Goal: Task Accomplishment & Management: Use online tool/utility

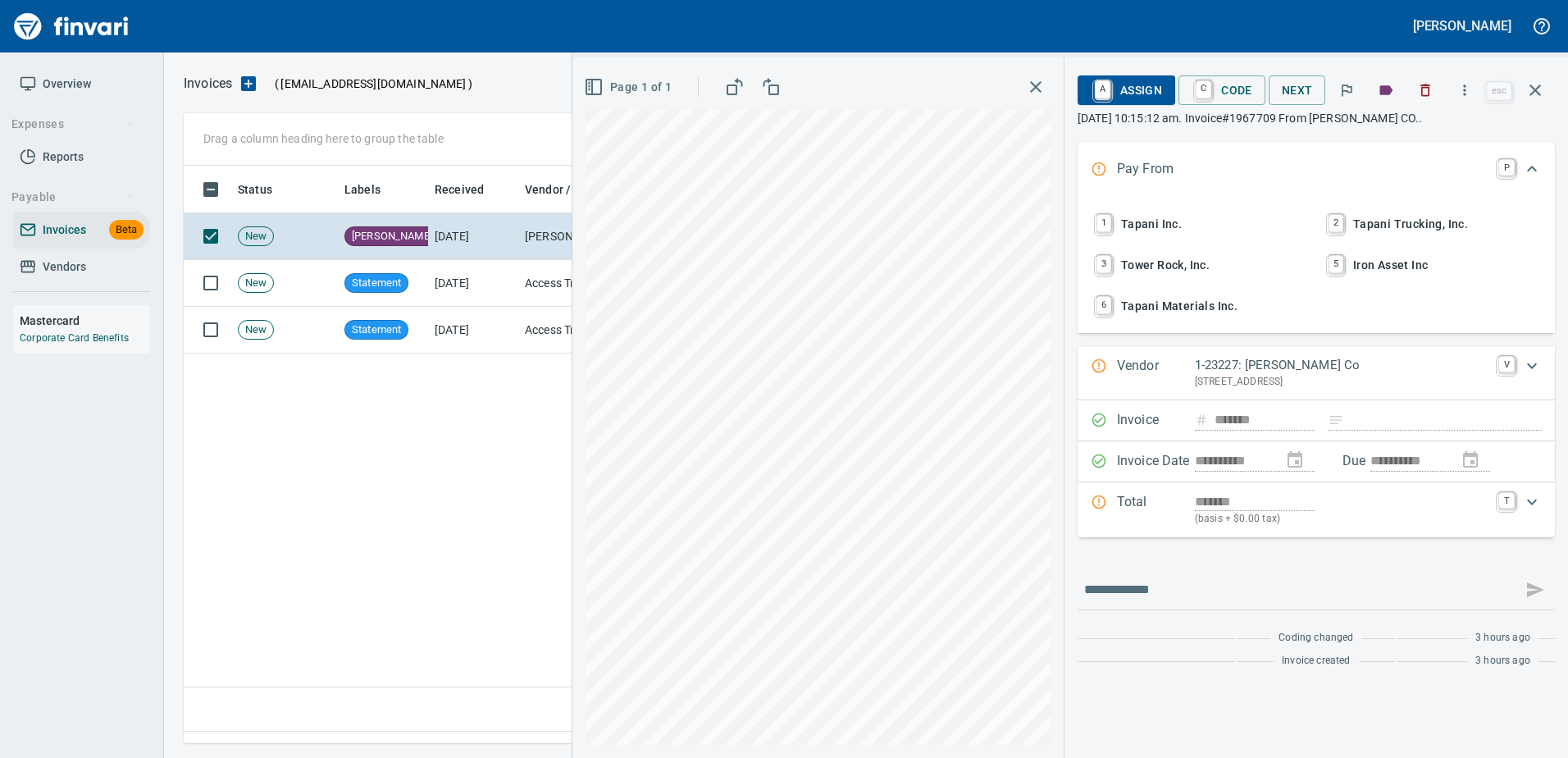
scroll to position [553, 1340]
click at [83, 267] on span "Vendors" at bounding box center [64, 267] width 44 height 21
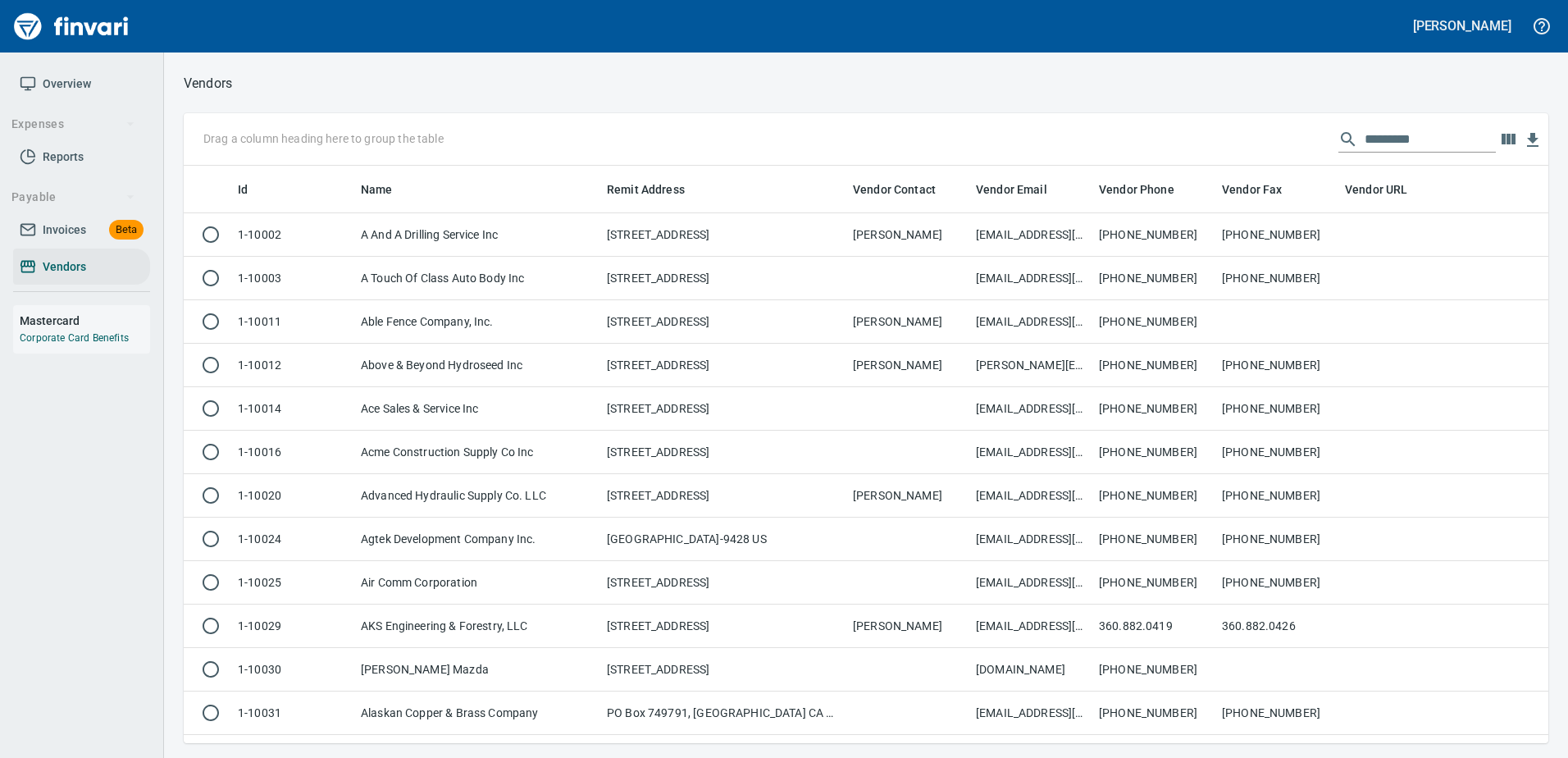
scroll to position [565, 1340]
click at [1394, 133] on input "text" at bounding box center [1430, 139] width 132 height 26
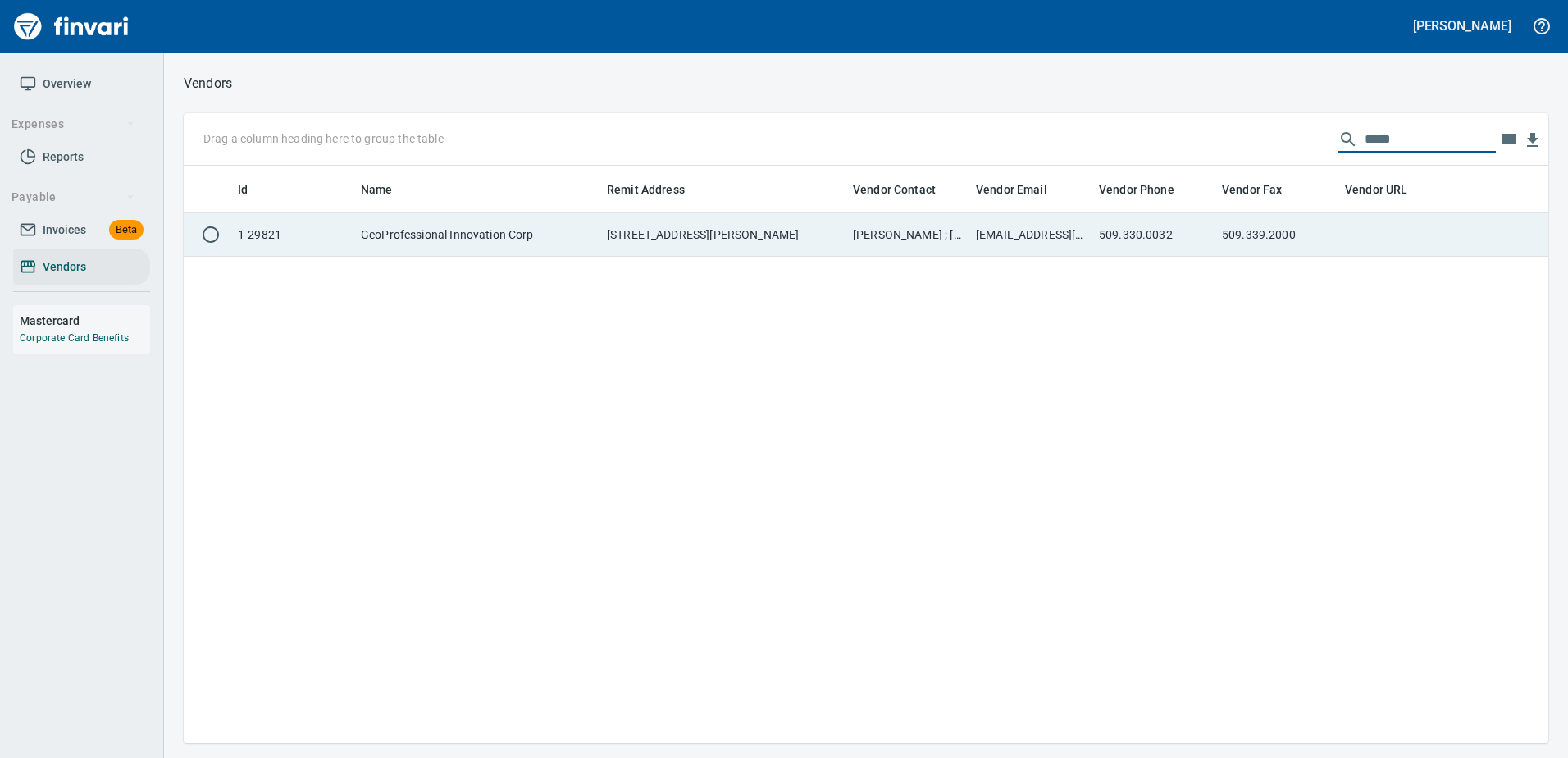
type input "*****"
click at [1190, 232] on td "509.330.0032" at bounding box center [1153, 235] width 123 height 44
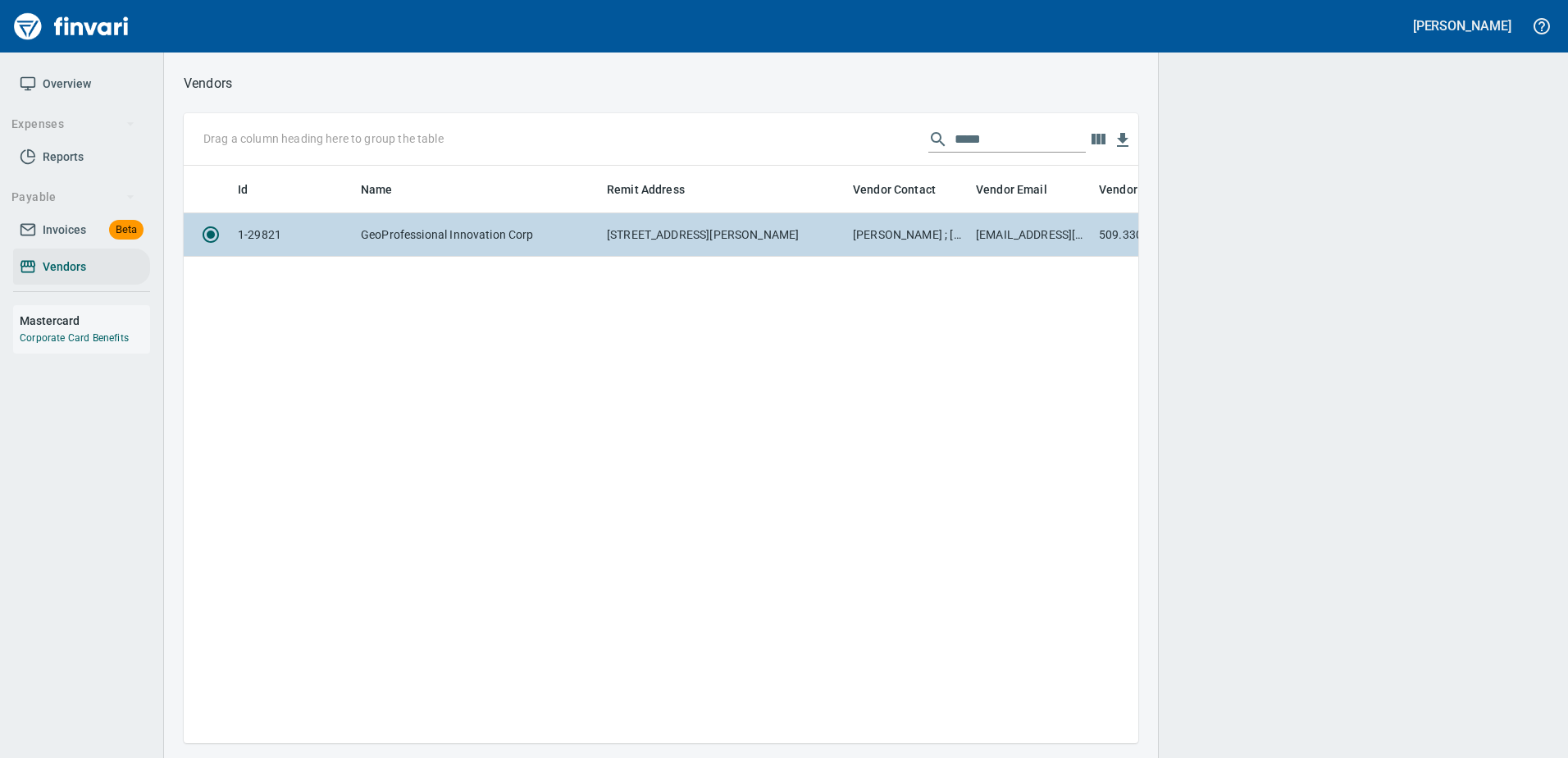
scroll to position [553, 942]
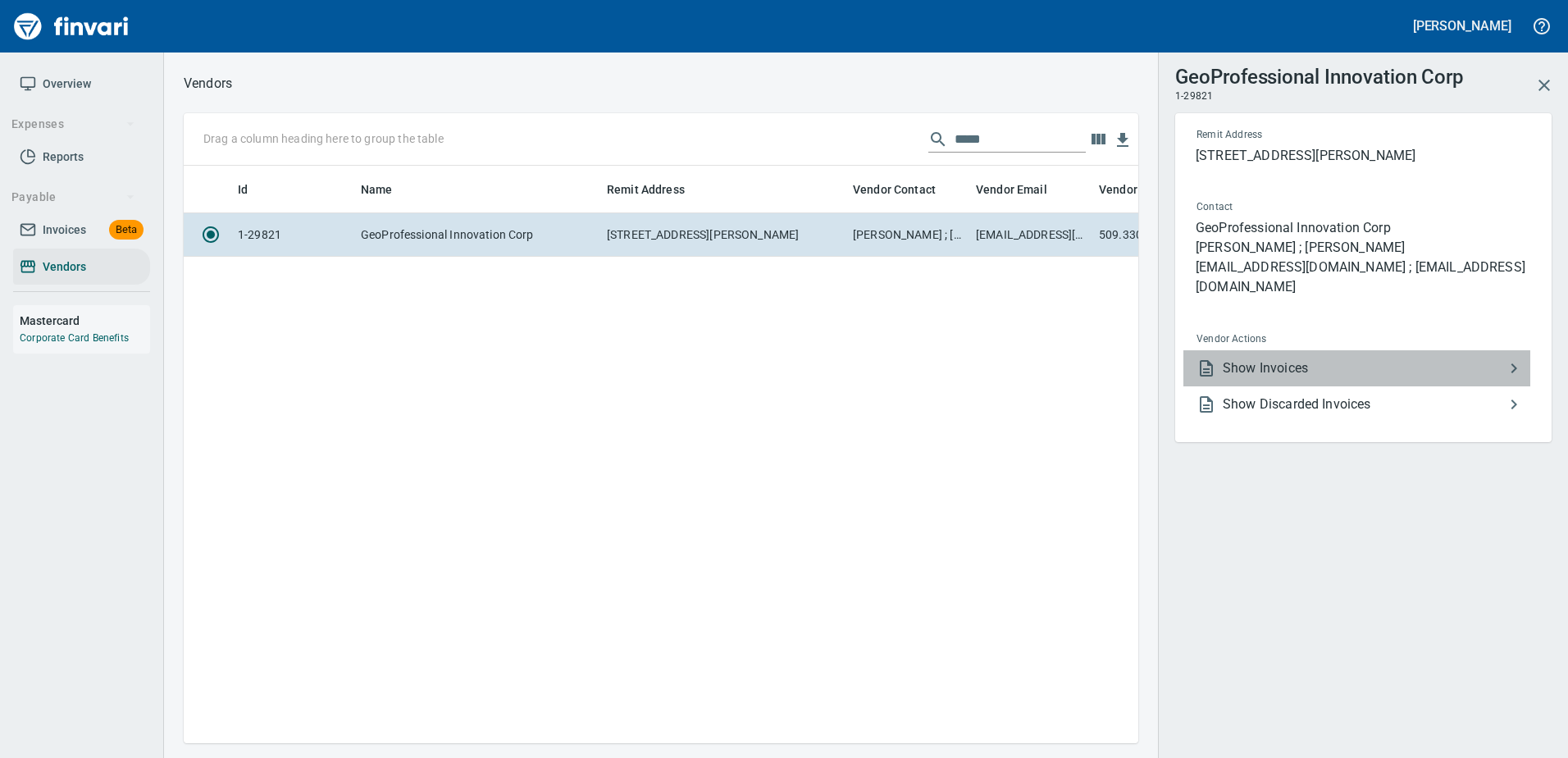
click at [1267, 359] on span "Show Invoices" at bounding box center [1364, 369] width 281 height 20
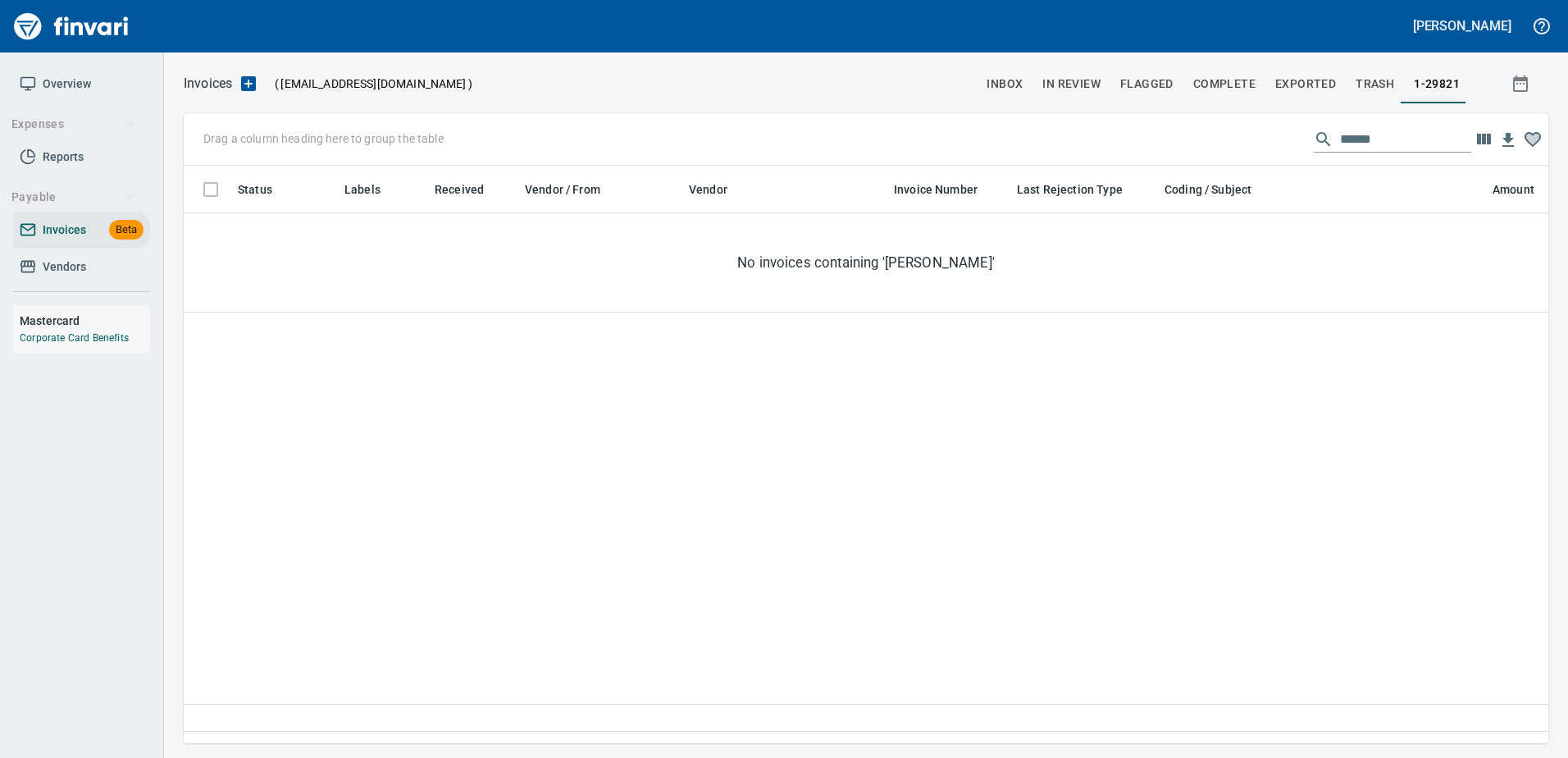
scroll to position [553, 1352]
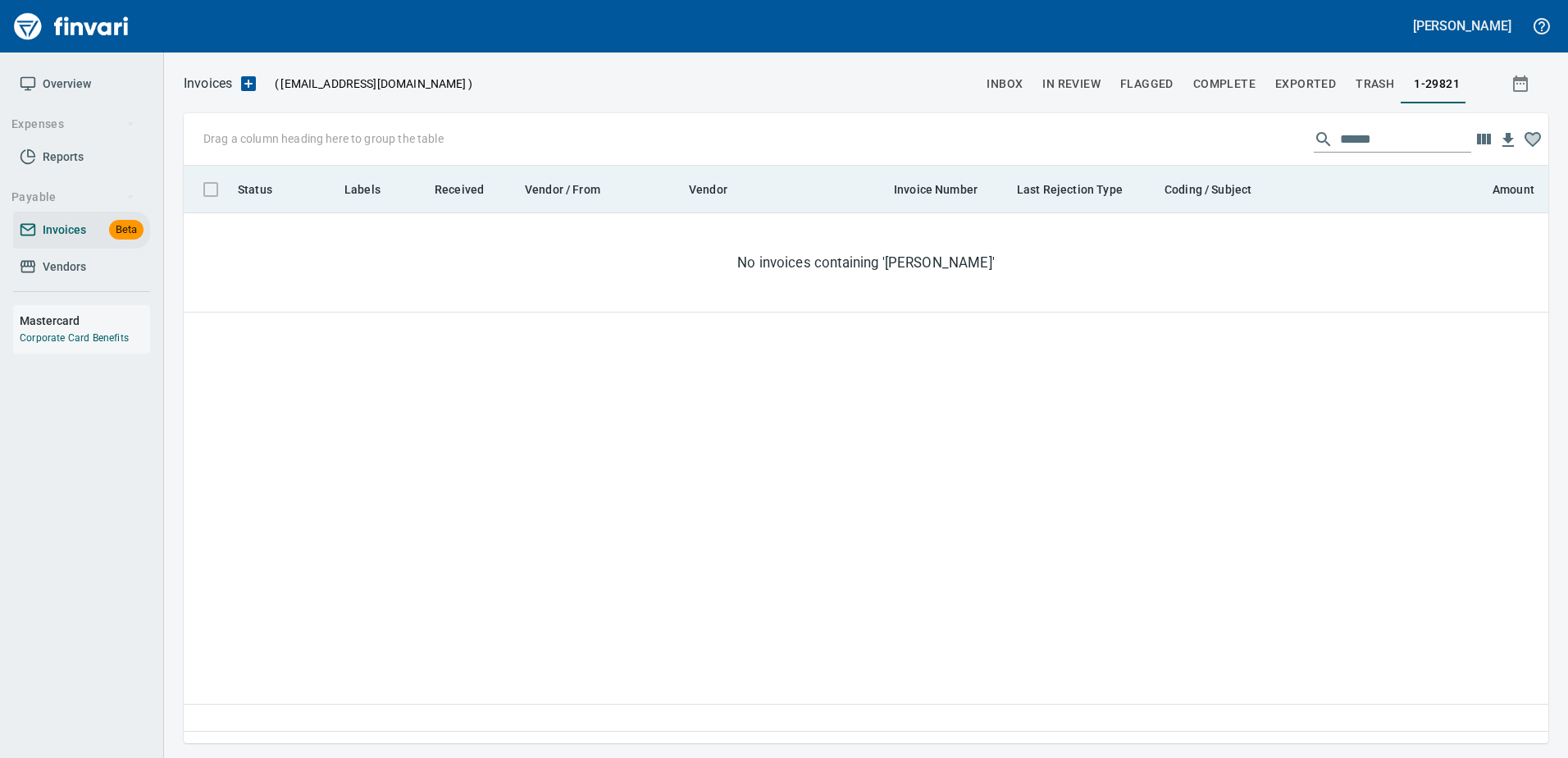
drag, startPoint x: 1331, startPoint y: 144, endPoint x: 1104, endPoint y: 172, distance: 228.7
click at [1104, 172] on div "Drag a column heading here to group the table ****** Status Labels Received Ven…" at bounding box center [865, 428] width 1365 height 630
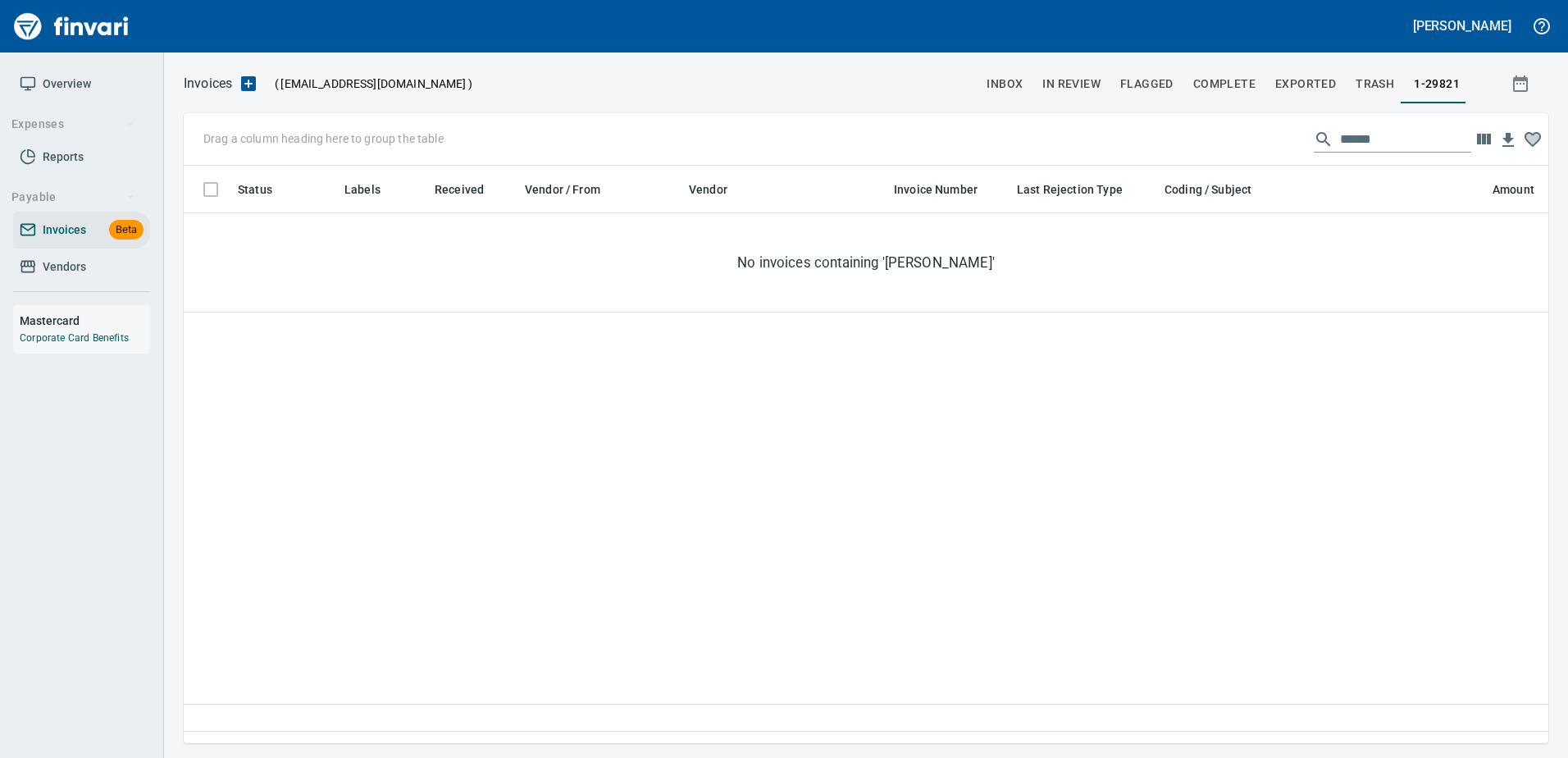
click at [1140, 330] on div "Status Labels Received Vendor / From Vendor Invoice Number Last Rejection Type …" at bounding box center [865, 448] width 1365 height 566
drag, startPoint x: 1186, startPoint y: 164, endPoint x: 1268, endPoint y: 153, distance: 82.7
click at [1187, 164] on div "Drag a column heading here to group the table ******" at bounding box center [865, 140] width 1365 height 53
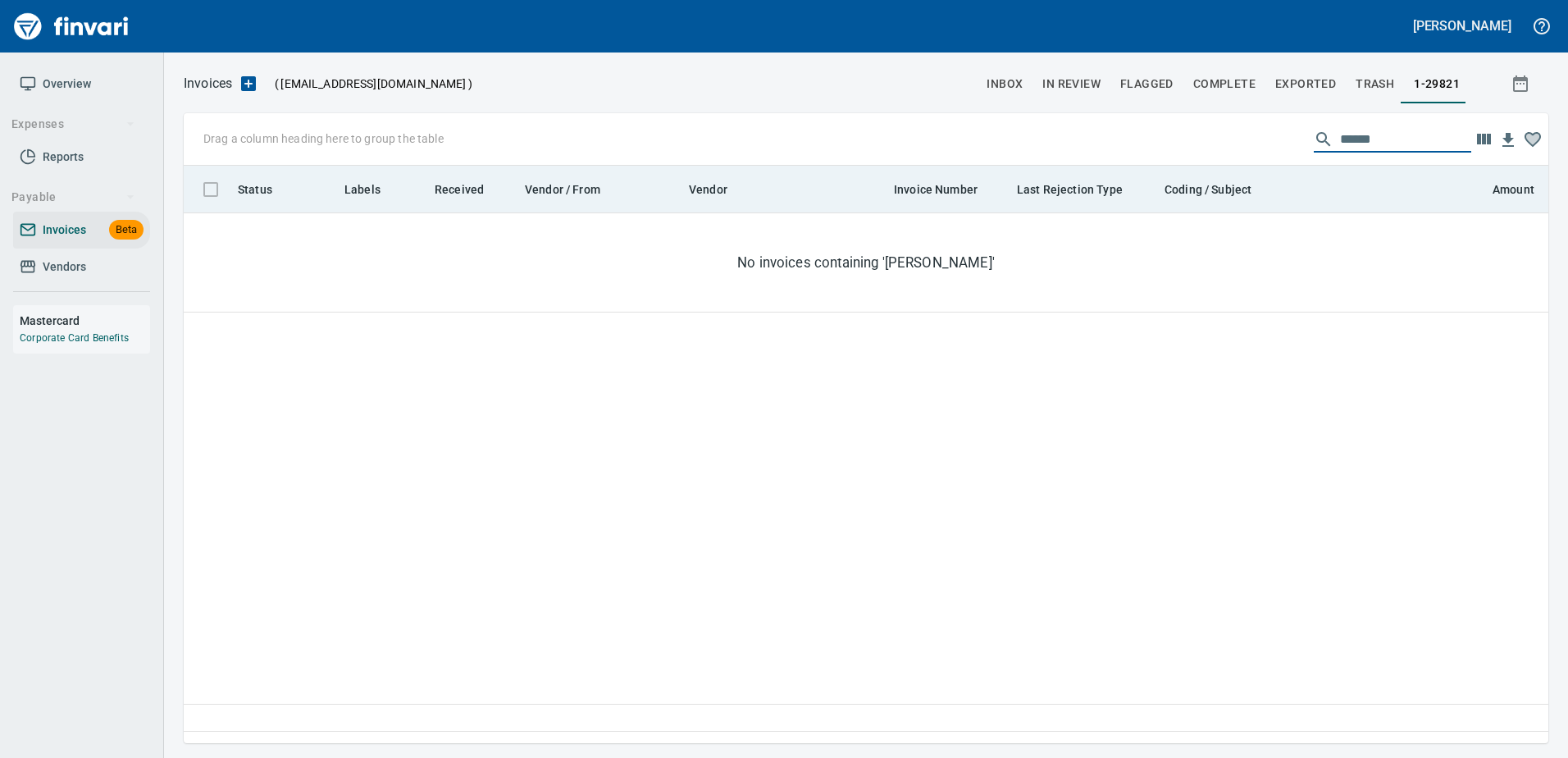
drag, startPoint x: 1363, startPoint y: 151, endPoint x: 1146, endPoint y: 169, distance: 217.7
click at [1146, 169] on div "Drag a column heading here to group the table ****** Status Labels Received Ven…" at bounding box center [865, 428] width 1365 height 630
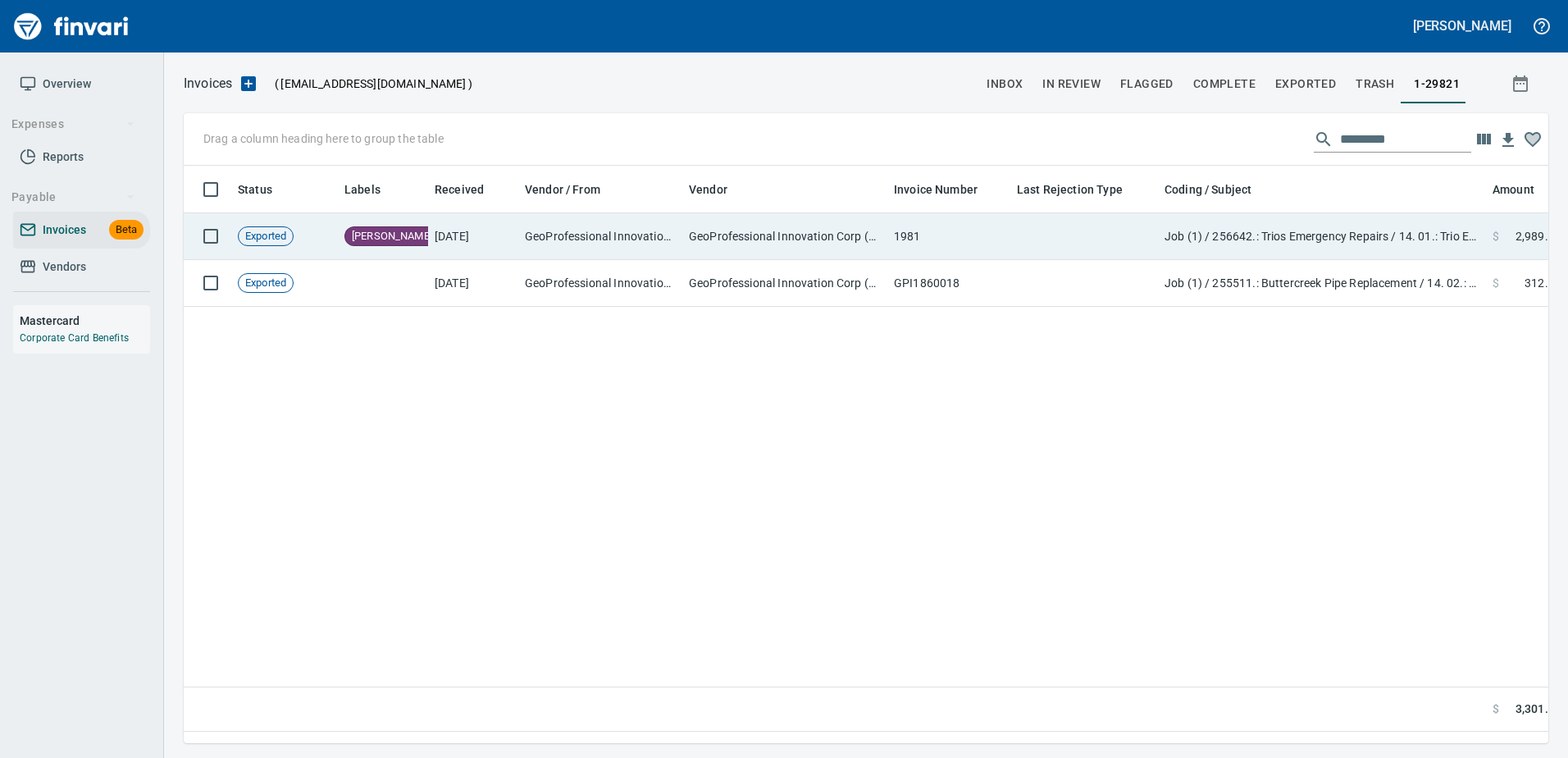
click at [942, 232] on td "1981" at bounding box center [948, 236] width 123 height 46
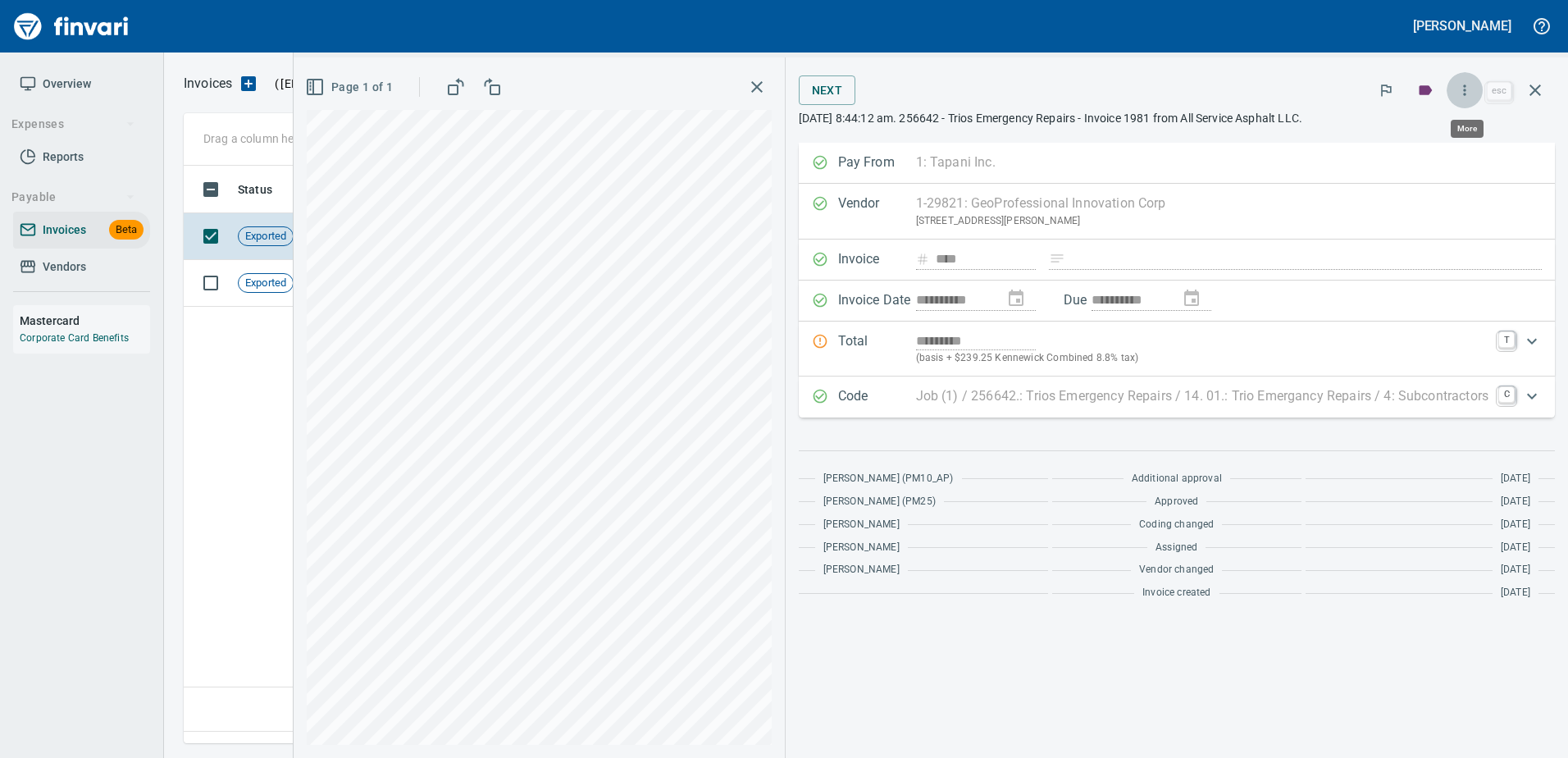
scroll to position [553, 1351]
click at [1455, 89] on button "button" at bounding box center [1464, 90] width 36 height 36
click at [1416, 132] on span "Unlock Invoice" at bounding box center [1462, 138] width 157 height 20
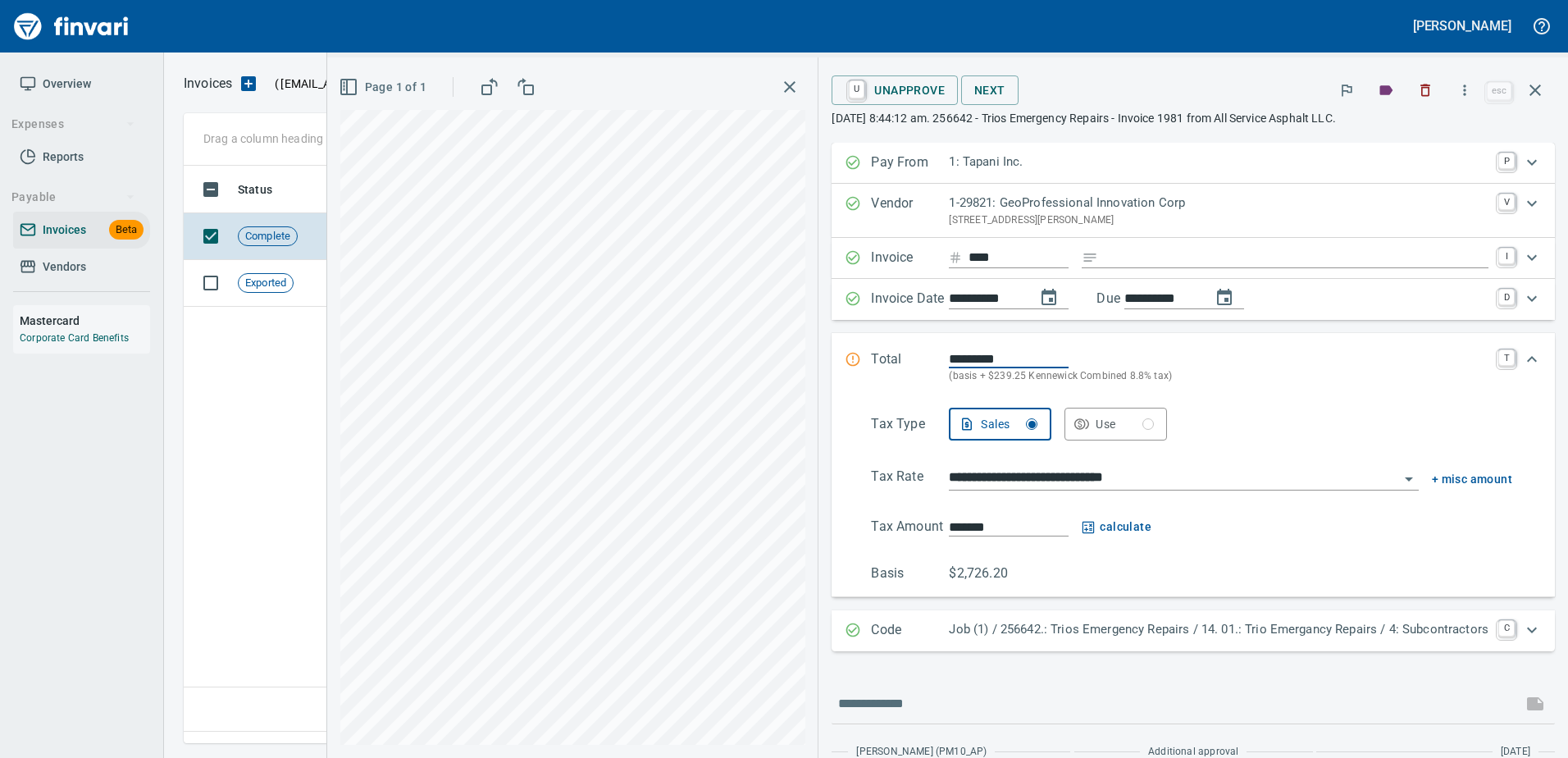
click at [997, 208] on p "1-29821: GeoProfessional Innovation Corp" at bounding box center [1218, 202] width 539 height 19
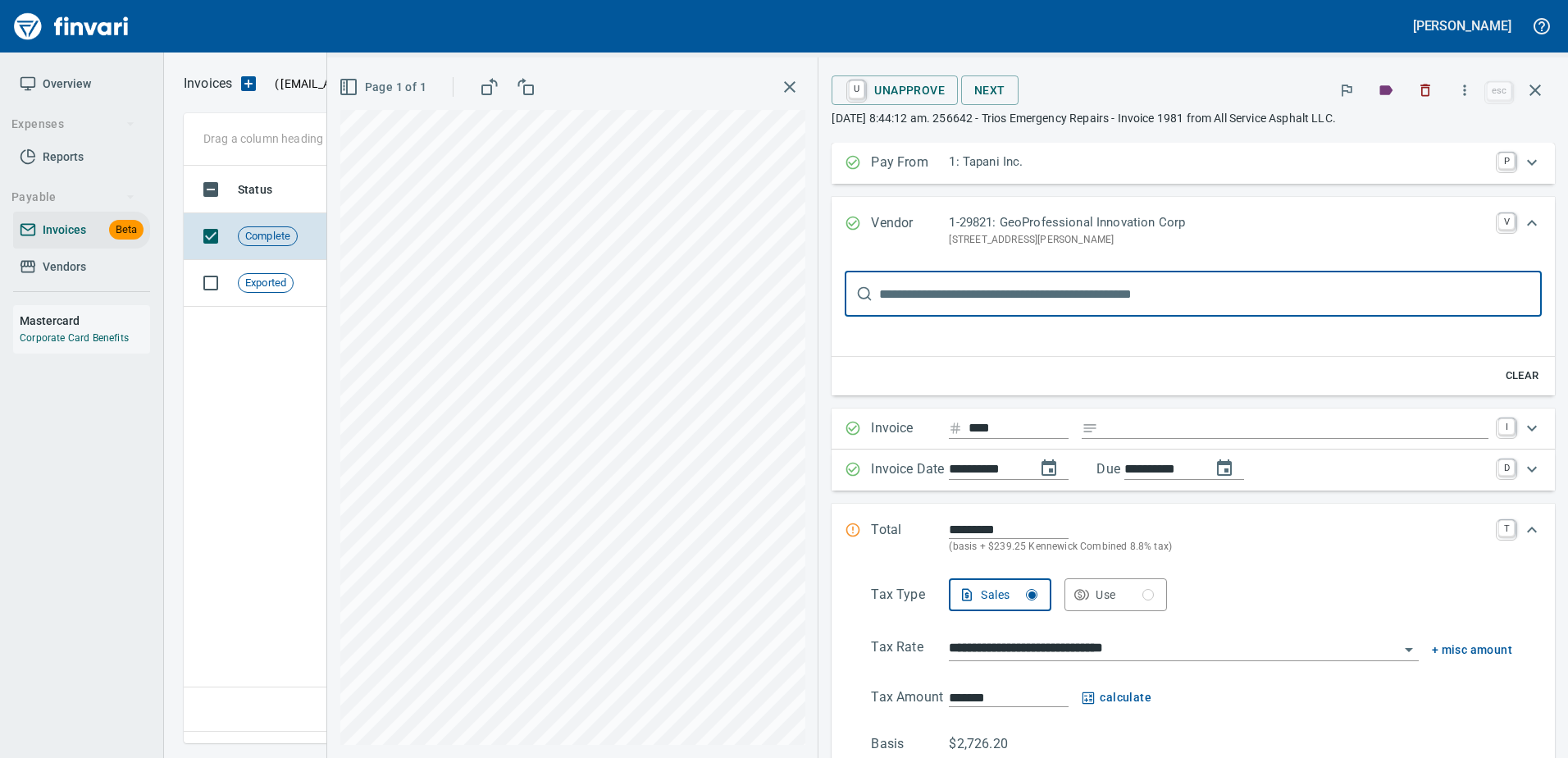
scroll to position [0, 0]
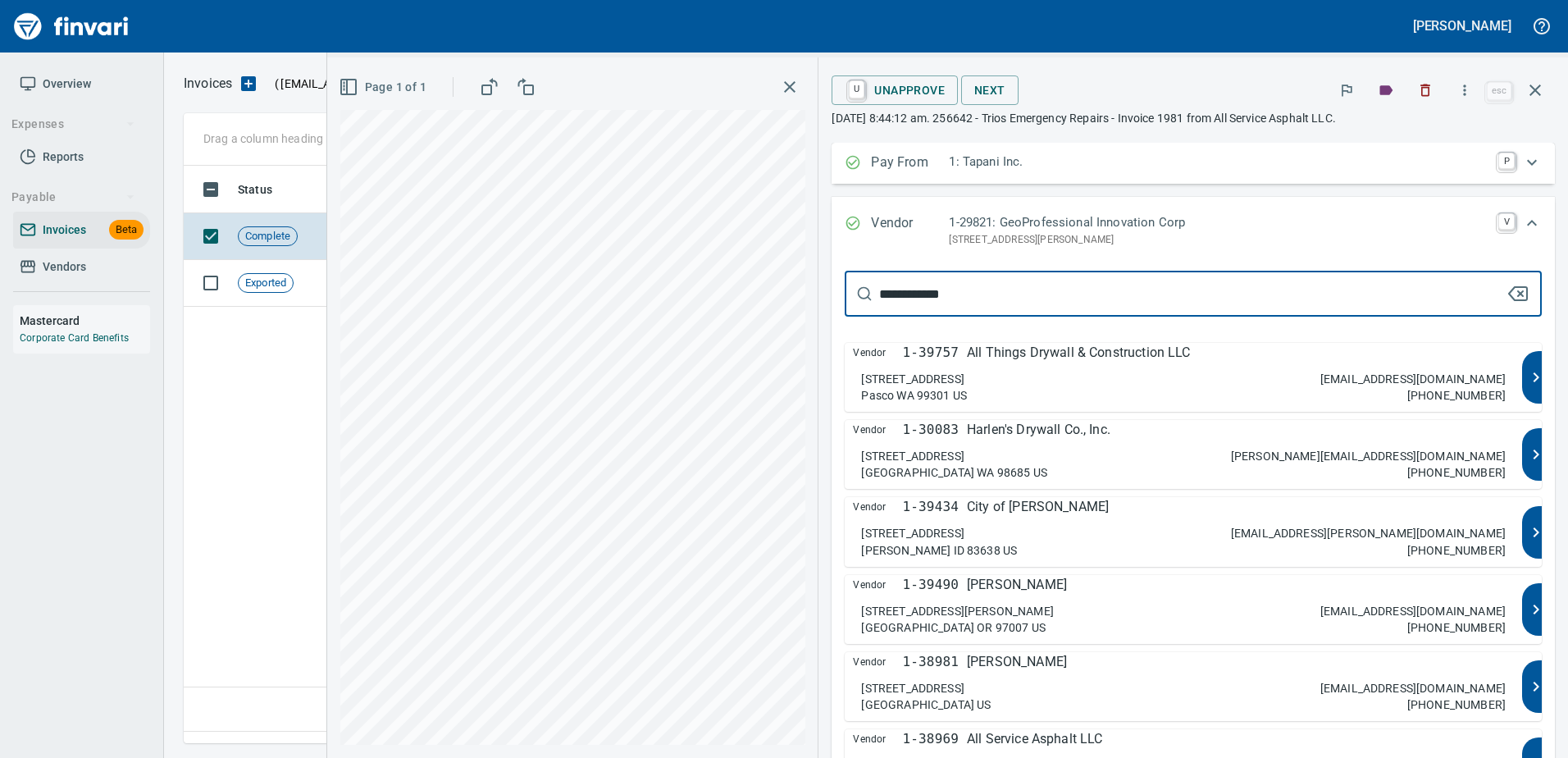
type input "**********"
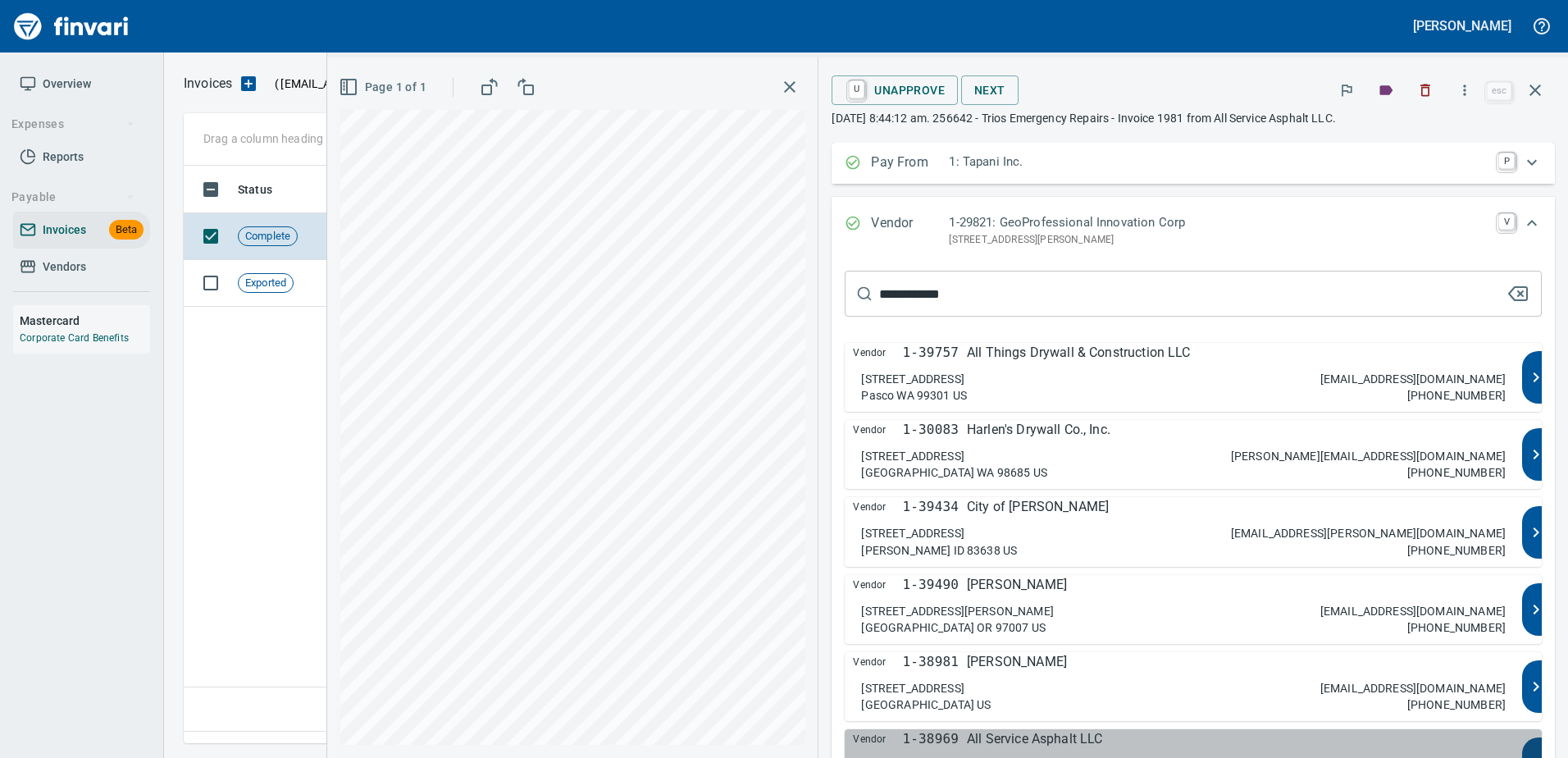
click at [1069, 733] on p "All Service Asphalt LLC" at bounding box center [1034, 739] width 135 height 20
type input "**********"
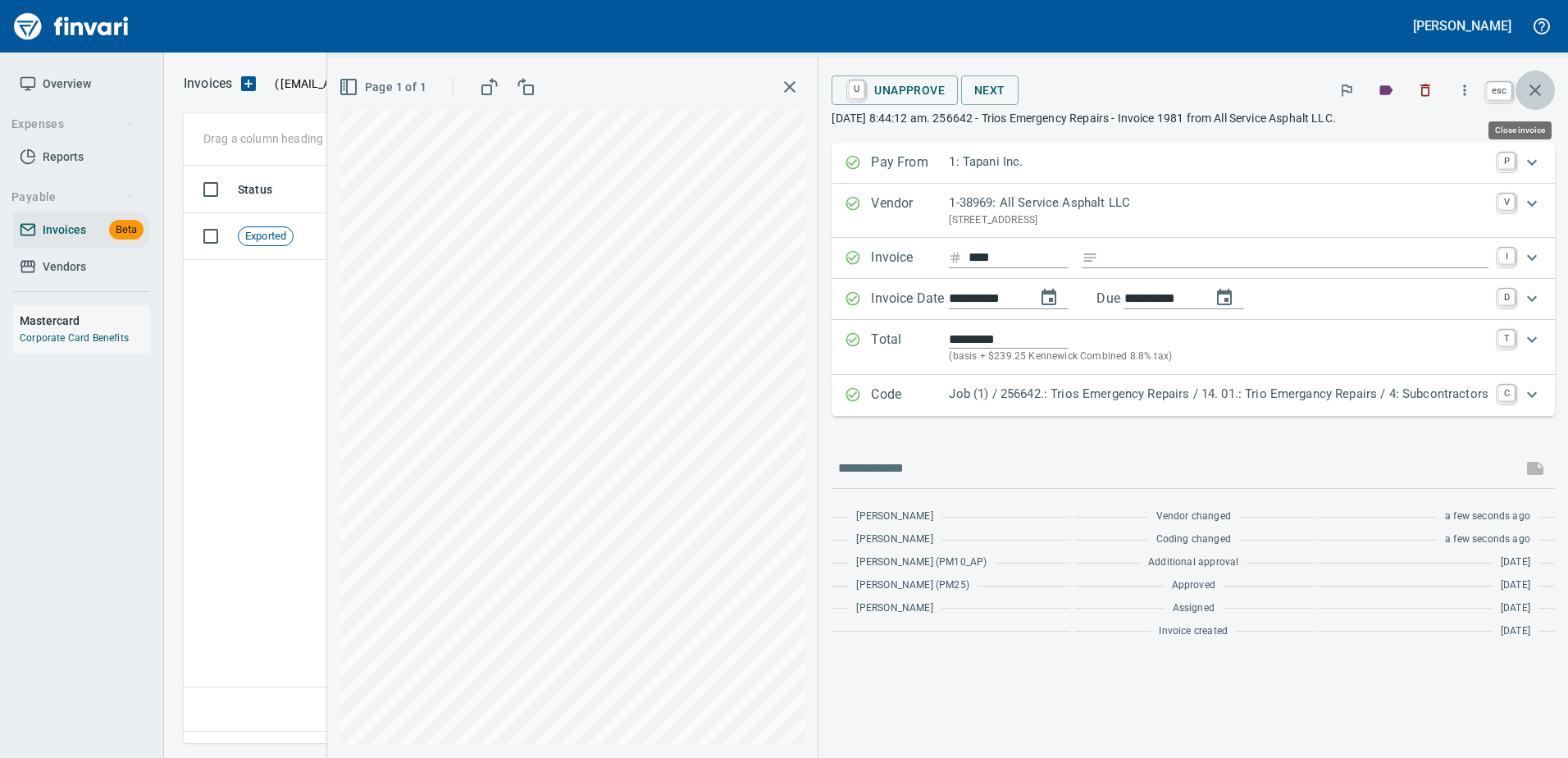
click at [1529, 82] on icon "button" at bounding box center [1535, 91] width 20 height 20
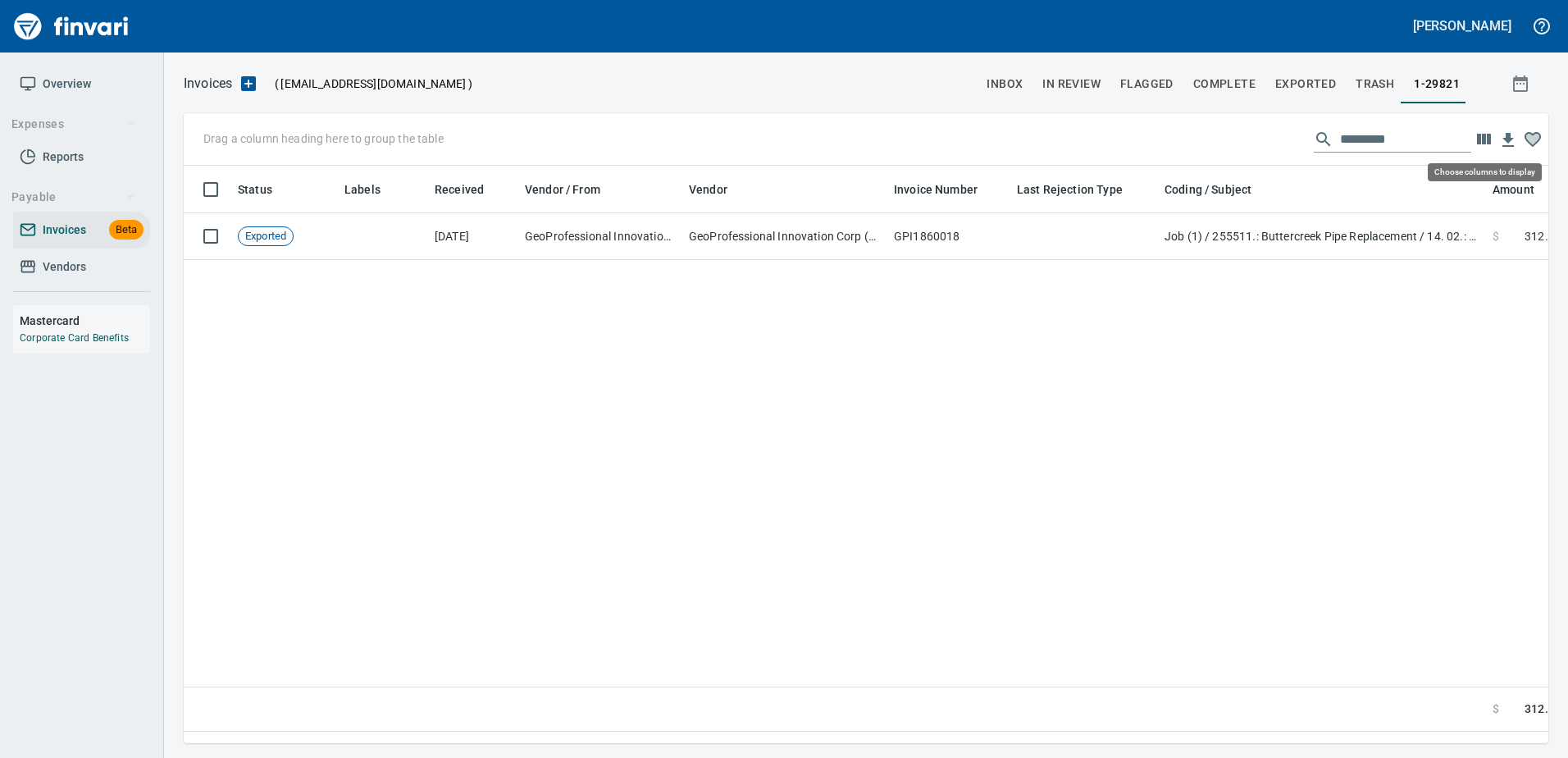
scroll to position [553, 1352]
click at [55, 275] on span "Vendors" at bounding box center [64, 267] width 44 height 21
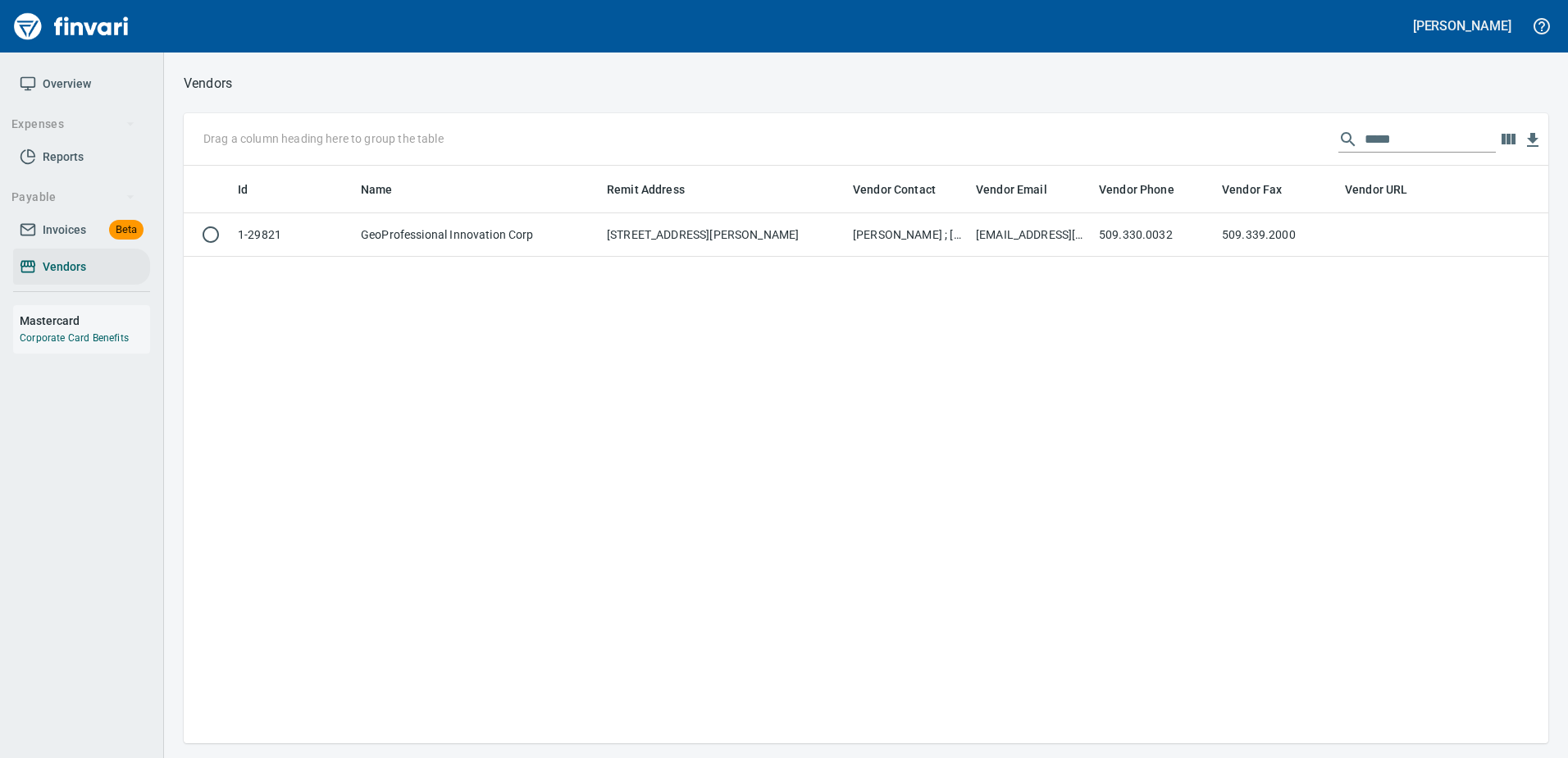
scroll to position [565, 1352]
click at [62, 231] on span "Invoices" at bounding box center [64, 230] width 44 height 21
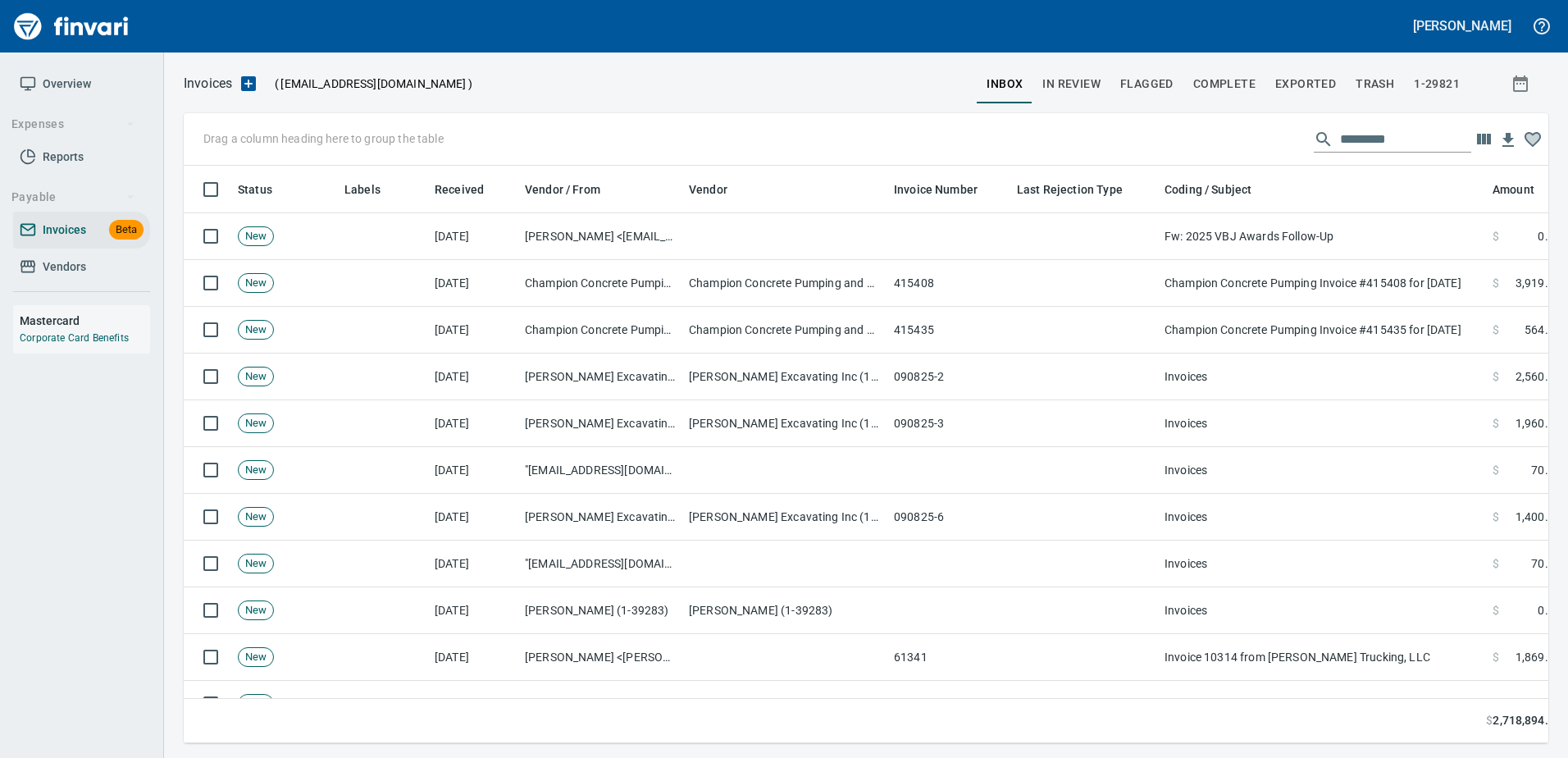
scroll to position [553, 1340]
click at [47, 273] on span "Vendors" at bounding box center [64, 267] width 44 height 21
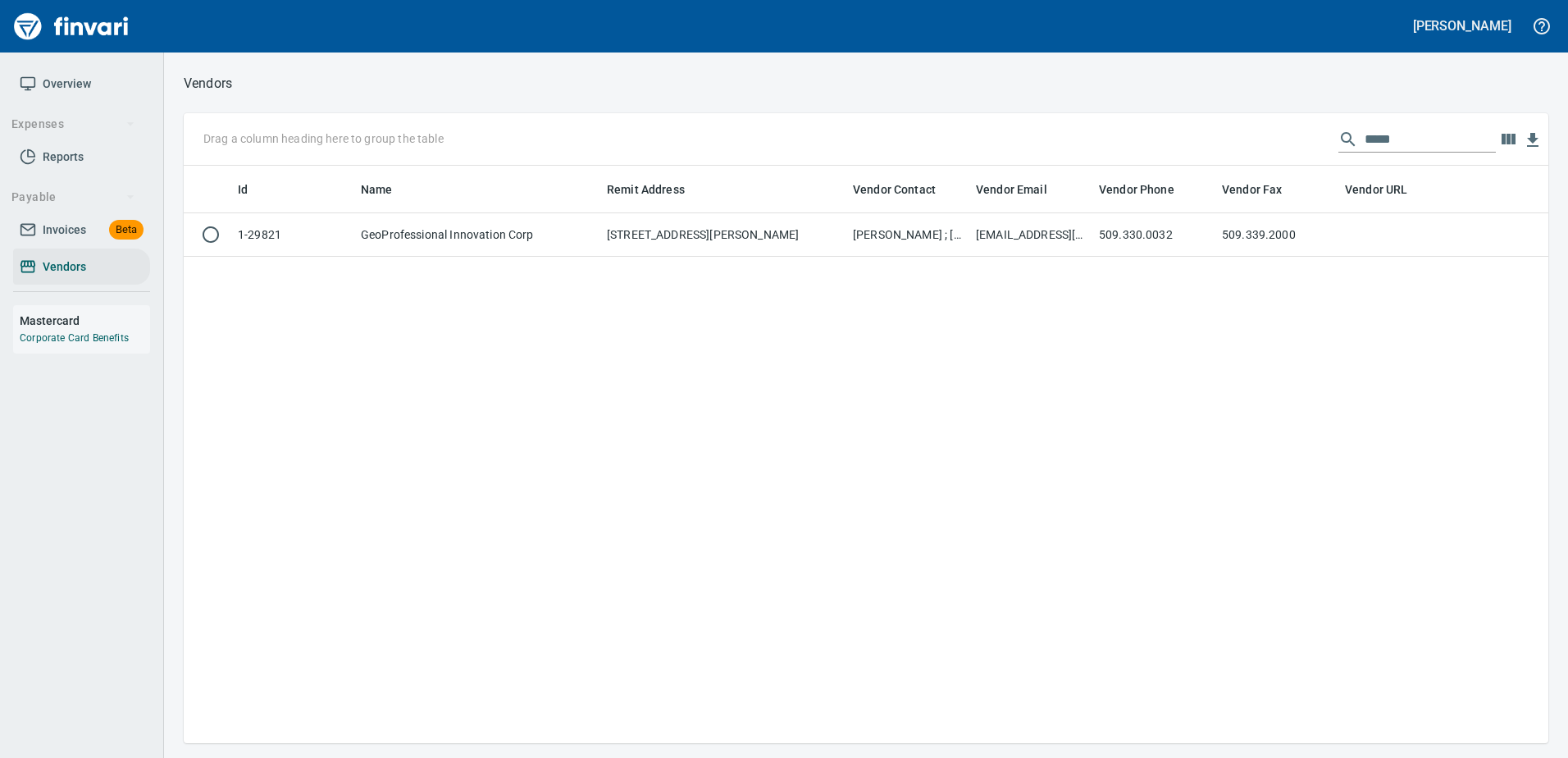
scroll to position [565, 1352]
drag, startPoint x: 1428, startPoint y: 127, endPoint x: 1021, endPoint y: 145, distance: 407.4
click at [1021, 145] on div "Drag a column heading here to group the table *****" at bounding box center [865, 140] width 1365 height 53
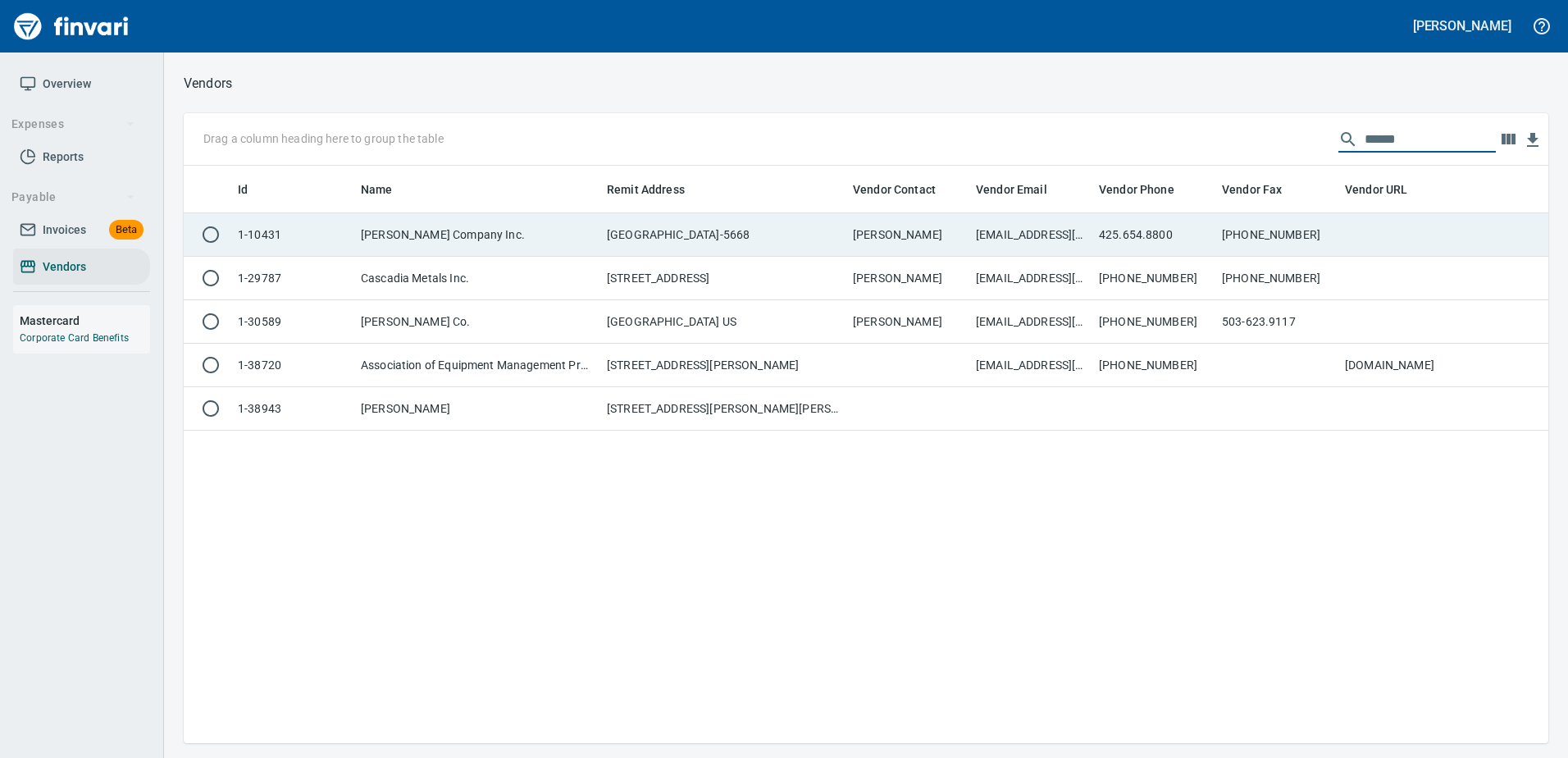
type input "******"
click at [598, 230] on td "H.D. Fowler Company Inc." at bounding box center [477, 235] width 246 height 44
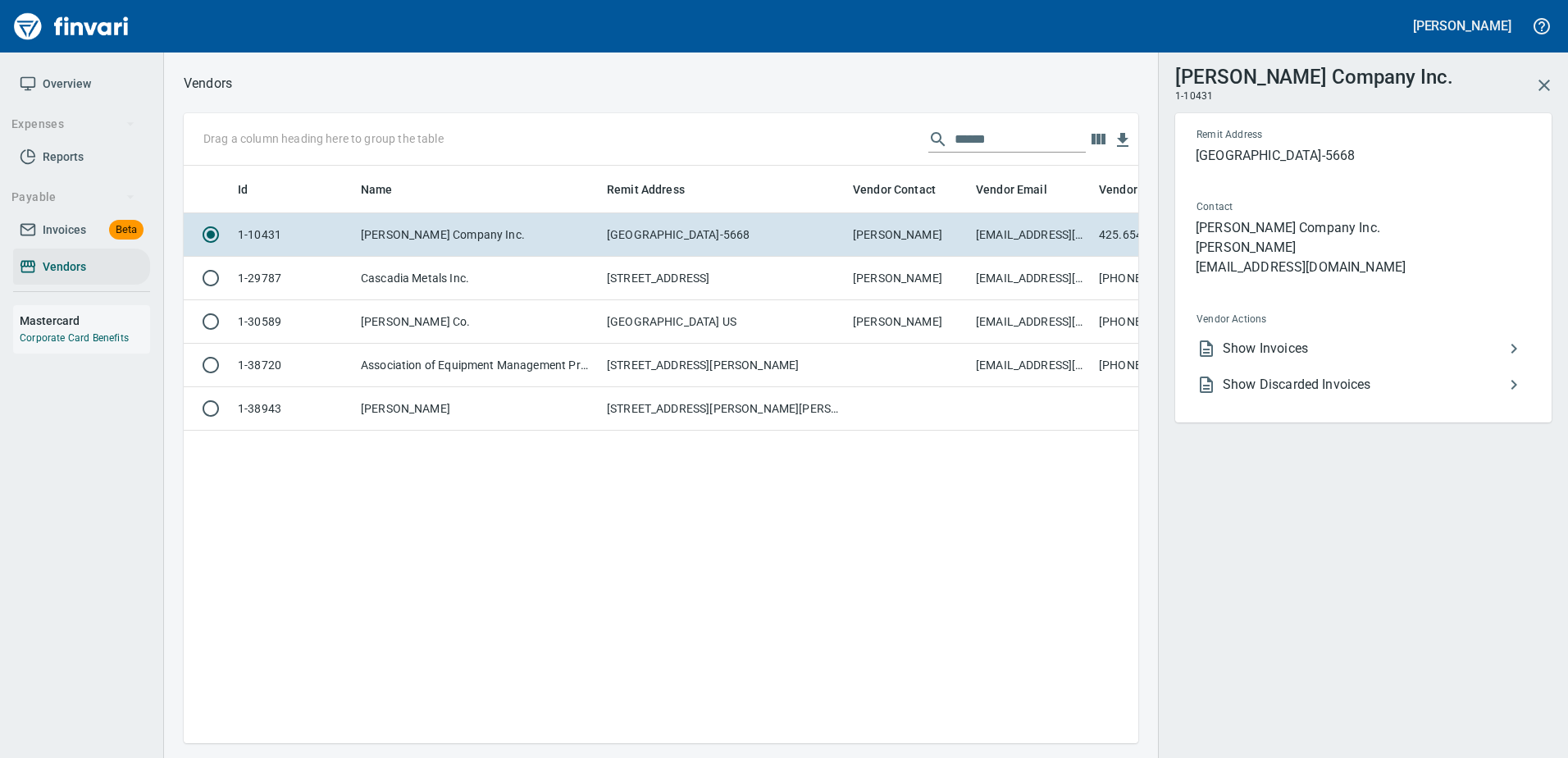
scroll to position [553, 942]
click at [1287, 358] on span "Show Invoices" at bounding box center [1364, 349] width 281 height 20
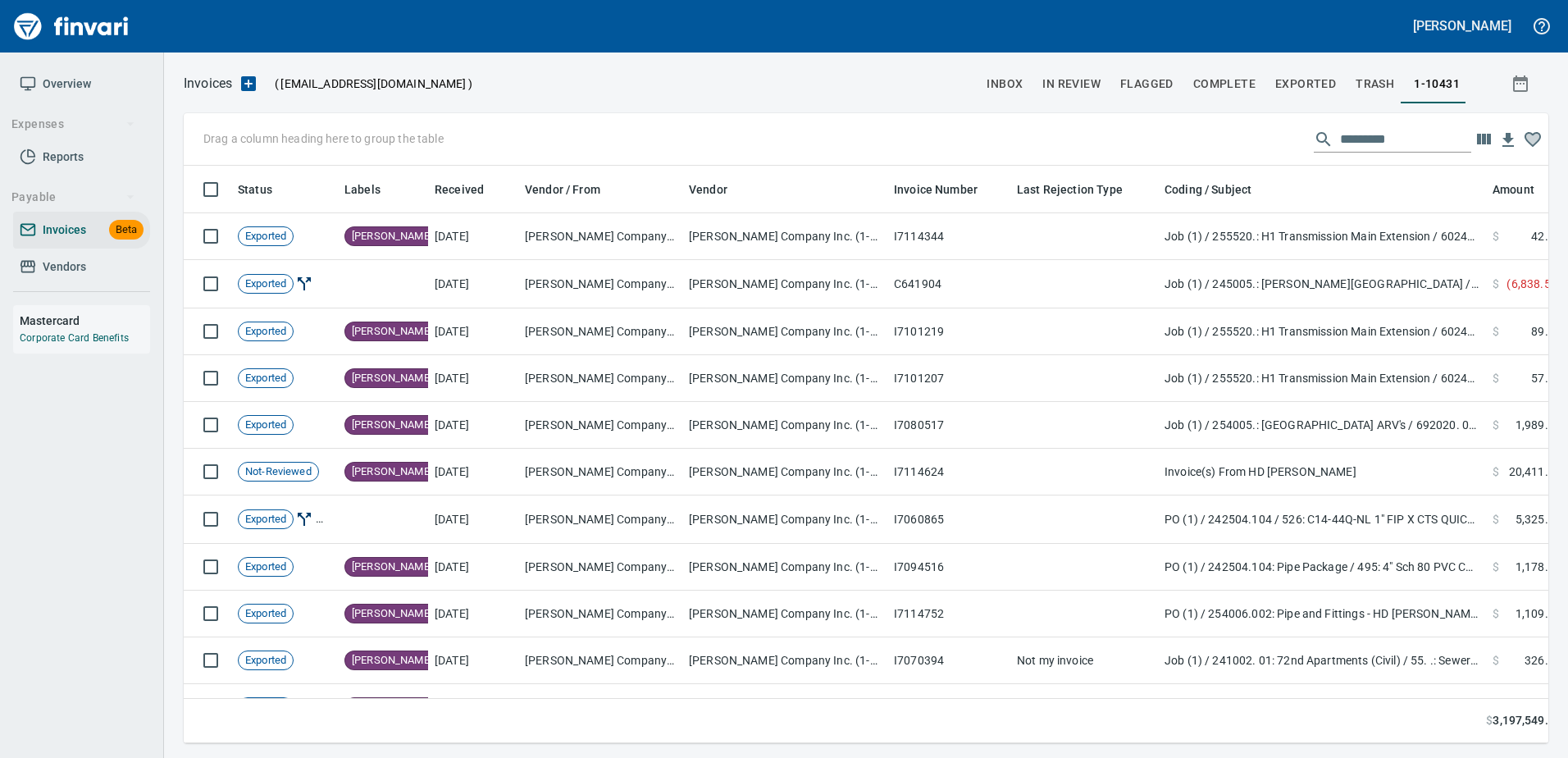
scroll to position [553, 1340]
click at [1360, 138] on input "text" at bounding box center [1405, 139] width 132 height 26
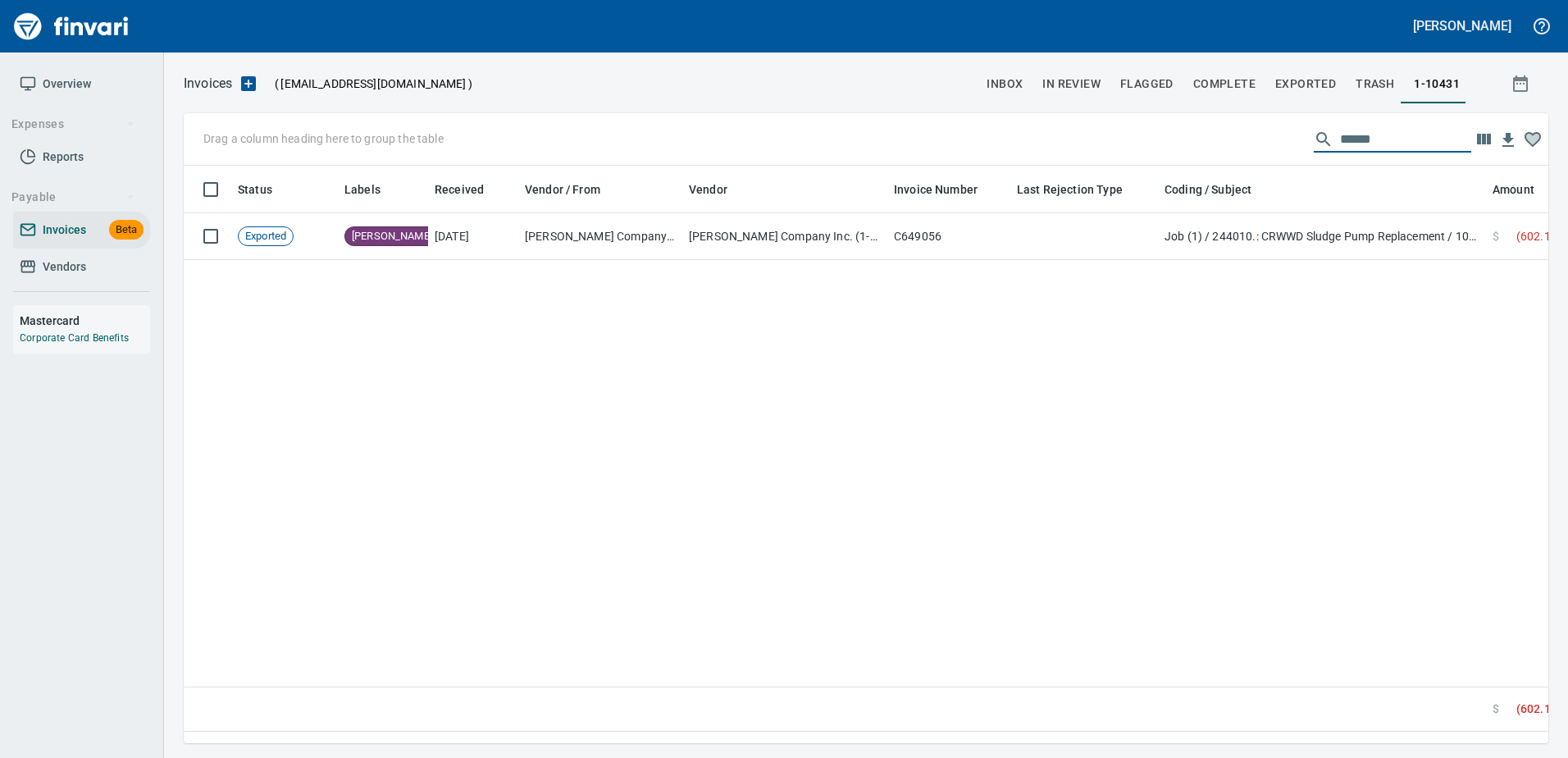
type input "*******"
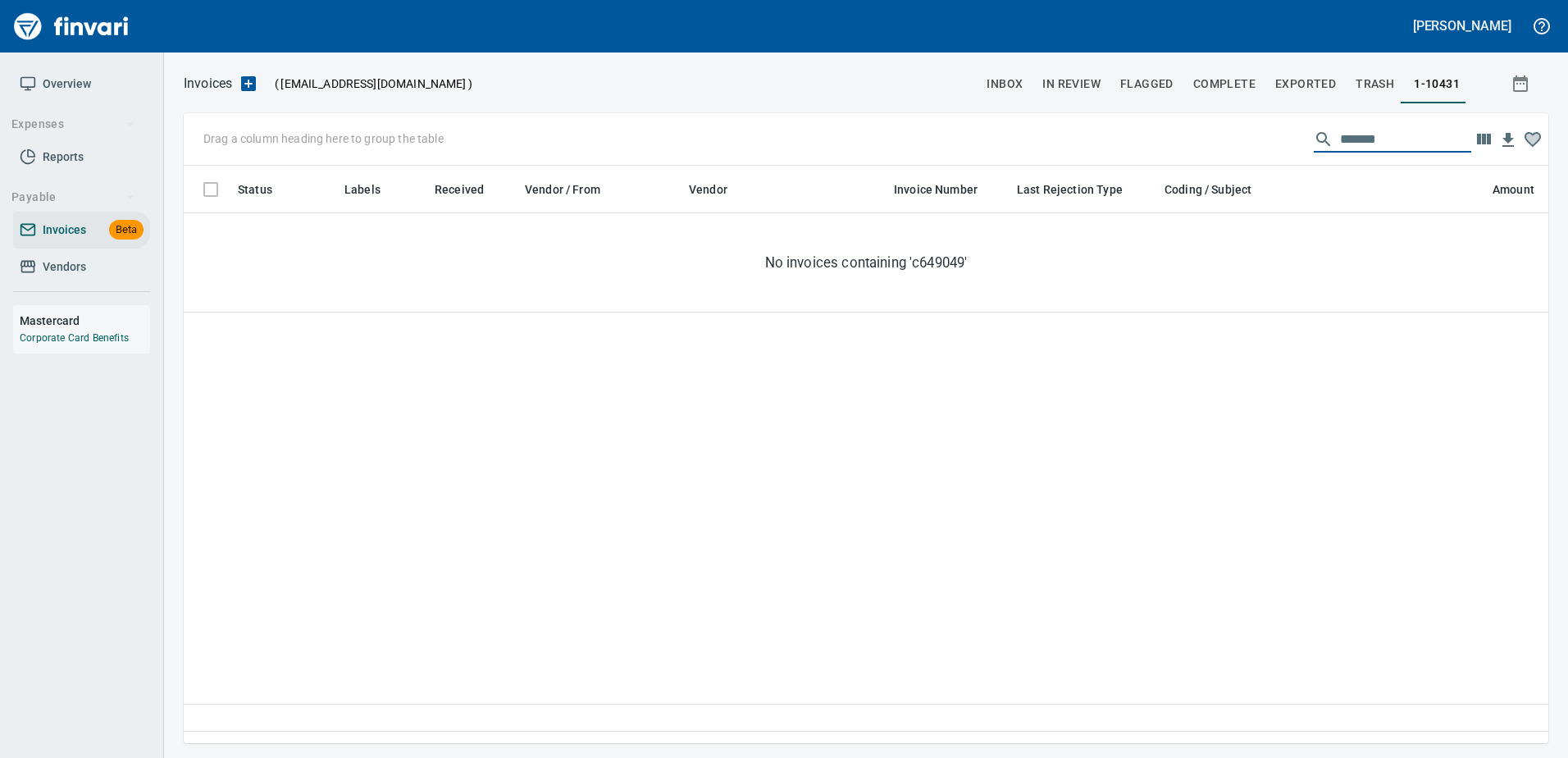
click at [1360, 138] on input "*******" at bounding box center [1405, 139] width 132 height 26
type input "*"
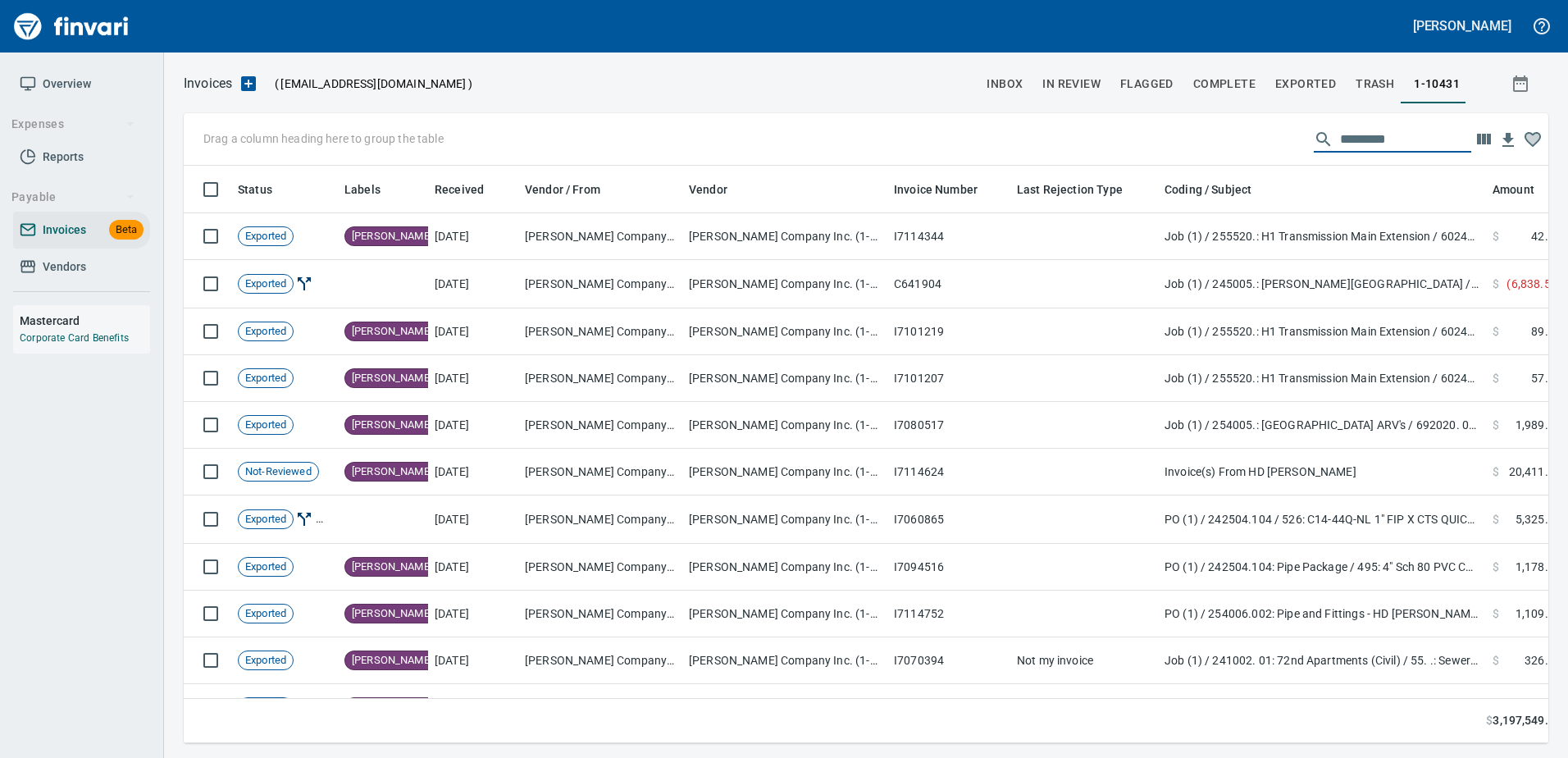
drag, startPoint x: 104, startPoint y: 261, endPoint x: 163, endPoint y: 261, distance: 59.0
click at [104, 261] on span "Vendors" at bounding box center [82, 267] width 123 height 21
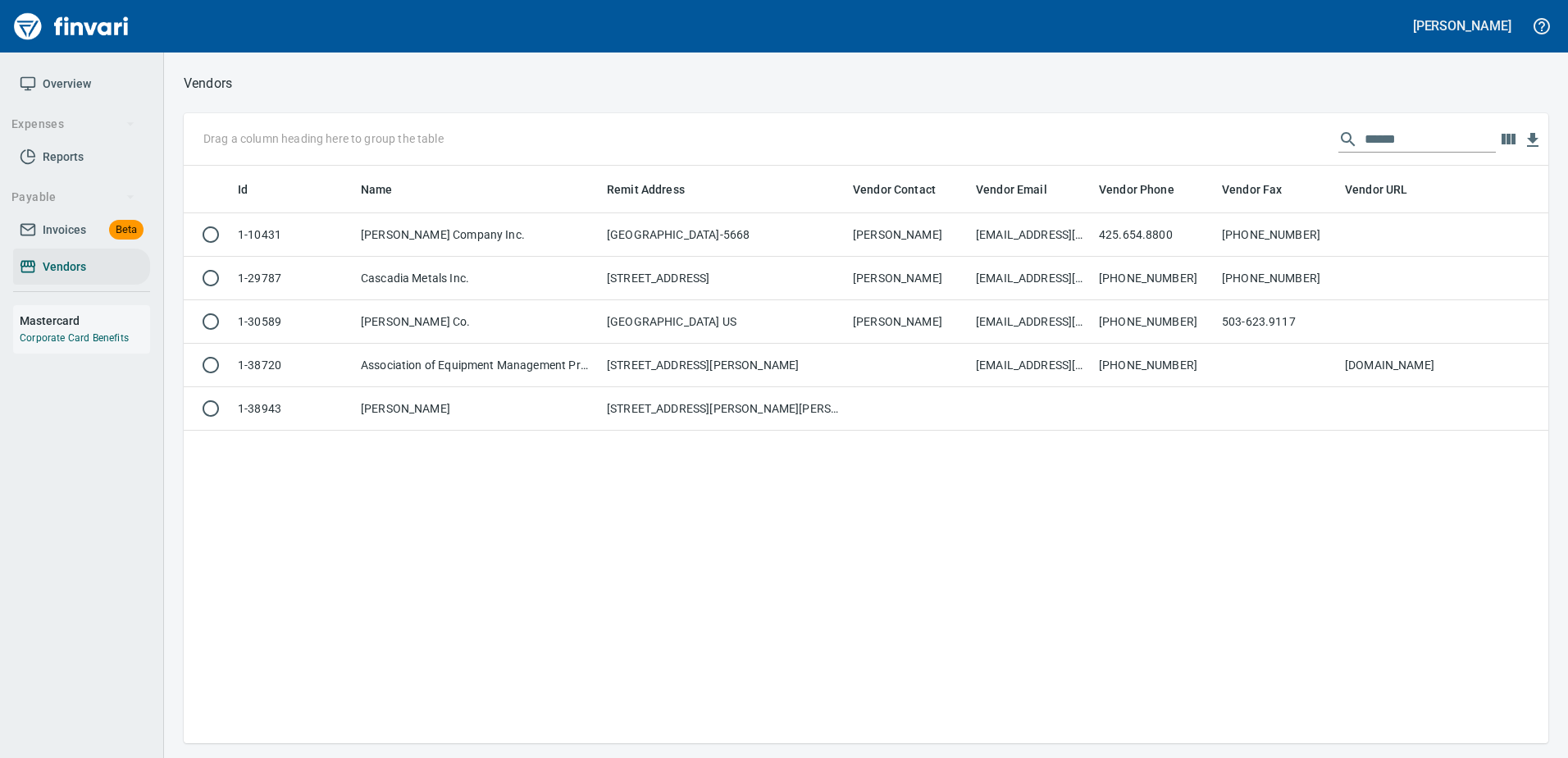
scroll to position [2, 2]
drag, startPoint x: 1415, startPoint y: 145, endPoint x: 859, endPoint y: 162, distance: 556.3
click at [859, 162] on div "Drag a column heading here to group the table ******" at bounding box center [865, 140] width 1365 height 53
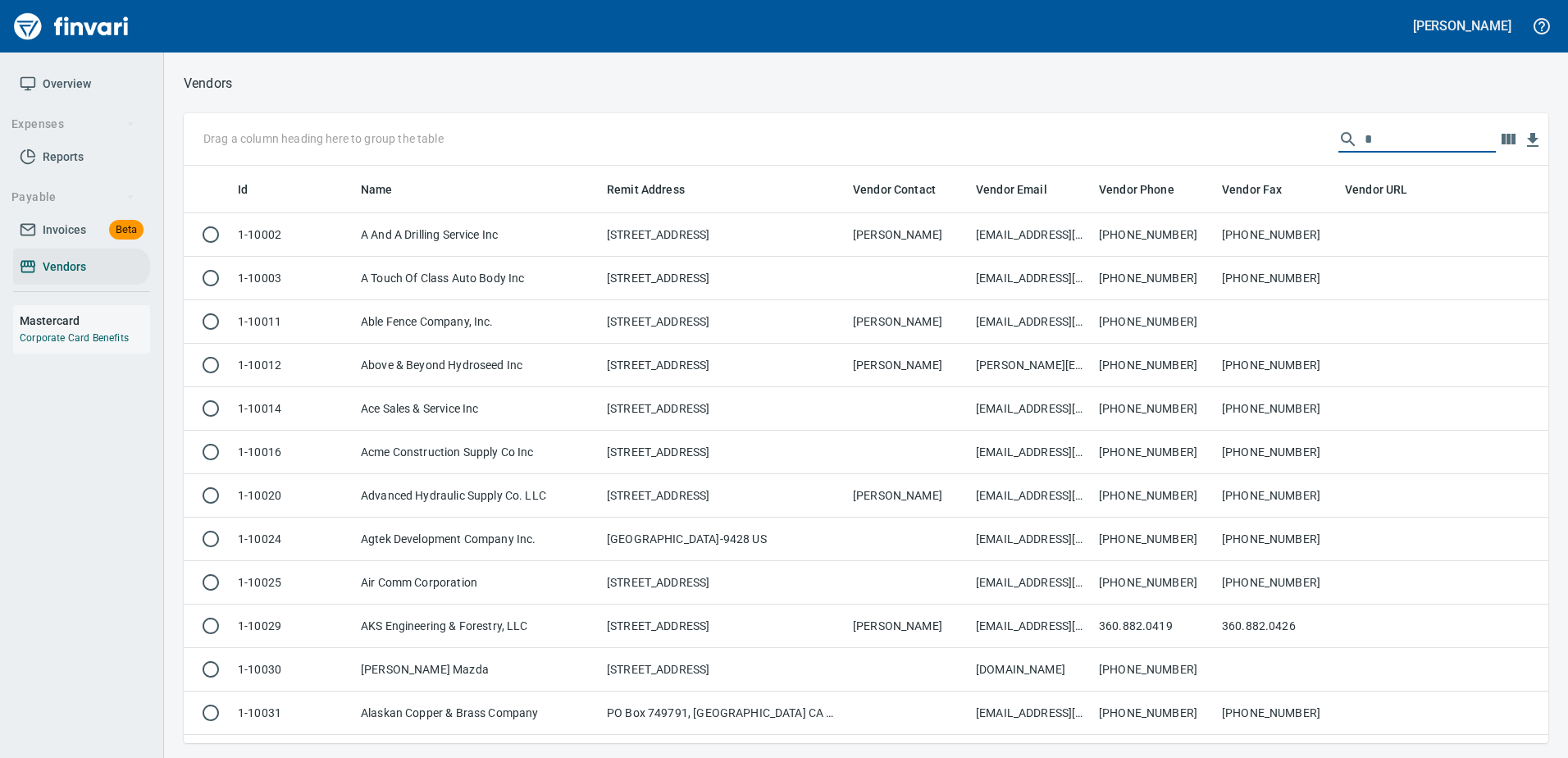
scroll to position [565, 1340]
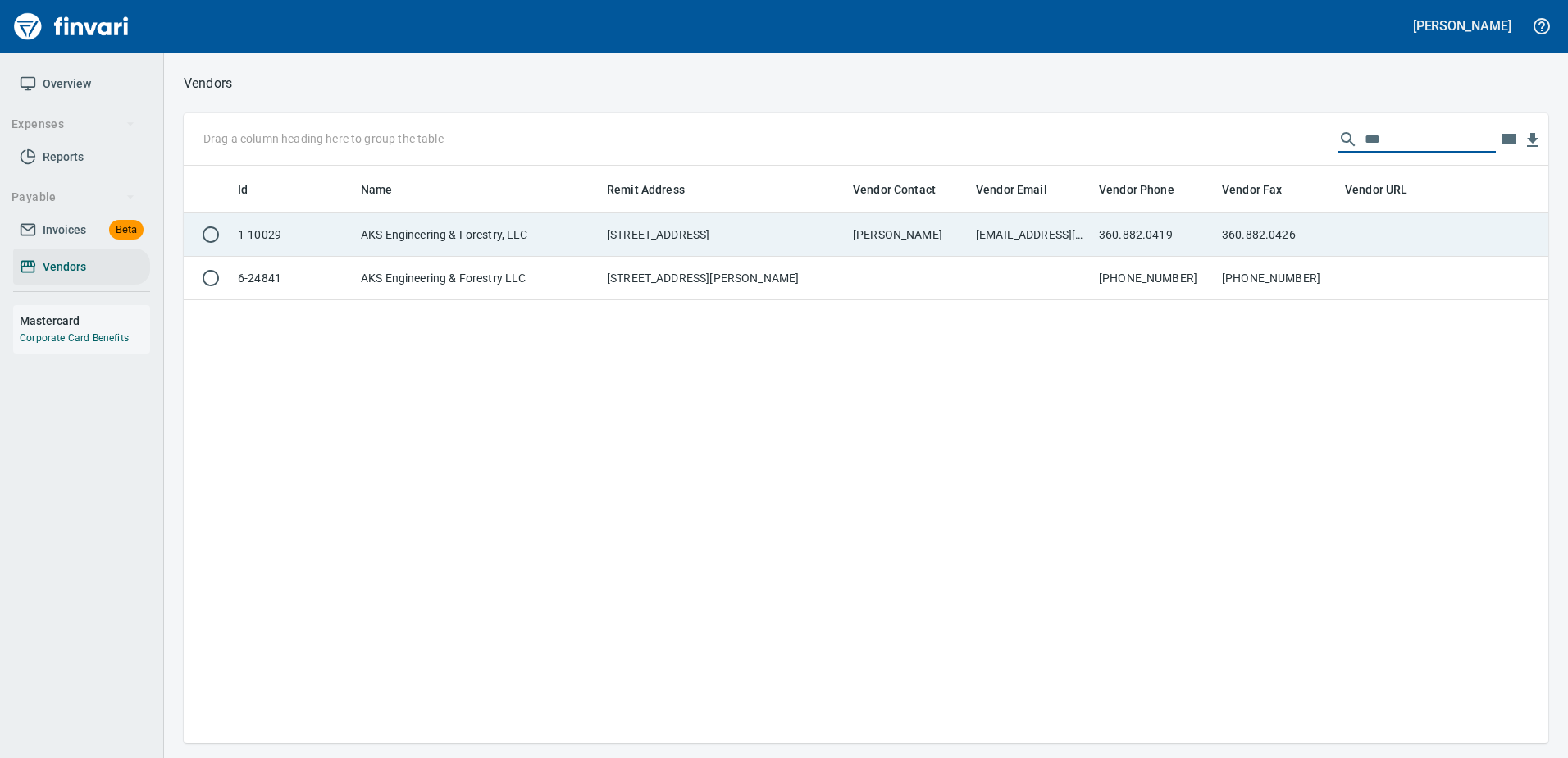
type input "***"
click at [553, 242] on td "AKS Engineering & Forestry, LLC" at bounding box center [477, 235] width 246 height 44
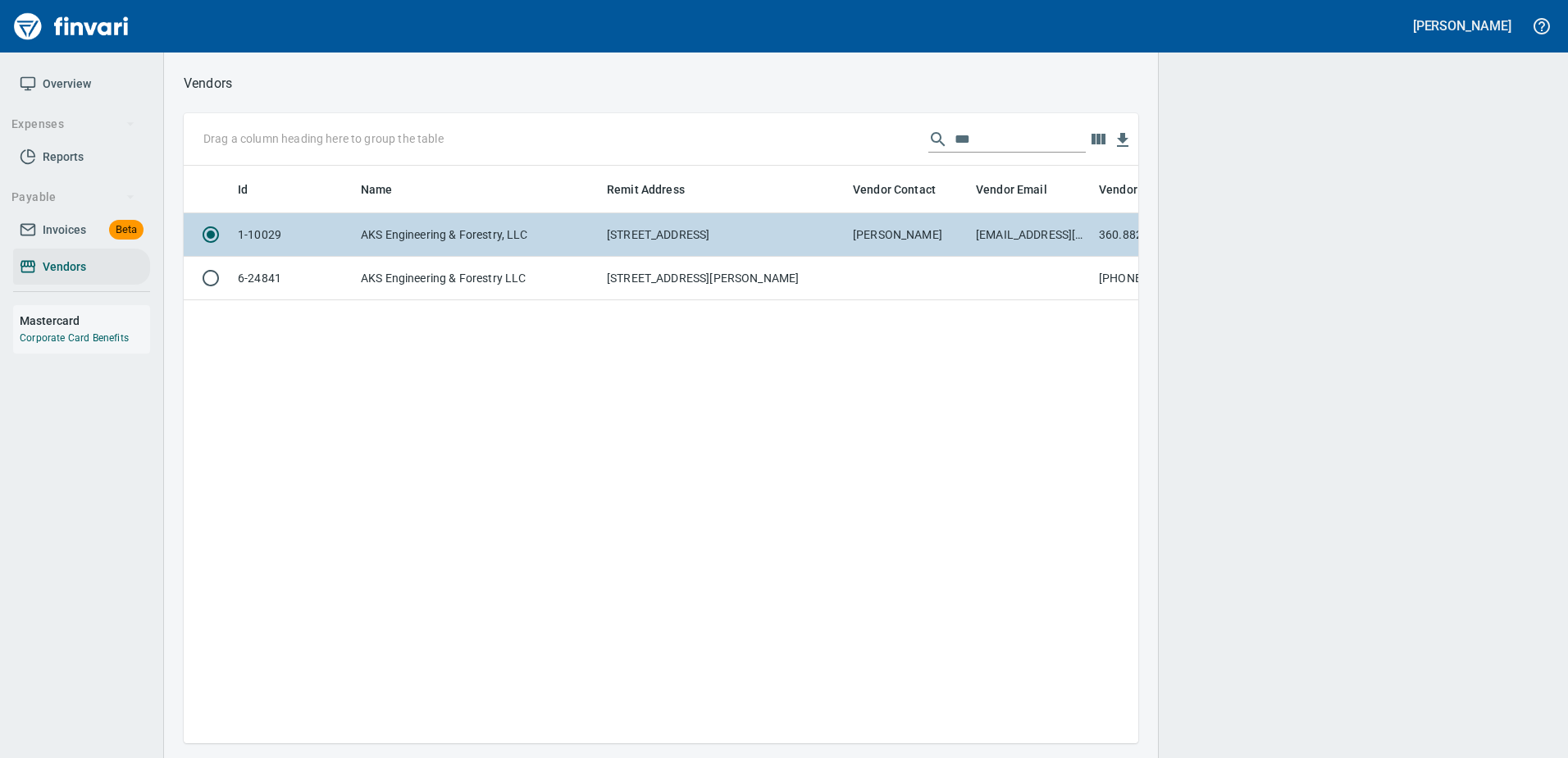
scroll to position [553, 942]
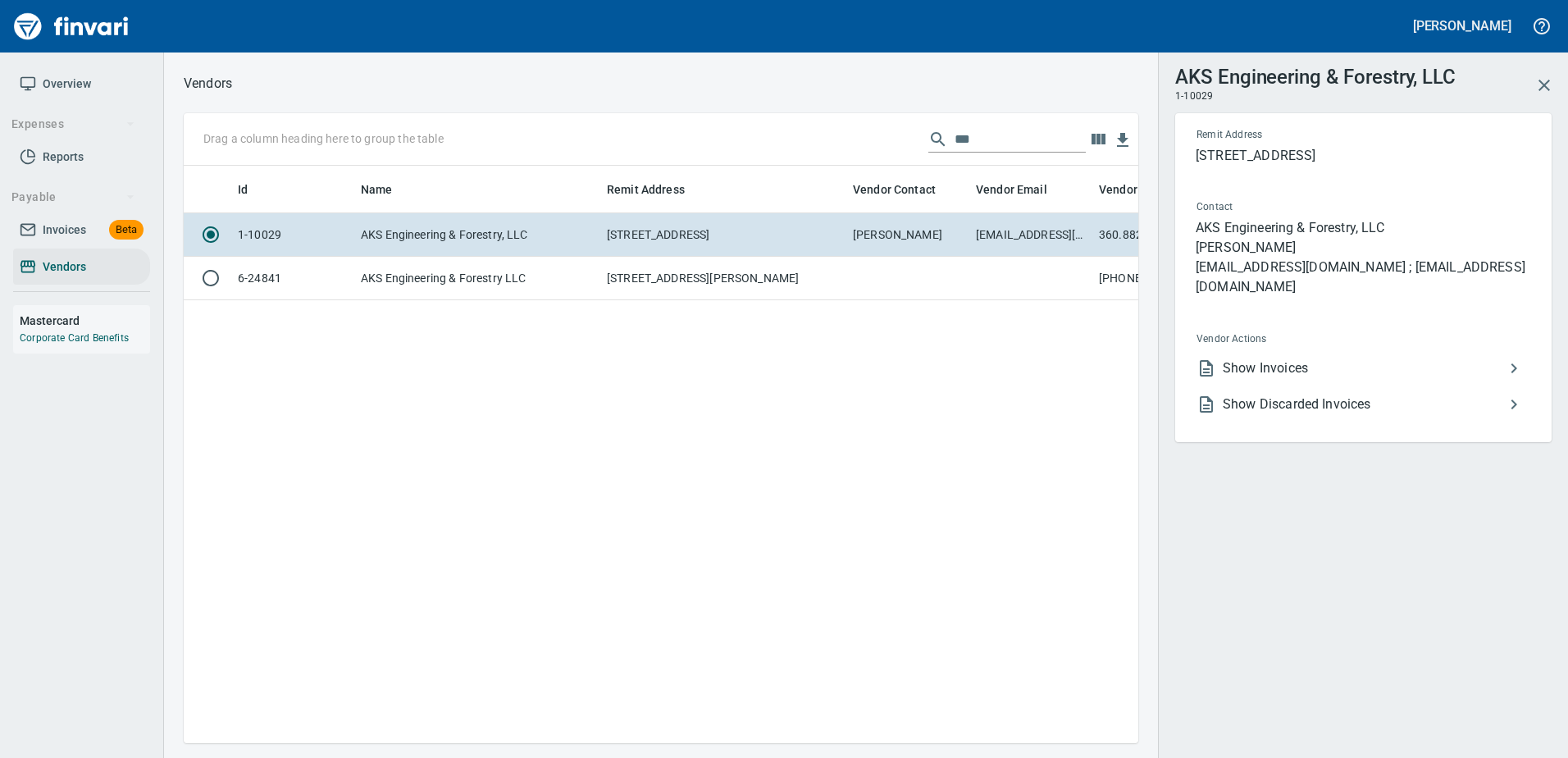
click at [1231, 360] on span "Show Invoices" at bounding box center [1364, 369] width 281 height 20
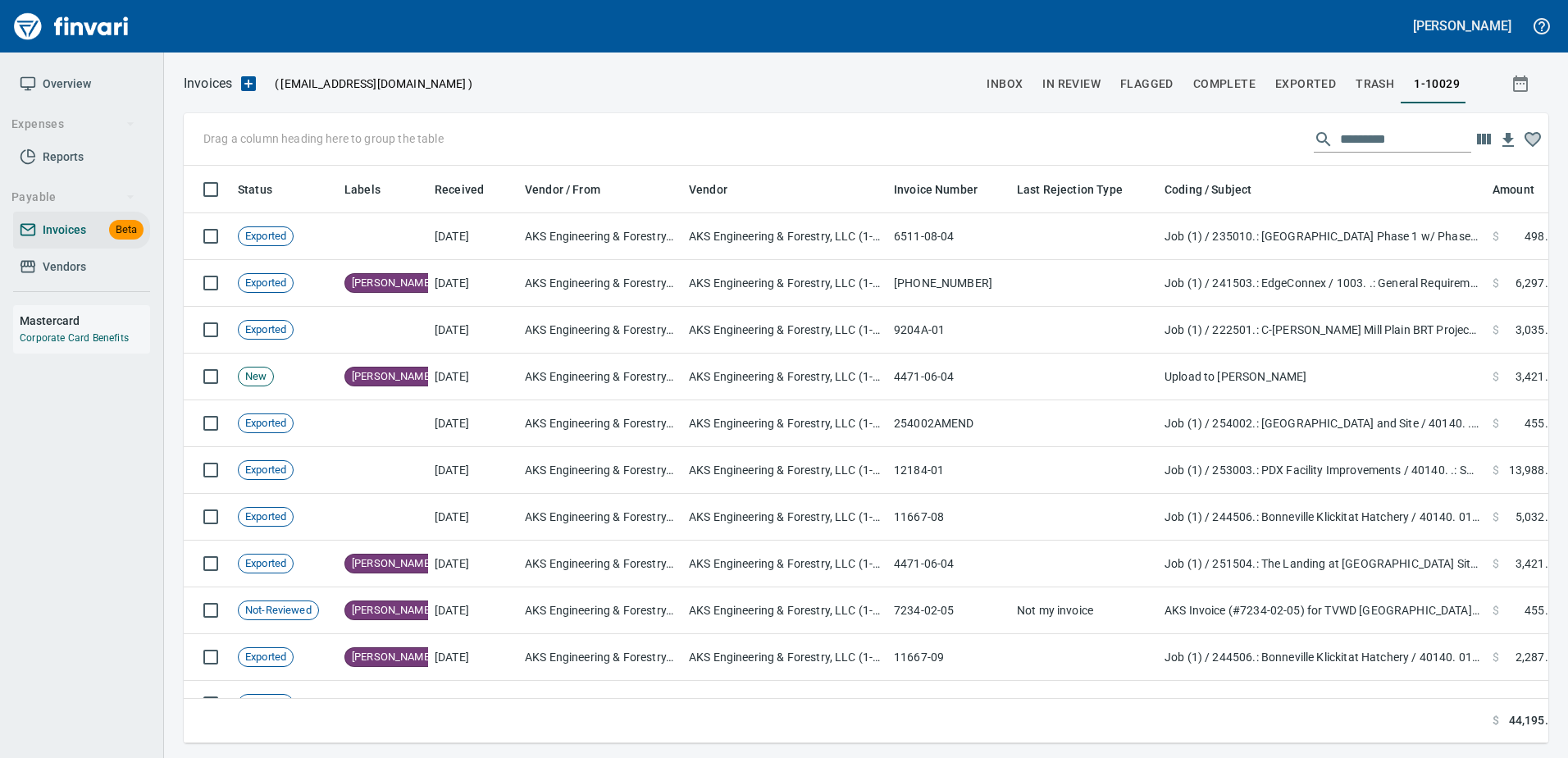
scroll to position [553, 1340]
click at [1391, 139] on input "text" at bounding box center [1405, 139] width 132 height 26
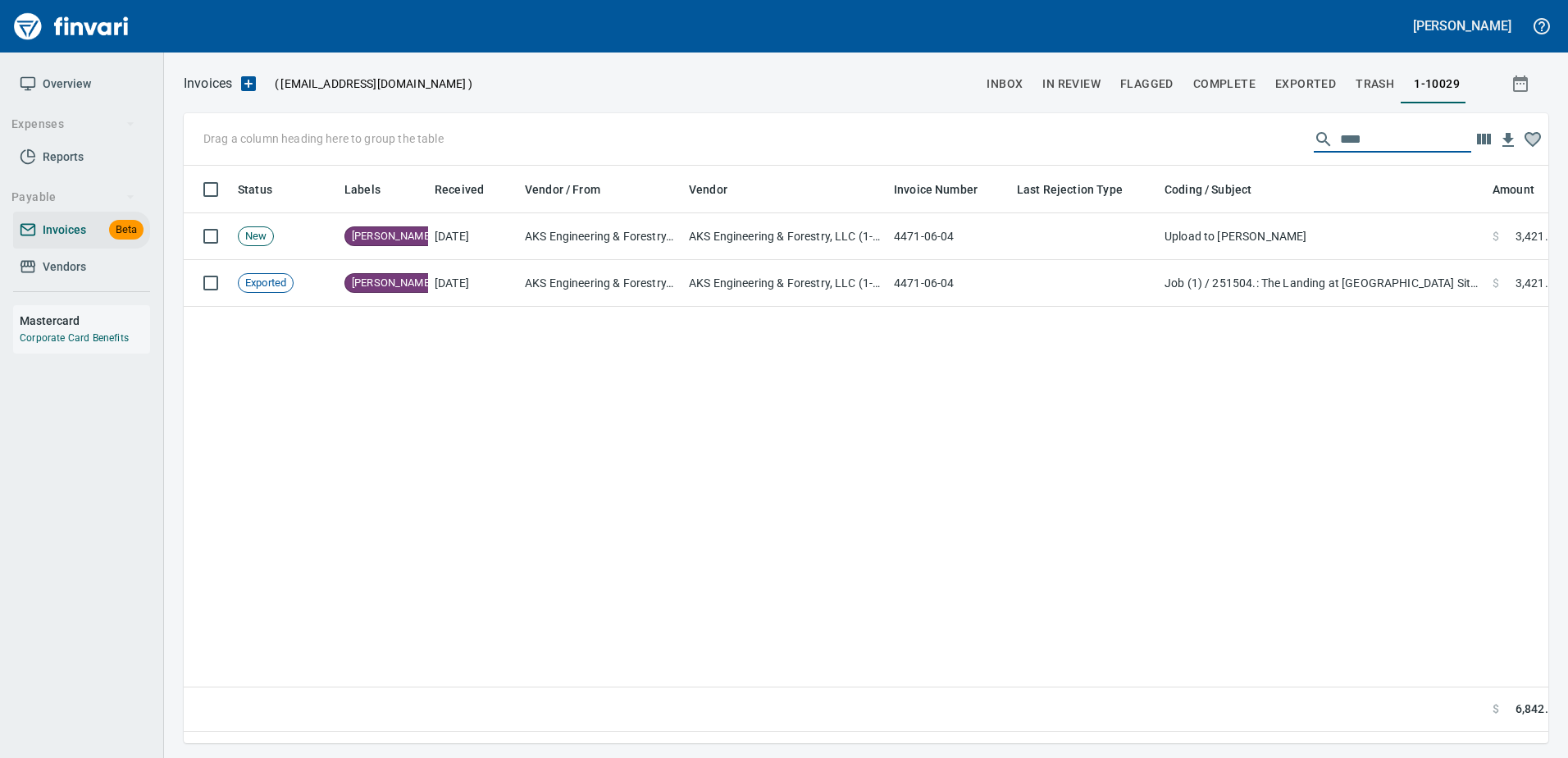
type input "****"
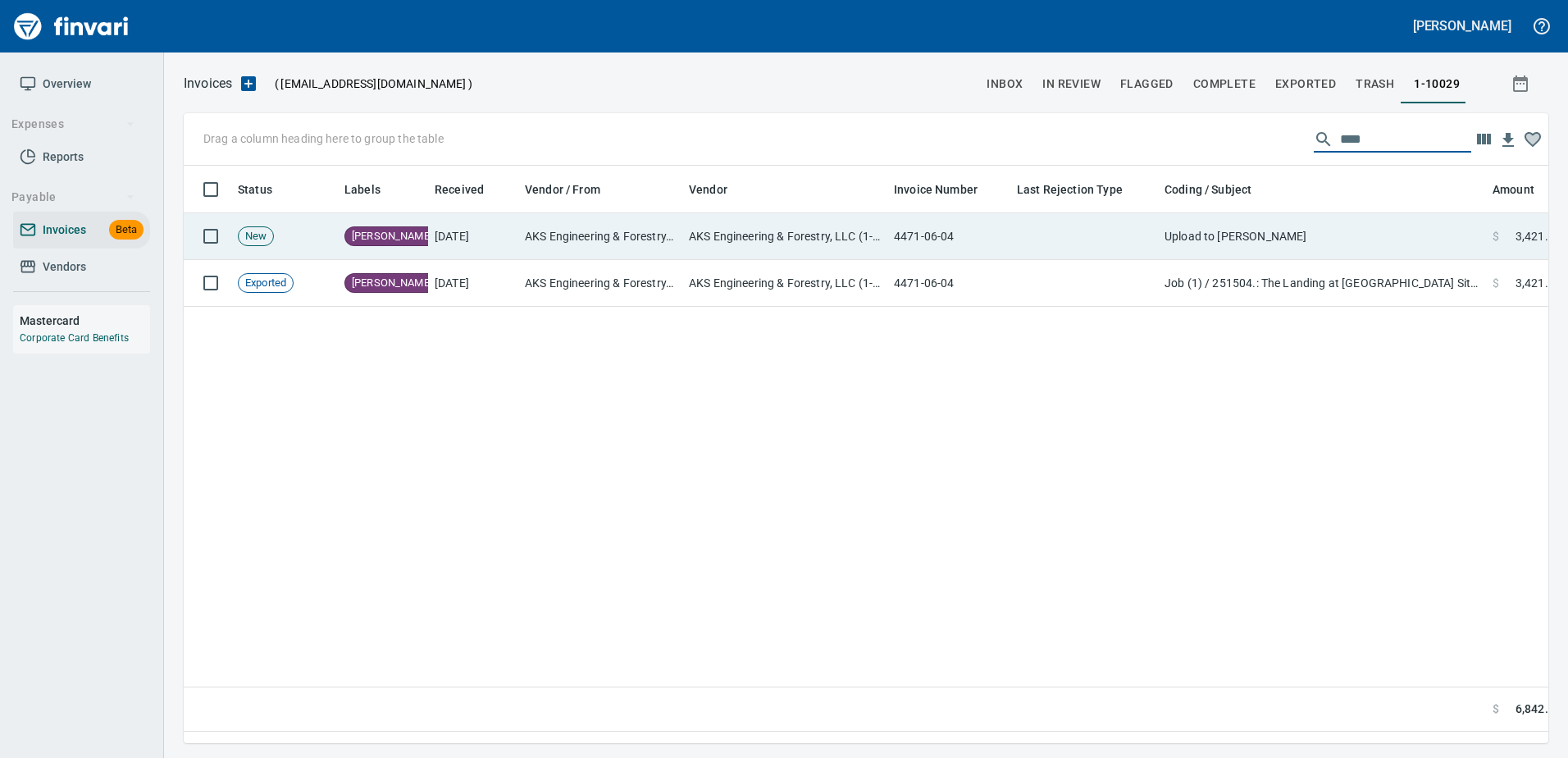
click at [1361, 233] on td "Upload to Finvari" at bounding box center [1321, 236] width 328 height 46
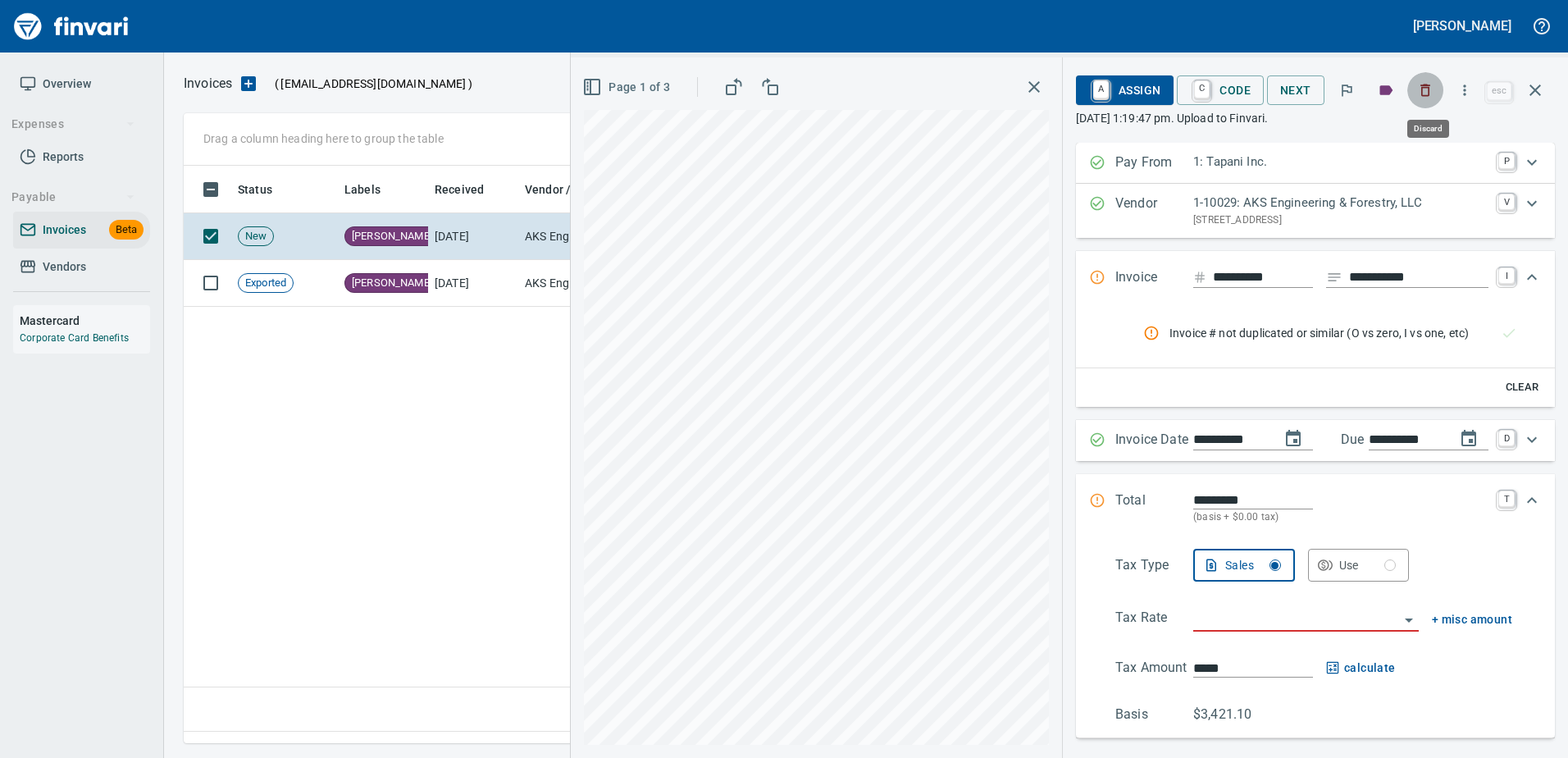
click at [1419, 95] on icon "button" at bounding box center [1425, 90] width 16 height 16
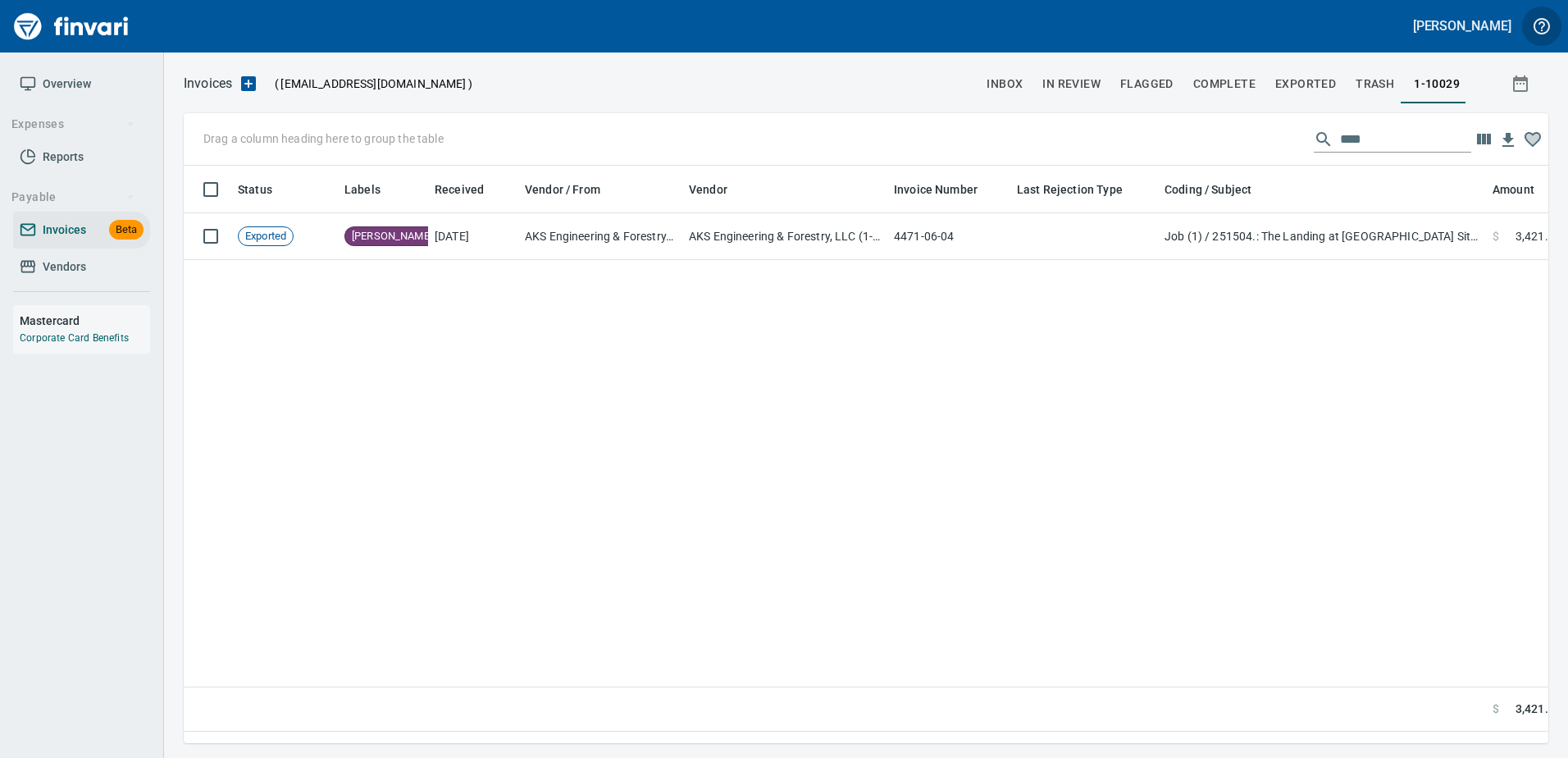
scroll to position [553, 1352]
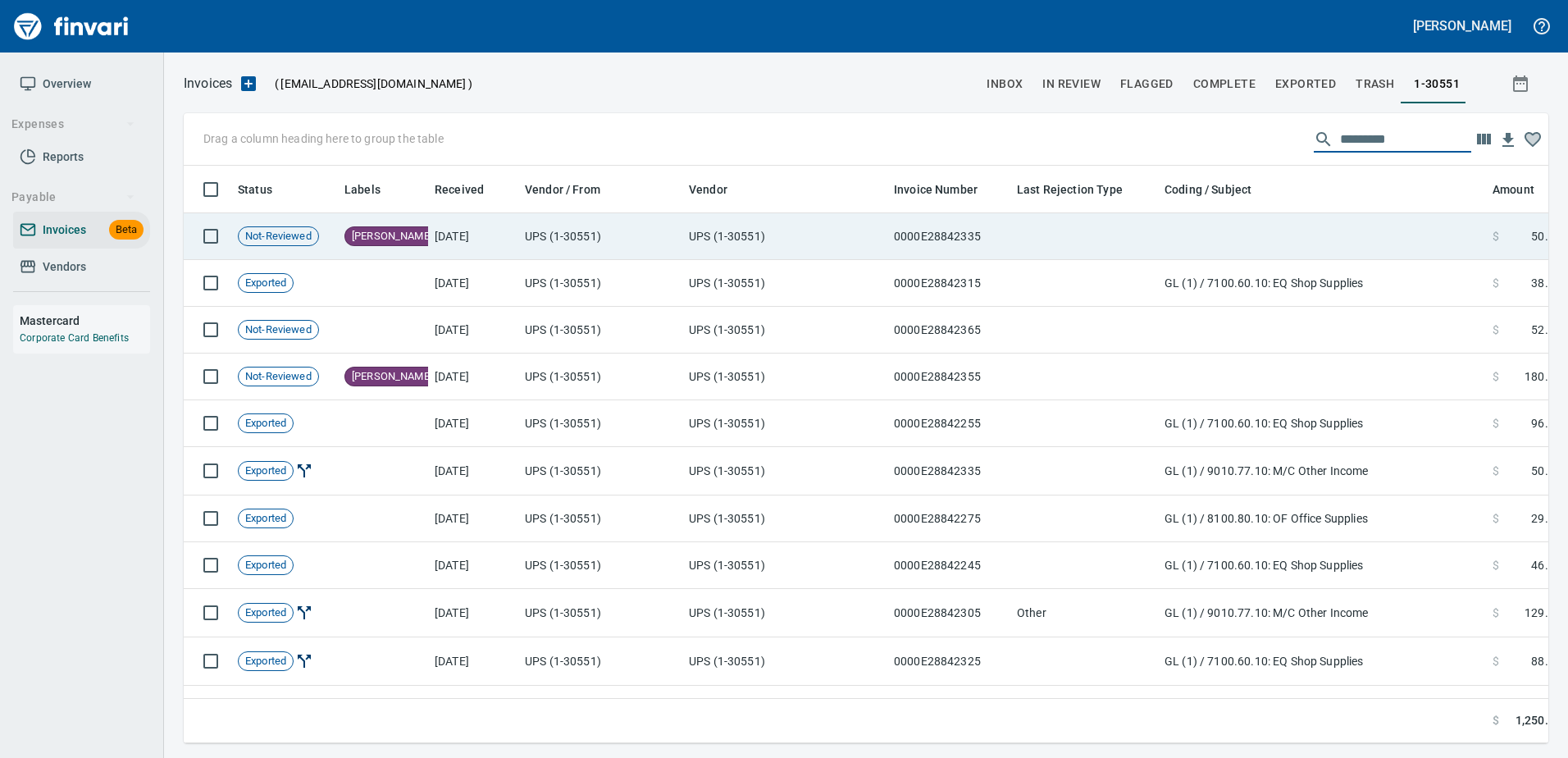
scroll to position [553, 1340]
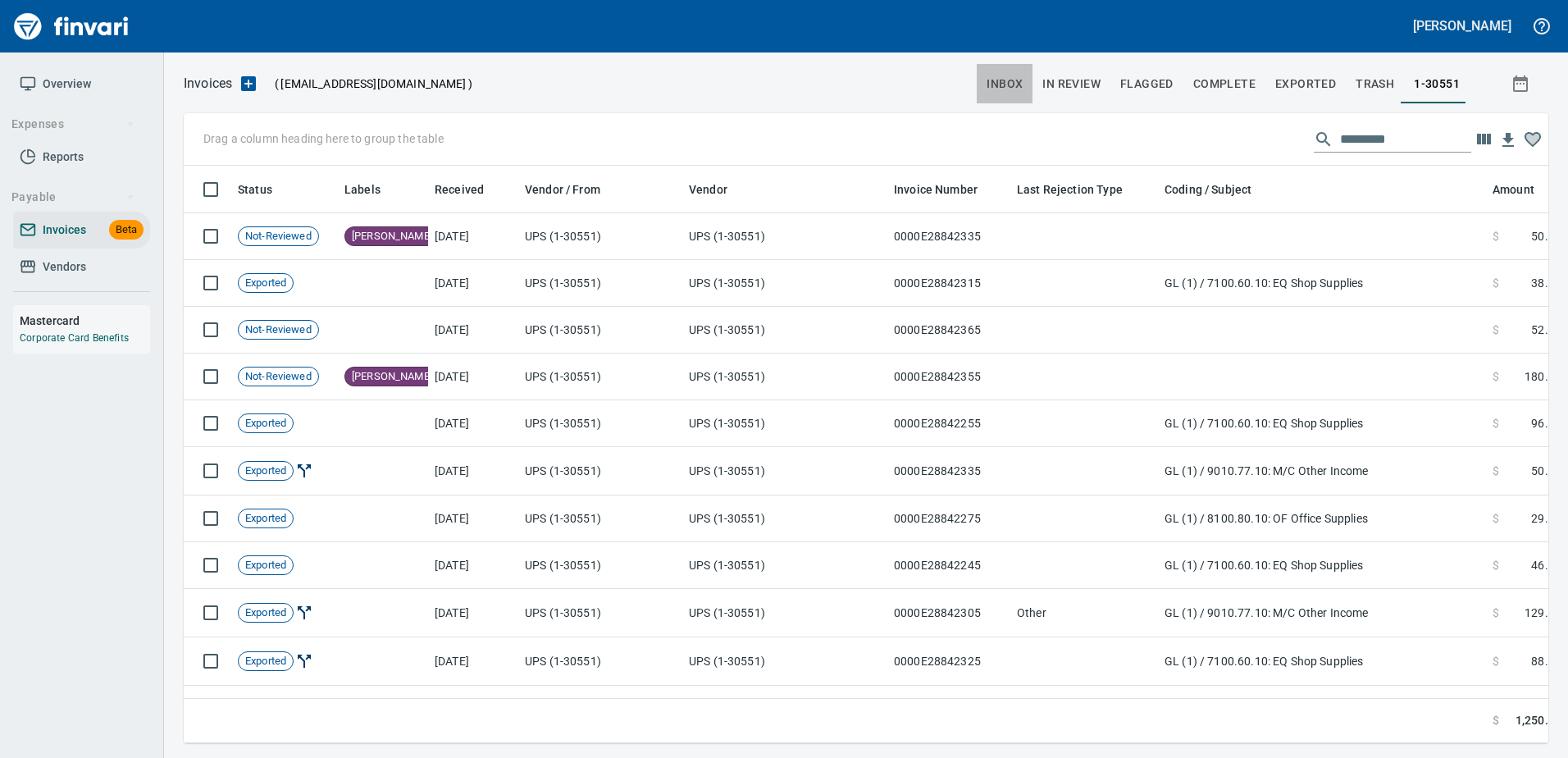
click at [1022, 81] on span "inbox" at bounding box center [1005, 84] width 36 height 21
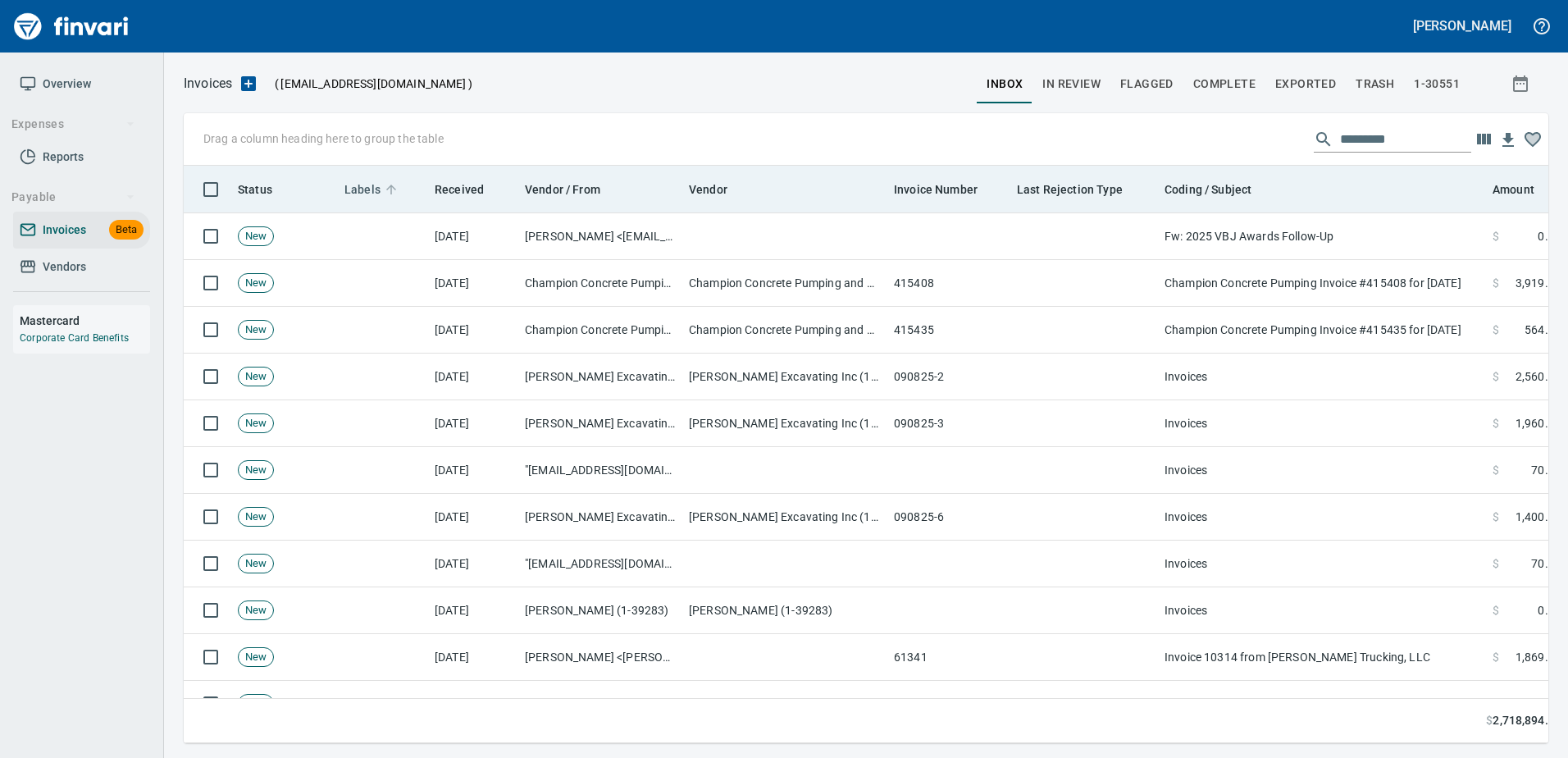
click at [361, 183] on span "Labels" at bounding box center [362, 190] width 36 height 20
click at [362, 190] on span "Labels" at bounding box center [362, 190] width 36 height 20
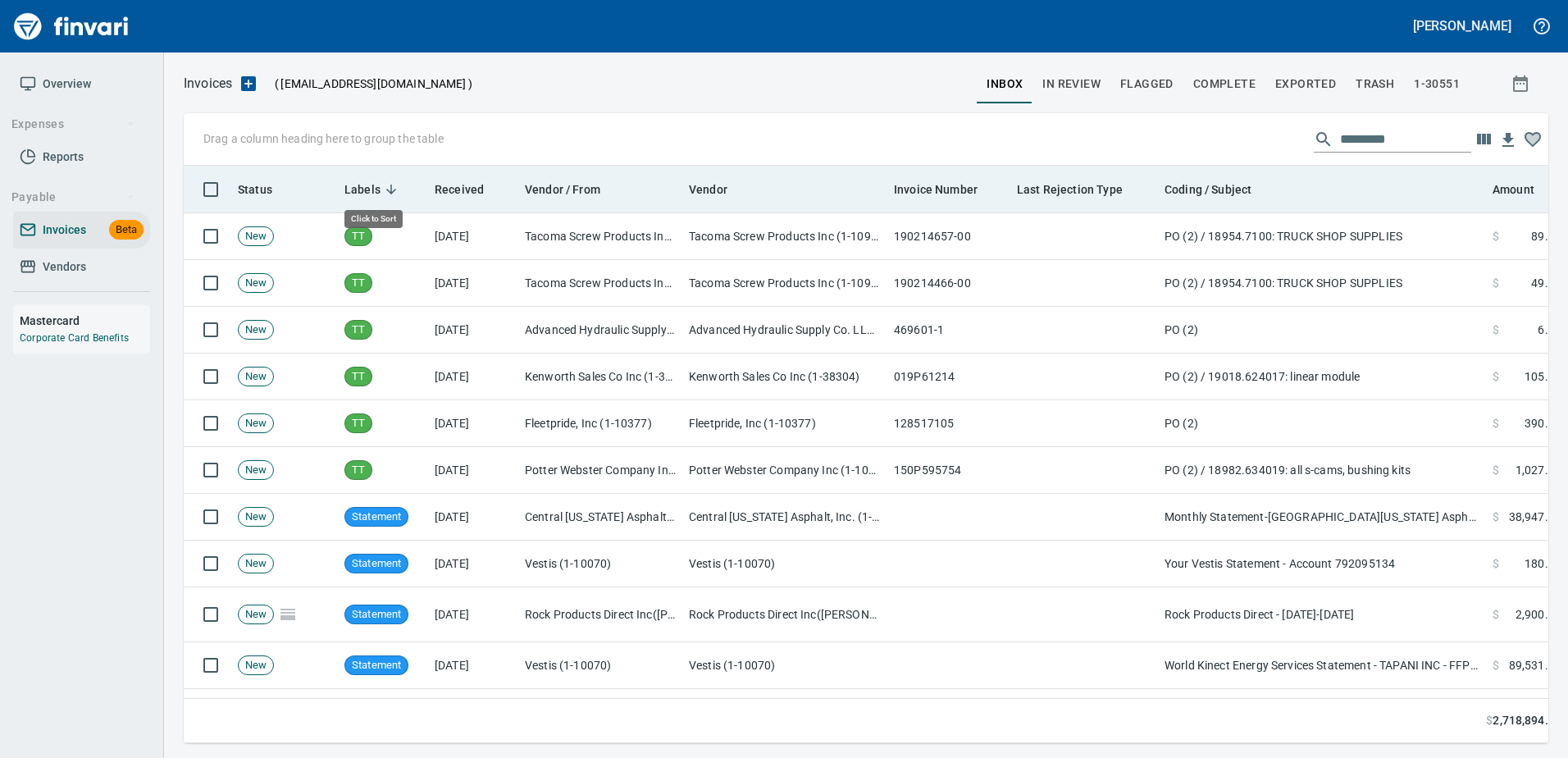
click at [362, 190] on span "Labels" at bounding box center [362, 190] width 36 height 20
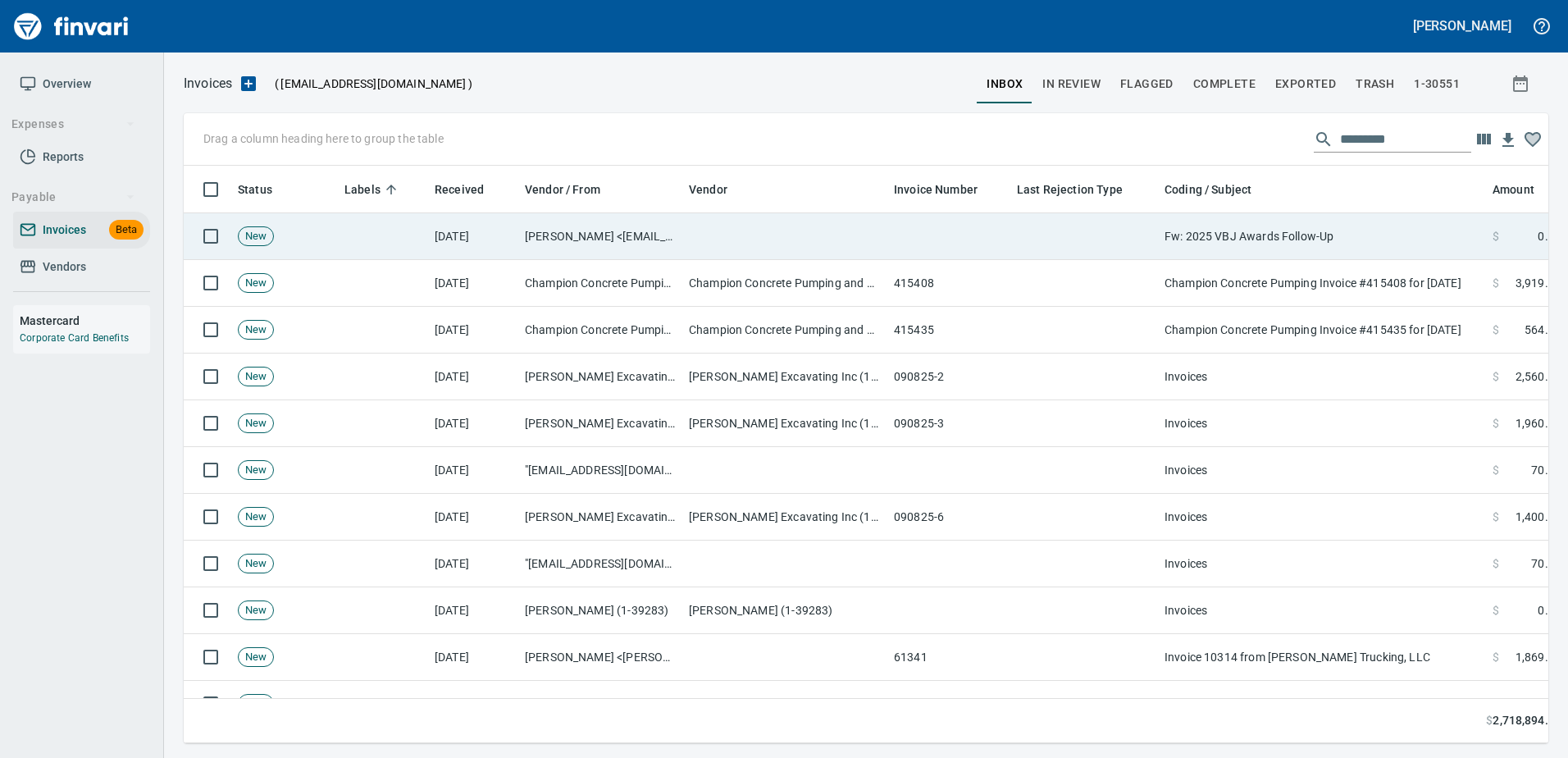
click at [915, 241] on td at bounding box center [948, 236] width 123 height 46
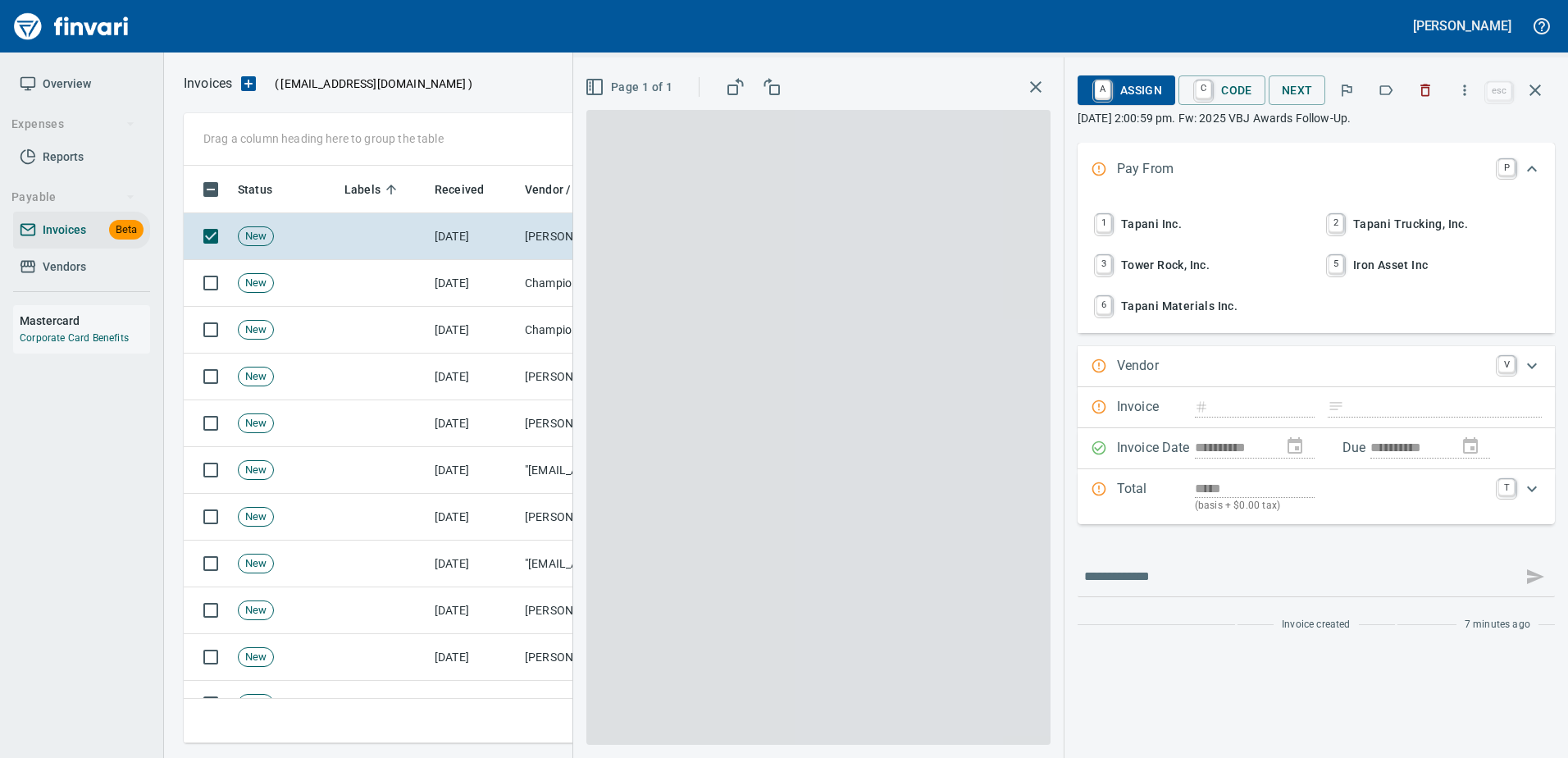
scroll to position [553, 1339]
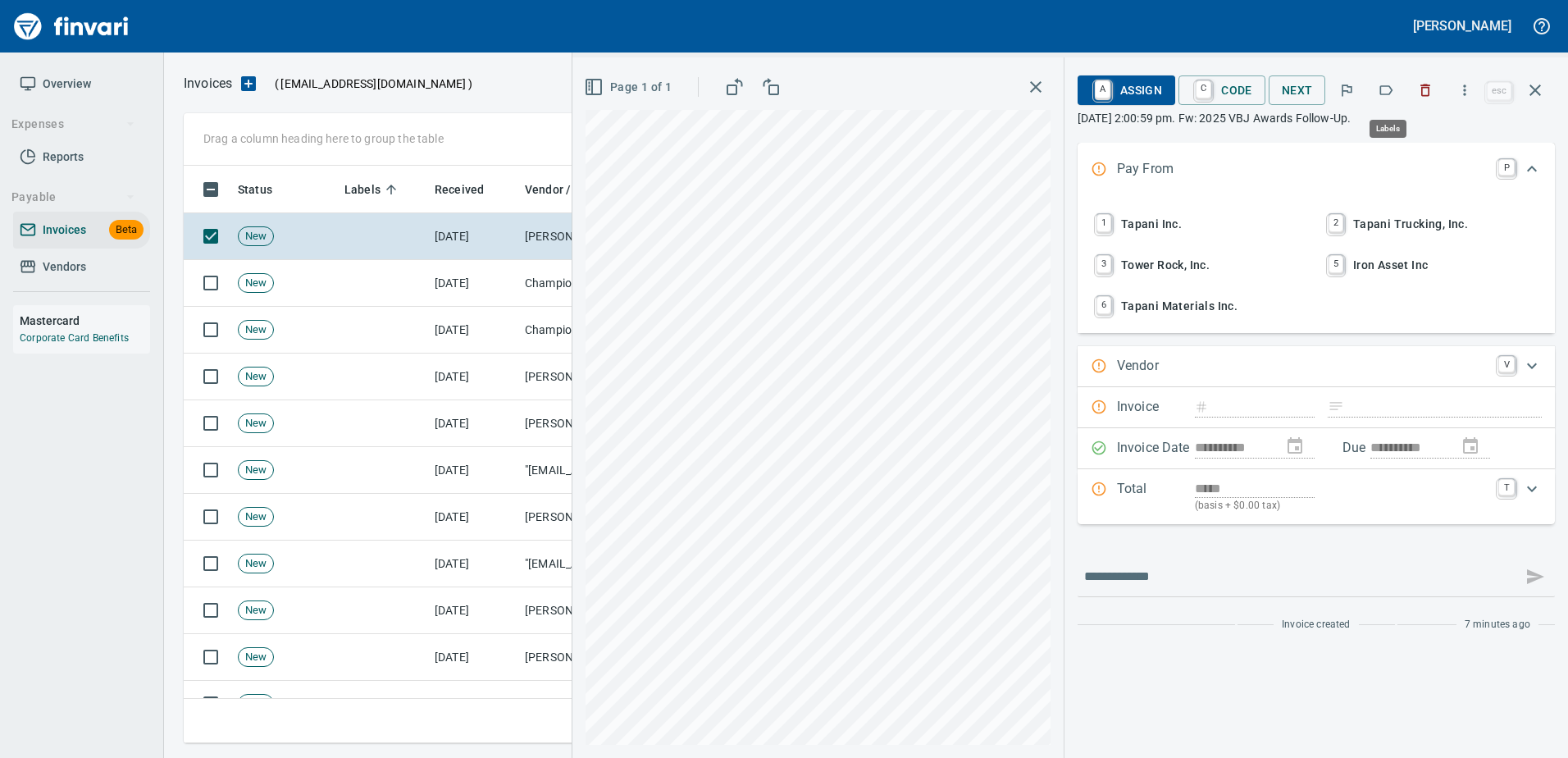
click at [1388, 94] on icon "button" at bounding box center [1386, 90] width 16 height 16
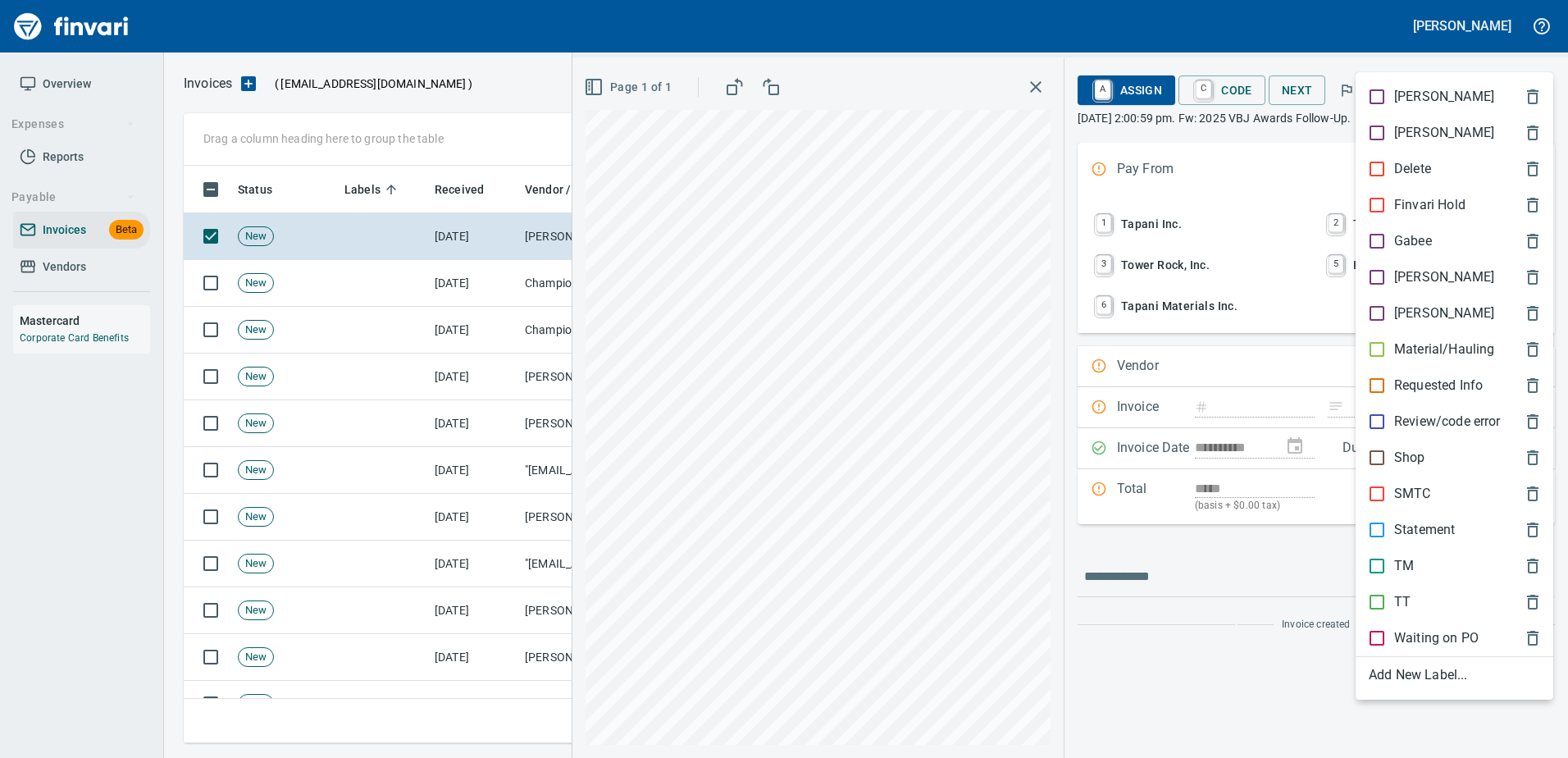
drag, startPoint x: 1313, startPoint y: 31, endPoint x: 1351, endPoint y: 39, distance: 38.8
click at [1317, 31] on div at bounding box center [784, 379] width 1568 height 758
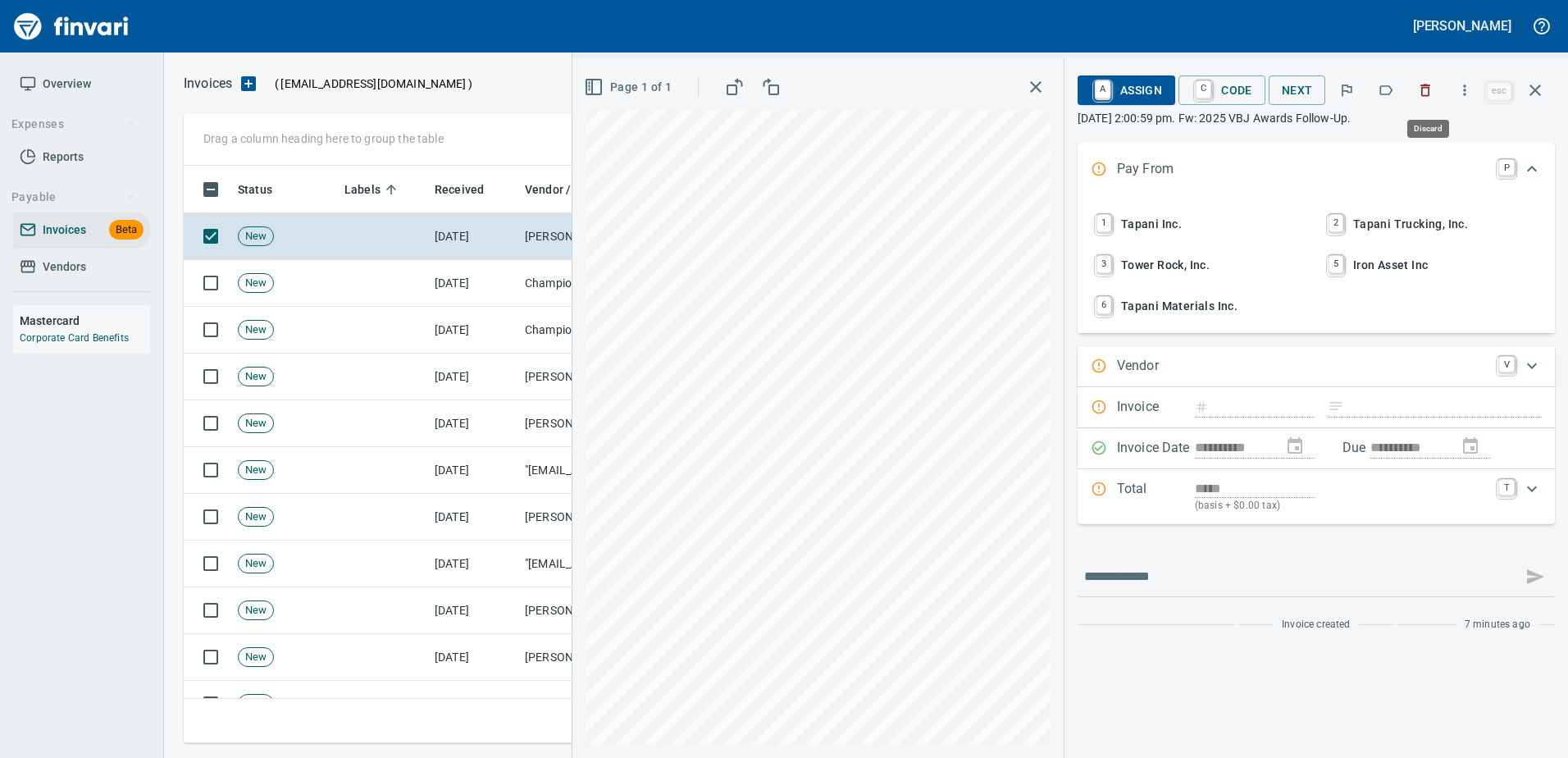
click at [1427, 89] on icon "button" at bounding box center [1425, 90] width 16 height 16
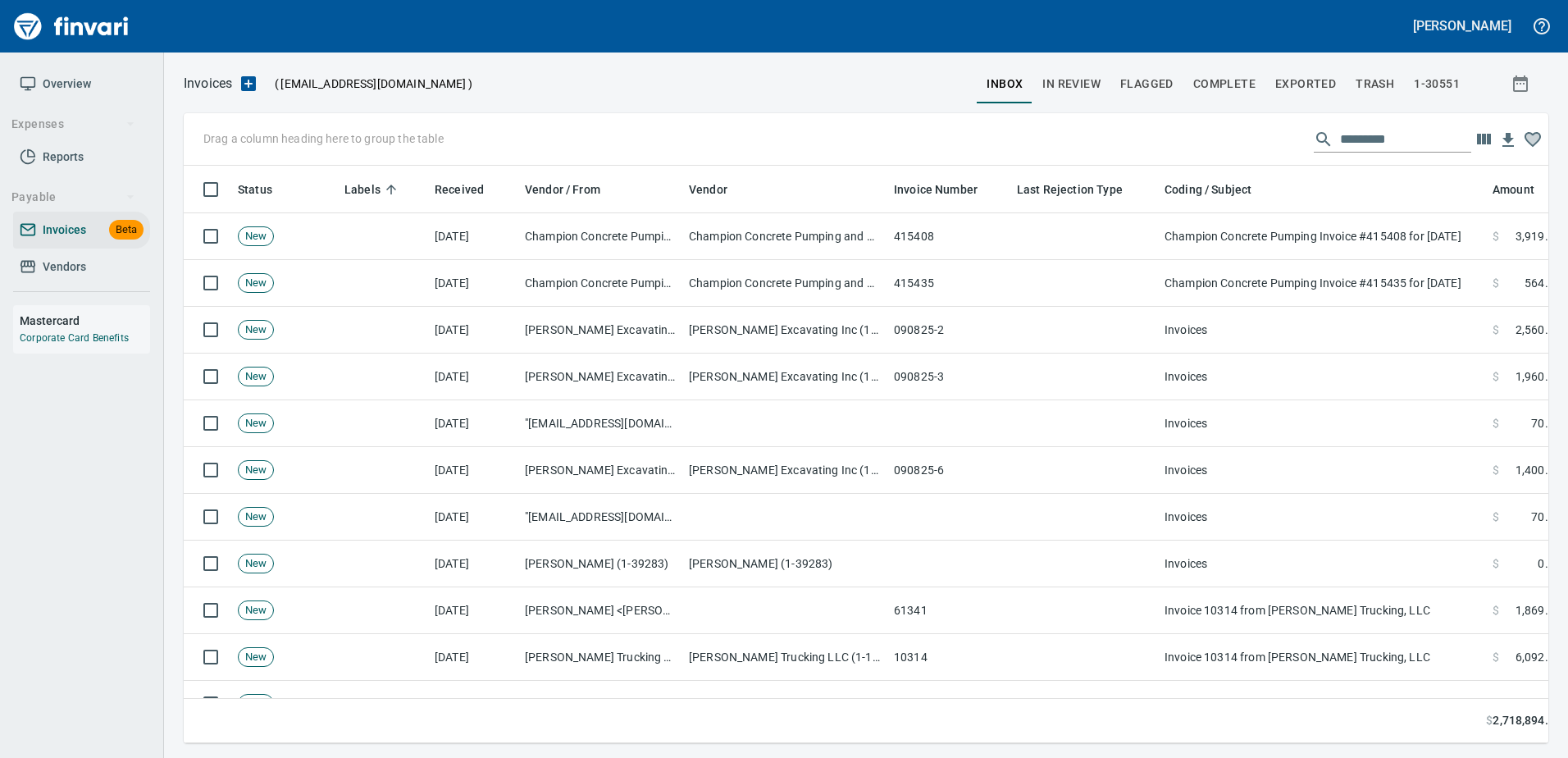
scroll to position [553, 1339]
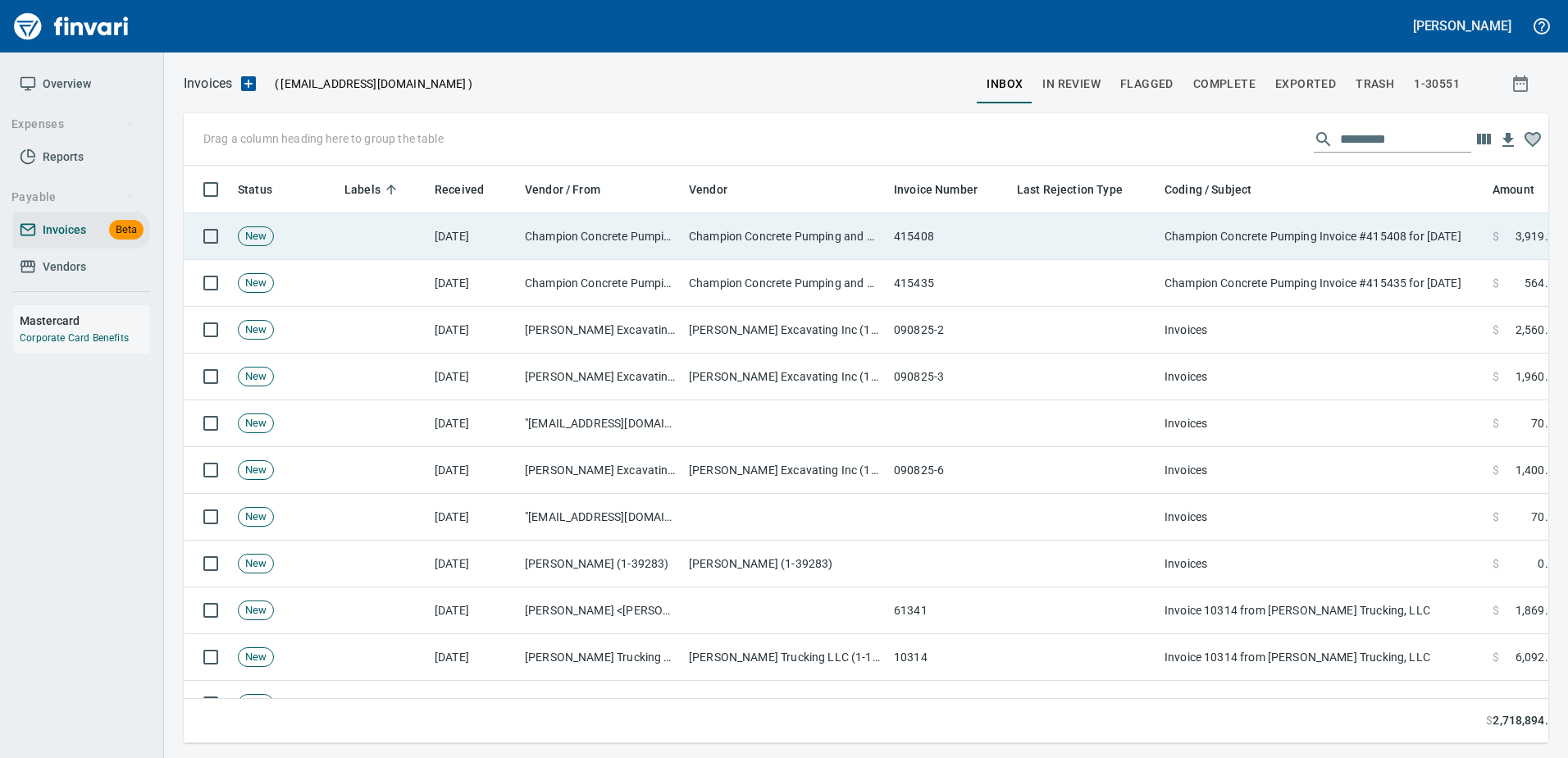
click at [1018, 255] on td at bounding box center [1084, 236] width 148 height 46
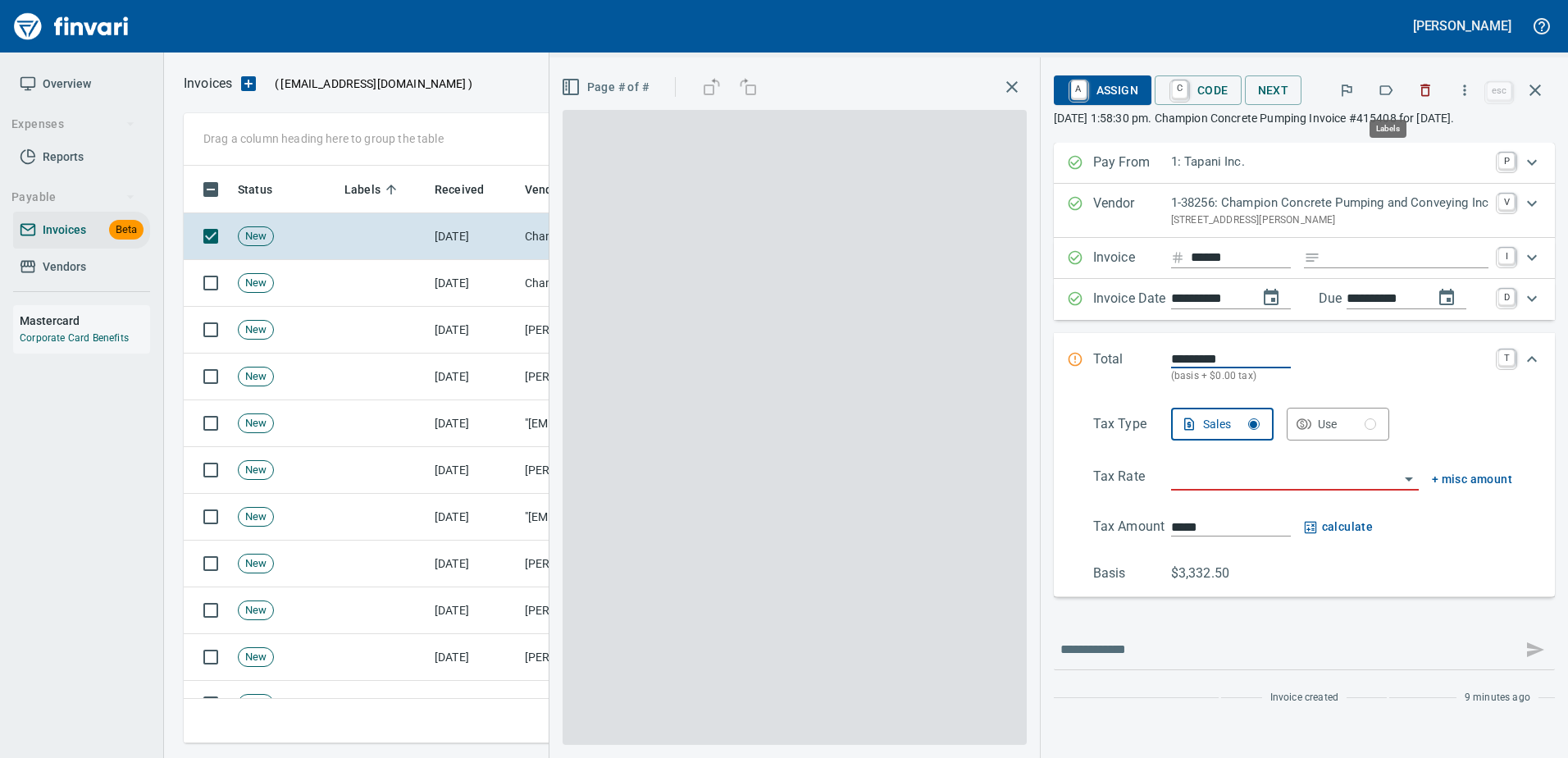
click at [1396, 95] on button "button" at bounding box center [1386, 90] width 36 height 36
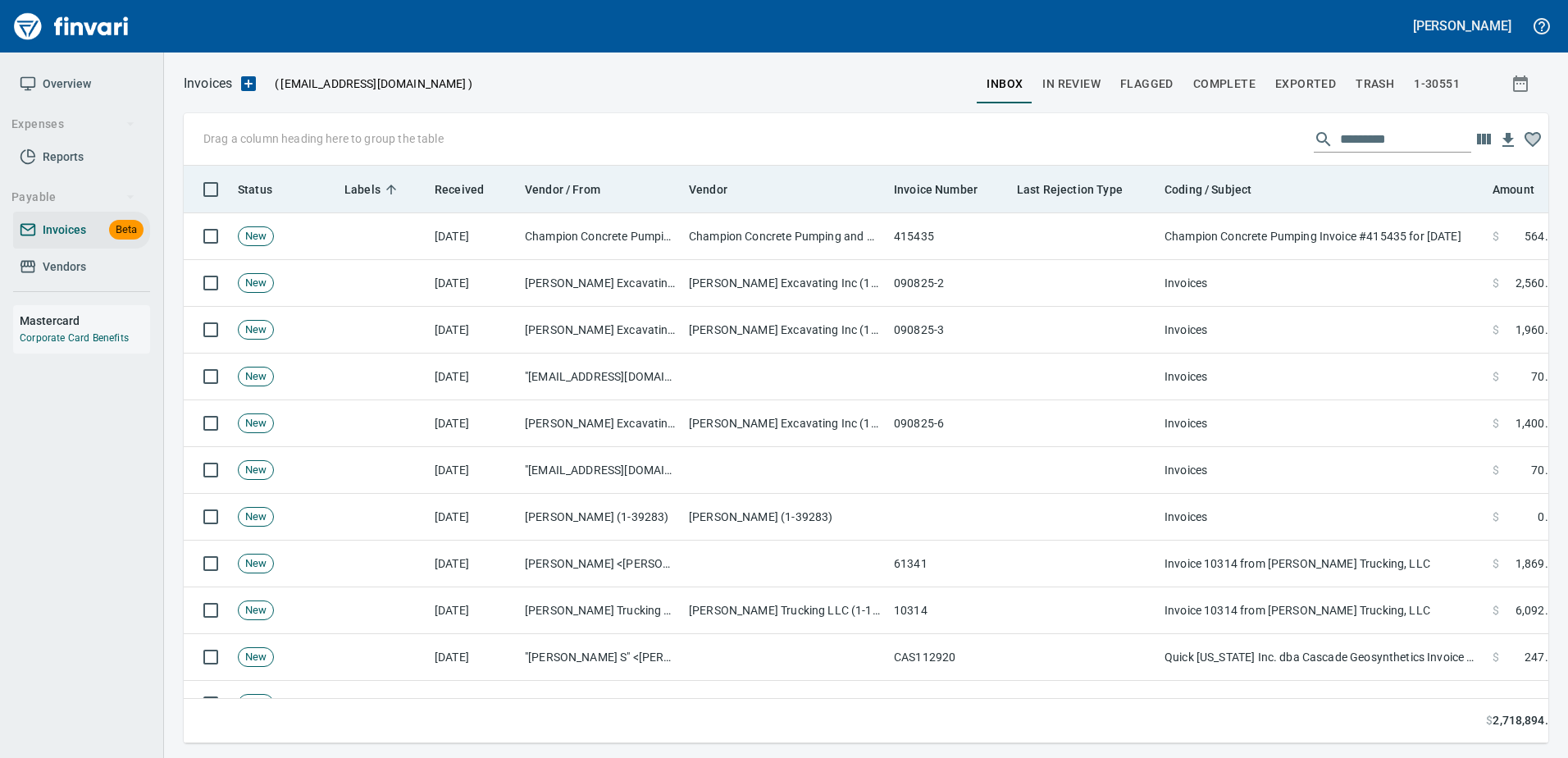
click at [1351, 212] on th "Coding / Subject" at bounding box center [1321, 189] width 328 height 47
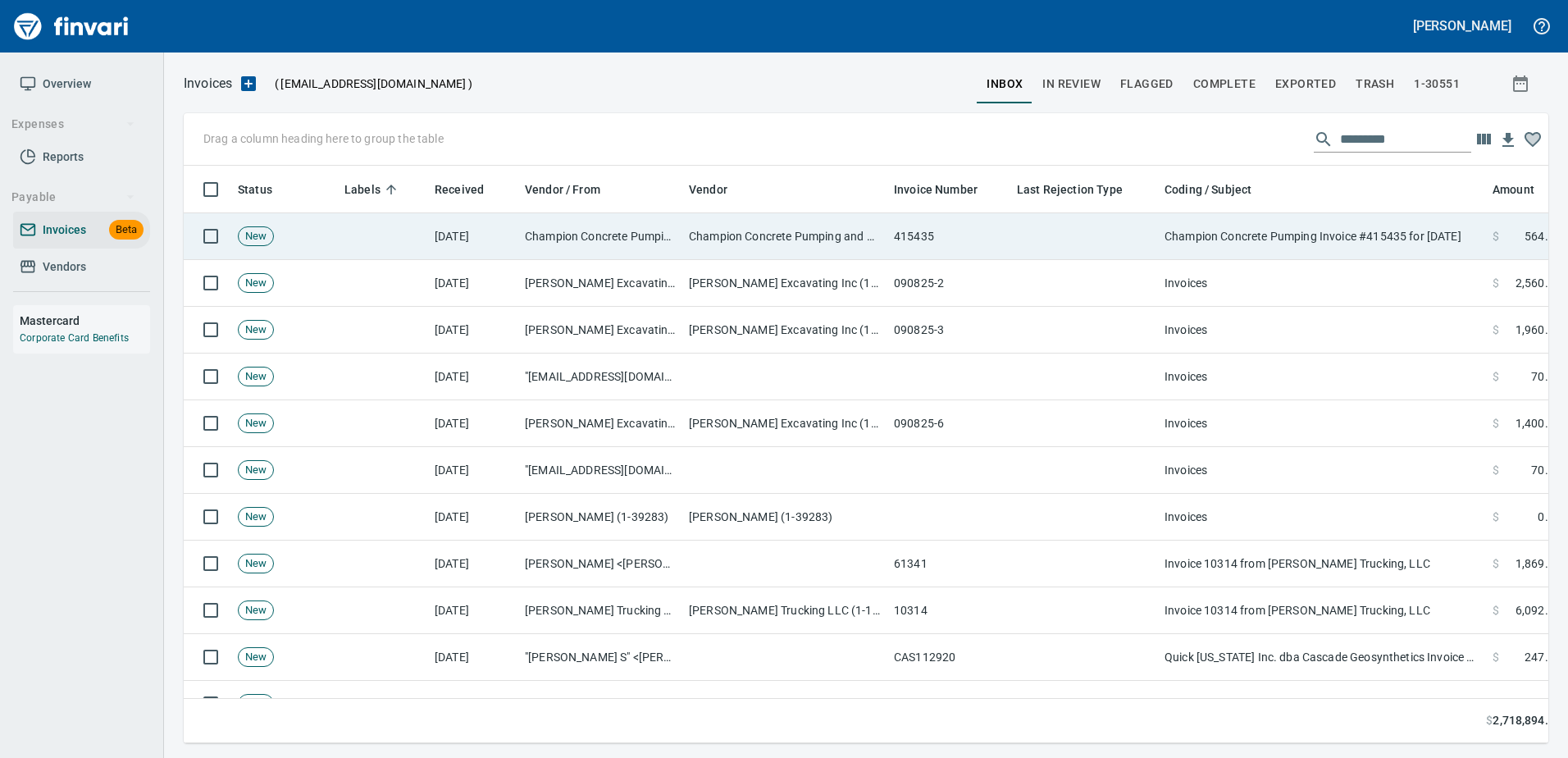
click at [1364, 216] on td "Champion Concrete Pumping Invoice #415435 for [DATE]" at bounding box center [1321, 236] width 328 height 46
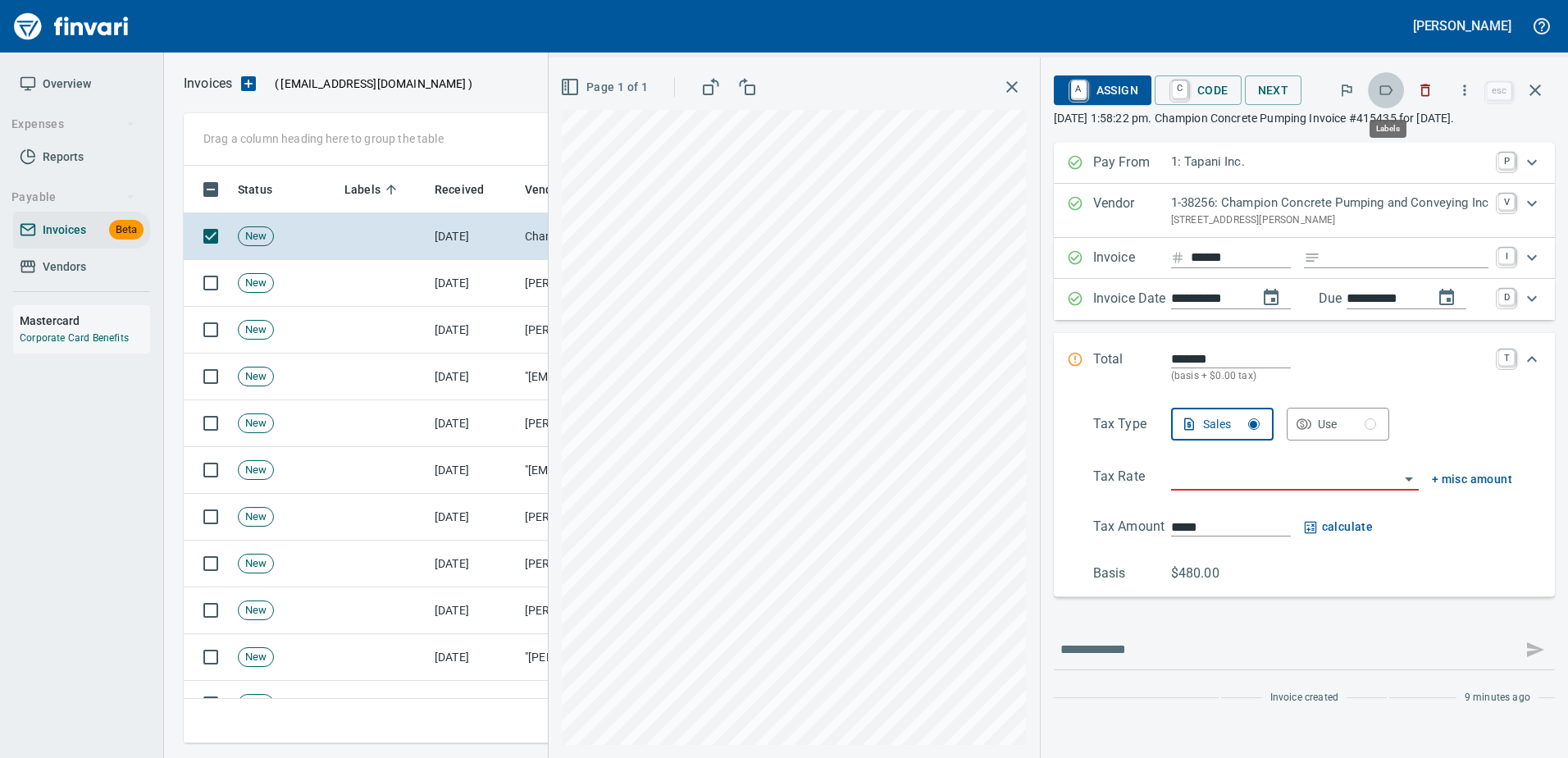
click at [1392, 84] on icon "button" at bounding box center [1386, 90] width 16 height 16
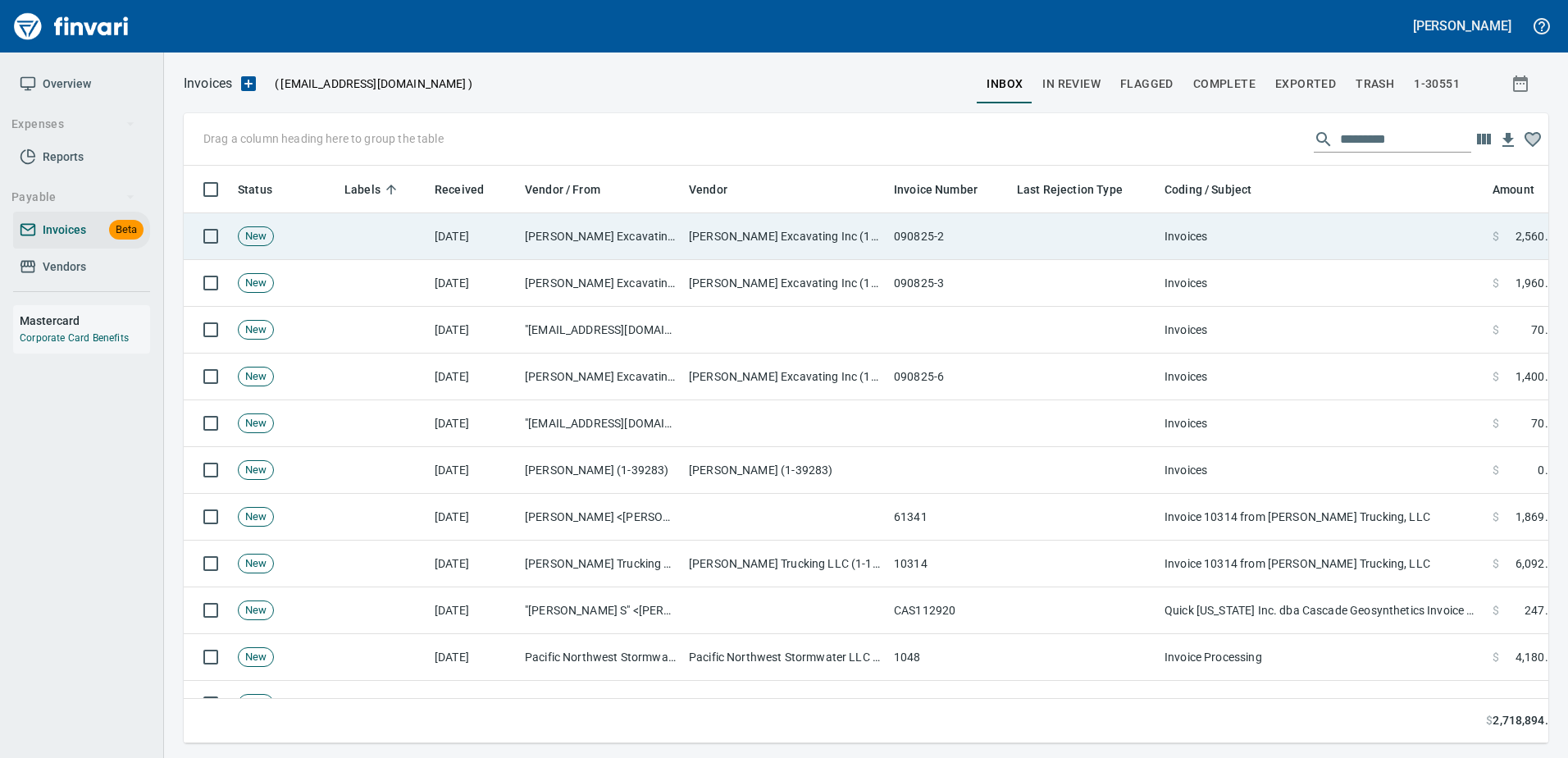
click at [1276, 226] on td "Invoices" at bounding box center [1321, 236] width 328 height 46
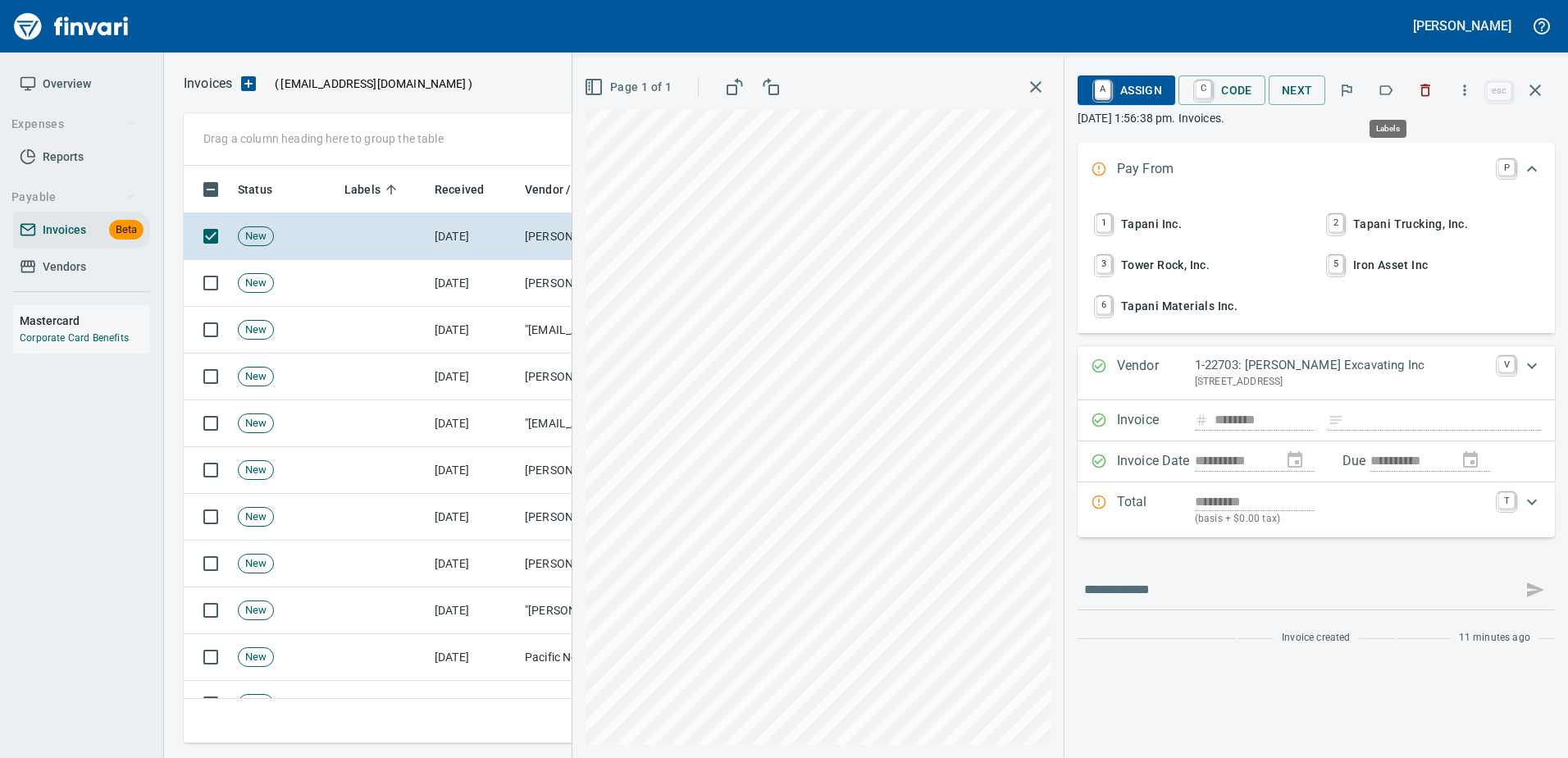
click at [1385, 89] on icon "button" at bounding box center [1386, 90] width 16 height 16
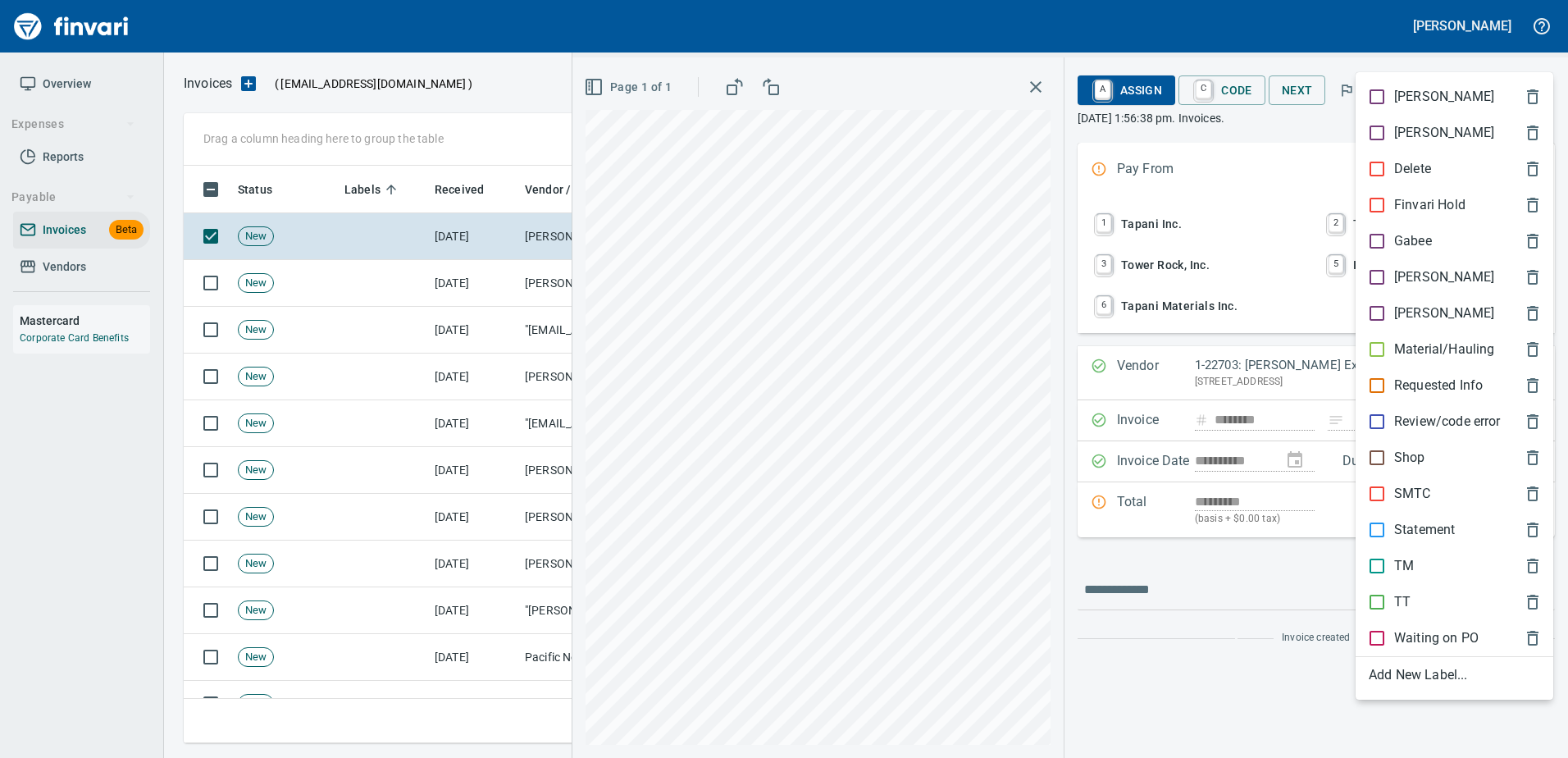
scroll to position [553, 1339]
click at [1397, 342] on p "Material/Hauling" at bounding box center [1444, 349] width 100 height 20
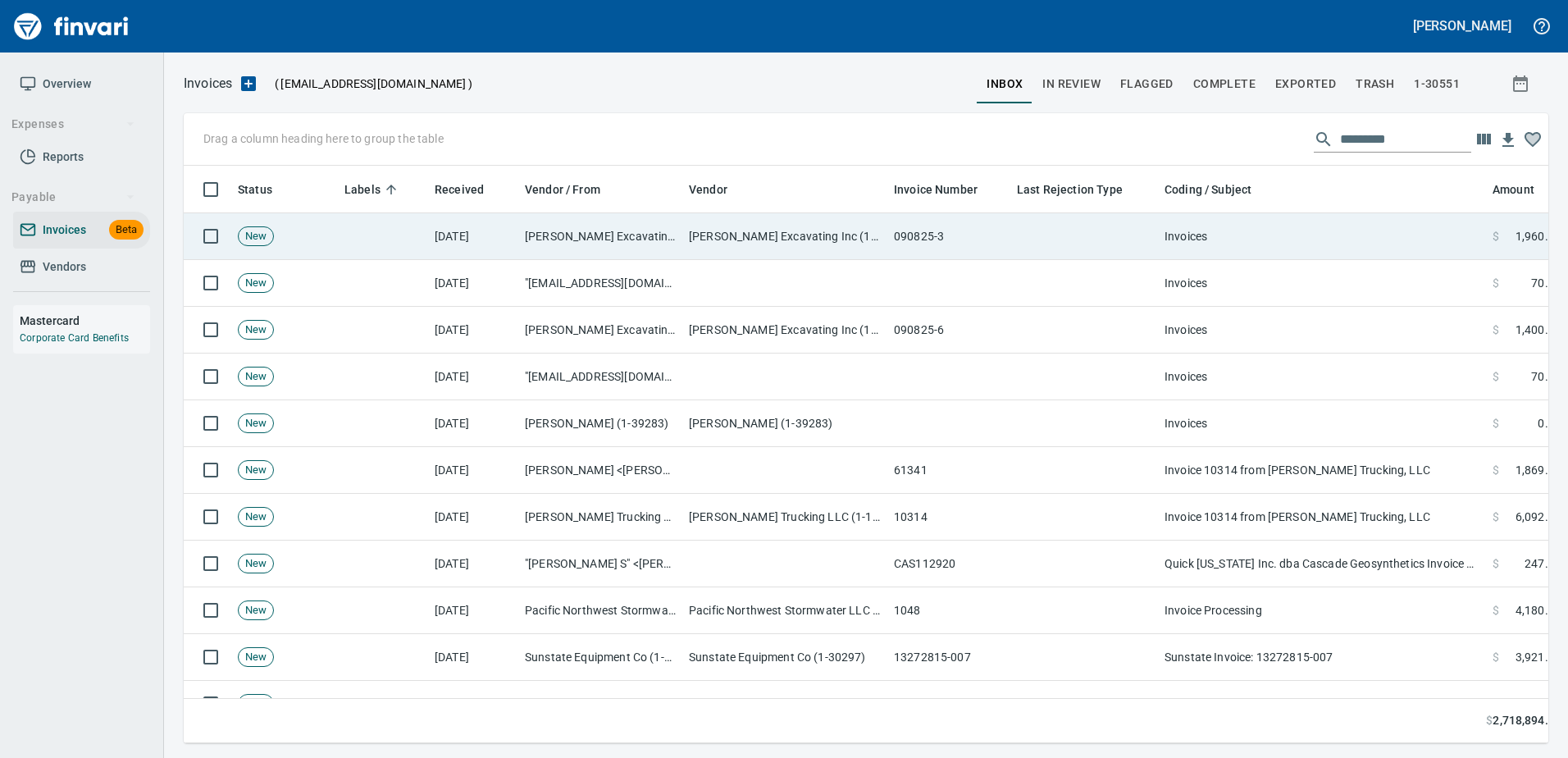
click at [1326, 245] on td "Invoices" at bounding box center [1321, 236] width 328 height 46
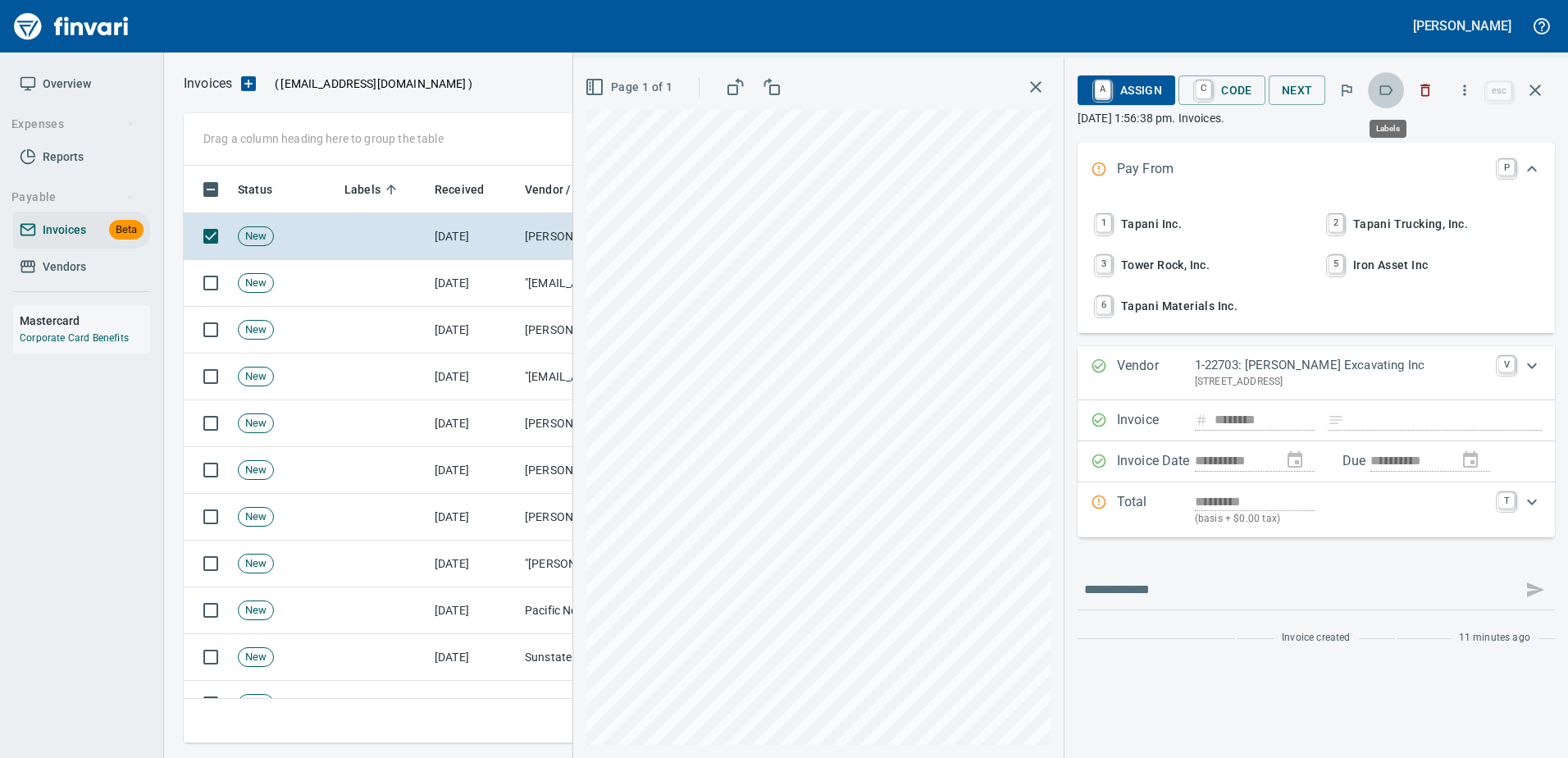
click at [1389, 96] on icon "button" at bounding box center [1386, 90] width 16 height 16
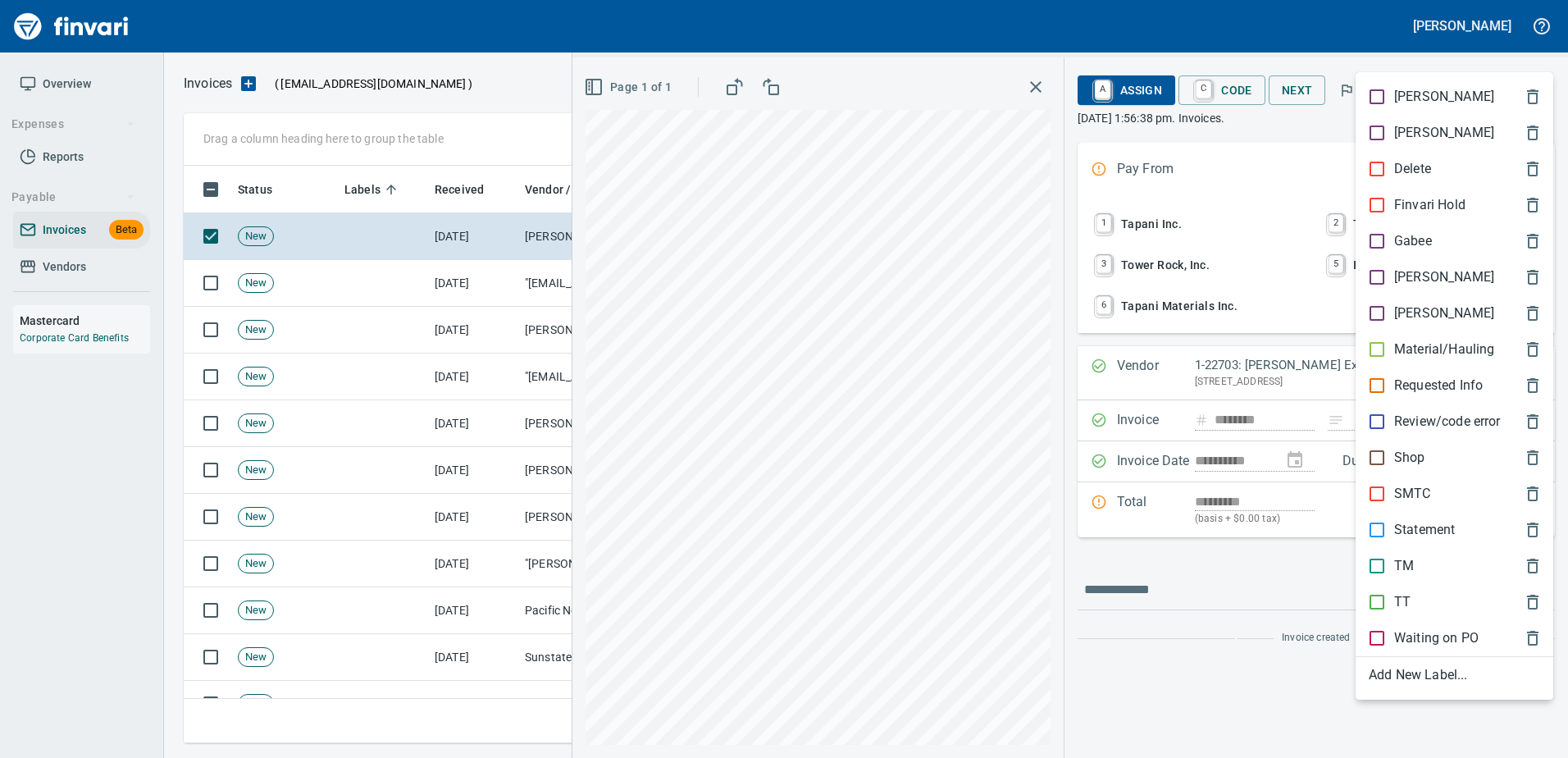
click at [1402, 349] on p "Material/Hauling" at bounding box center [1444, 349] width 100 height 20
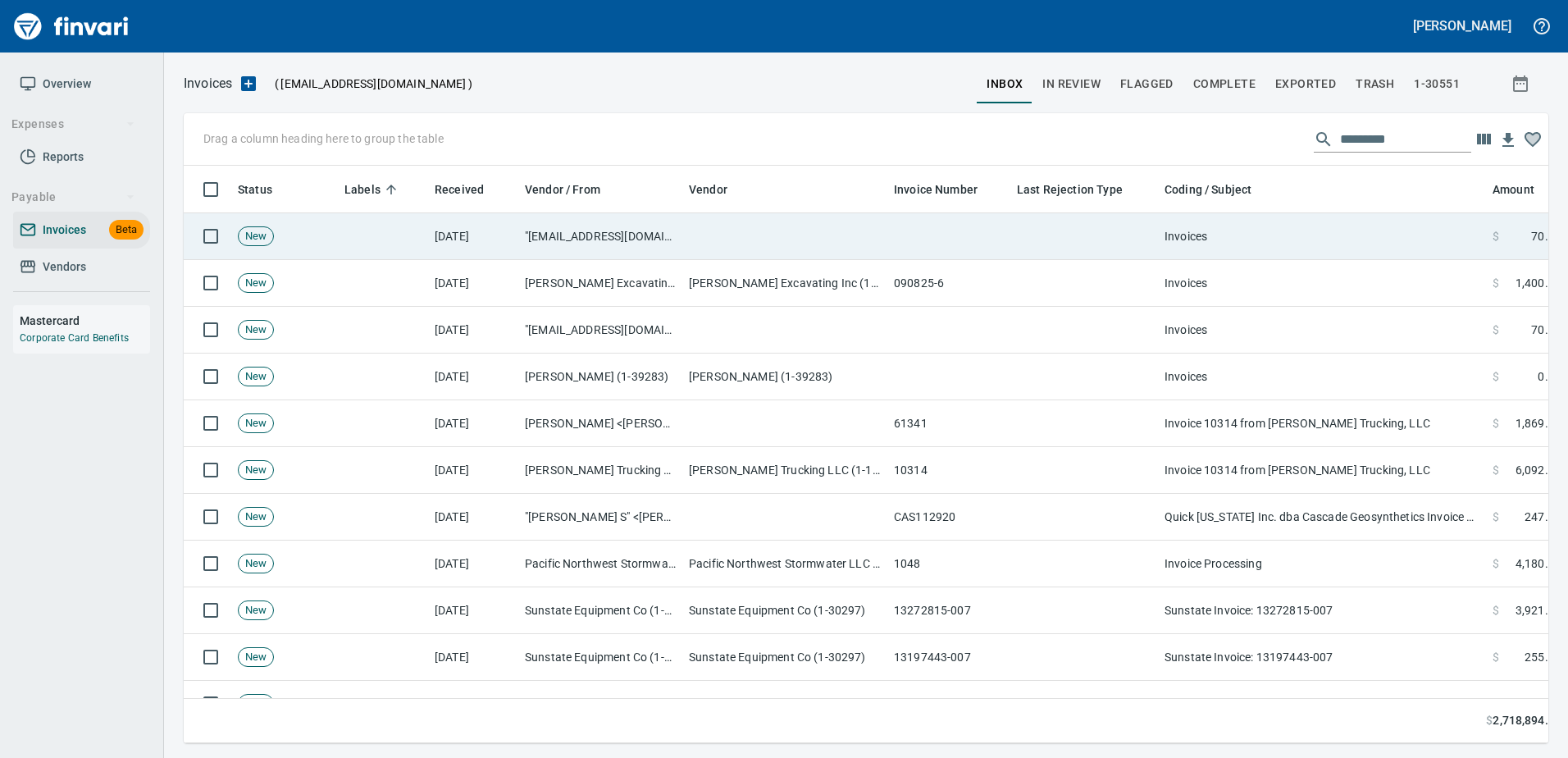
click at [1300, 235] on td "Invoices" at bounding box center [1321, 236] width 328 height 46
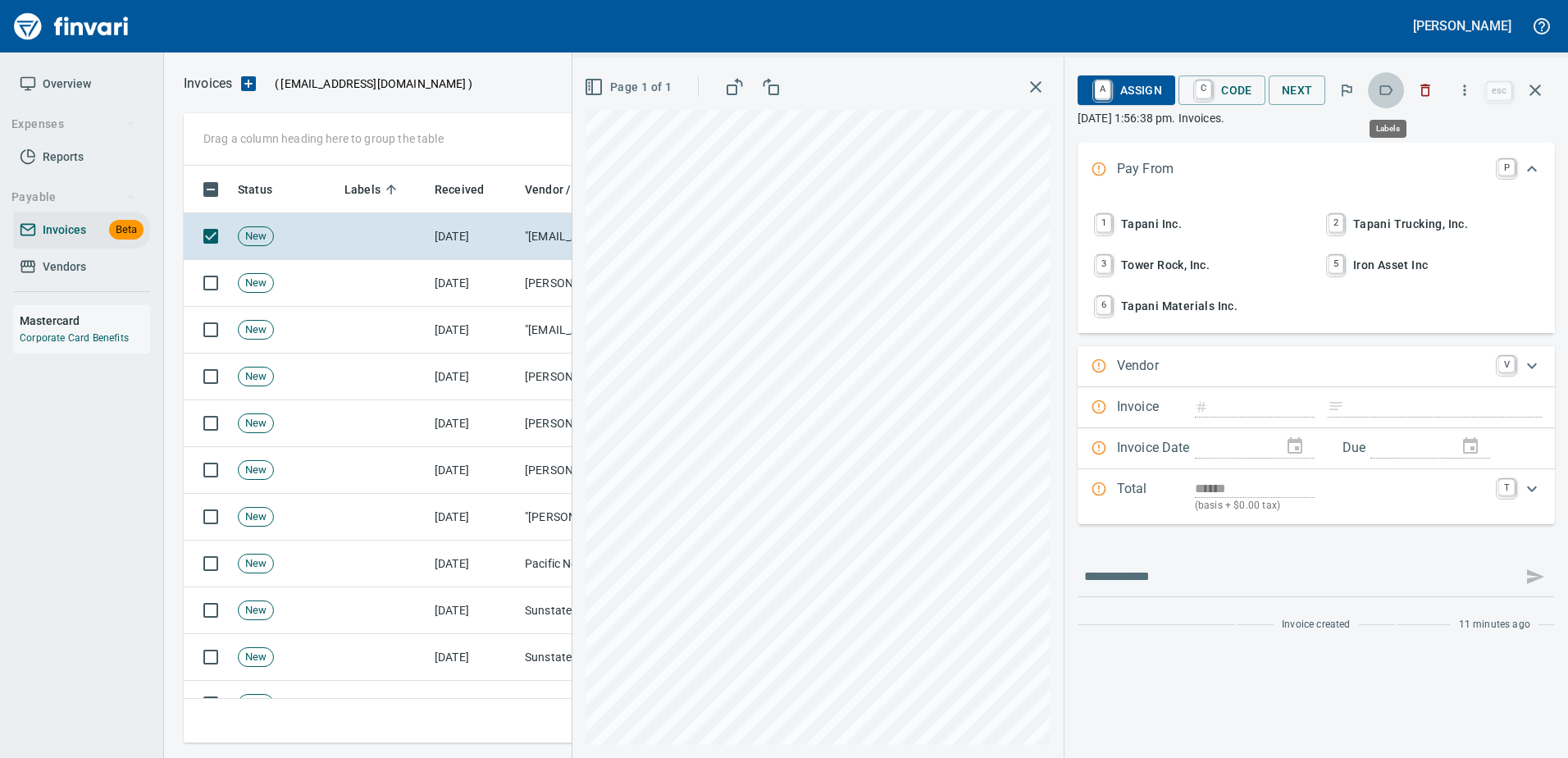
click at [1394, 98] on button "button" at bounding box center [1386, 90] width 36 height 36
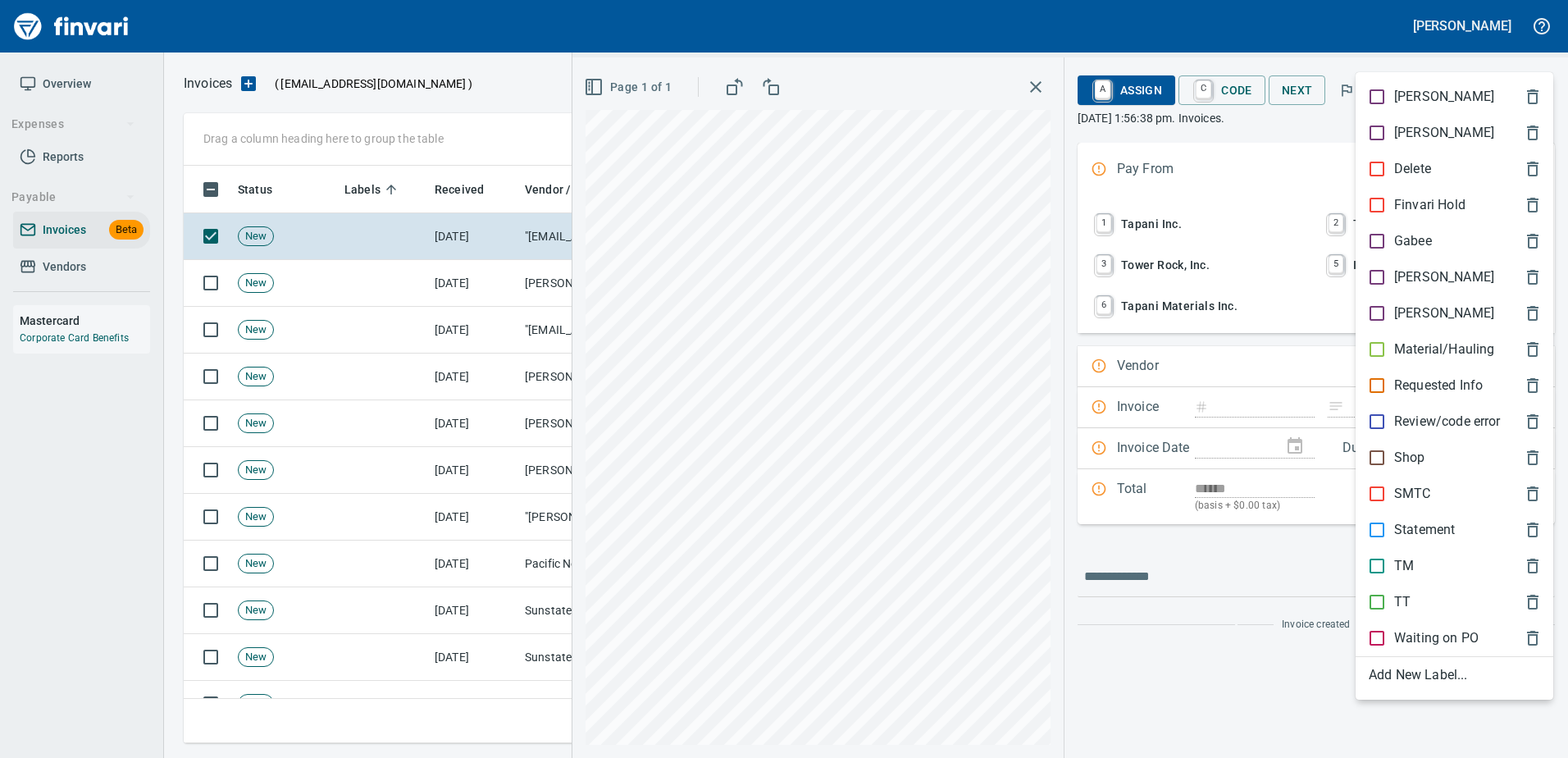
click at [1424, 339] on div "Material/Hauling" at bounding box center [1455, 349] width 198 height 36
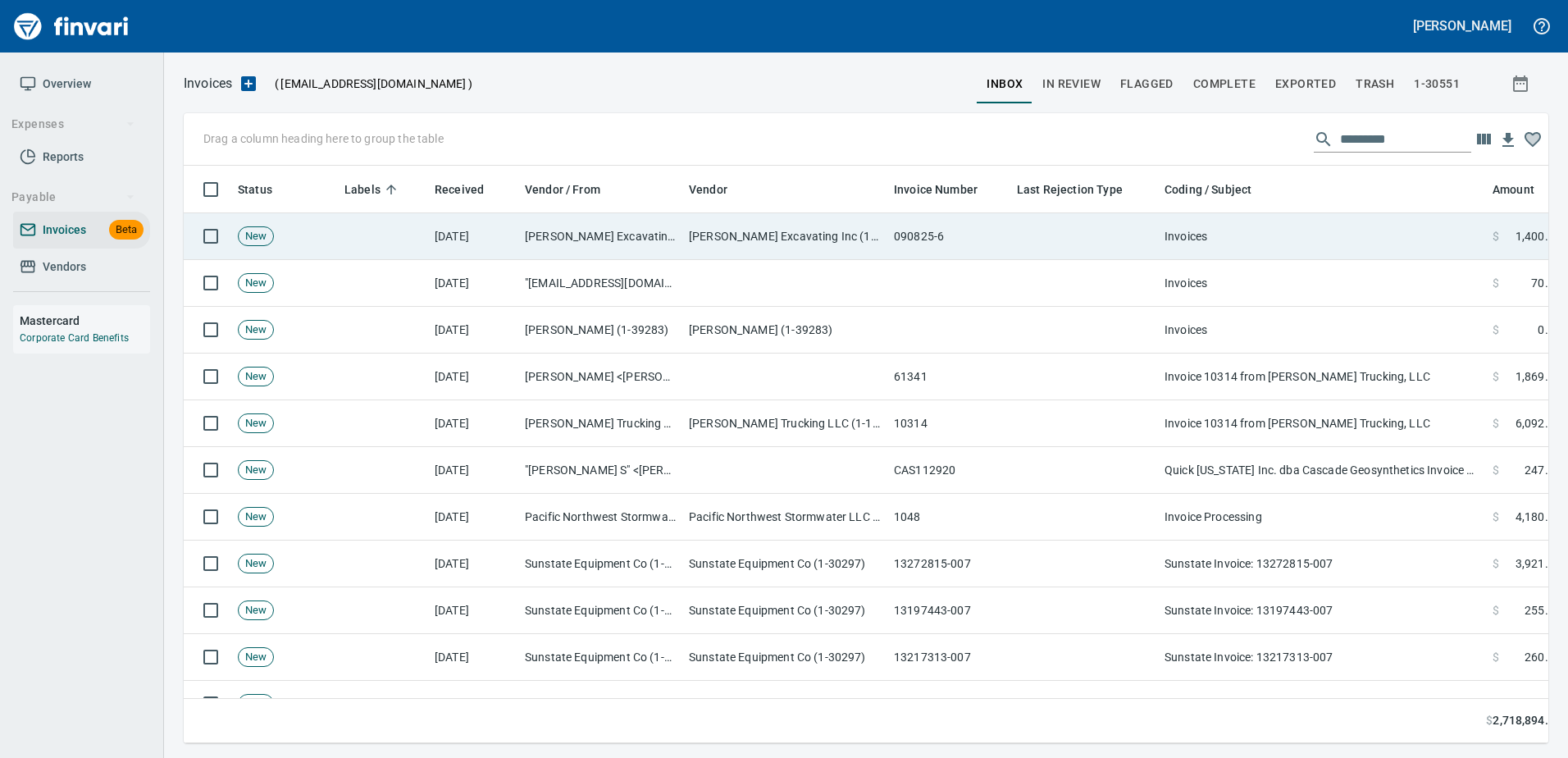
click at [1280, 248] on td "Invoices" at bounding box center [1321, 236] width 328 height 46
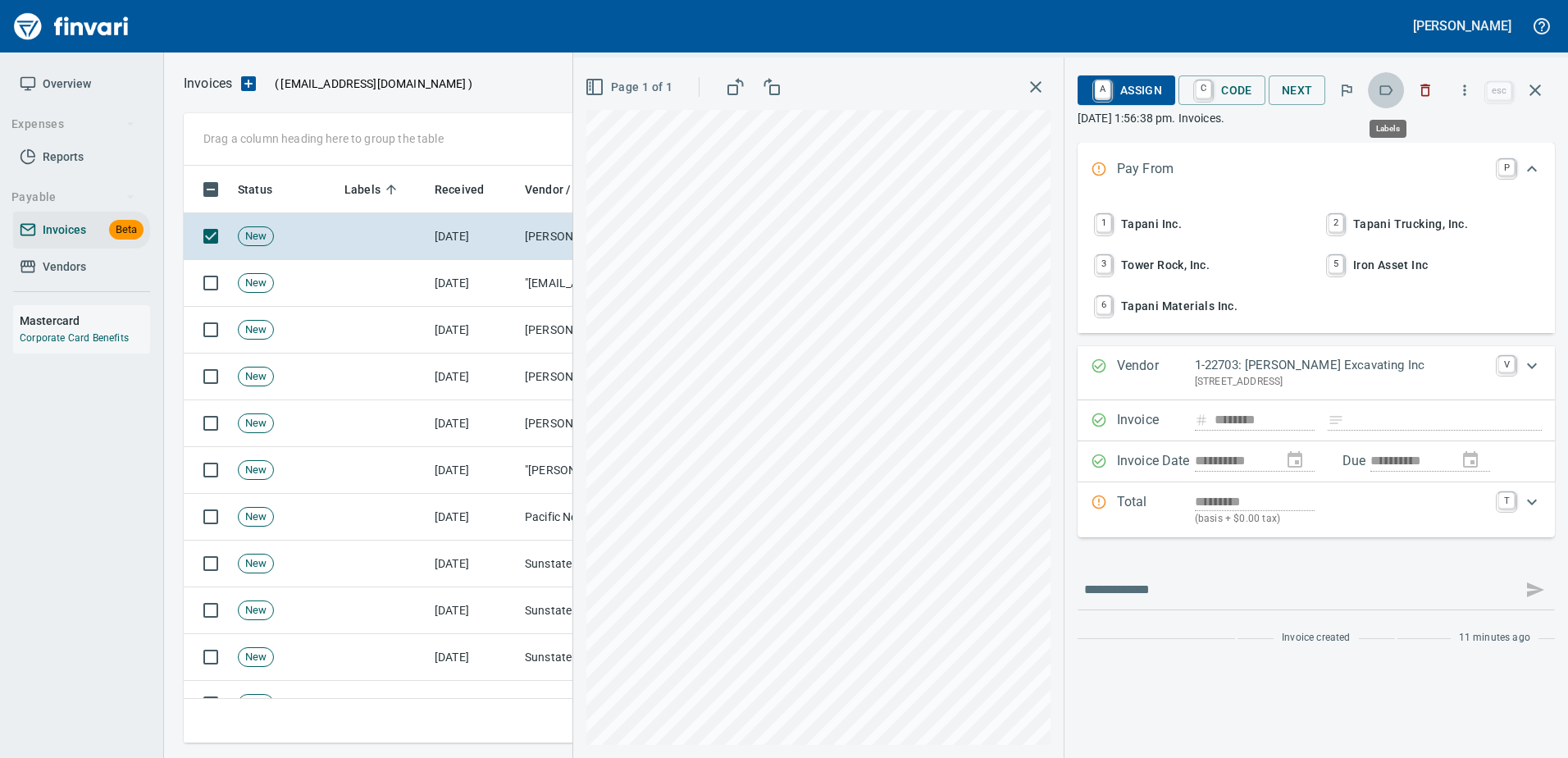
click at [1382, 103] on button "button" at bounding box center [1386, 90] width 36 height 36
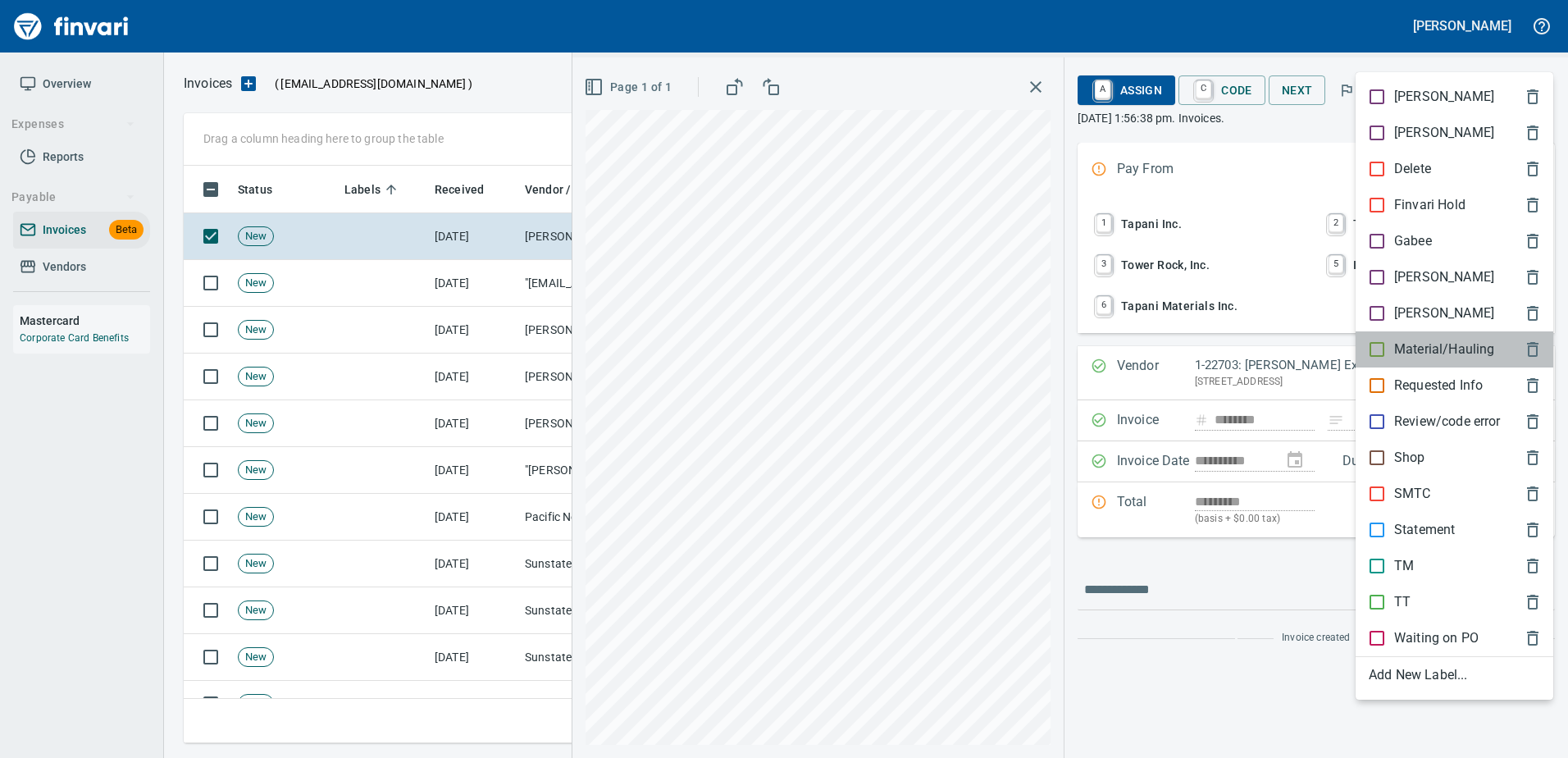
click at [1406, 344] on p "Material/Hauling" at bounding box center [1444, 349] width 100 height 20
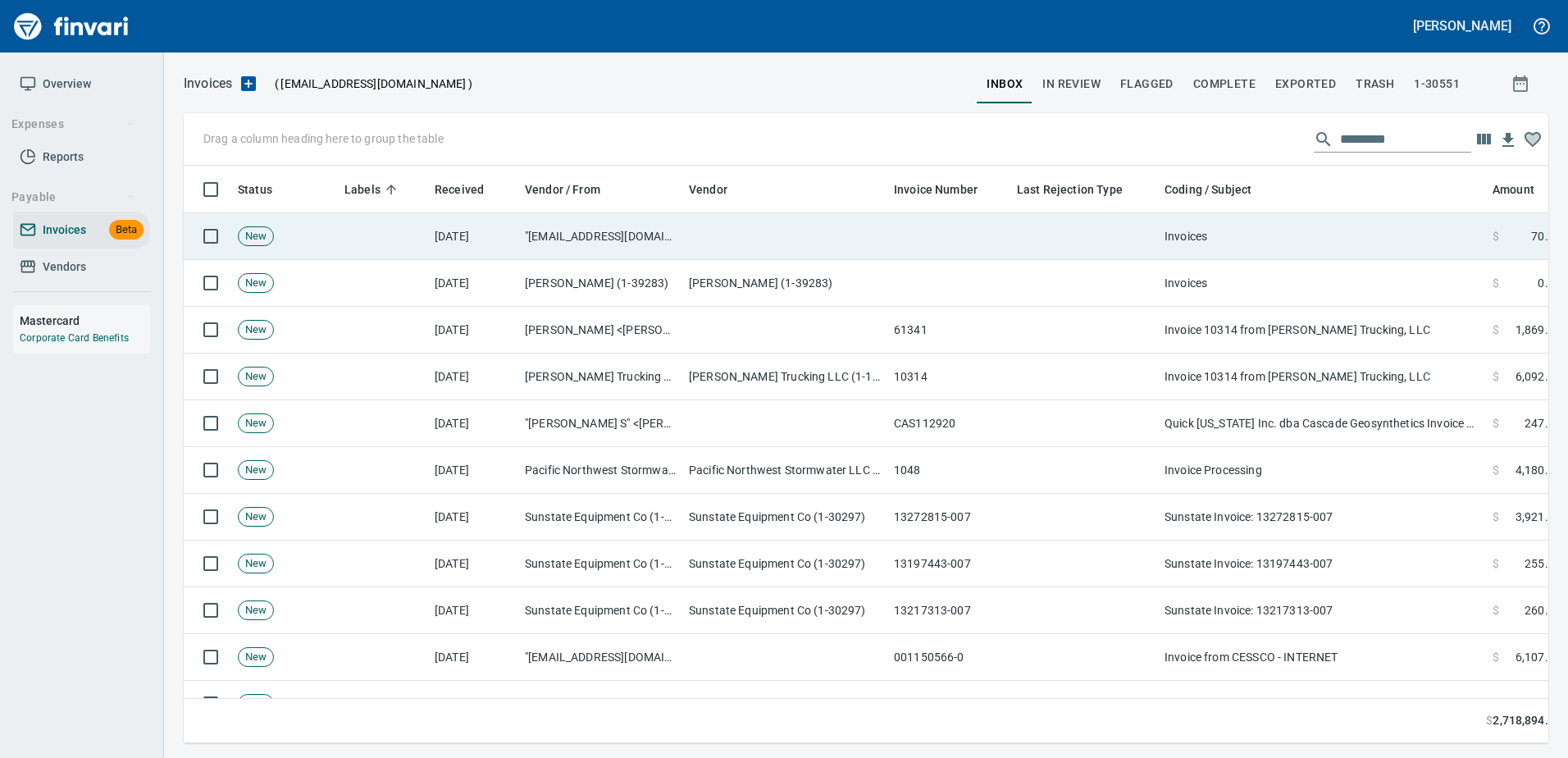
click at [1257, 234] on td "Invoices" at bounding box center [1321, 236] width 328 height 46
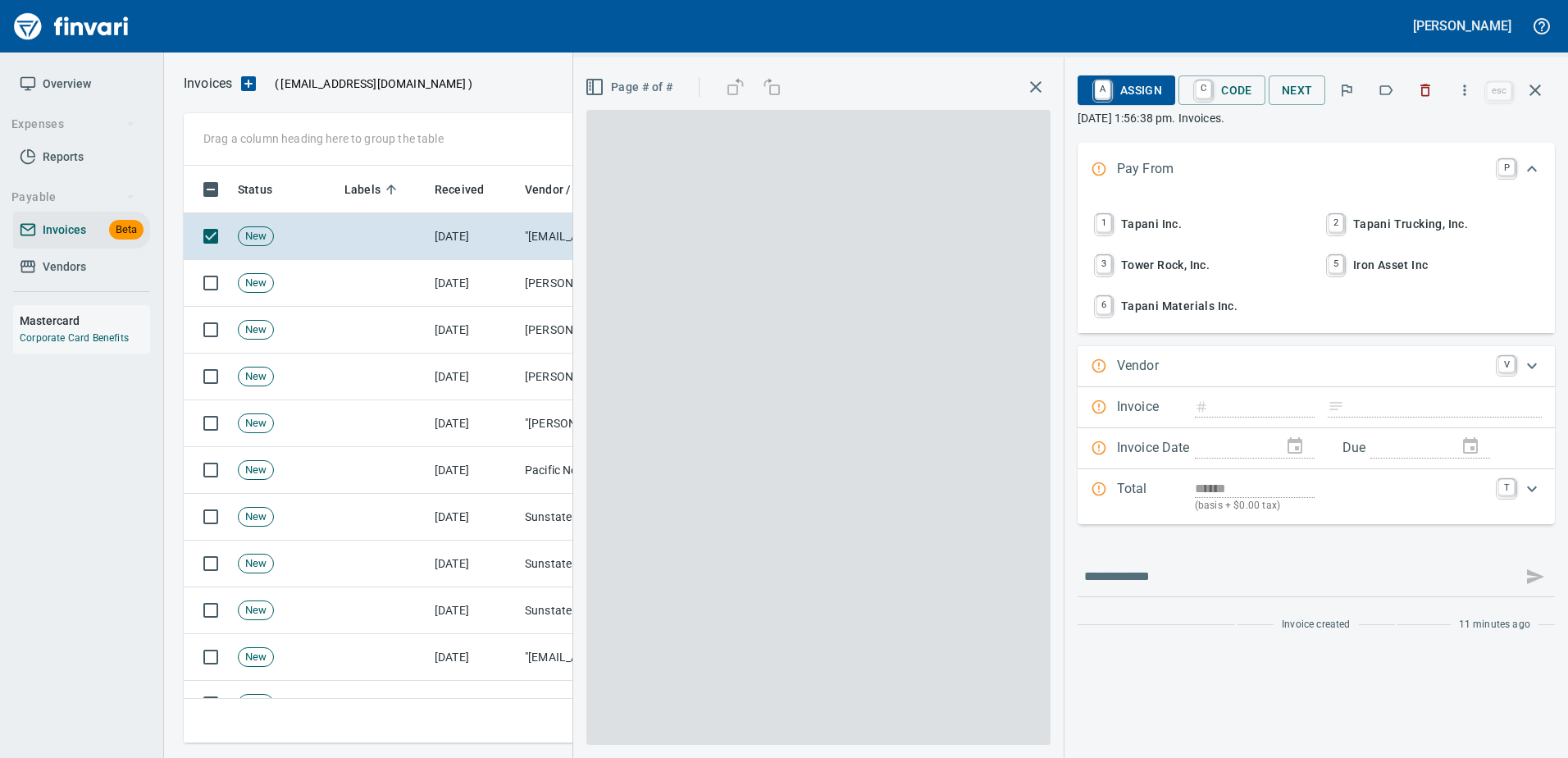
click at [1394, 94] on icon "button" at bounding box center [1386, 90] width 16 height 16
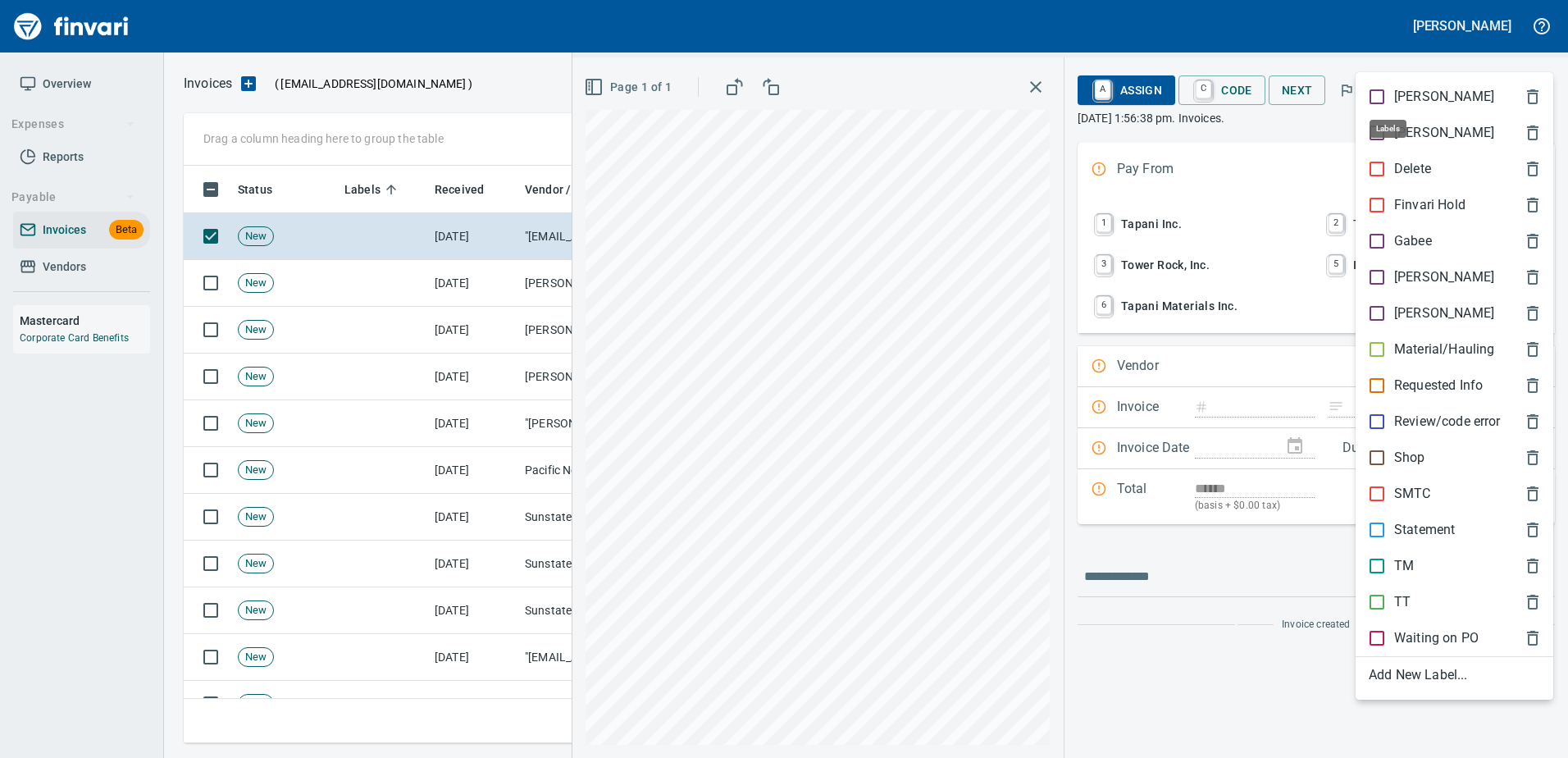
scroll to position [553, 1339]
click at [1409, 351] on p "Material/Hauling" at bounding box center [1444, 349] width 100 height 20
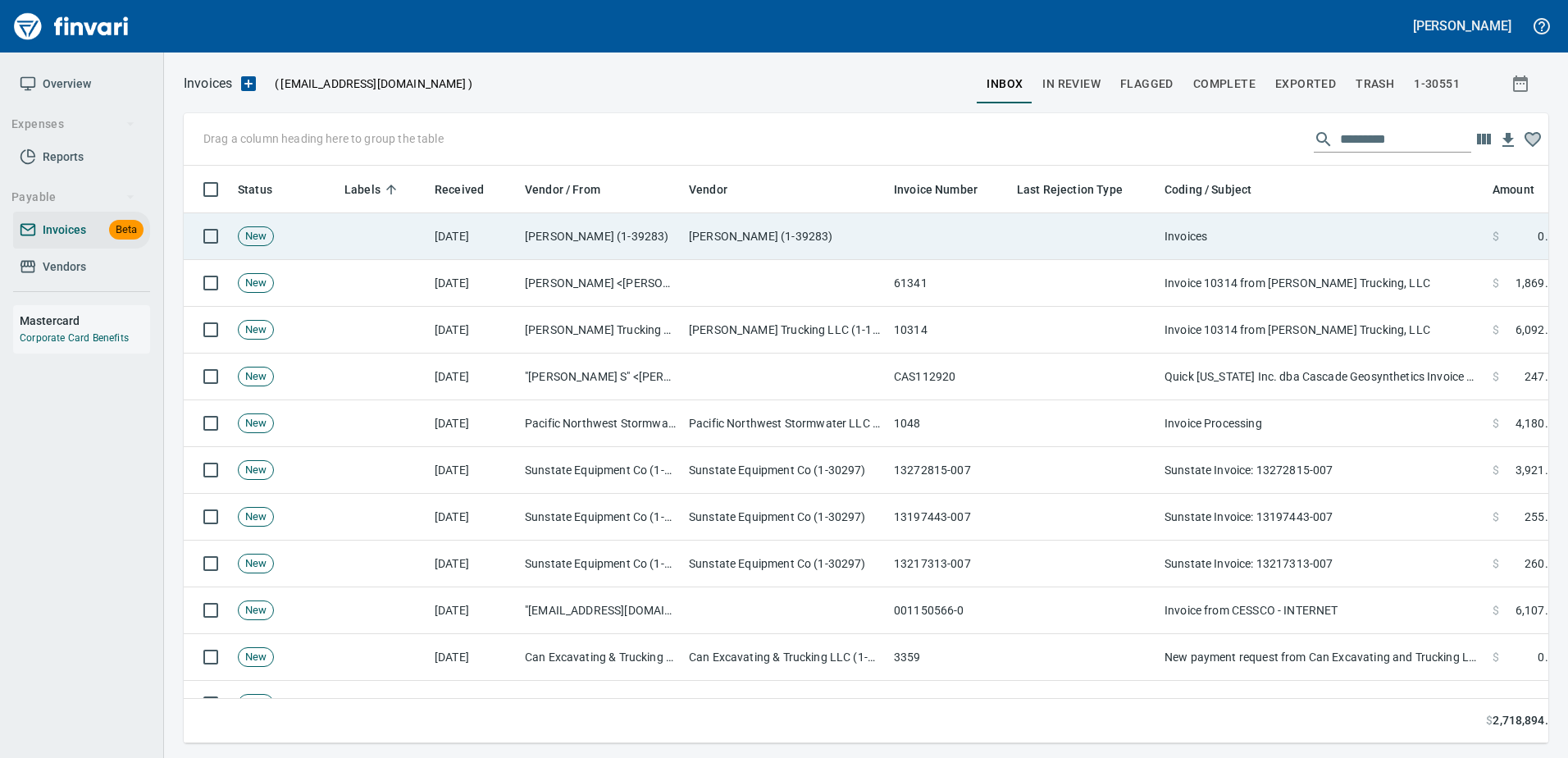
click at [1277, 224] on td "Invoices" at bounding box center [1321, 236] width 328 height 46
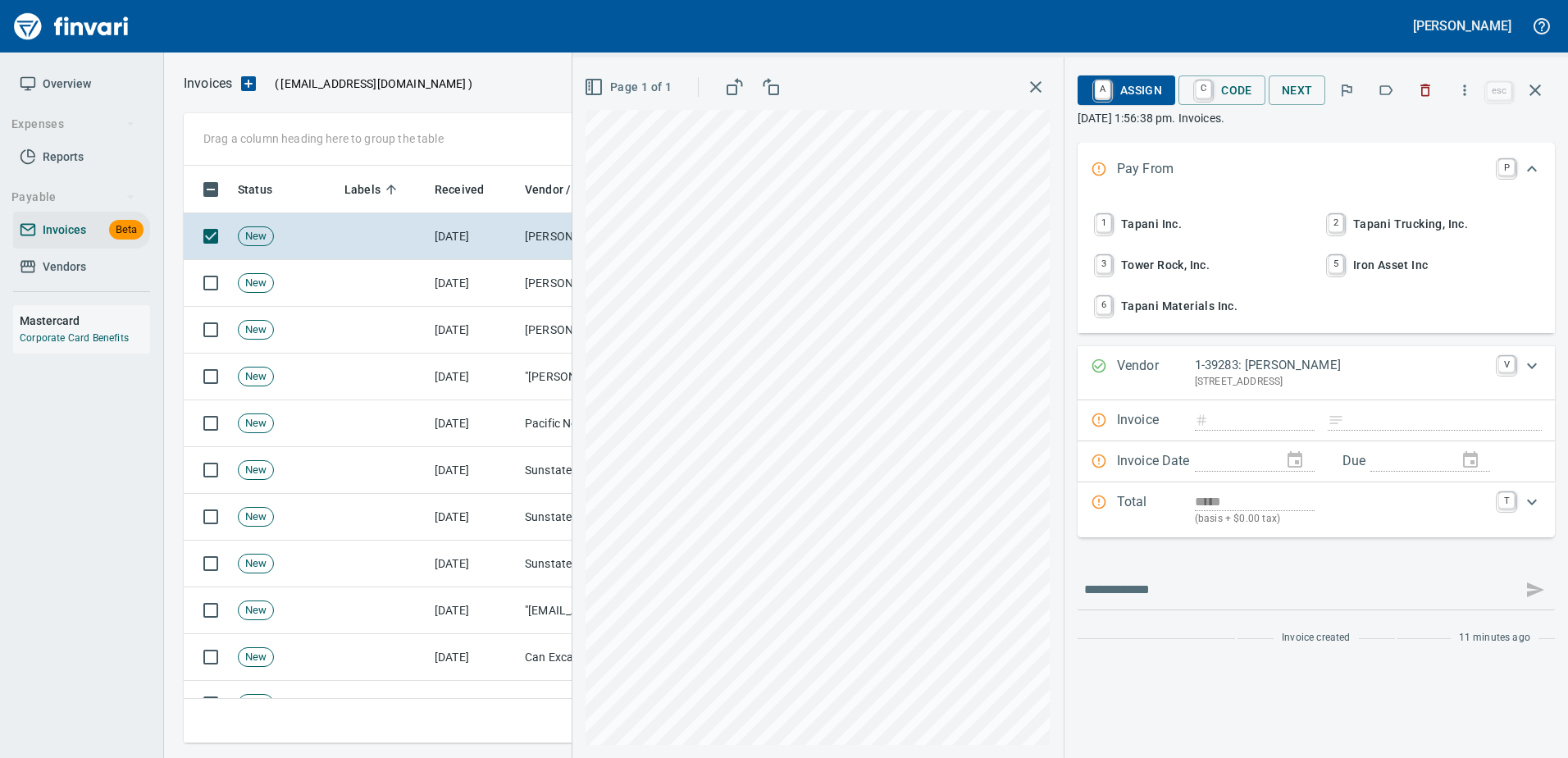
click at [1396, 102] on button "button" at bounding box center [1386, 90] width 36 height 36
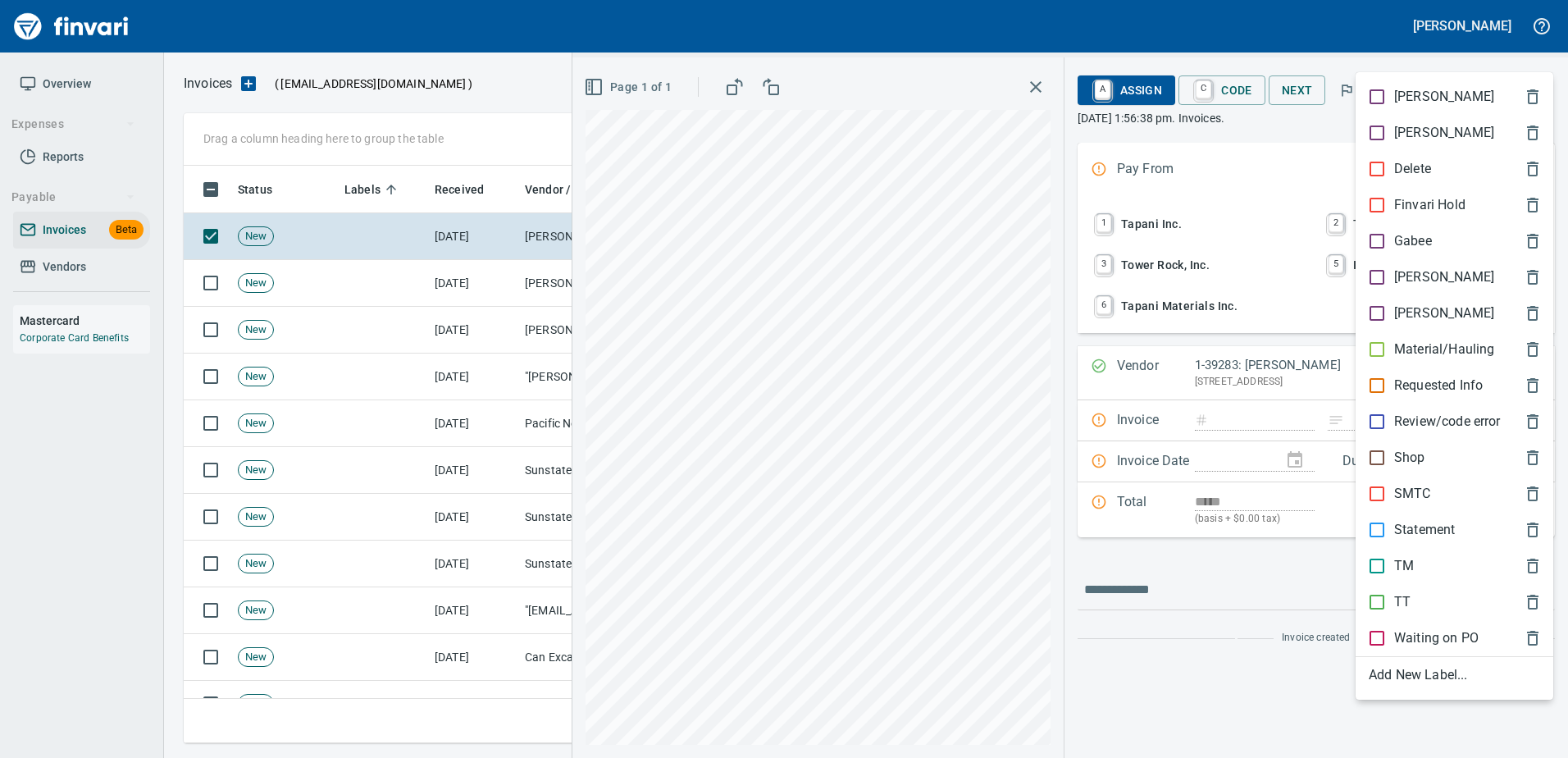
scroll to position [553, 1339]
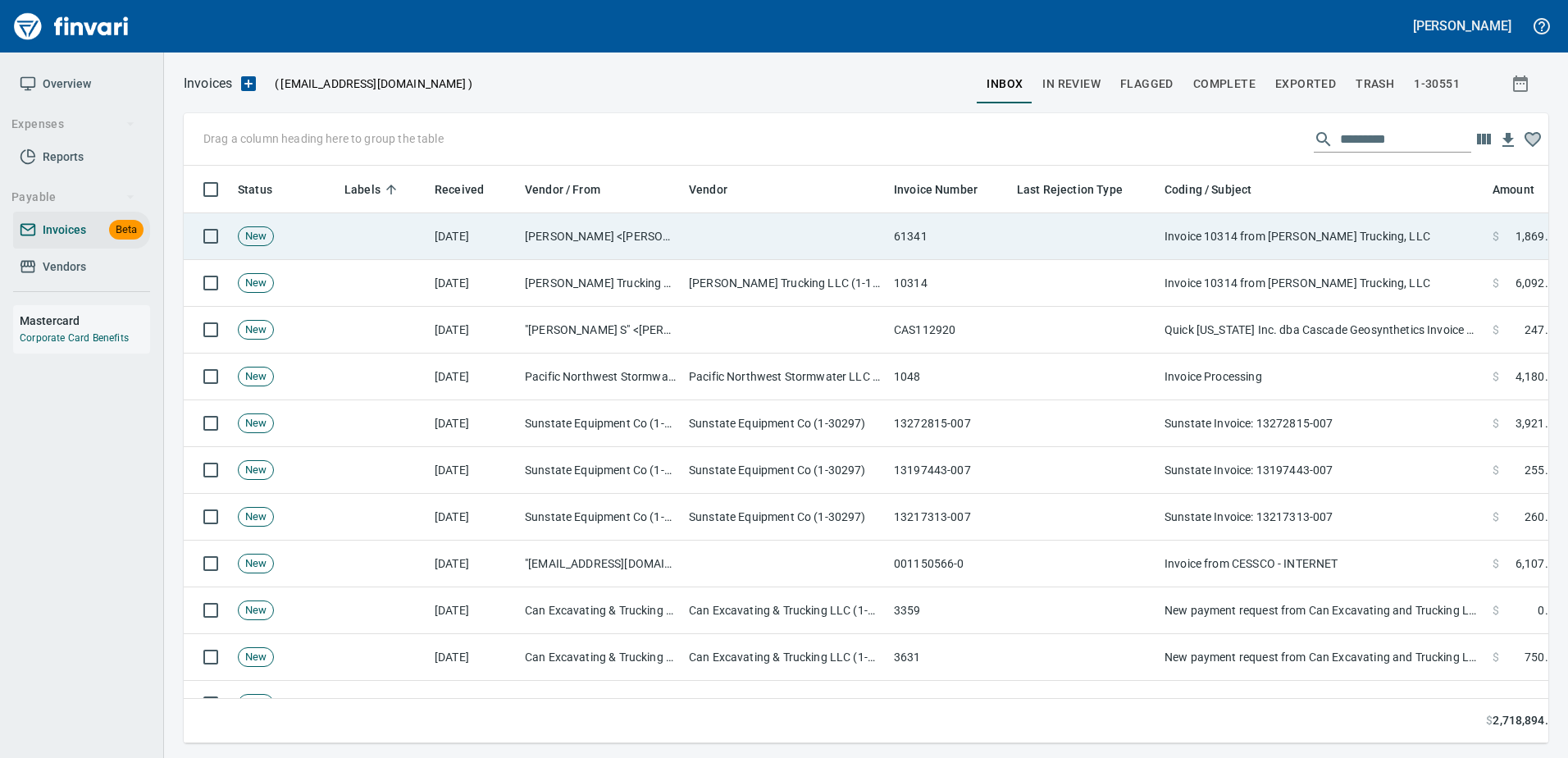
drag, startPoint x: 1167, startPoint y: 241, endPoint x: 1178, endPoint y: 223, distance: 21.1
click at [1167, 240] on td "Invoice 10314 from Corbin W. Smith Trucking, LLC" at bounding box center [1321, 236] width 328 height 46
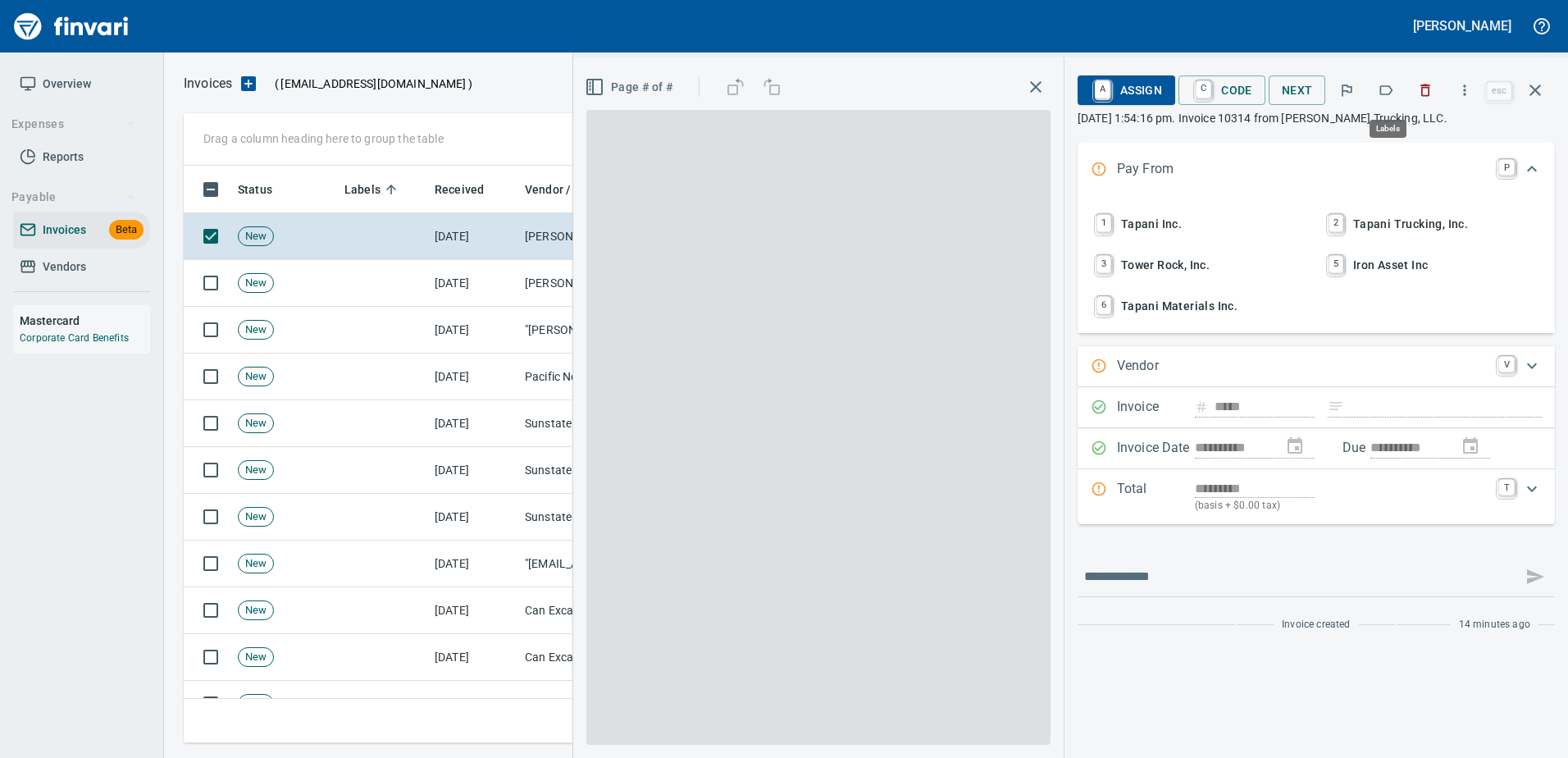
click at [1398, 82] on button "button" at bounding box center [1386, 90] width 36 height 36
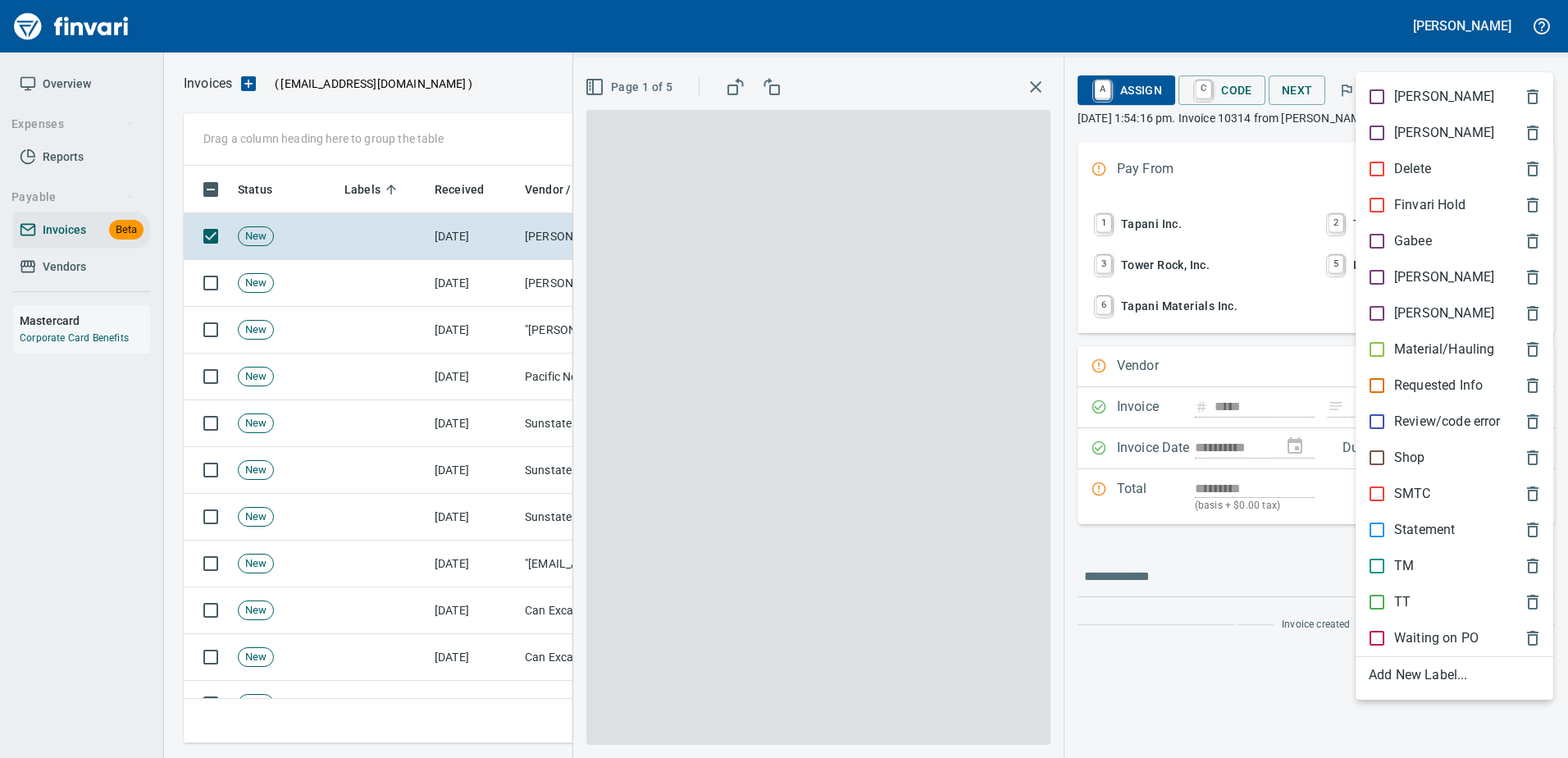
click at [1395, 351] on p "Material/Hauling" at bounding box center [1444, 349] width 100 height 20
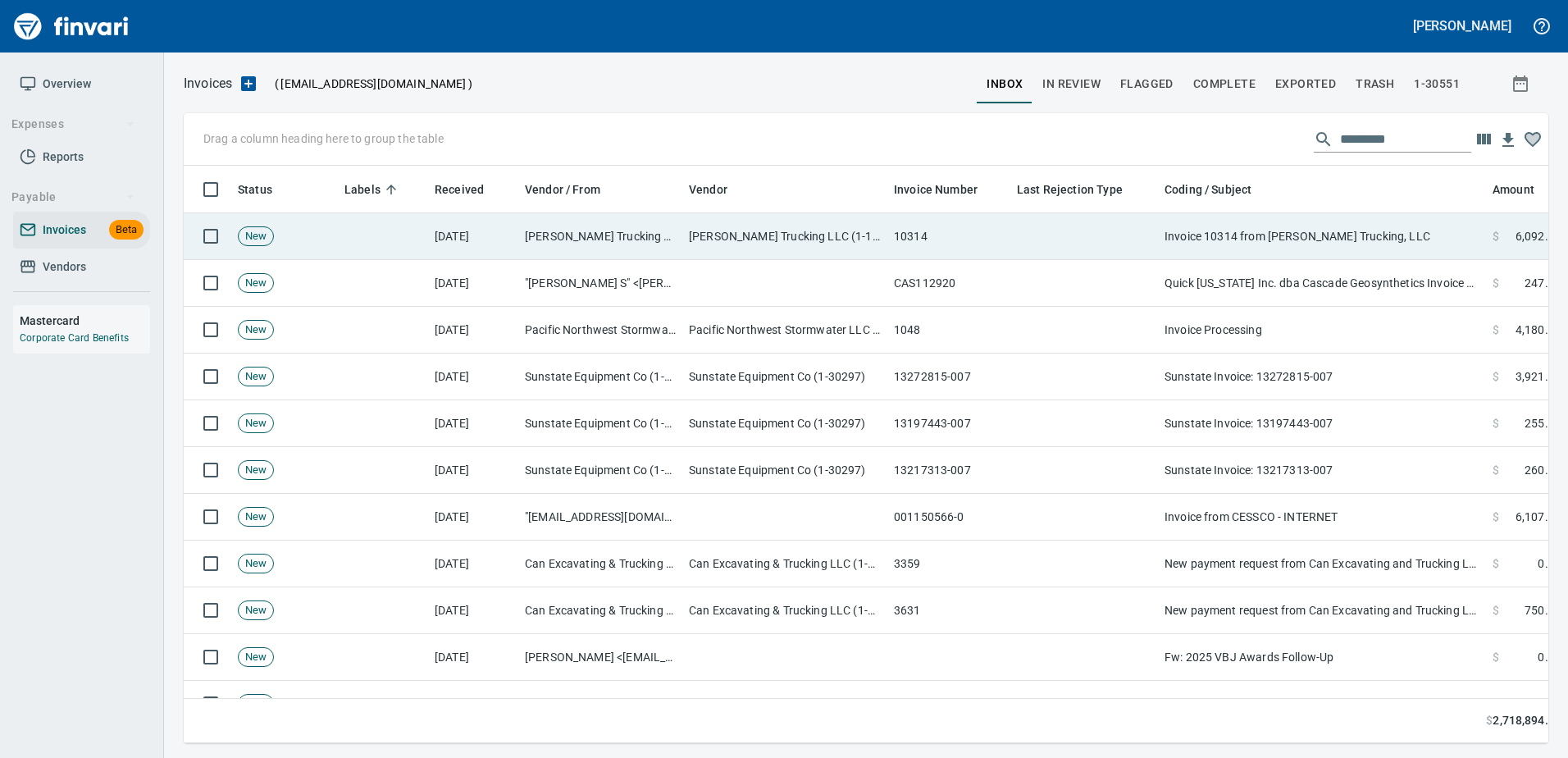
click at [1241, 225] on td "Invoice 10314 from Corbin W. Smith Trucking, LLC" at bounding box center [1321, 236] width 328 height 46
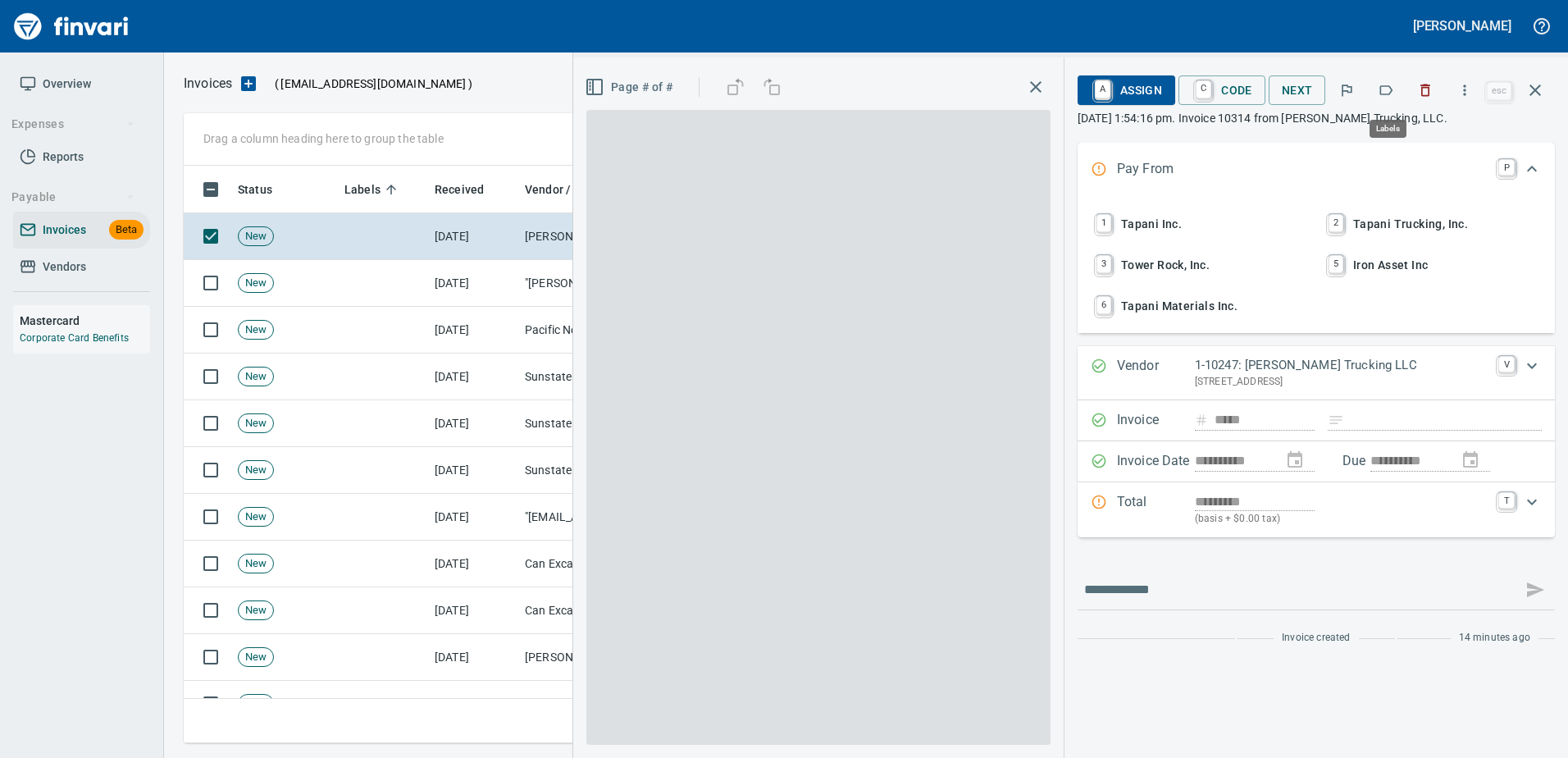
click at [1394, 94] on icon "button" at bounding box center [1386, 90] width 16 height 16
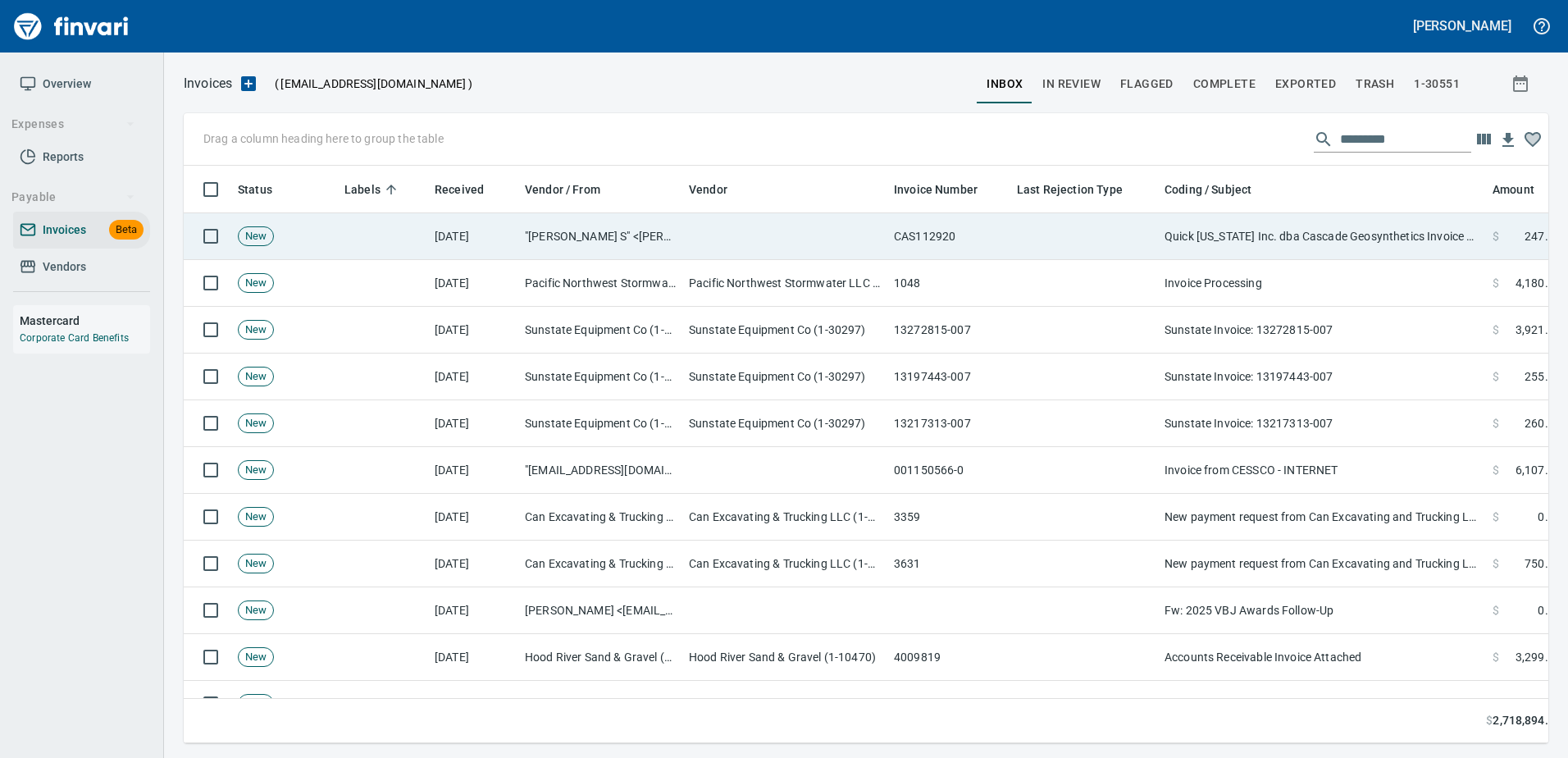
click at [1167, 227] on td "Quick [US_STATE] Inc. dba Cascade Geosynthetics Invoice #CAS112920 available fo…" at bounding box center [1321, 236] width 328 height 46
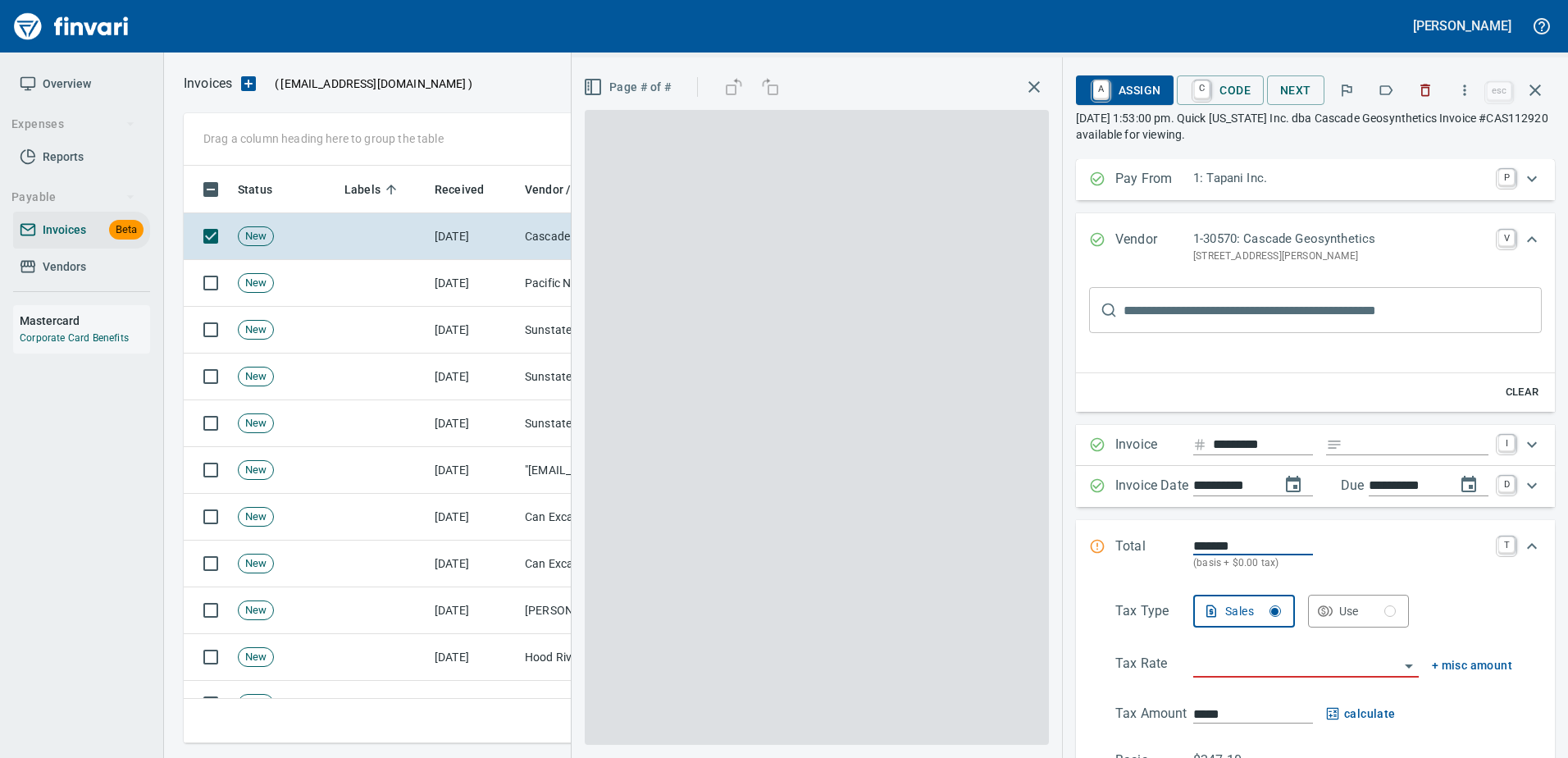
click at [1388, 94] on icon "button" at bounding box center [1386, 90] width 13 height 10
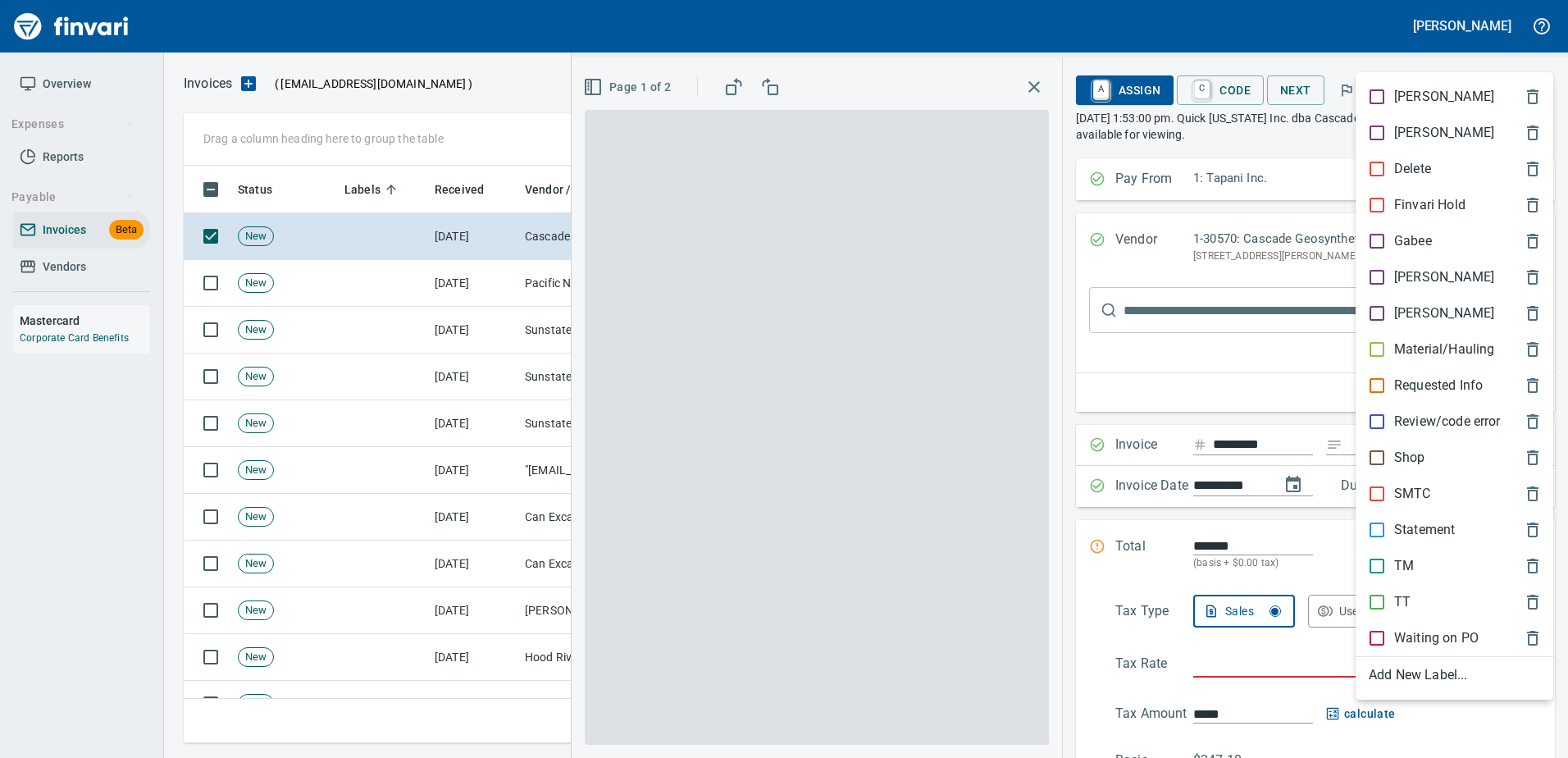
click at [1398, 273] on p "[PERSON_NAME]" at bounding box center [1444, 277] width 100 height 20
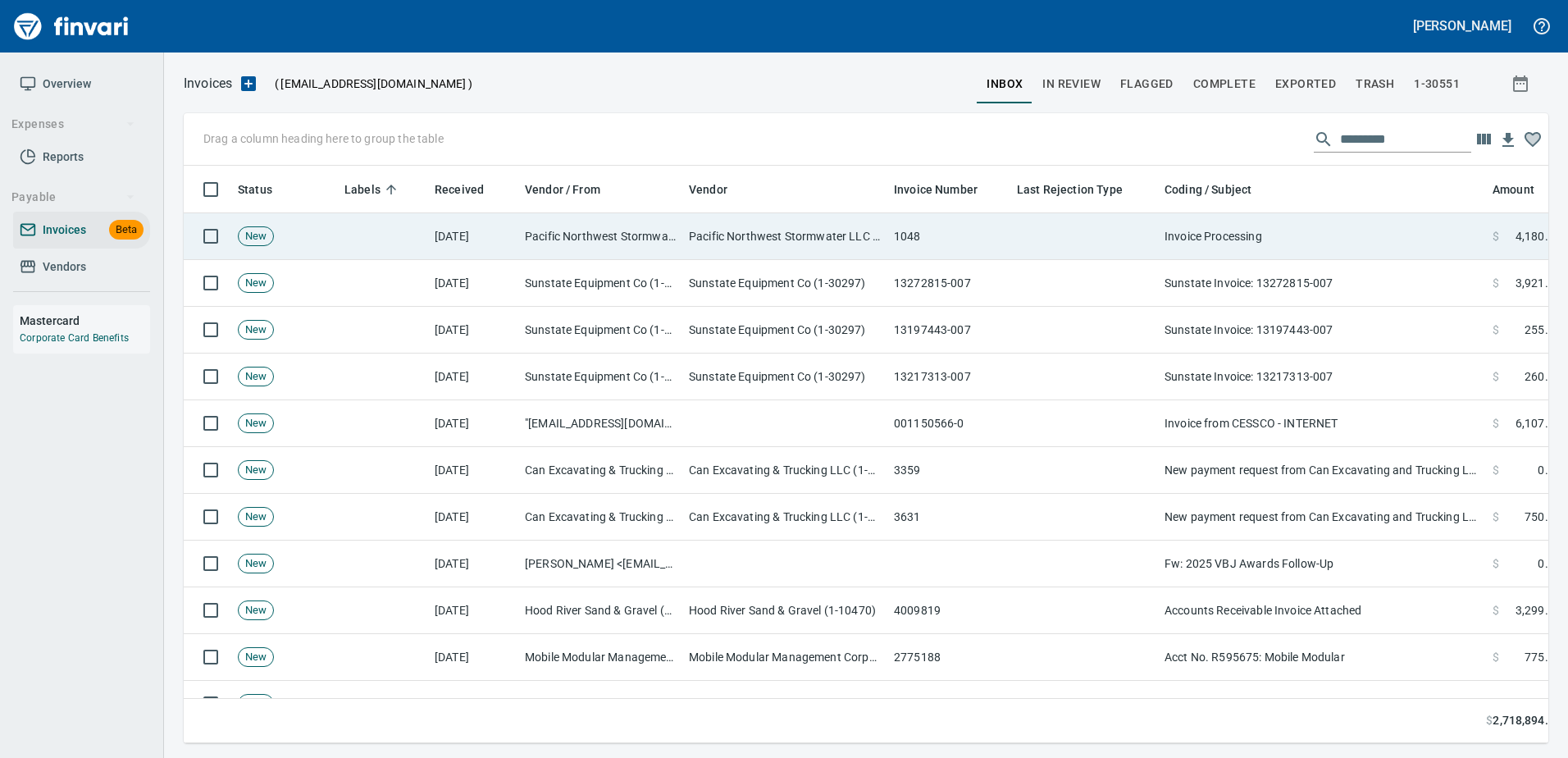
click at [1224, 233] on td "Invoice Processing" at bounding box center [1321, 236] width 328 height 46
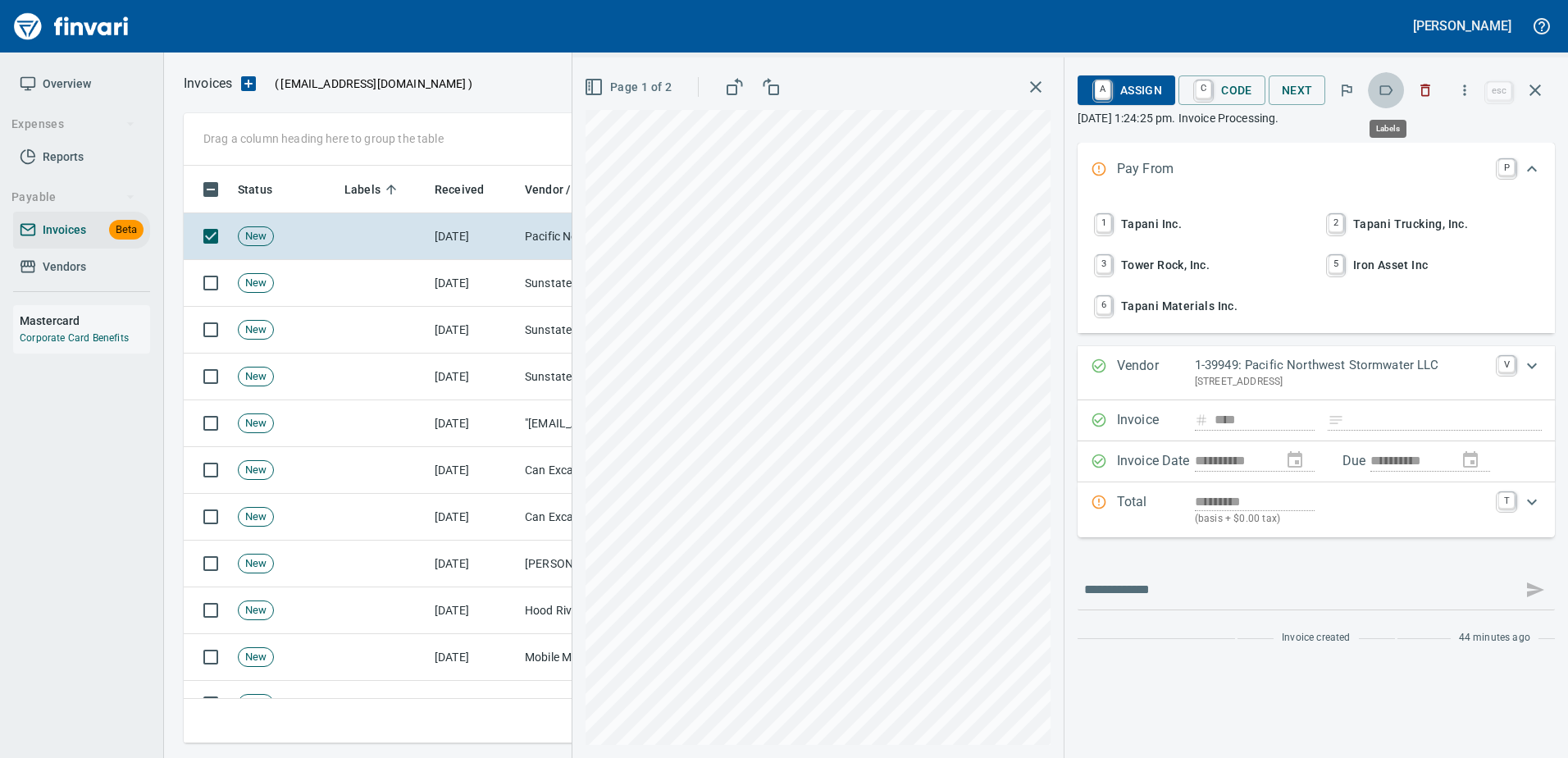
click at [1394, 93] on icon "button" at bounding box center [1386, 90] width 16 height 16
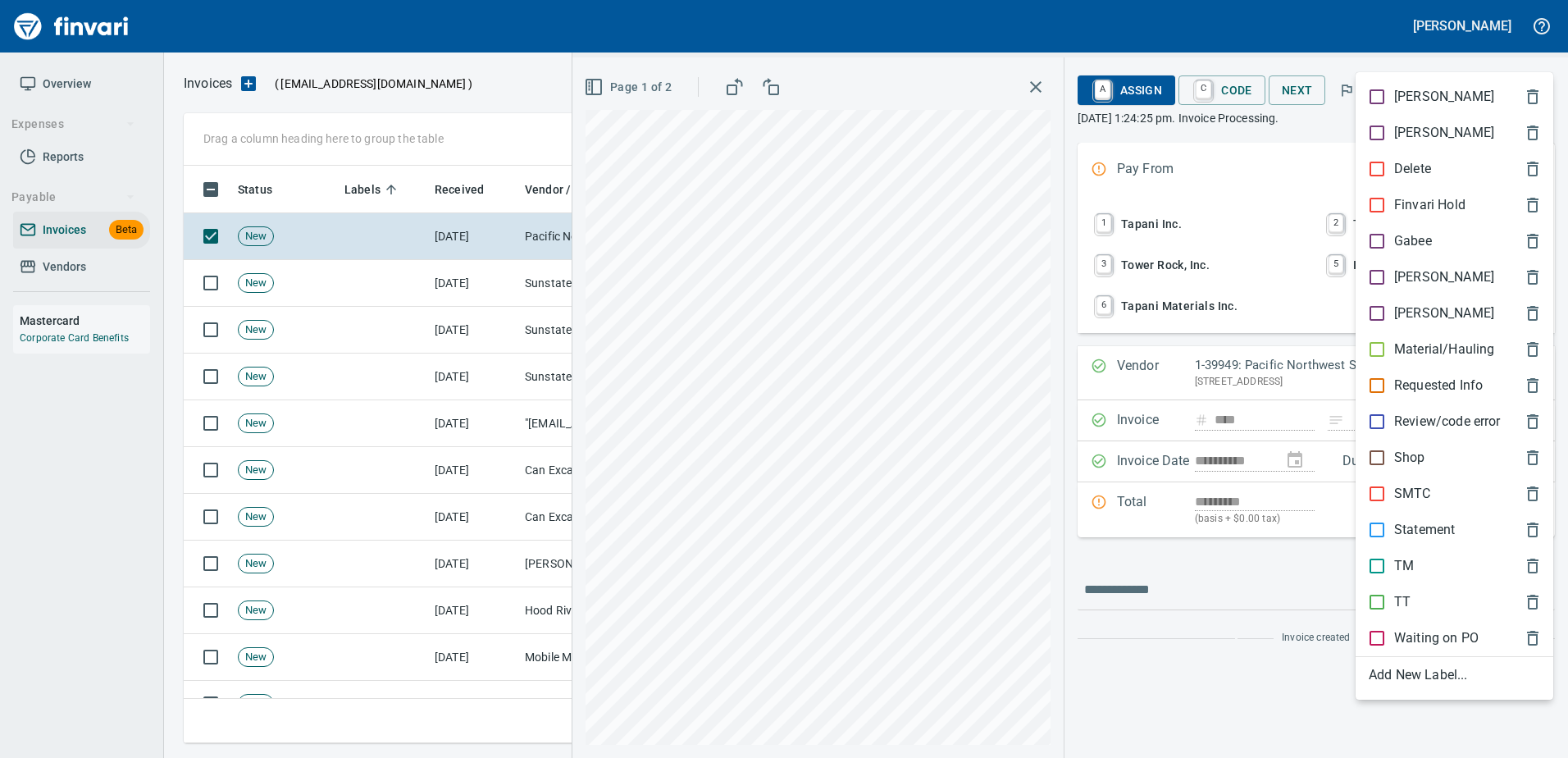
click at [1400, 277] on p "[PERSON_NAME]" at bounding box center [1444, 277] width 100 height 20
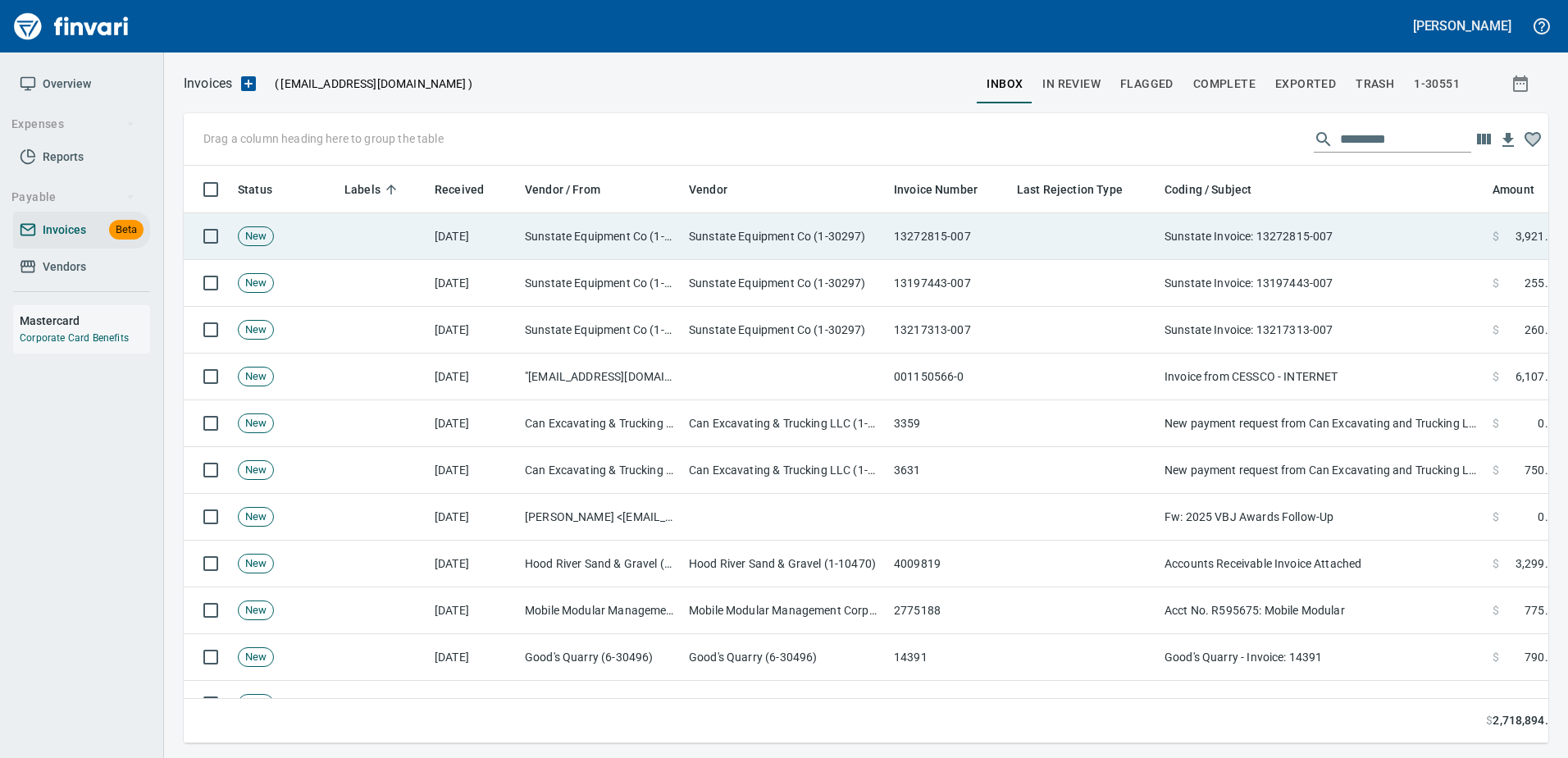
click at [1243, 231] on td "Sunstate Invoice: 13272815-007" at bounding box center [1321, 236] width 328 height 46
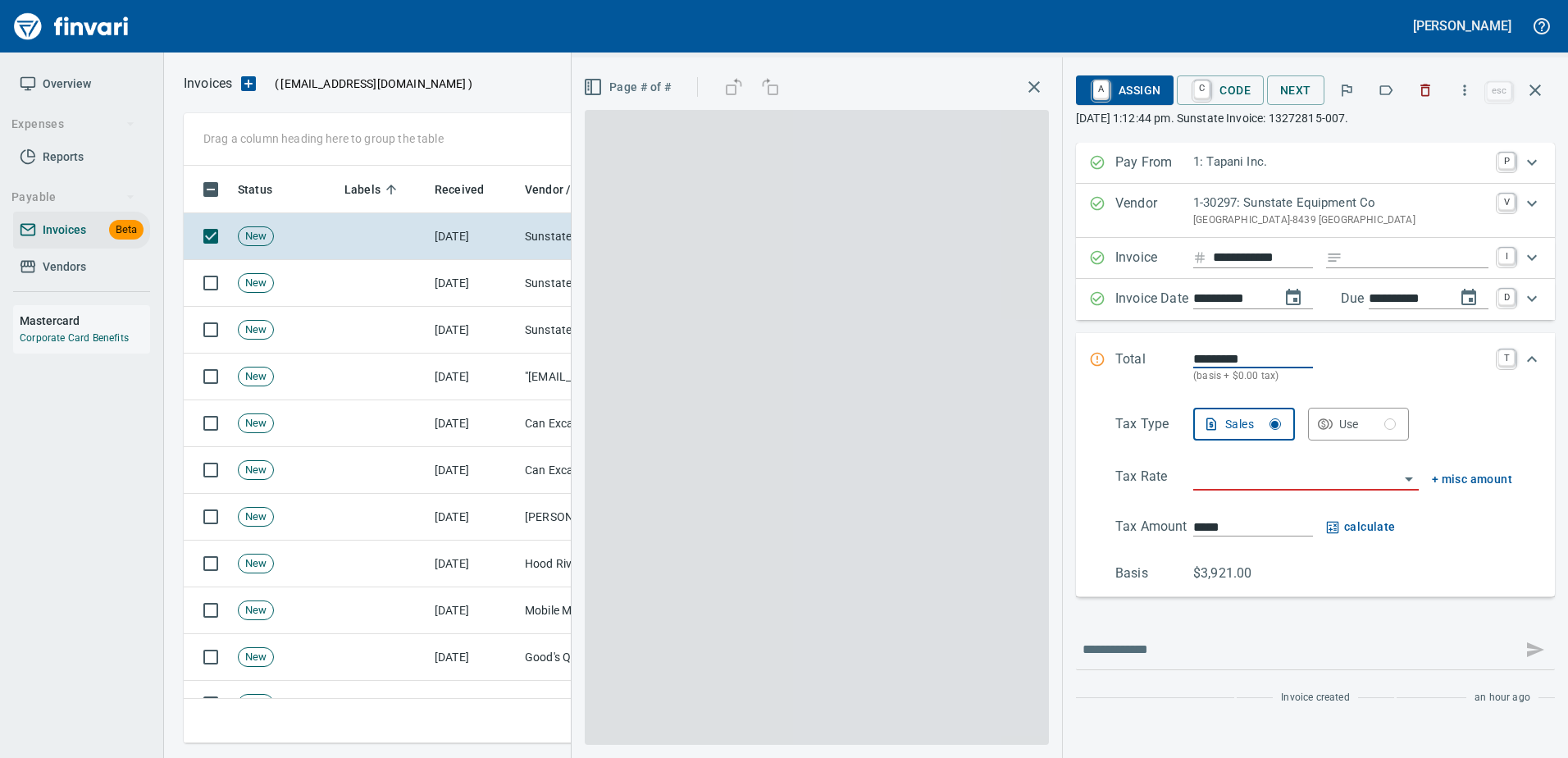
click at [1378, 94] on button "button" at bounding box center [1386, 90] width 36 height 36
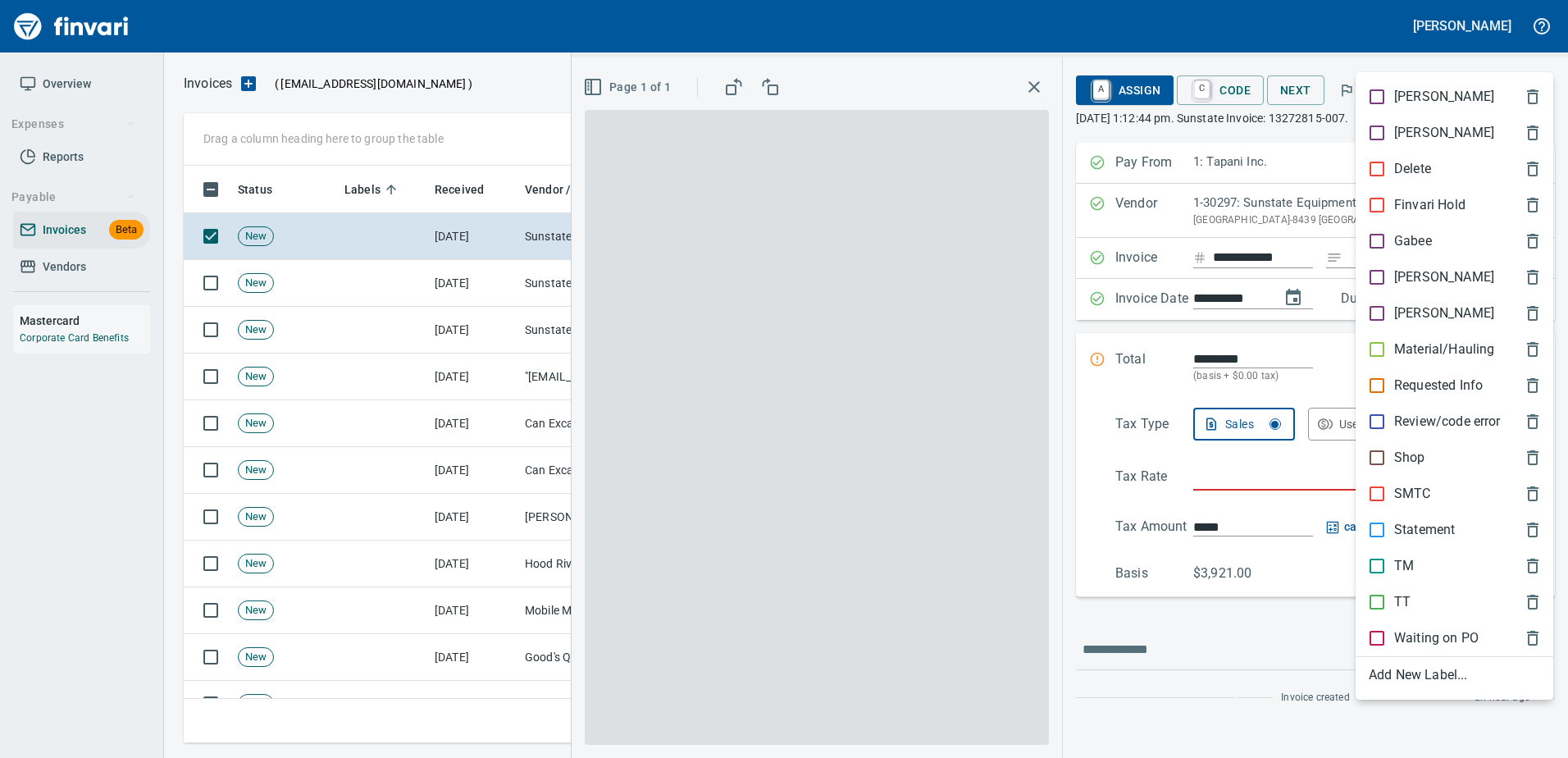
scroll to position [553, 1339]
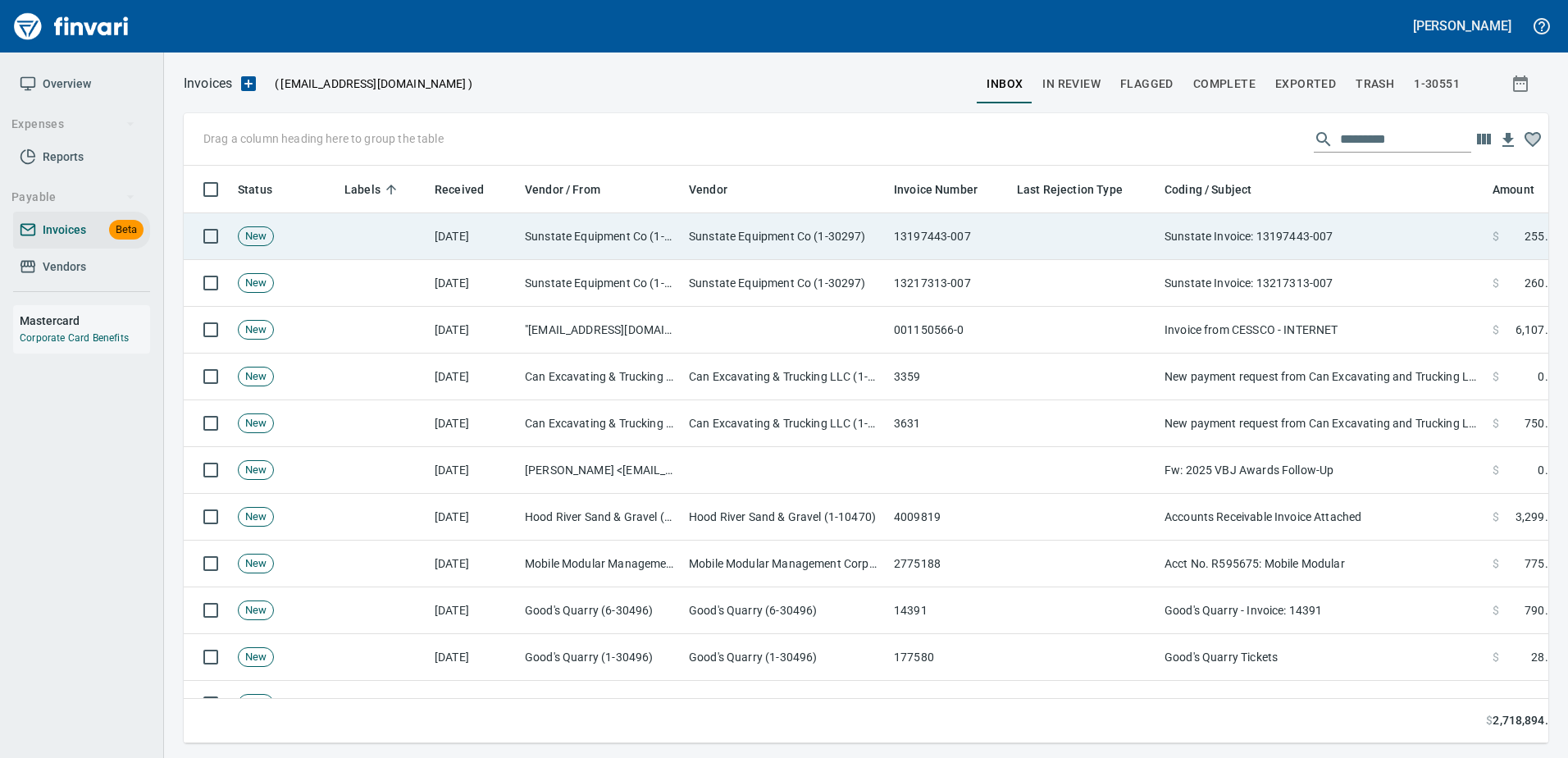
click at [1336, 234] on td "Sunstate Invoice: 13197443-007" at bounding box center [1321, 236] width 328 height 46
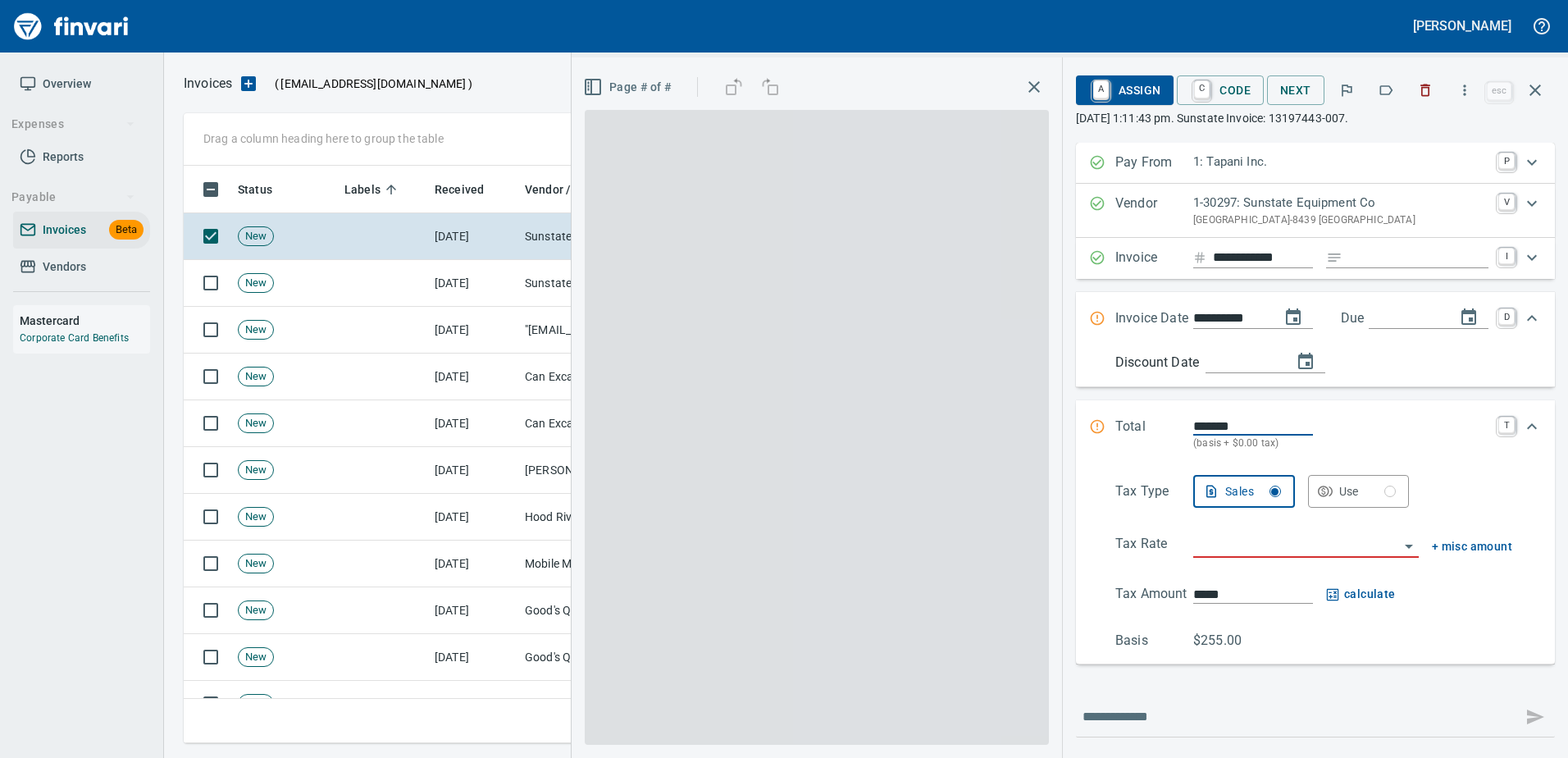
click at [1394, 86] on icon "button" at bounding box center [1386, 90] width 16 height 16
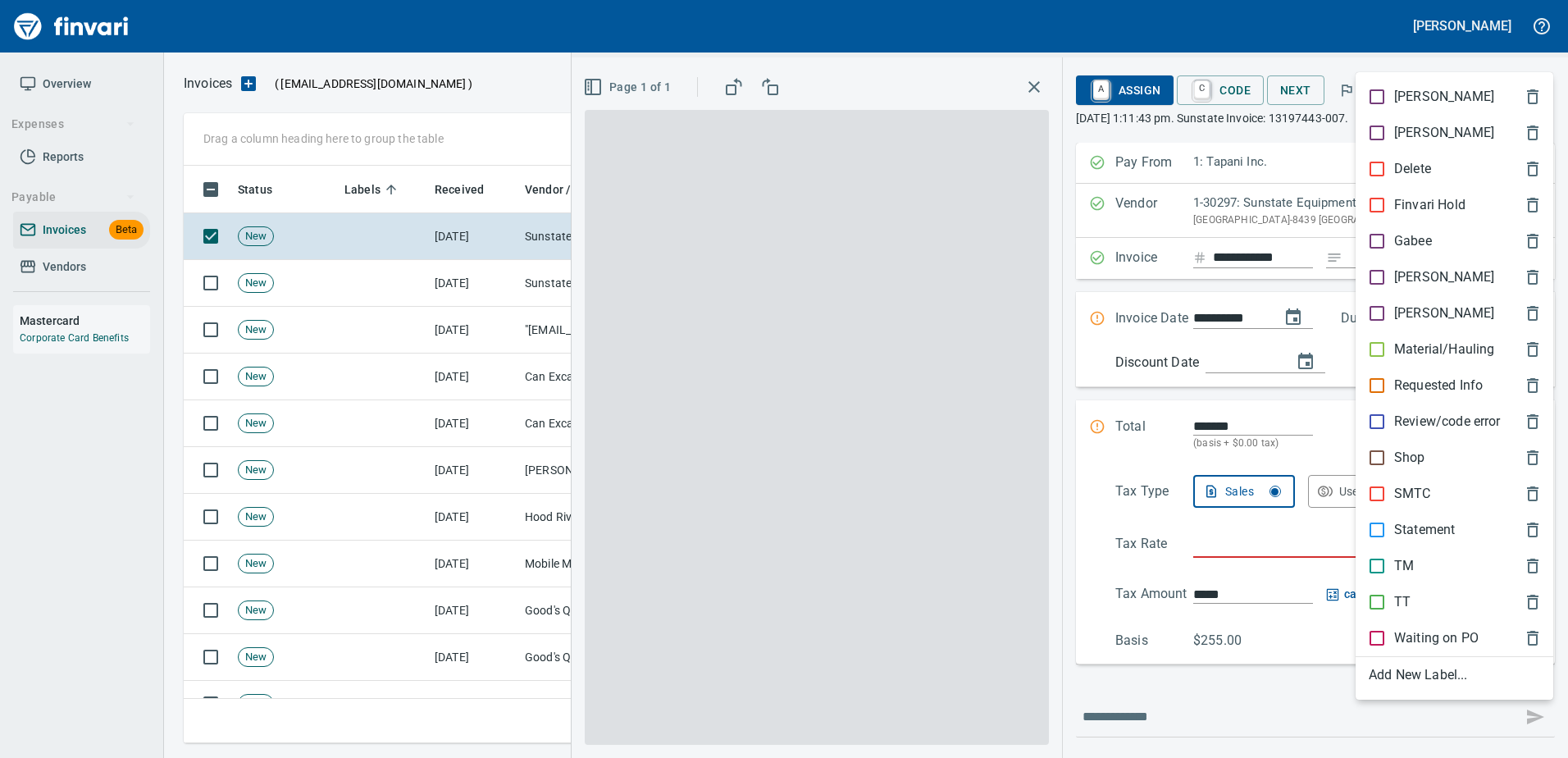
click at [1403, 451] on p "Shop" at bounding box center [1409, 458] width 31 height 20
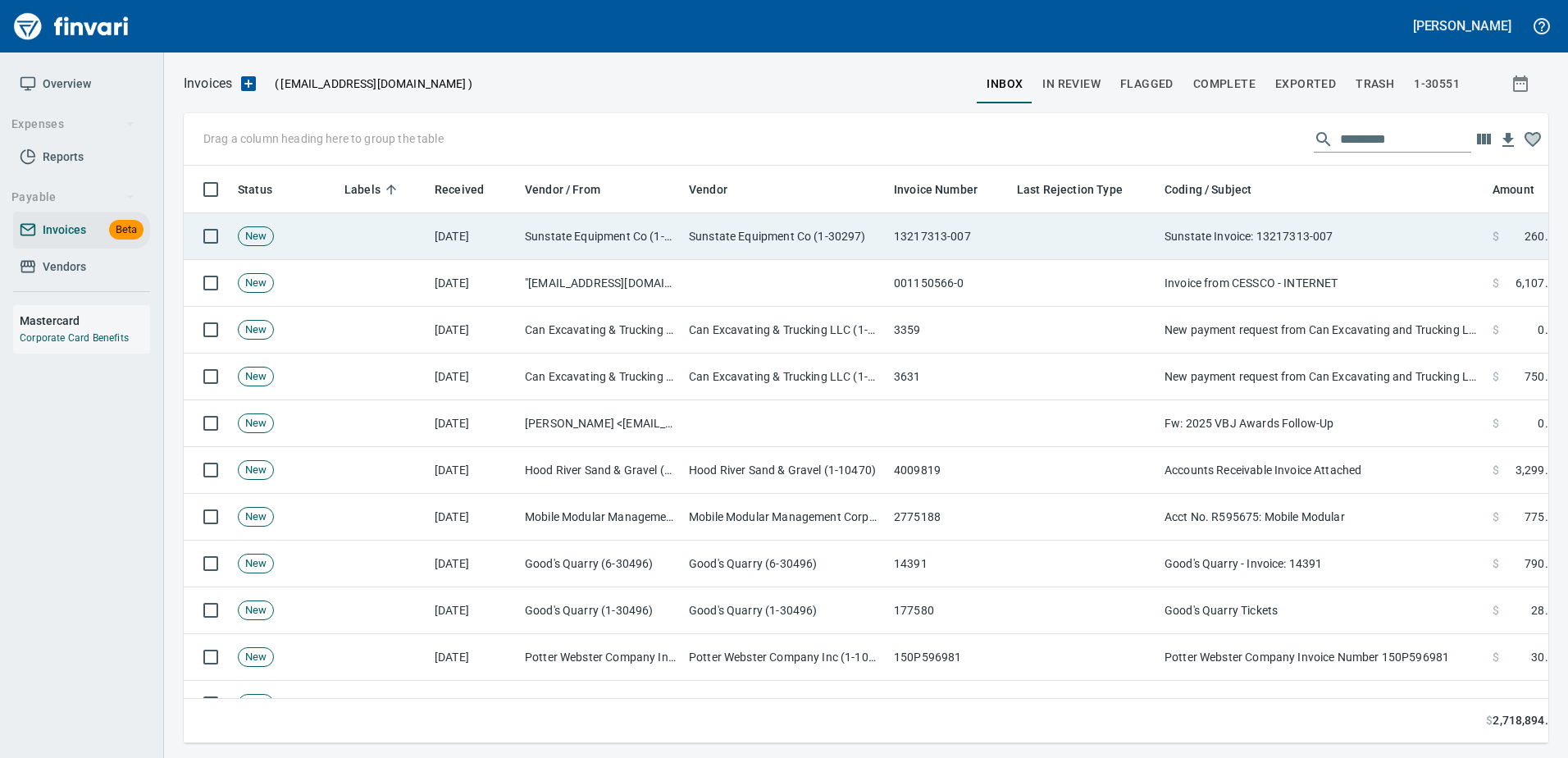
click at [1238, 231] on td "Sunstate Invoice: 13217313-007" at bounding box center [1321, 236] width 328 height 46
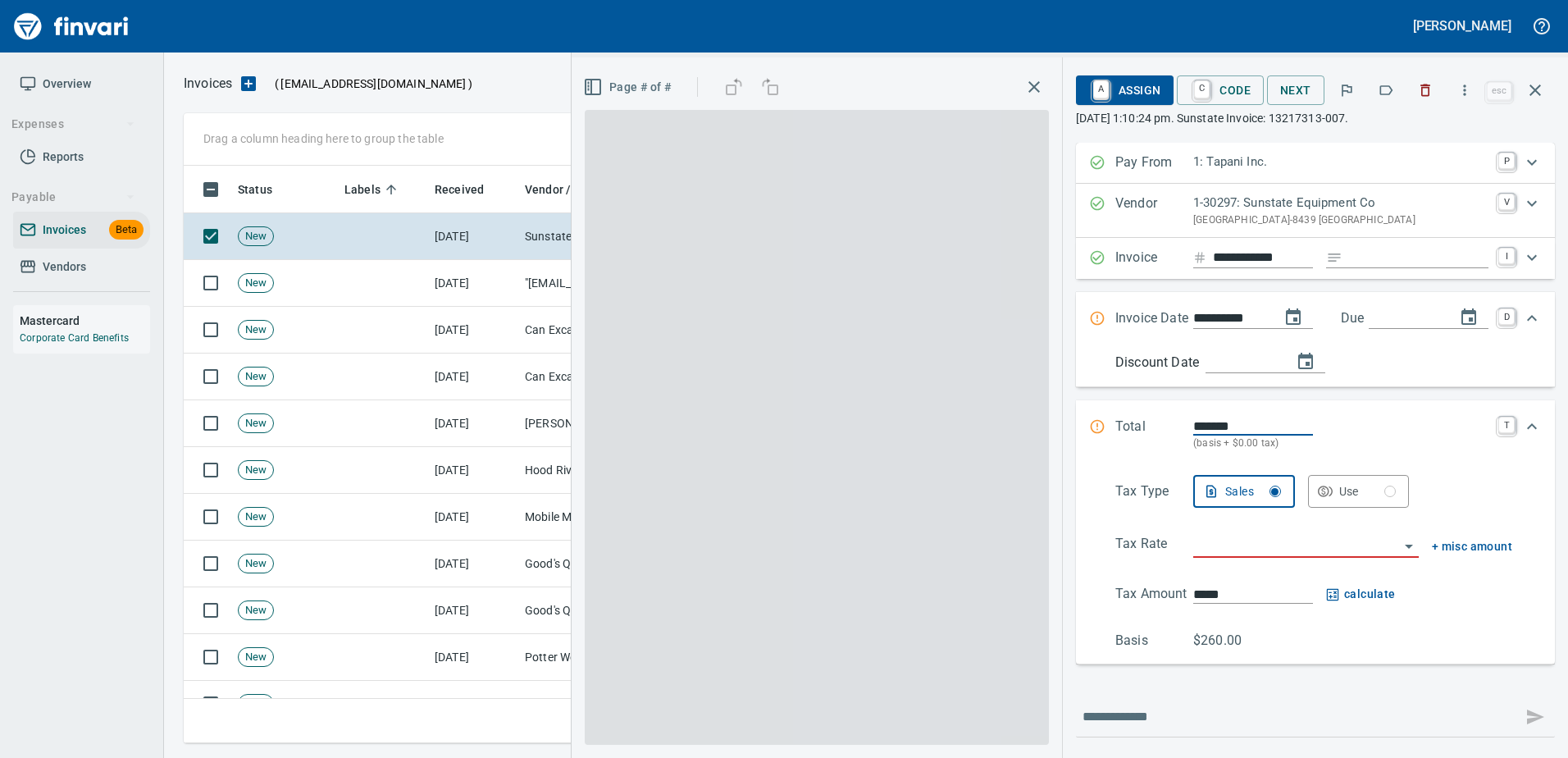
click at [1388, 89] on icon "button" at bounding box center [1386, 90] width 16 height 16
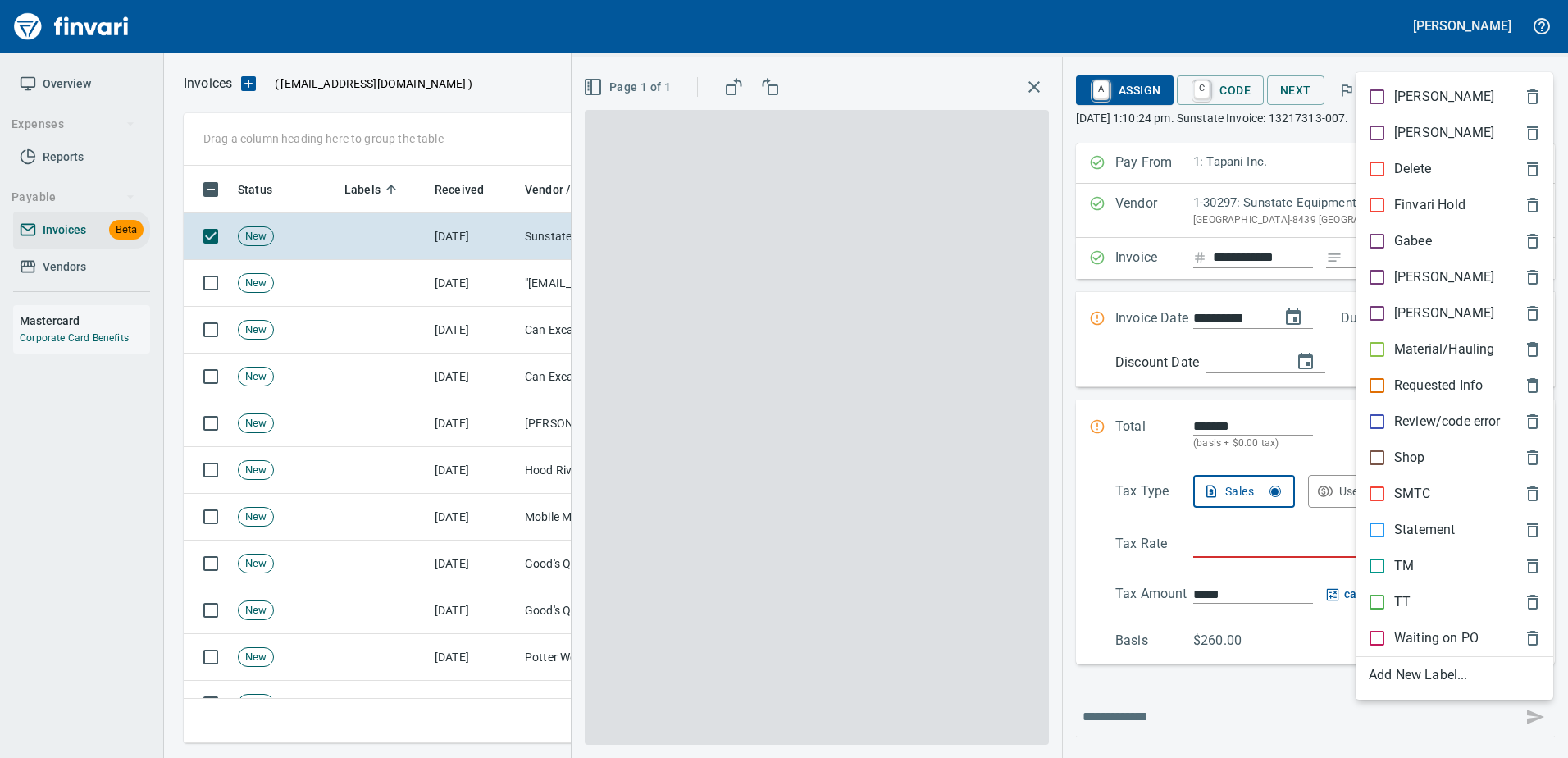
scroll to position [553, 1339]
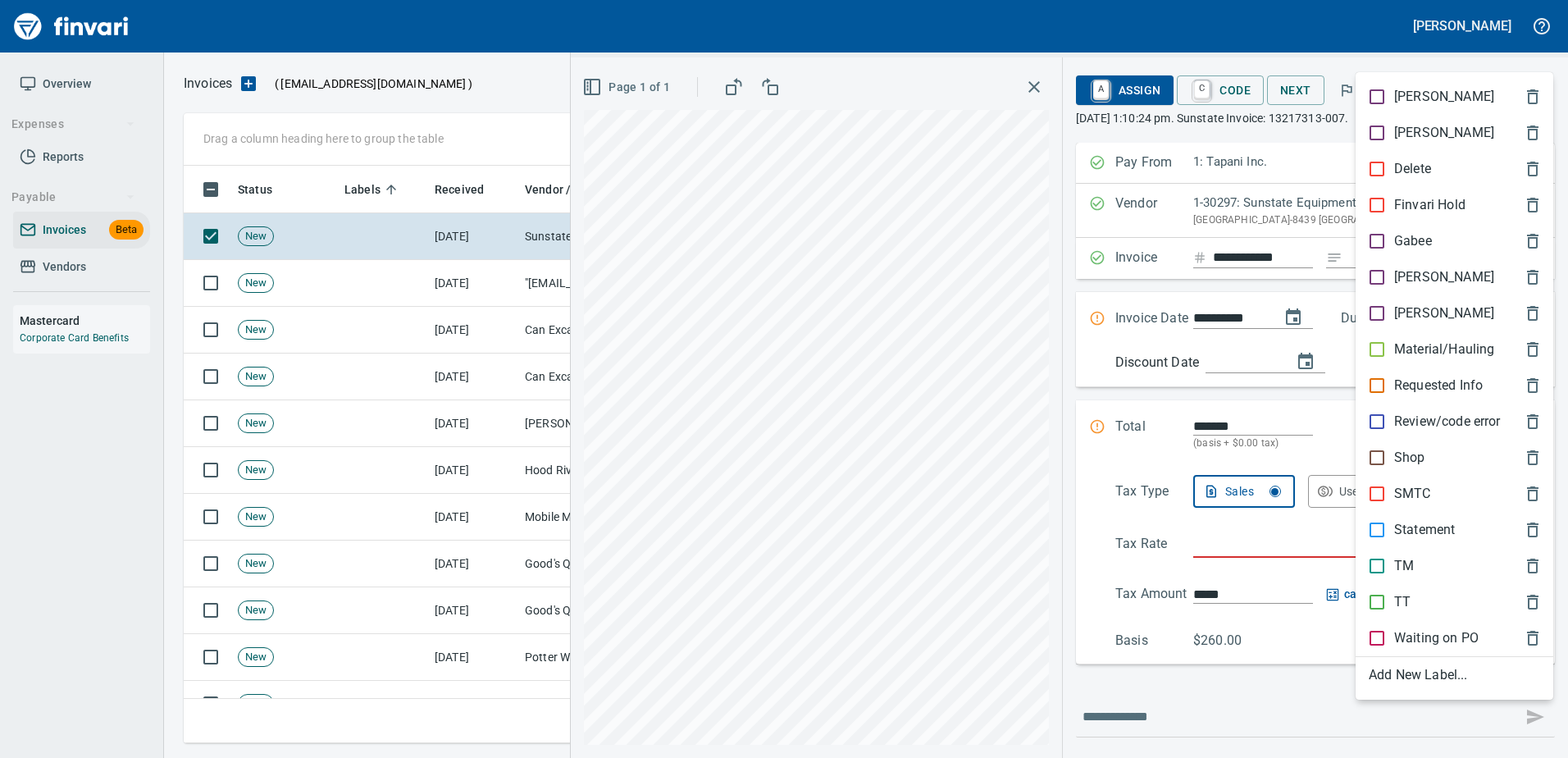
click at [1396, 458] on p "Shop" at bounding box center [1409, 458] width 31 height 20
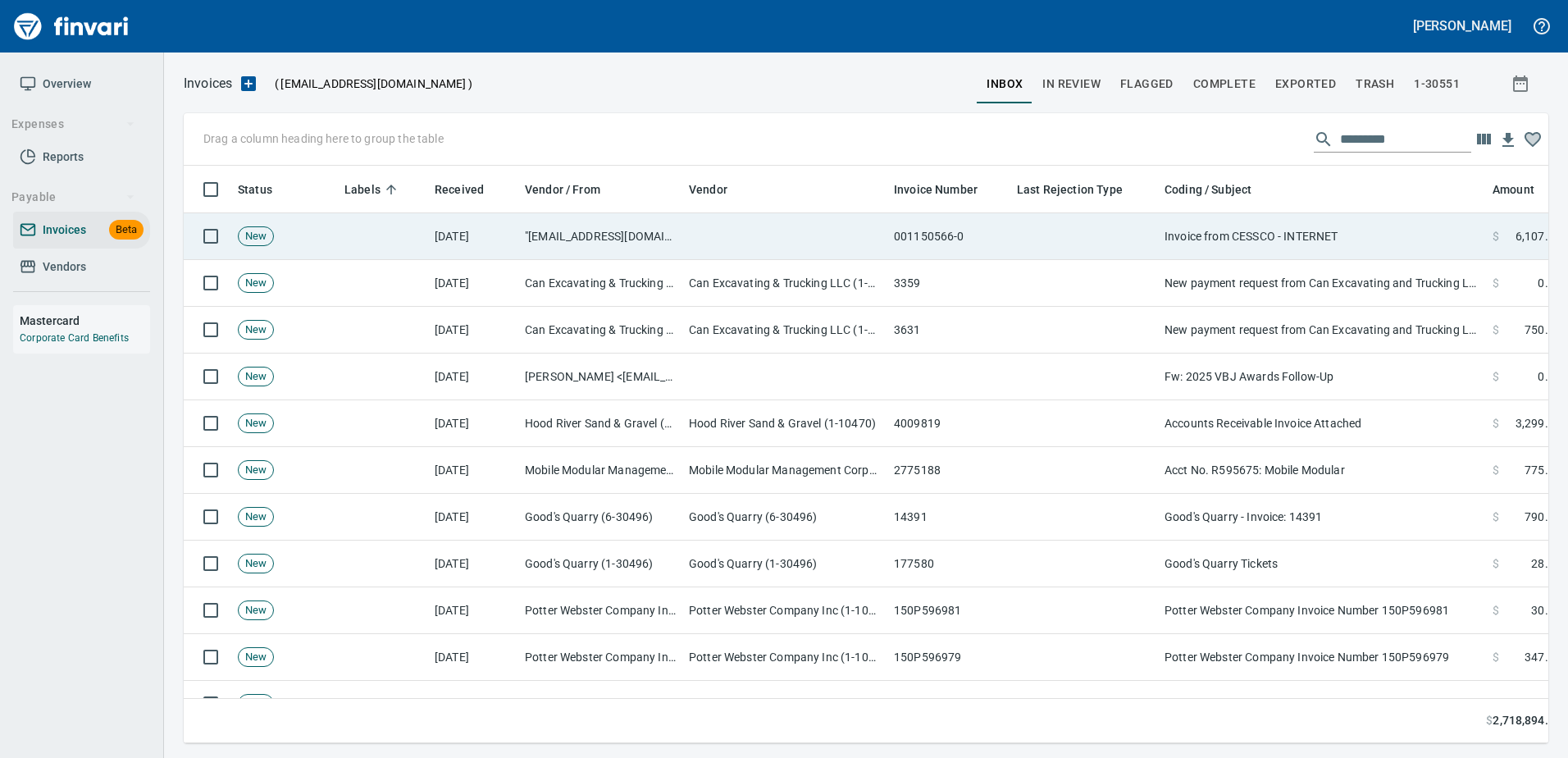
drag, startPoint x: 1227, startPoint y: 231, endPoint x: 1240, endPoint y: 231, distance: 13.0
click at [1231, 231] on td "Invoice from CESSCO - INTERNET" at bounding box center [1321, 236] width 328 height 46
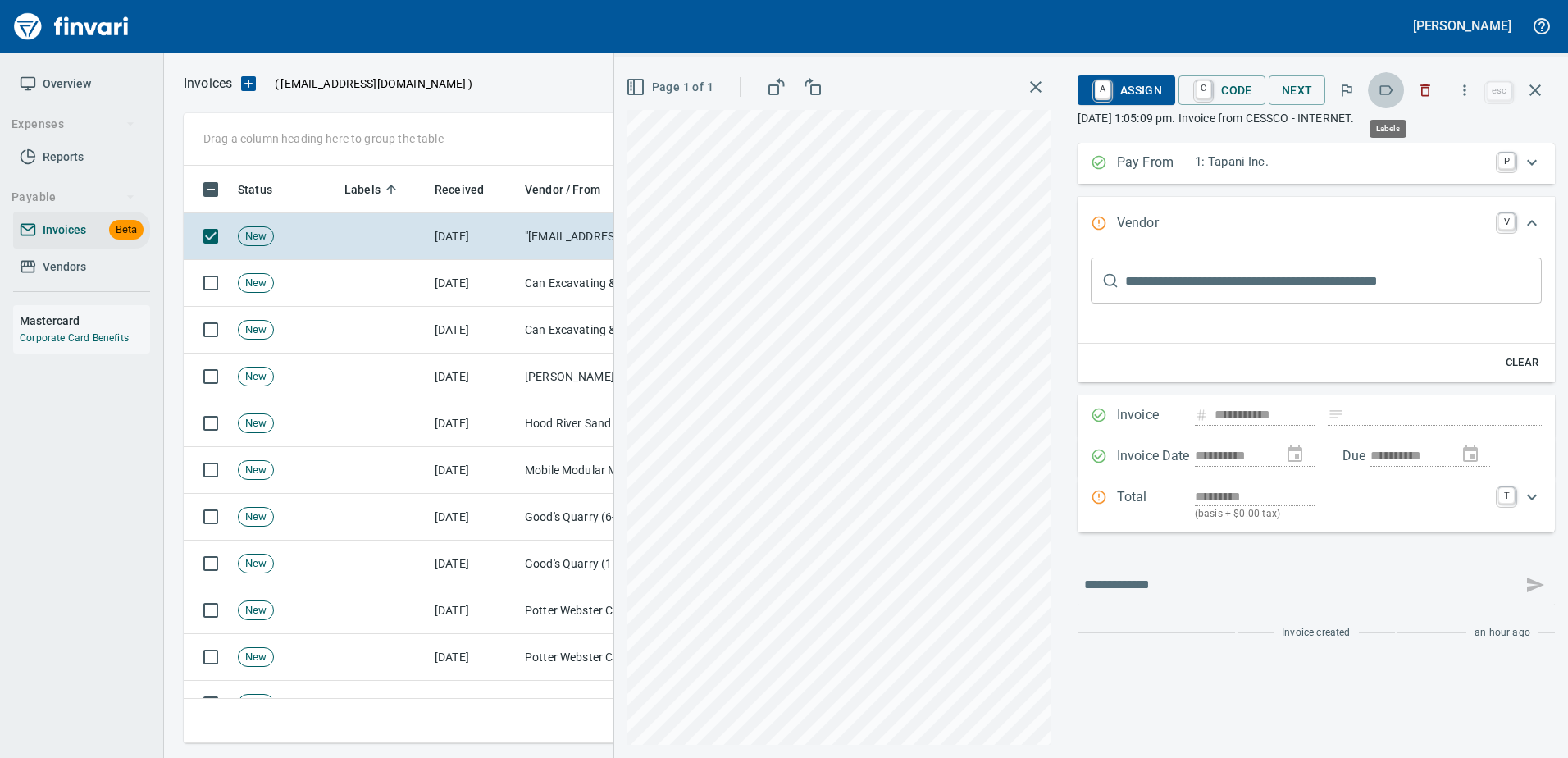
click at [1401, 84] on button "button" at bounding box center [1386, 90] width 36 height 36
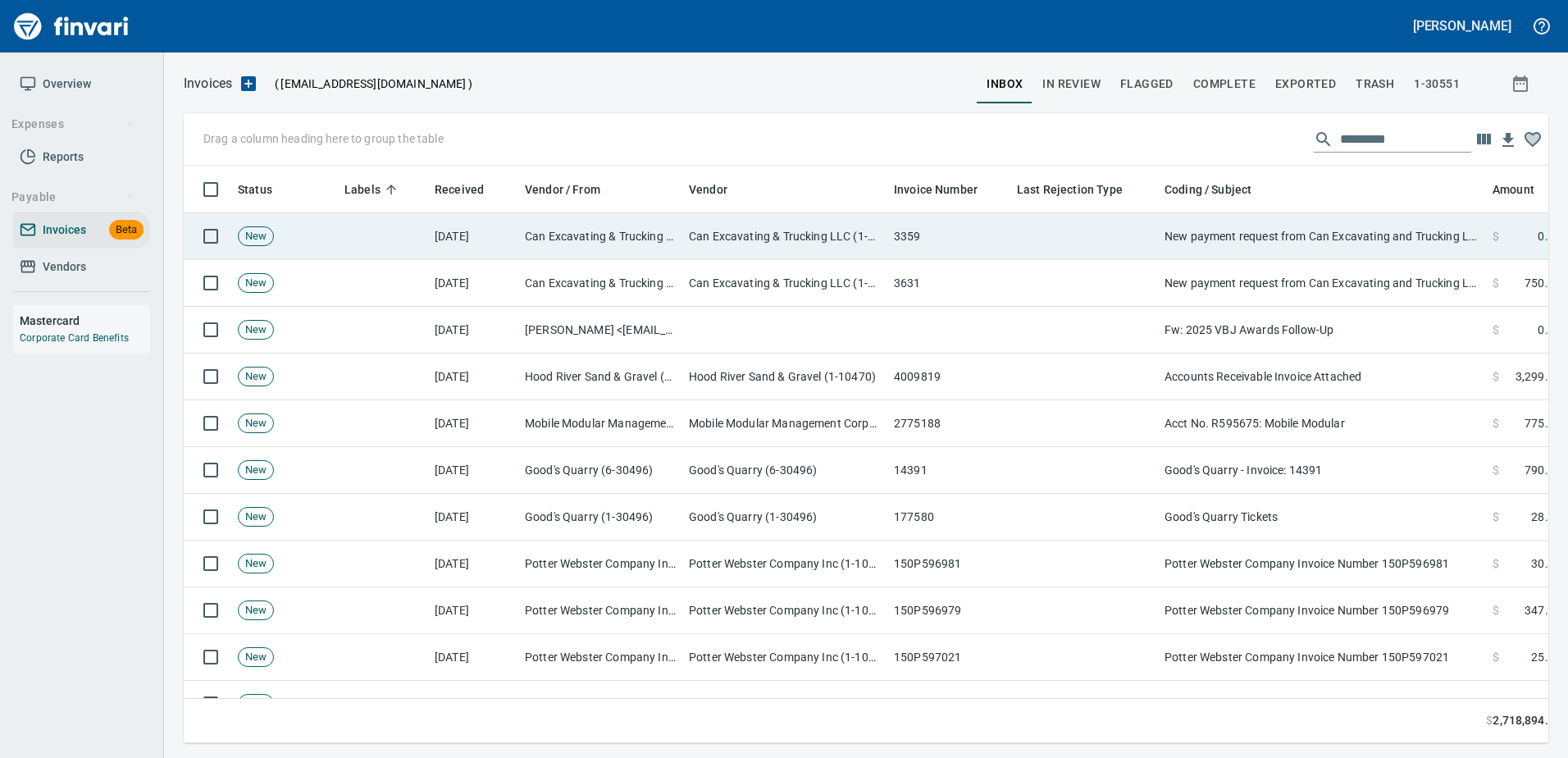
click at [1238, 248] on td "New payment request from Can Excavating and Trucking LLC due on 09/23/2025 - in…" at bounding box center [1321, 236] width 328 height 46
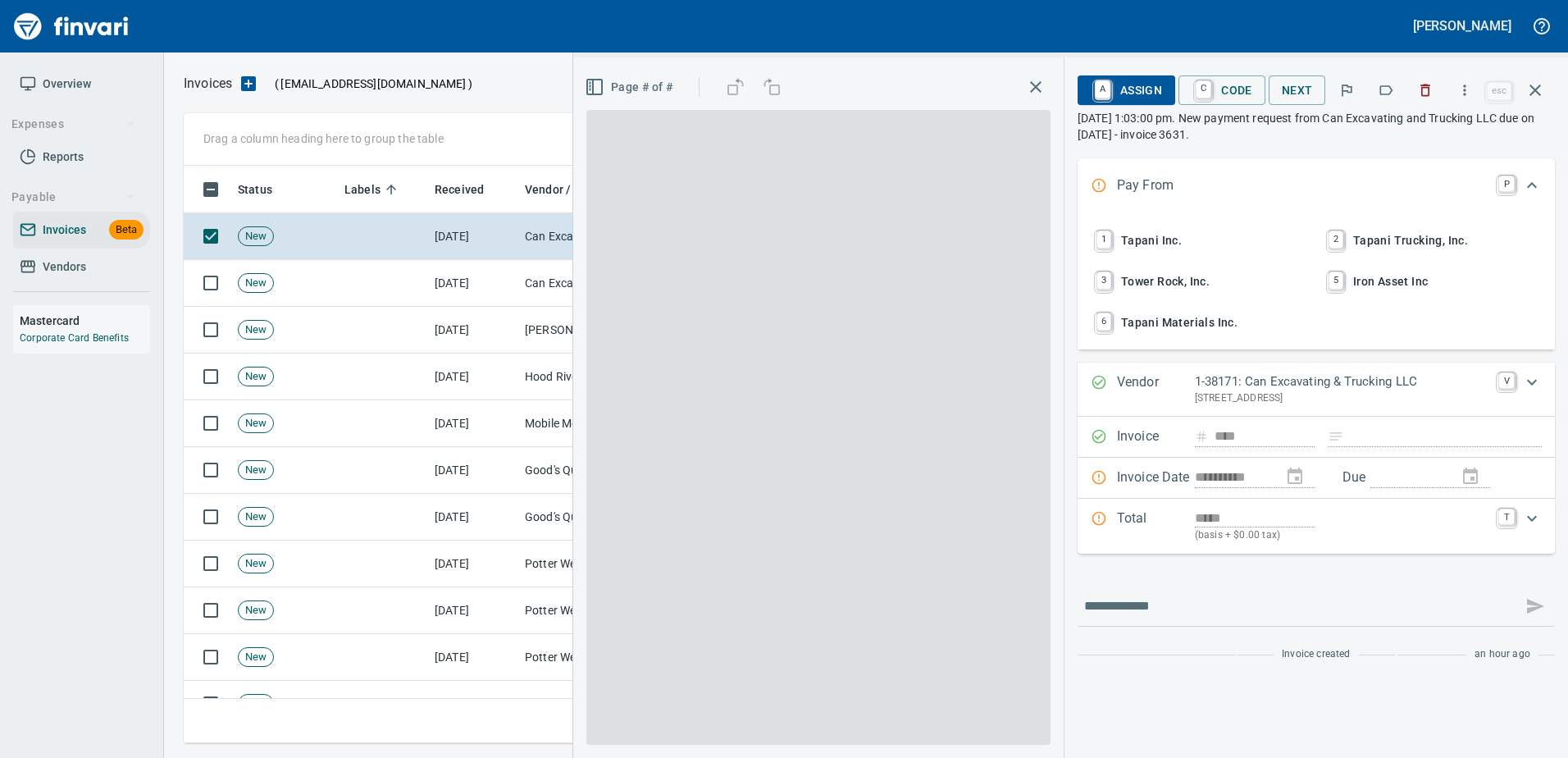
click at [1386, 89] on icon "button" at bounding box center [1386, 90] width 16 height 16
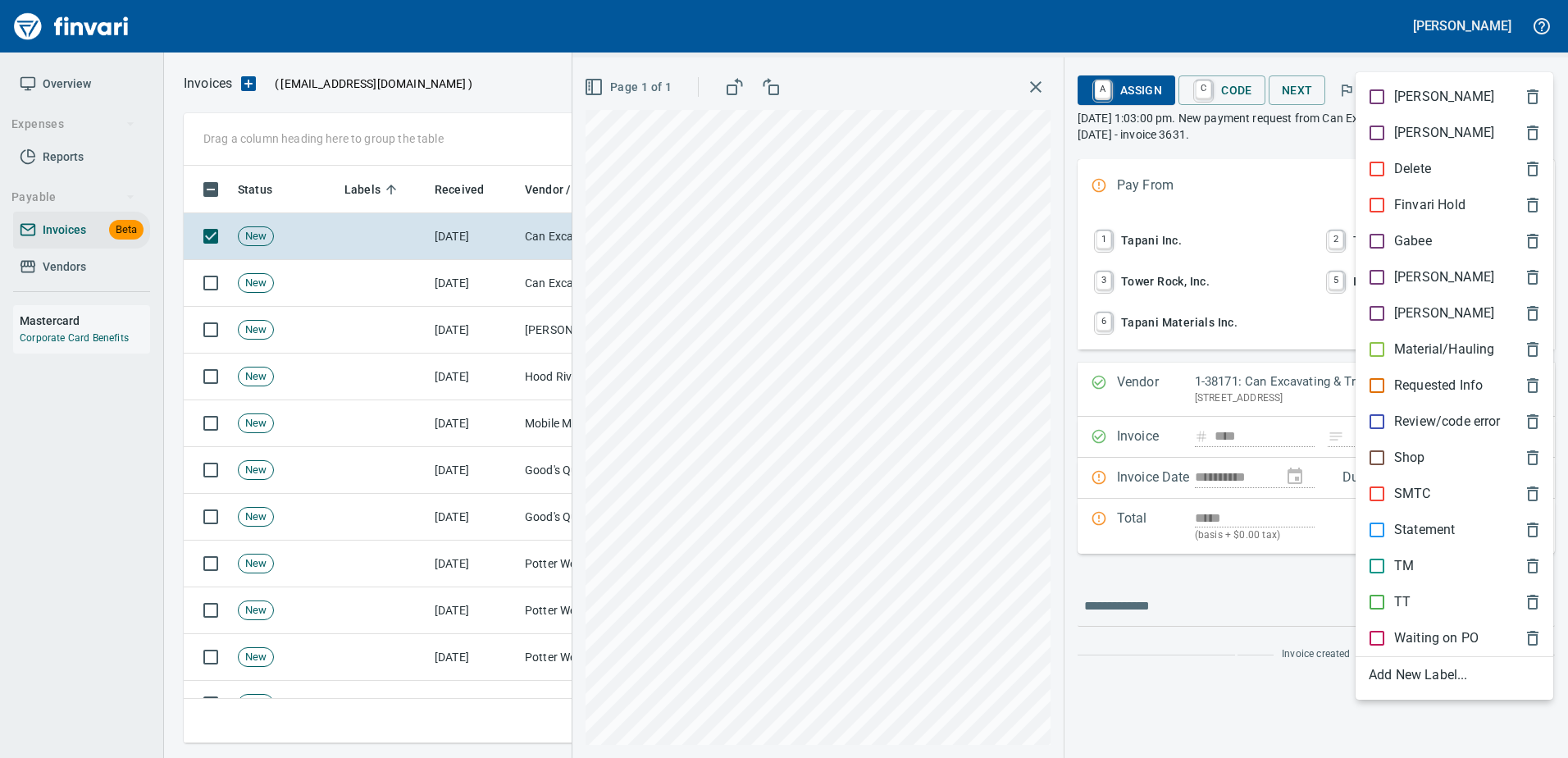
click at [1399, 357] on p "Material/Hauling" at bounding box center [1444, 349] width 100 height 20
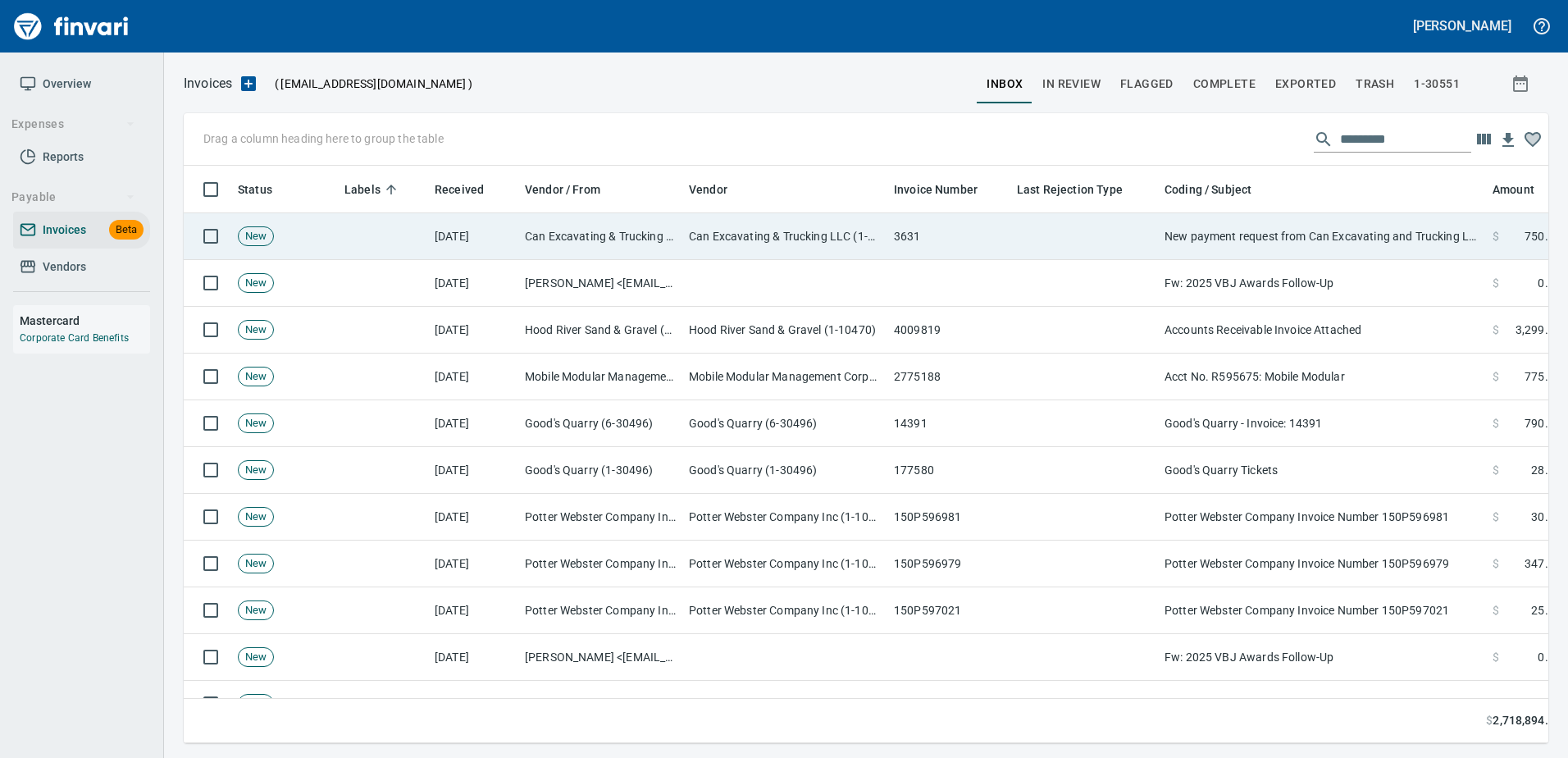
click at [1319, 244] on td "New payment request from Can Excavating and Trucking LLC due on 09/23/2025 - in…" at bounding box center [1321, 236] width 328 height 46
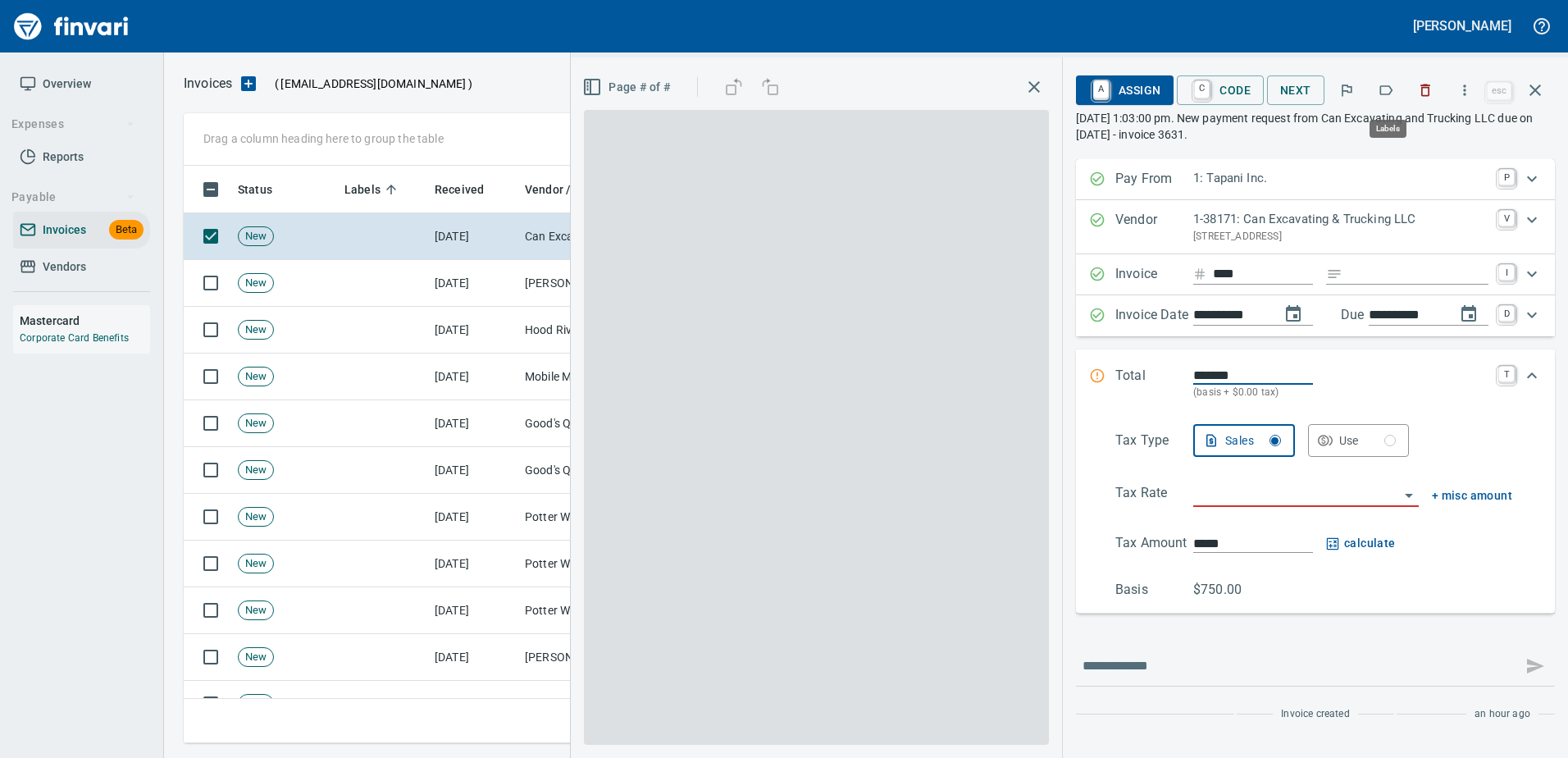
click at [1384, 107] on button "button" at bounding box center [1386, 90] width 36 height 36
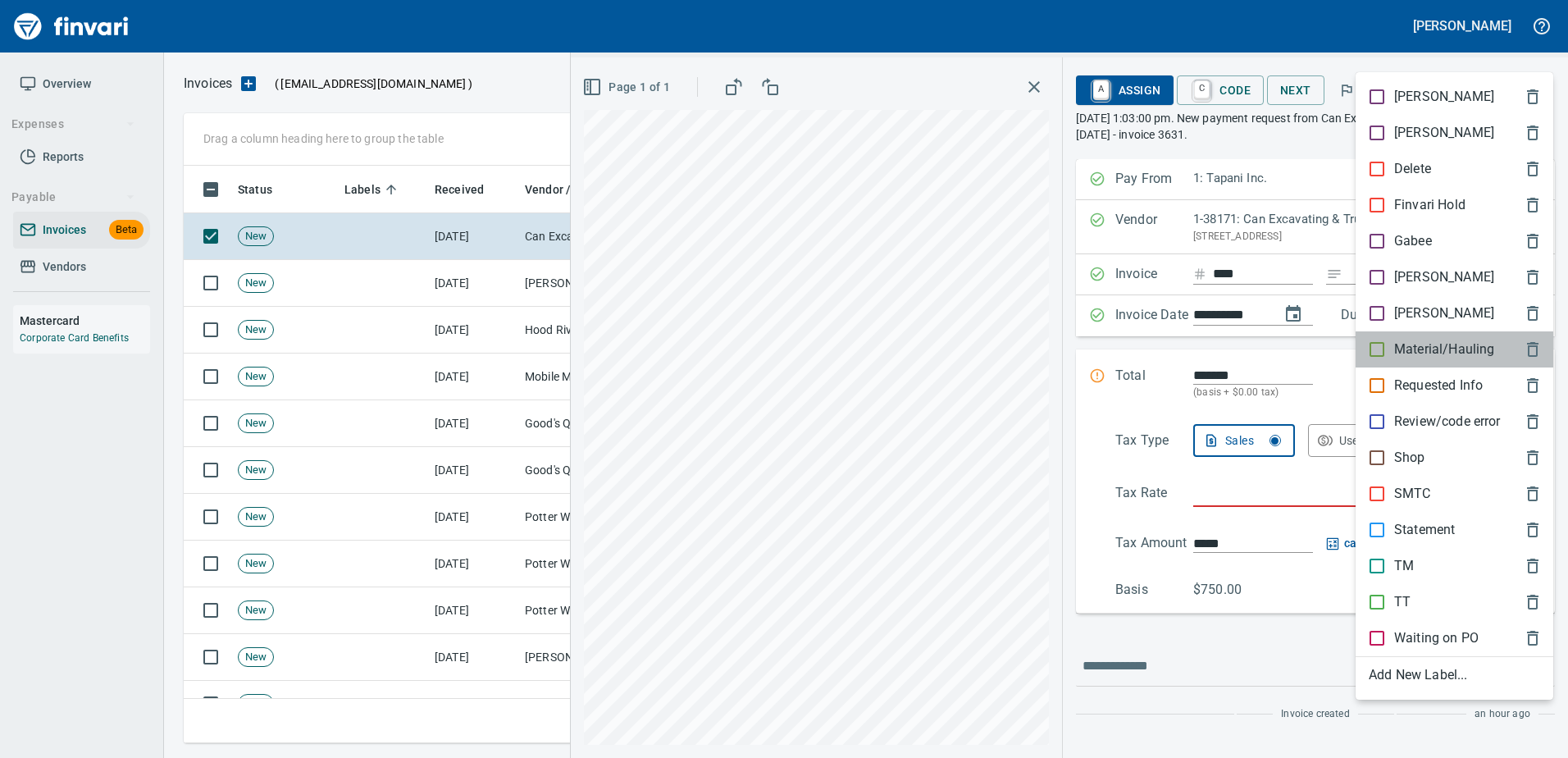
click at [1396, 346] on p "Material/Hauling" at bounding box center [1444, 349] width 100 height 20
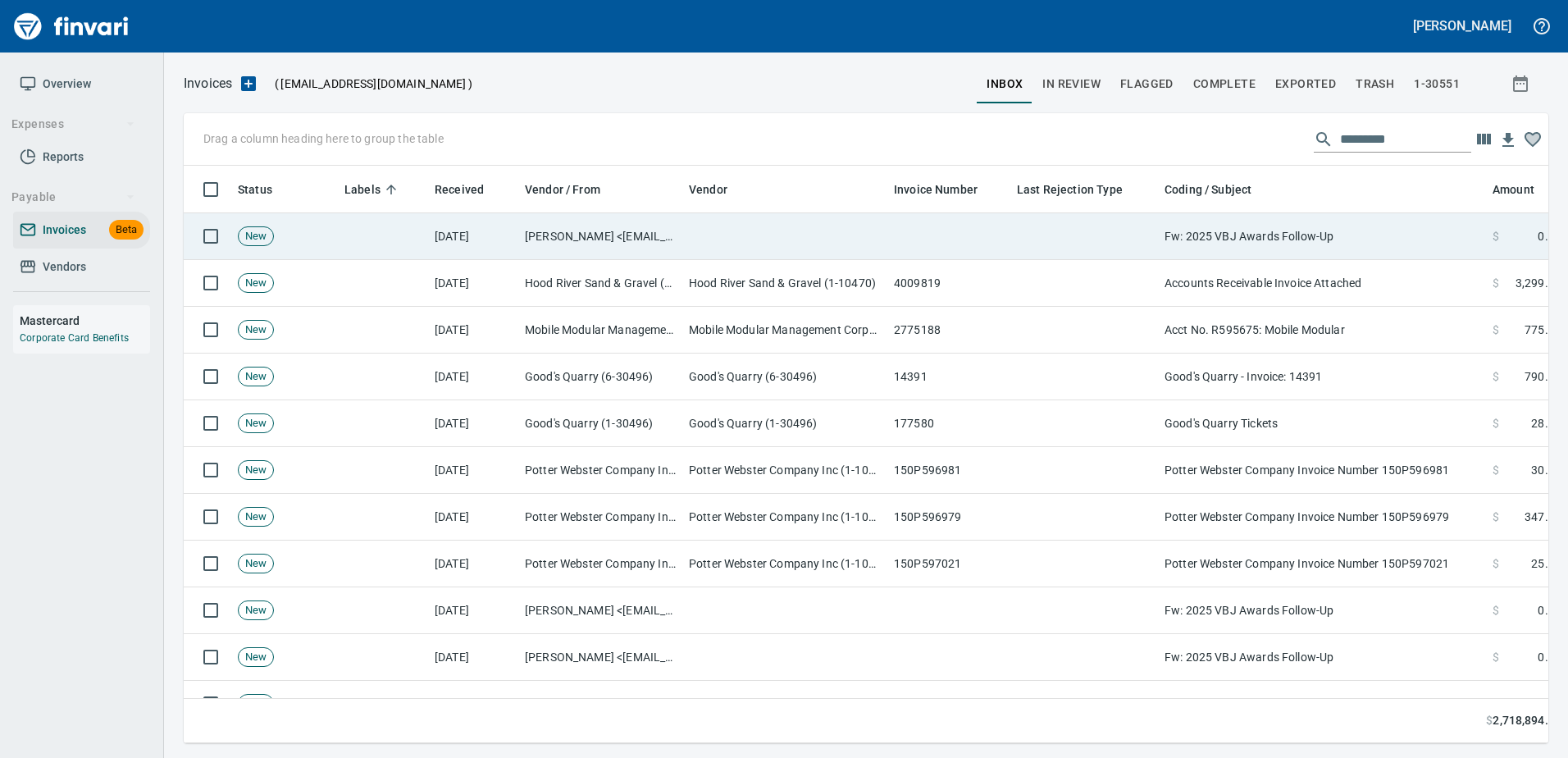
click at [1281, 220] on td "Fw: 2025 VBJ Awards Follow-Up" at bounding box center [1321, 236] width 328 height 46
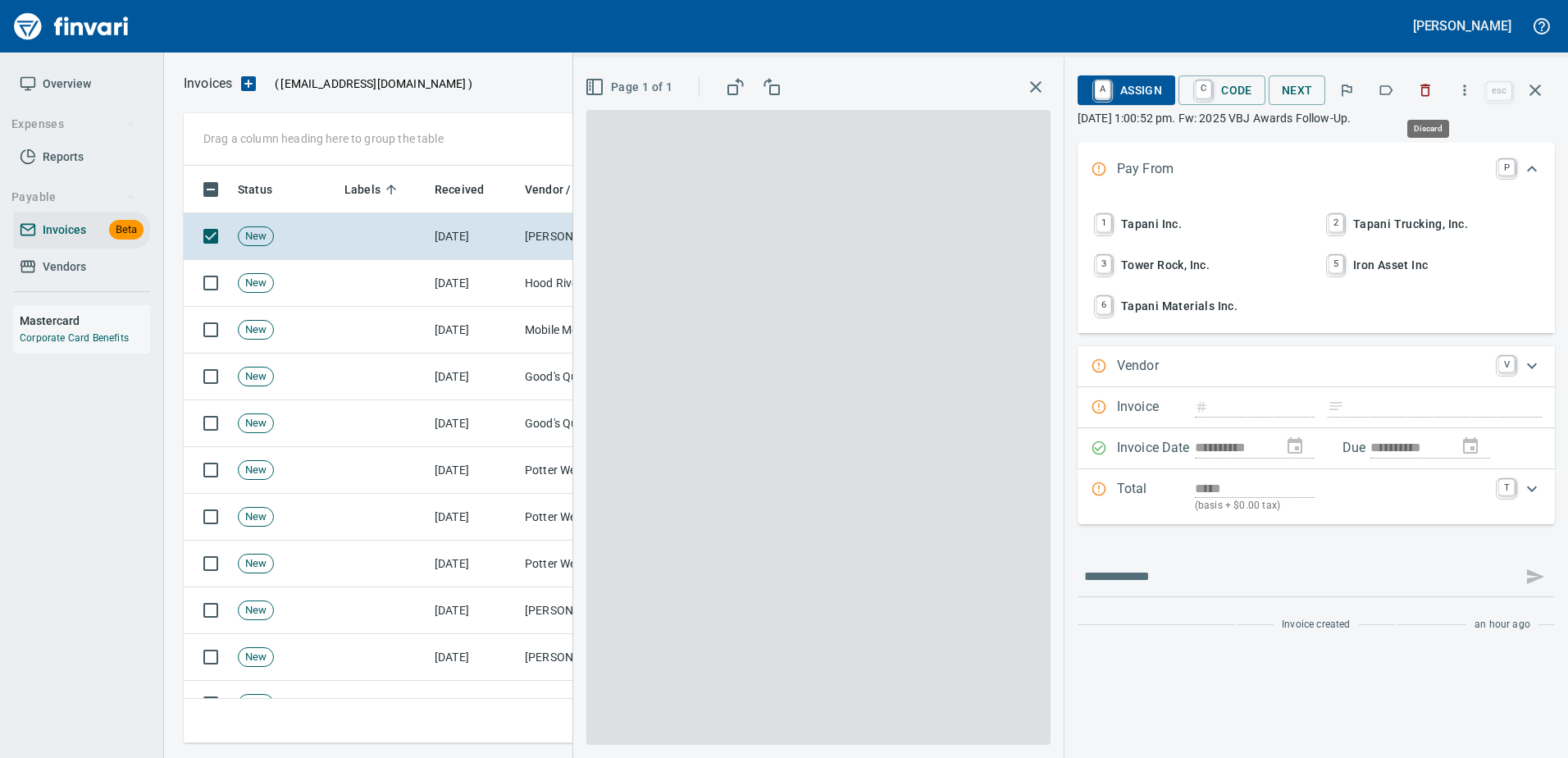
scroll to position [553, 1339]
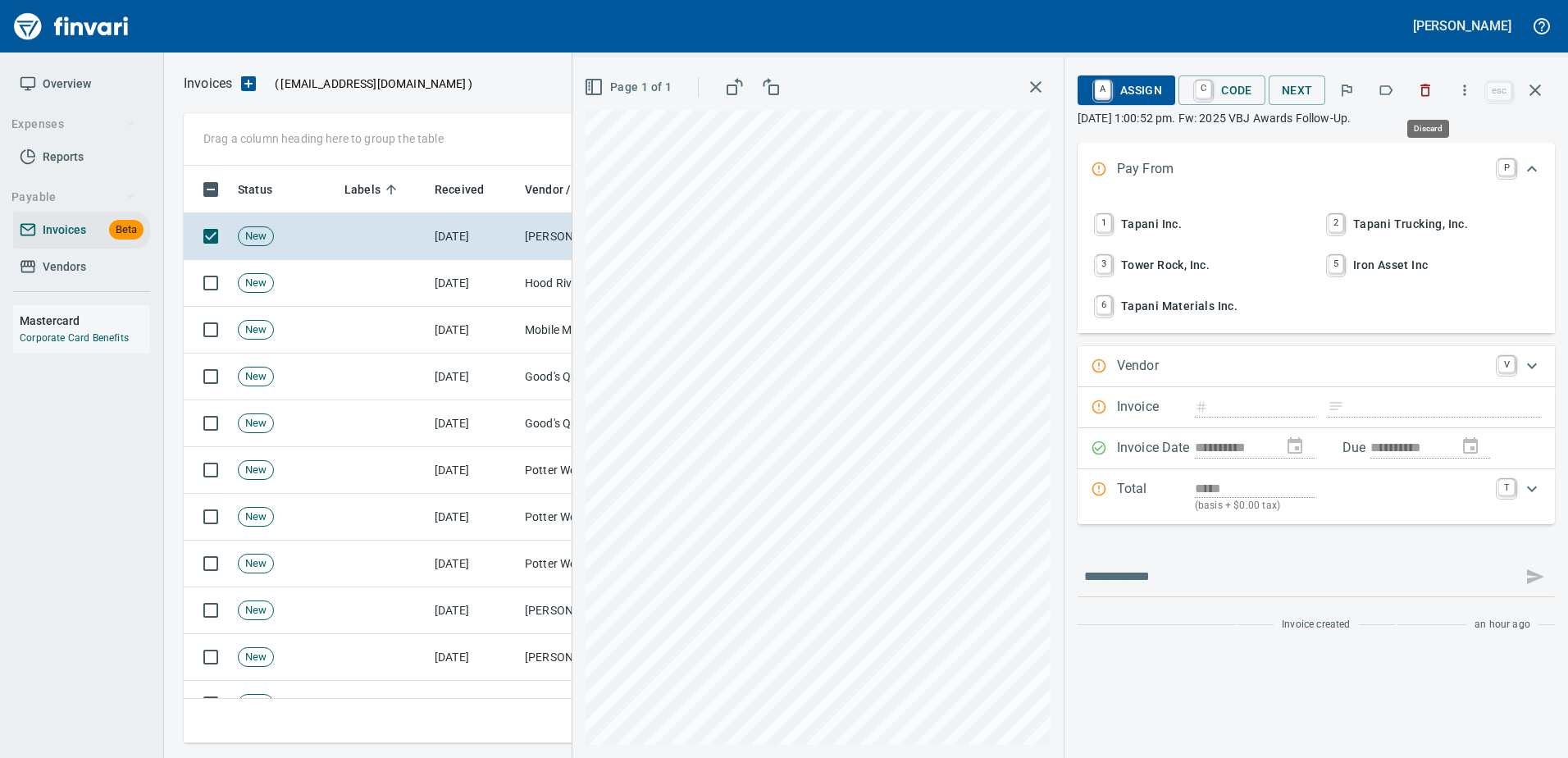
click at [1418, 87] on button "button" at bounding box center [1425, 90] width 36 height 36
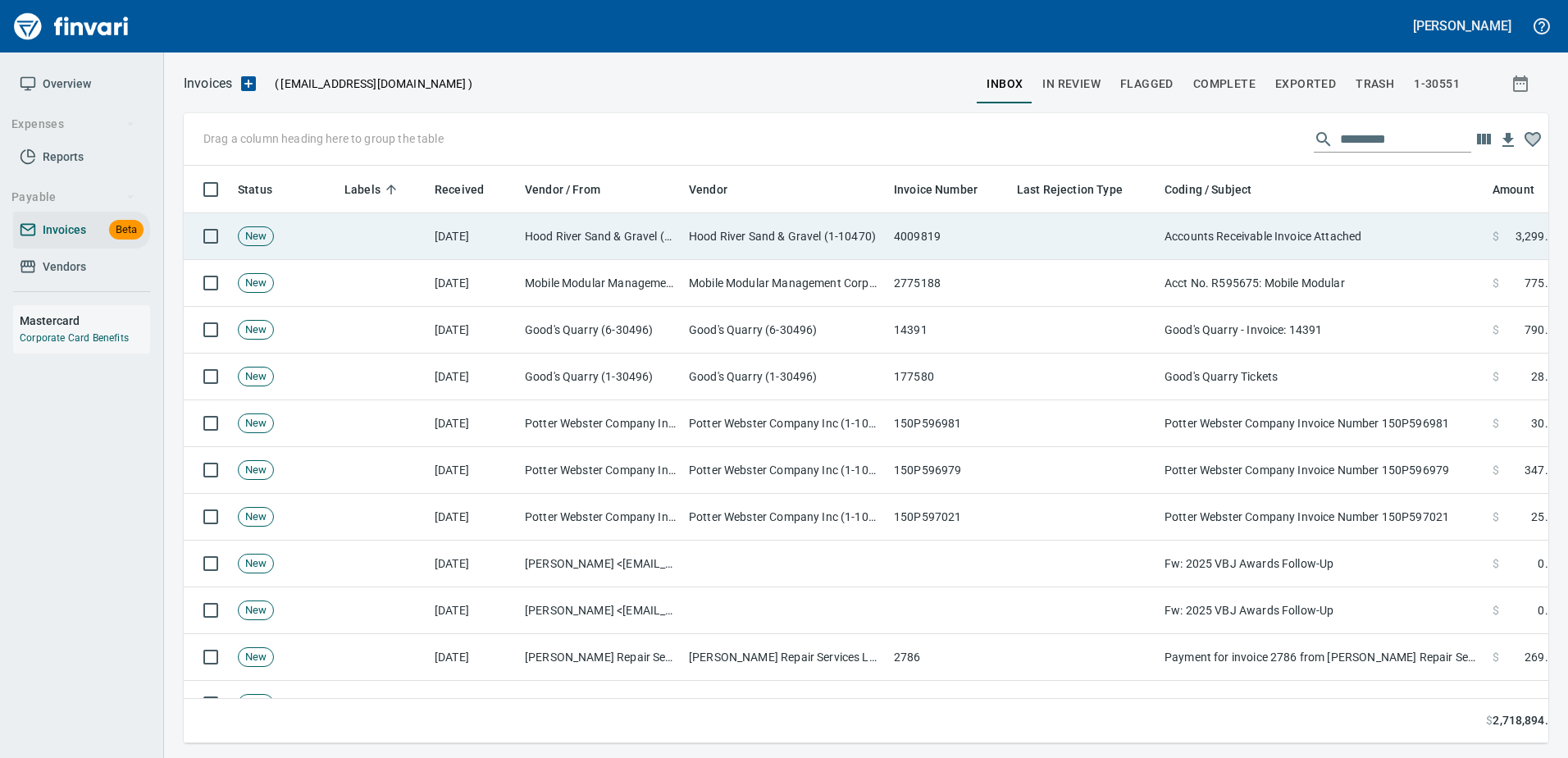
drag, startPoint x: 1390, startPoint y: 233, endPoint x: 1392, endPoint y: 217, distance: 16.1
click at [1390, 232] on td "Accounts Receivable Invoice Attached" at bounding box center [1321, 236] width 328 height 46
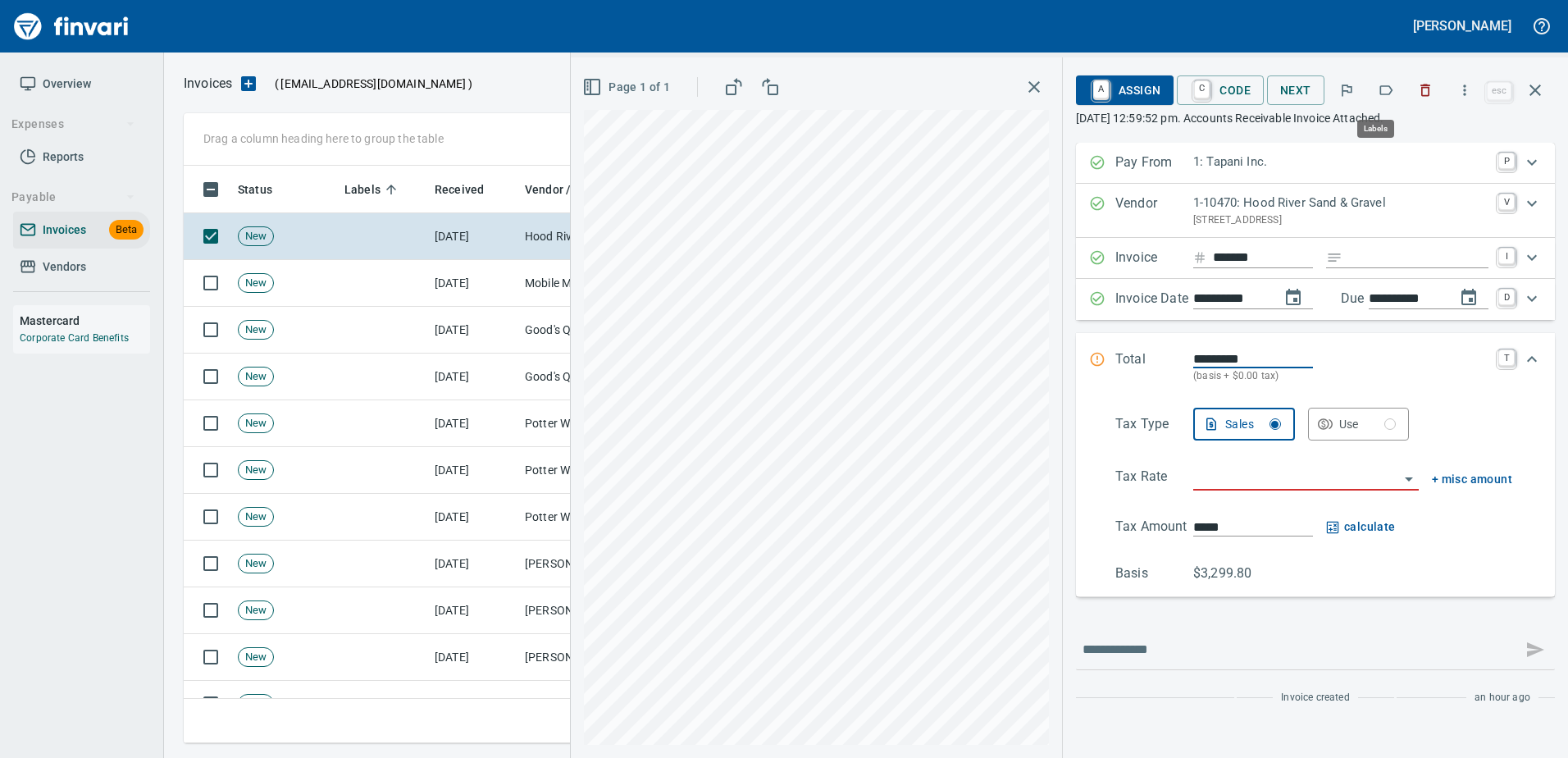
click at [1389, 92] on icon "button" at bounding box center [1386, 90] width 16 height 16
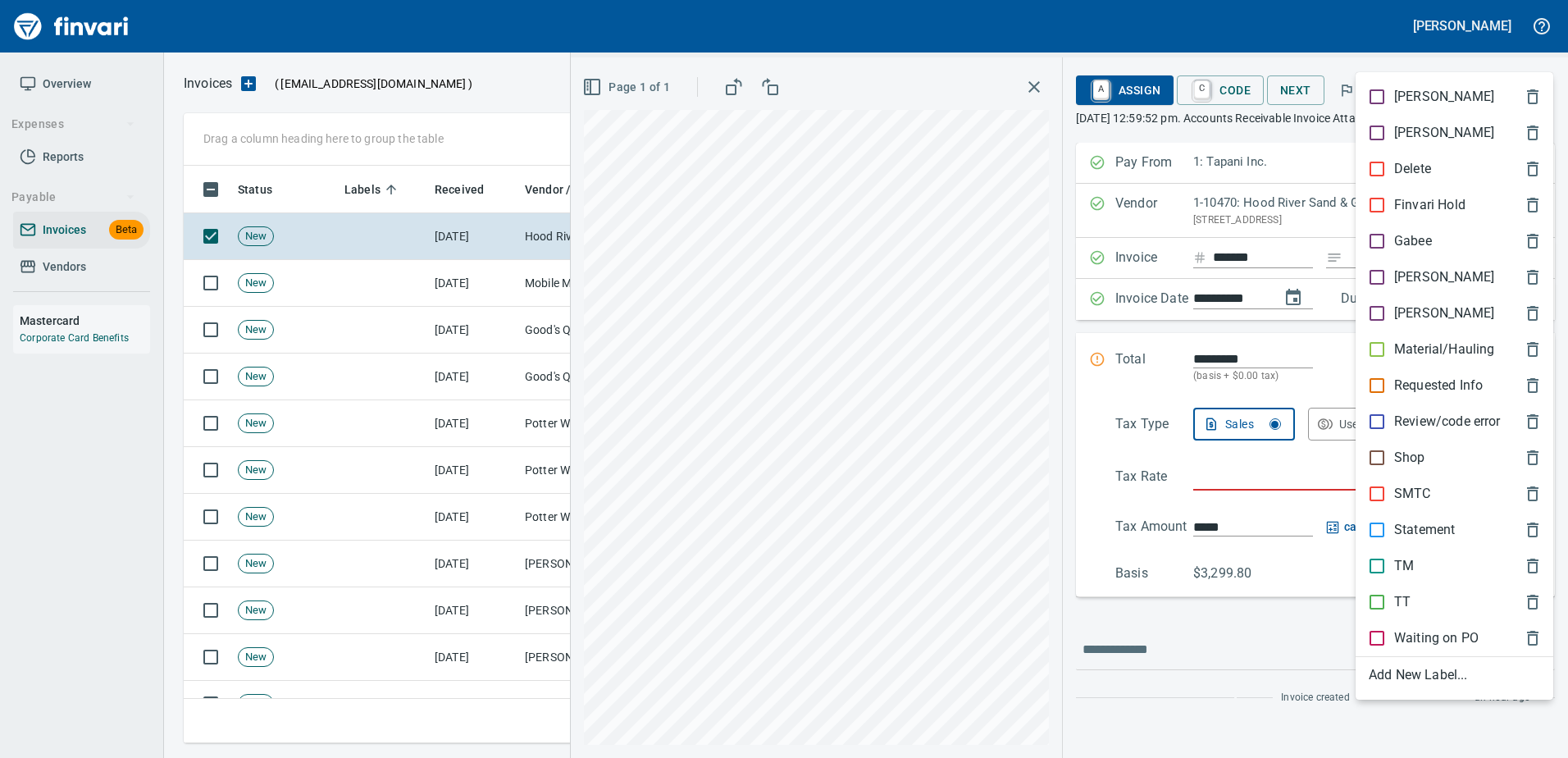
click at [1427, 346] on p "Material/Hauling" at bounding box center [1444, 349] width 100 height 20
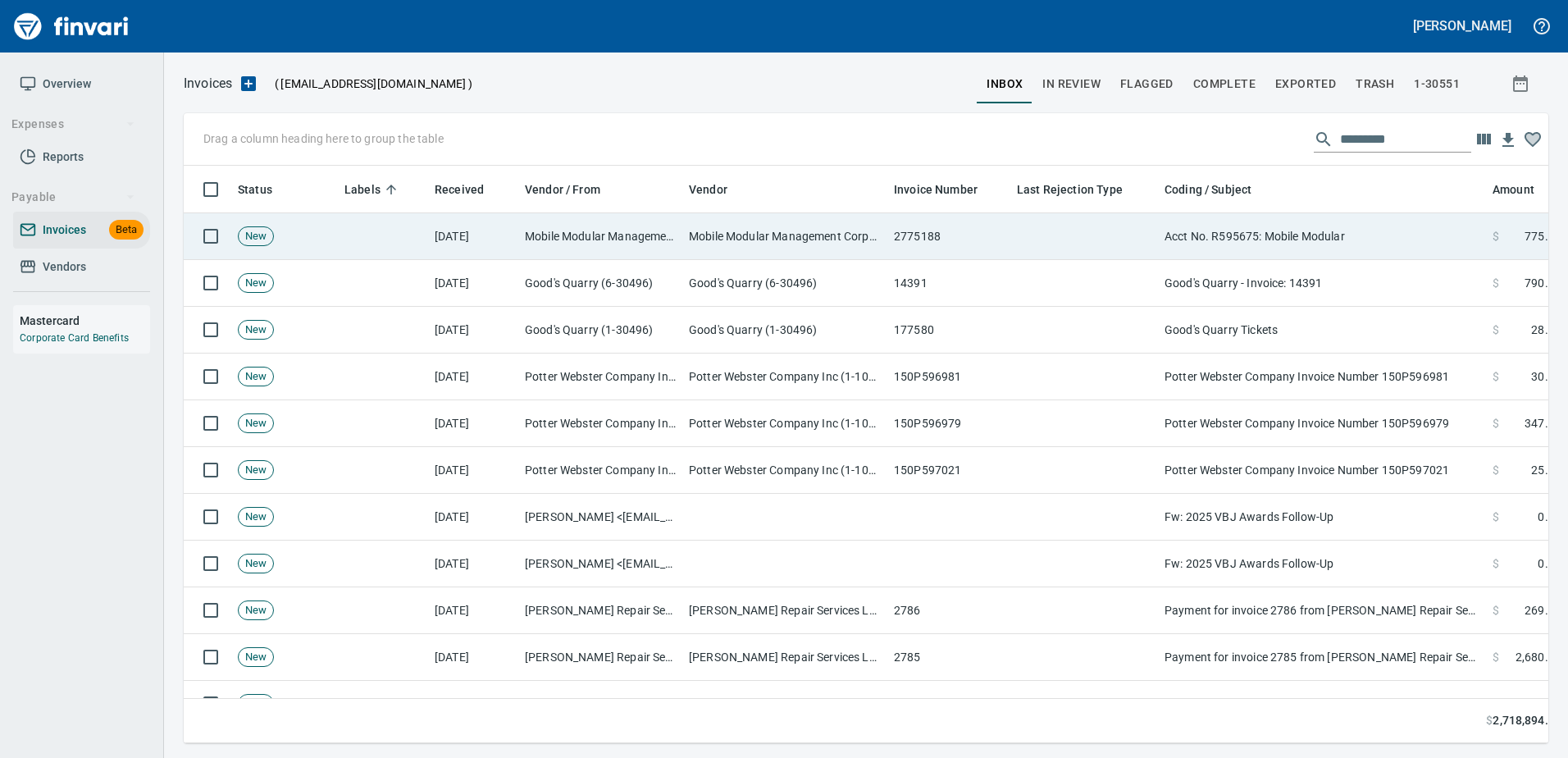
click at [1343, 240] on td "Acct No. R595675: Mobile Modular" at bounding box center [1321, 236] width 328 height 46
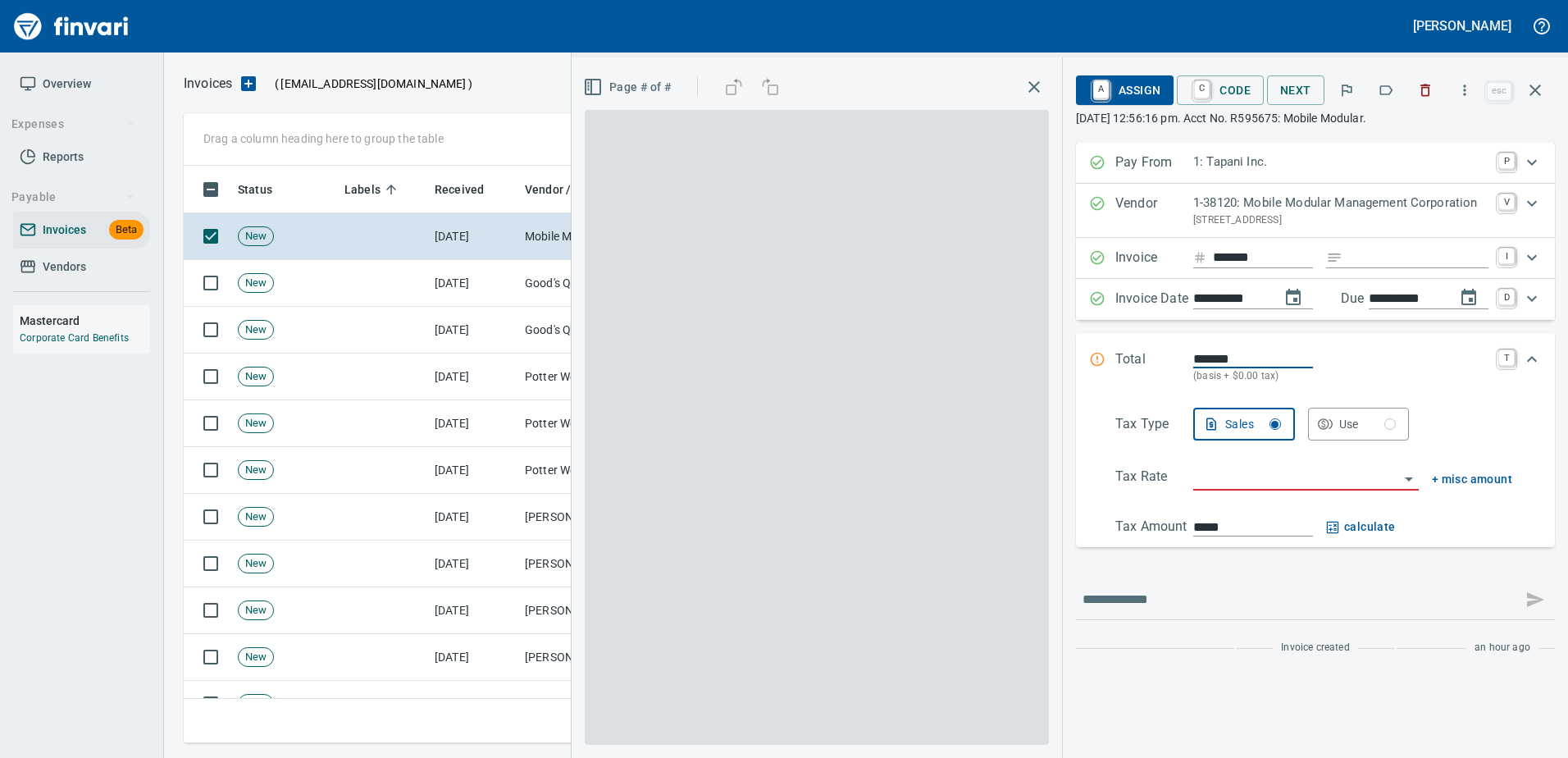
click at [1383, 97] on icon "button" at bounding box center [1386, 90] width 16 height 16
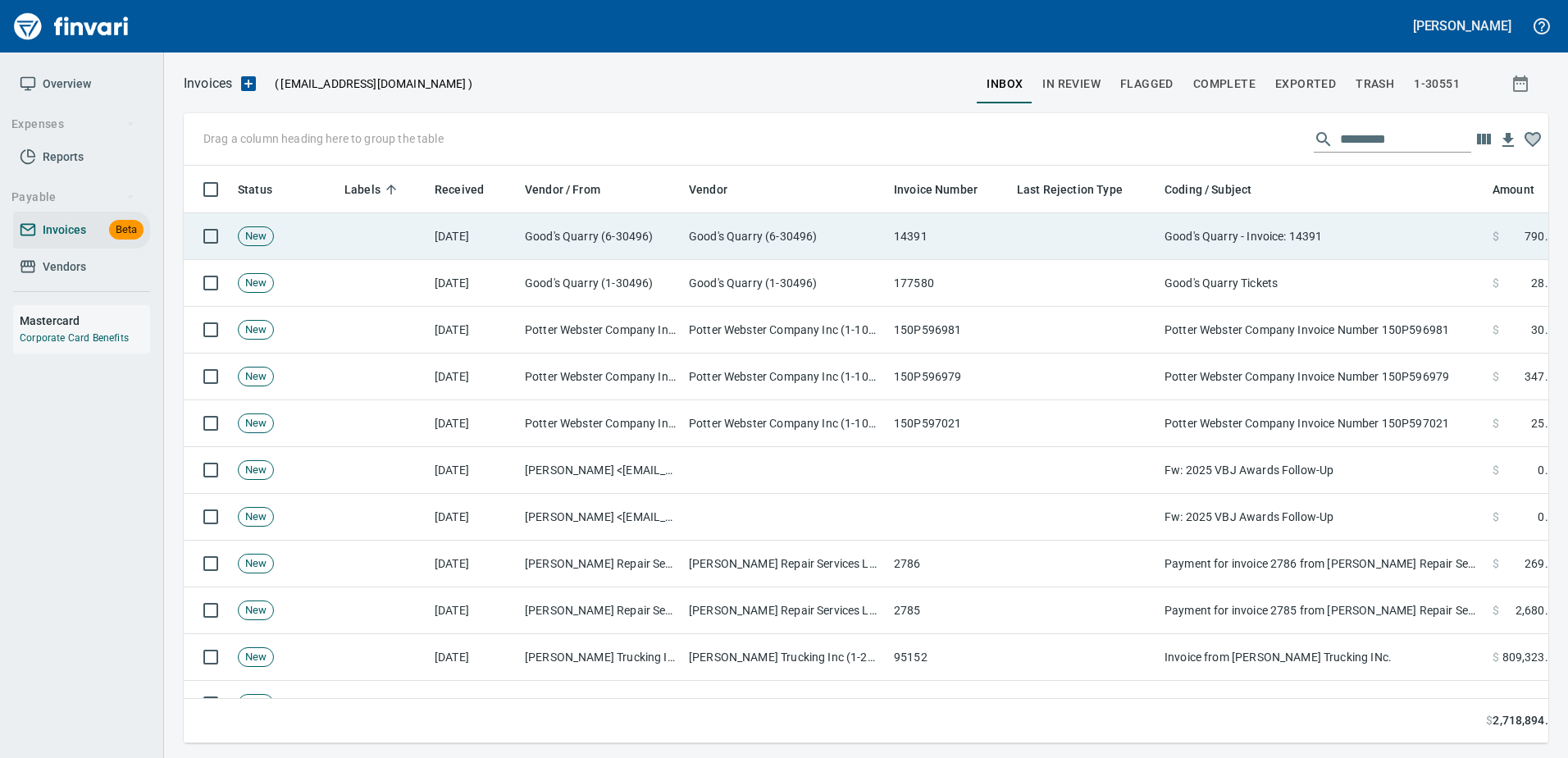
click at [1325, 220] on td "Good's Quarry - Invoice: 14391" at bounding box center [1321, 236] width 328 height 46
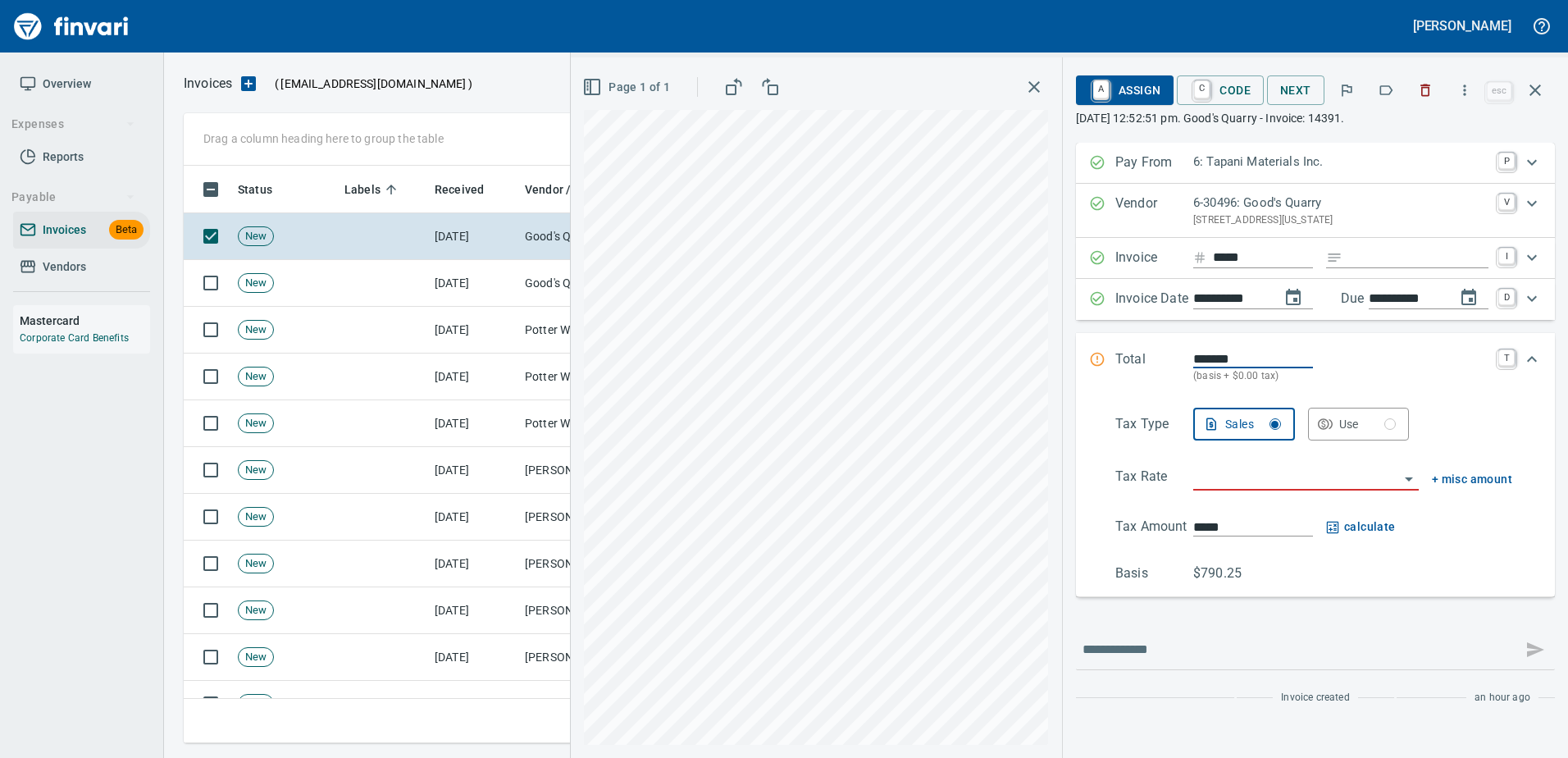
click at [1384, 94] on icon "button" at bounding box center [1386, 90] width 13 height 10
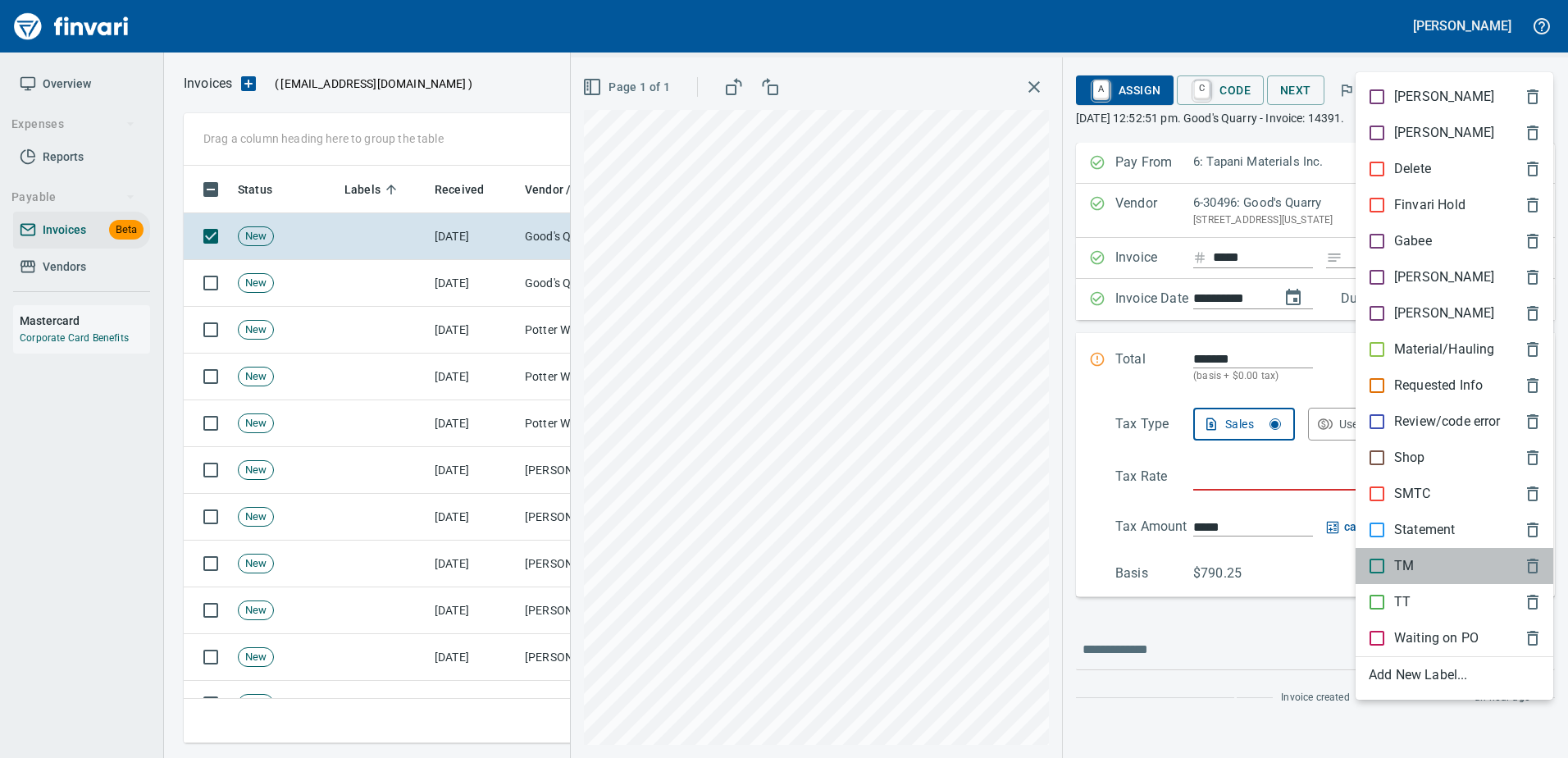
click at [1400, 571] on p "TM" at bounding box center [1404, 566] width 20 height 20
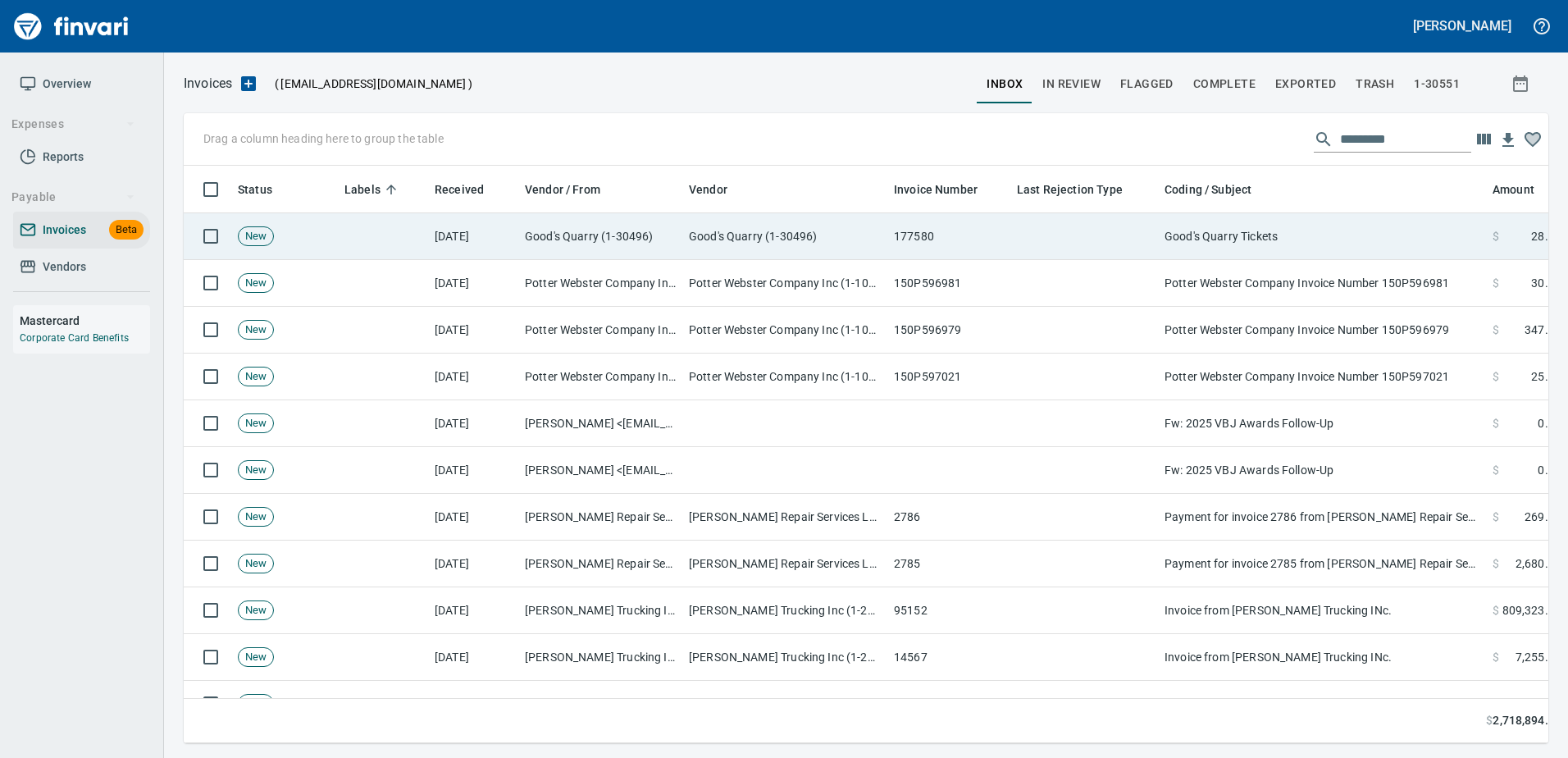
click at [1310, 233] on td "Good's Quarry Tickets" at bounding box center [1321, 236] width 328 height 46
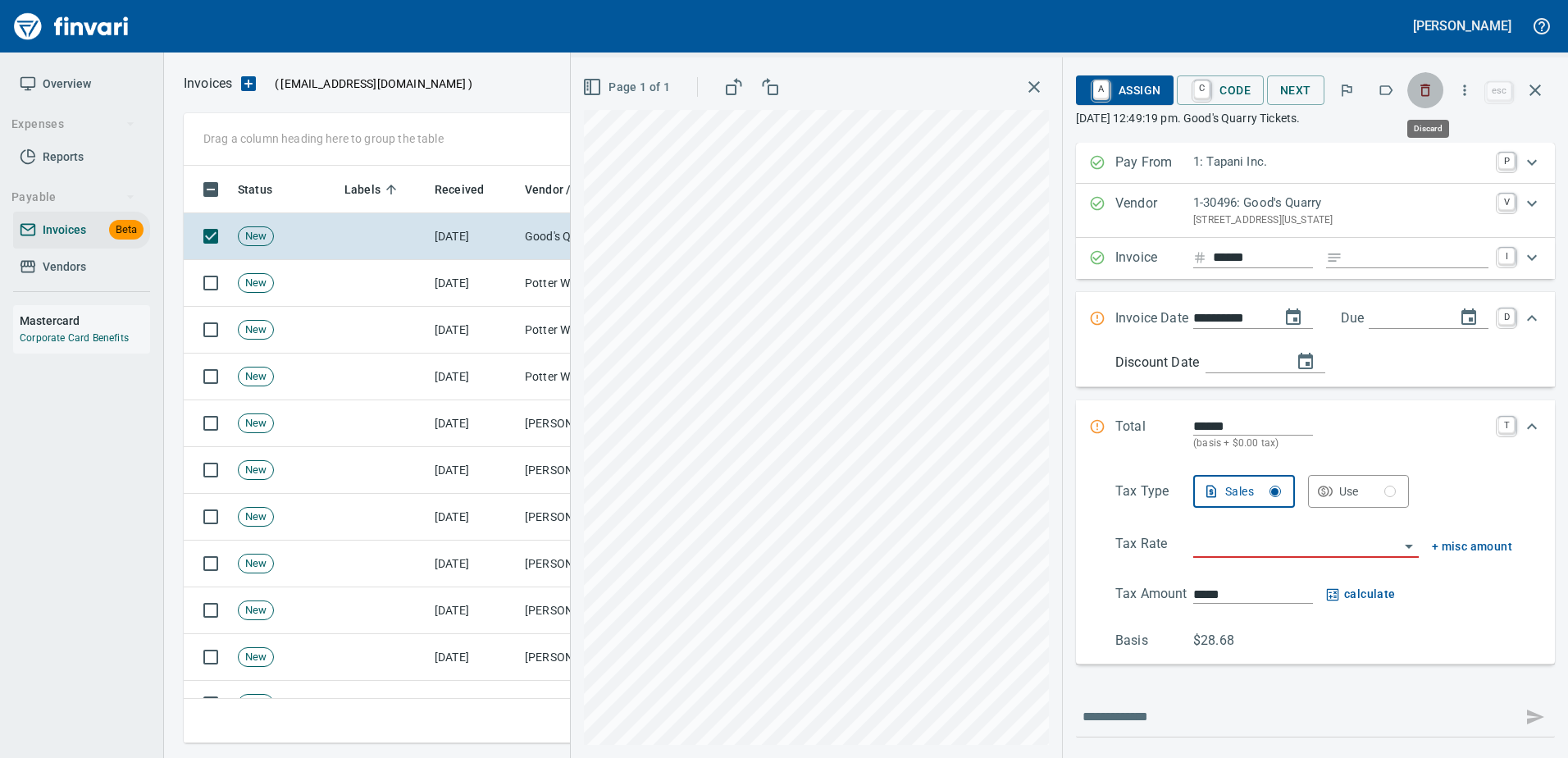
click at [1433, 87] on icon "button" at bounding box center [1425, 90] width 16 height 16
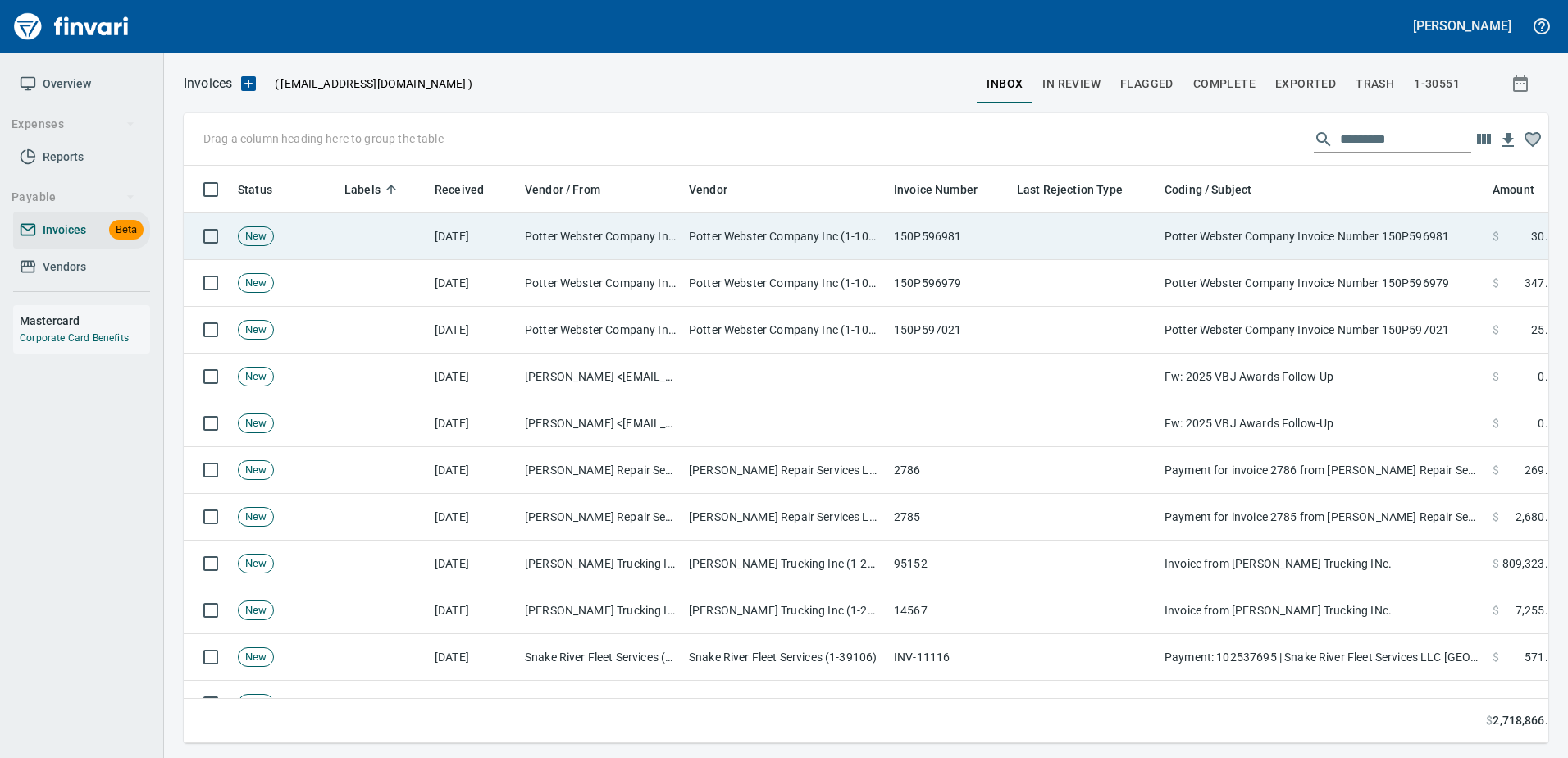
click at [1339, 231] on td "Potter Webster Company Invoice Number 150P596981" at bounding box center [1321, 236] width 328 height 46
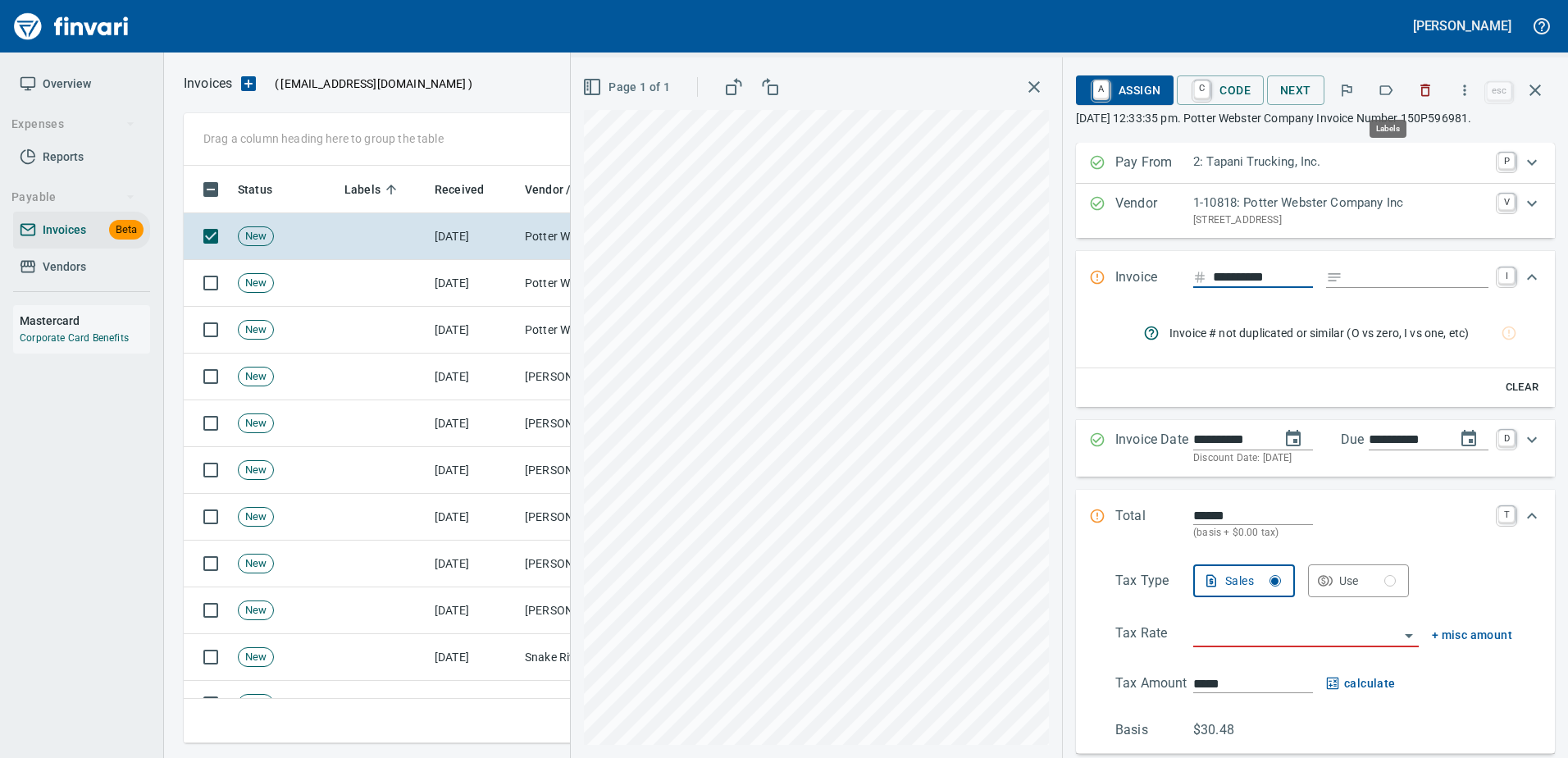
click at [1387, 87] on icon "button" at bounding box center [1386, 90] width 16 height 16
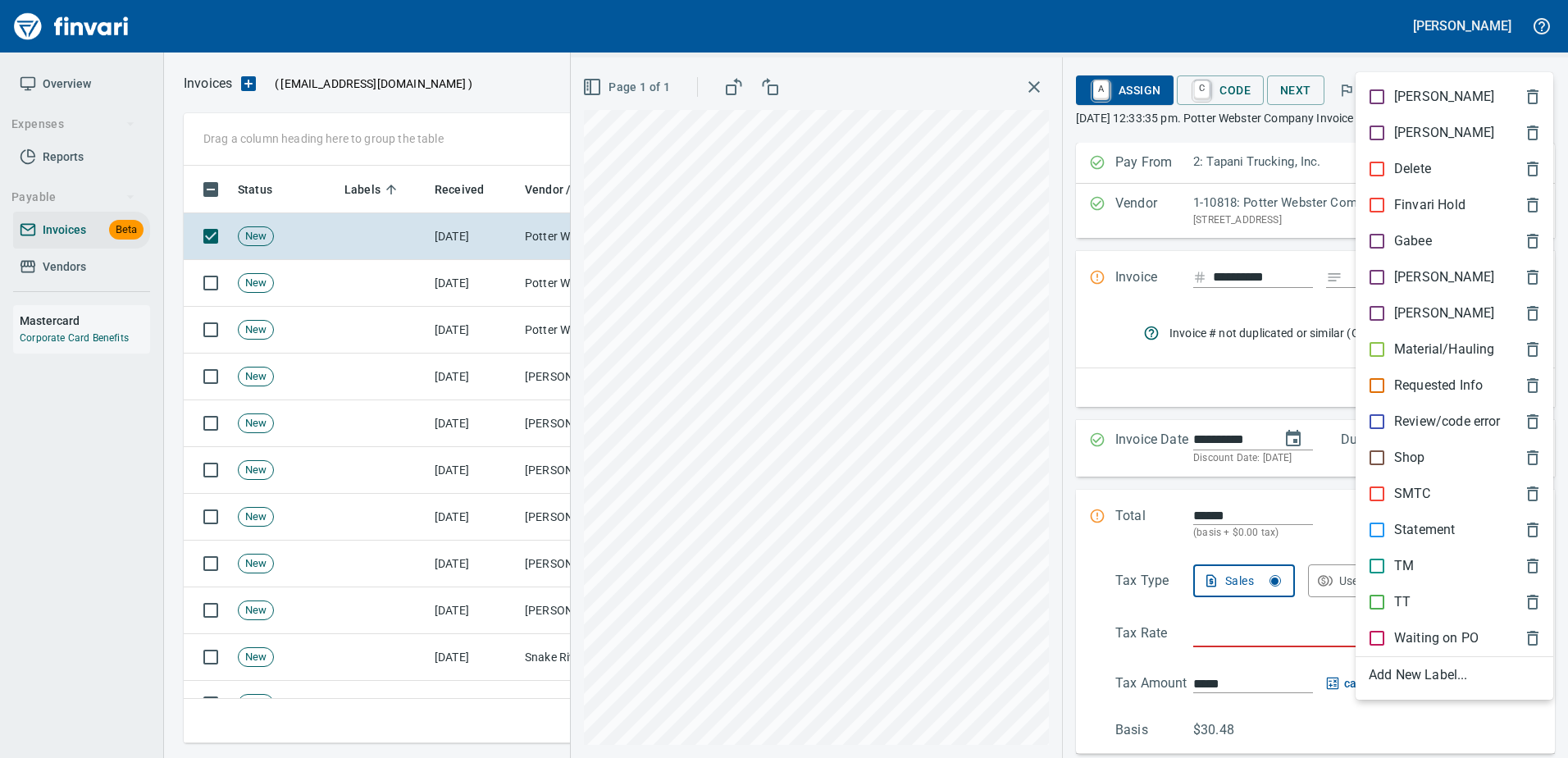
click at [1398, 597] on p "TT" at bounding box center [1402, 602] width 16 height 20
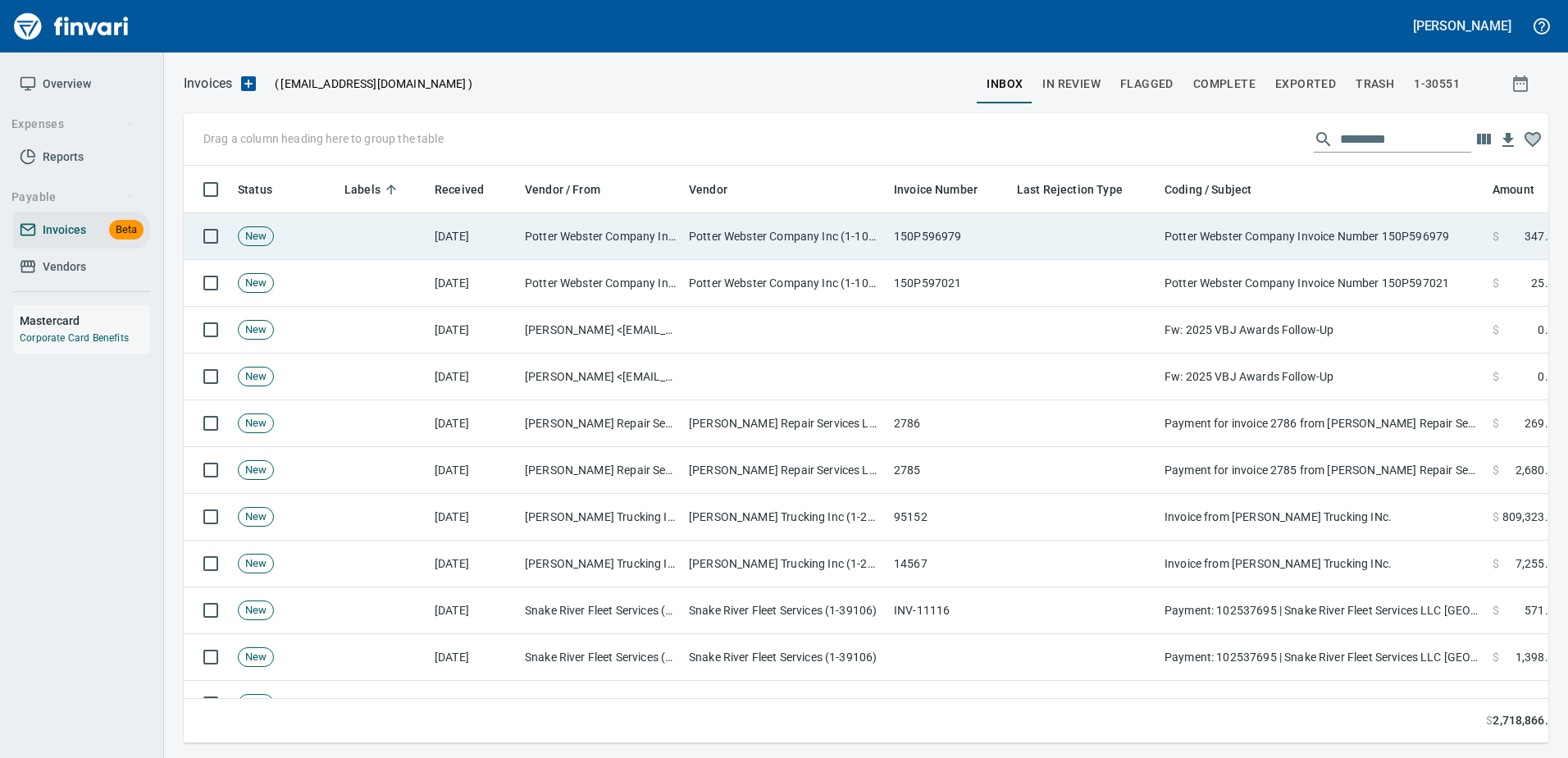
click at [1335, 248] on td "Potter Webster Company Invoice Number 150P596979" at bounding box center [1321, 236] width 328 height 46
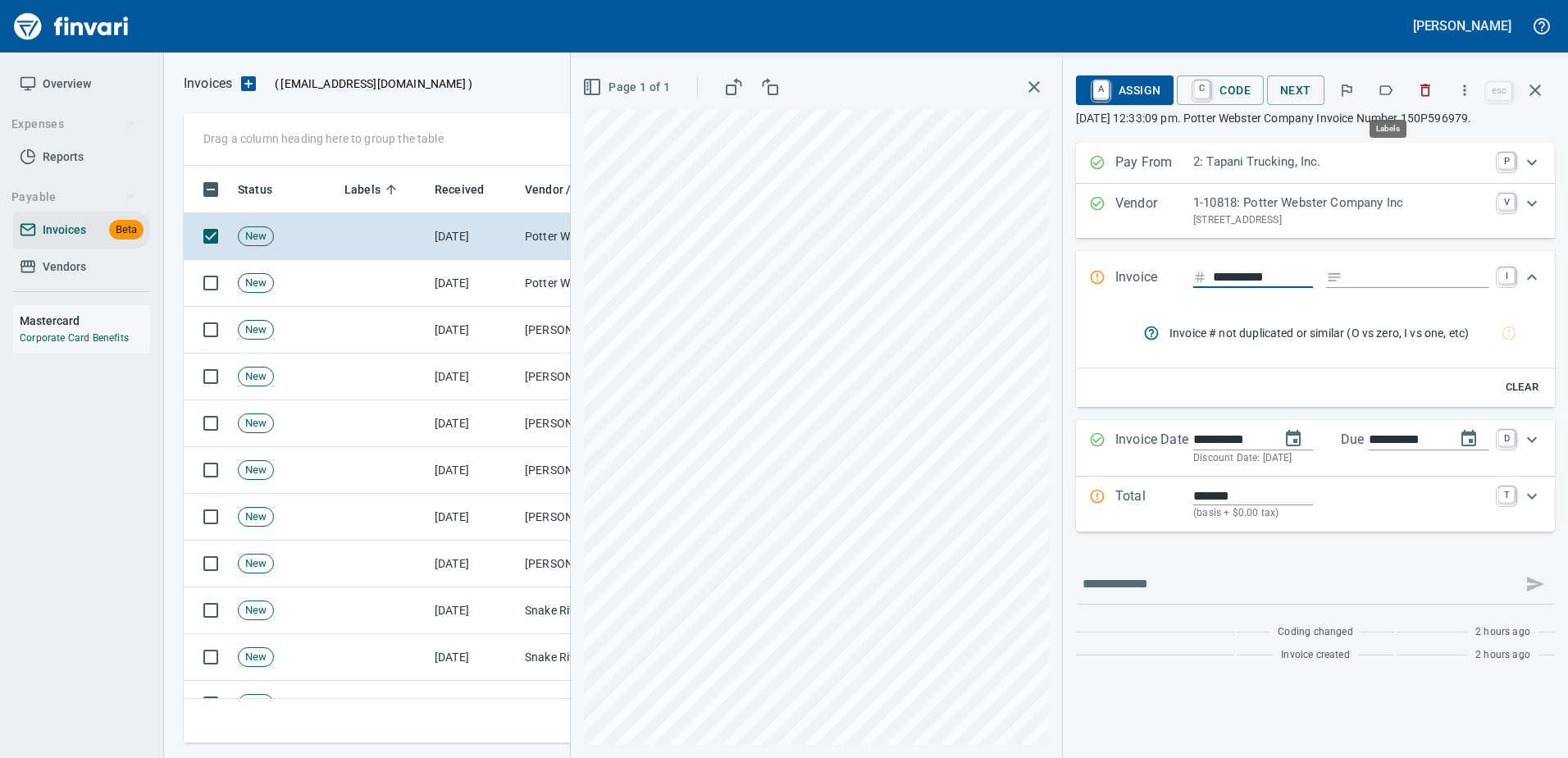
click at [1397, 89] on button "button" at bounding box center [1386, 90] width 36 height 36
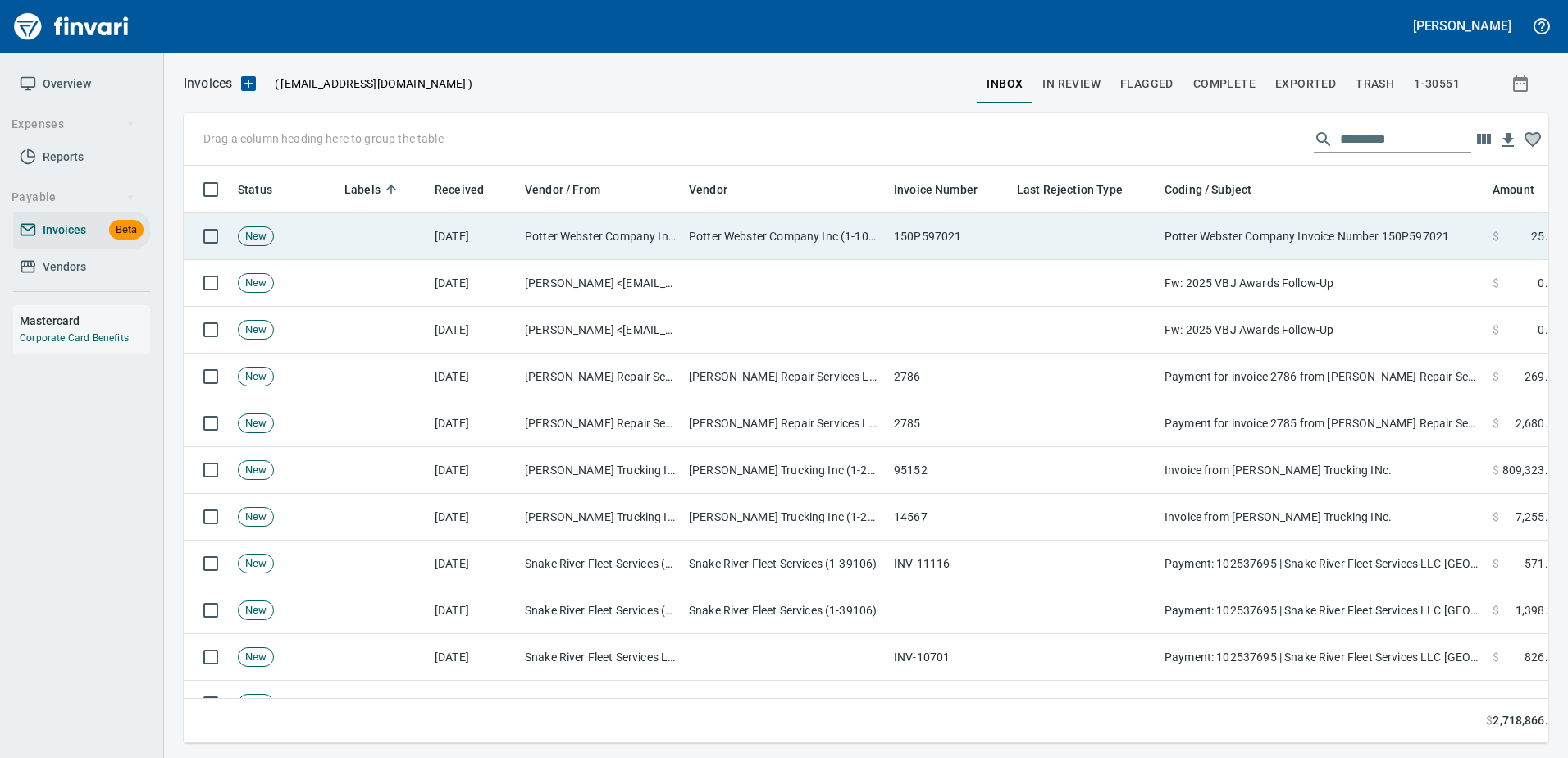
click at [1291, 247] on td "Potter Webster Company Invoice Number 150P597021" at bounding box center [1321, 236] width 328 height 46
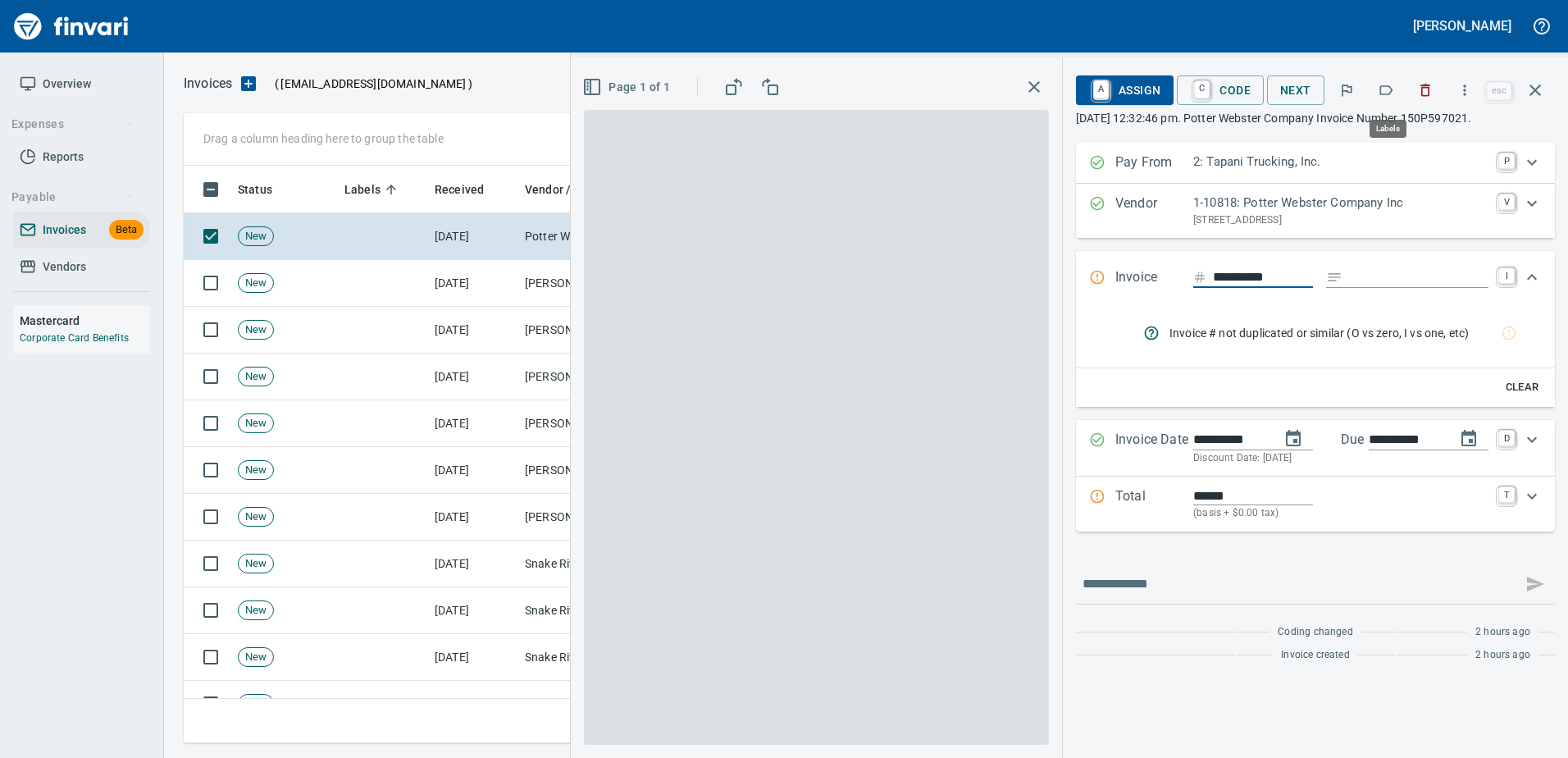
click at [1394, 92] on icon "button" at bounding box center [1386, 90] width 13 height 10
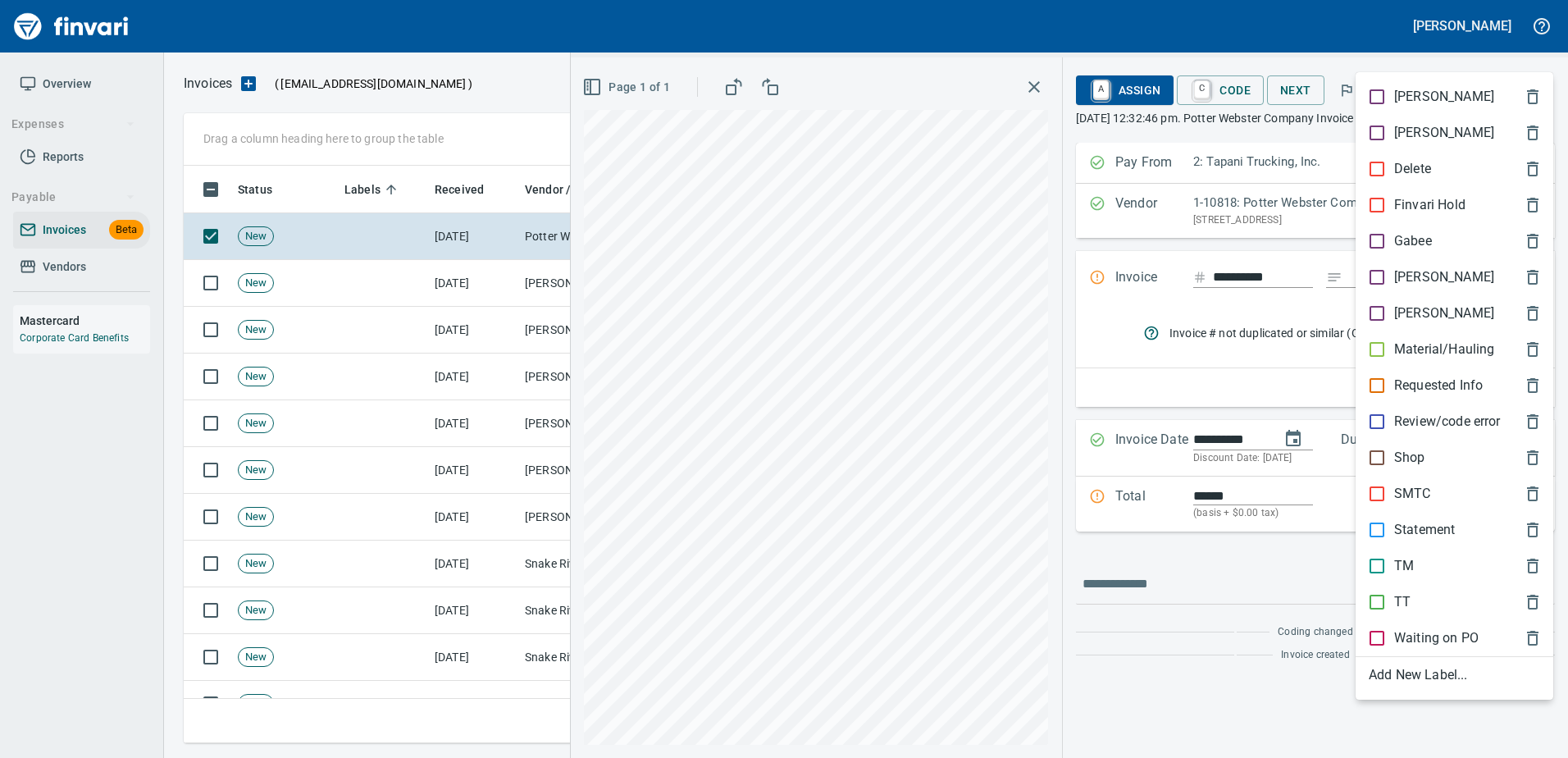
scroll to position [553, 1339]
click at [1394, 597] on p "TT" at bounding box center [1402, 602] width 16 height 20
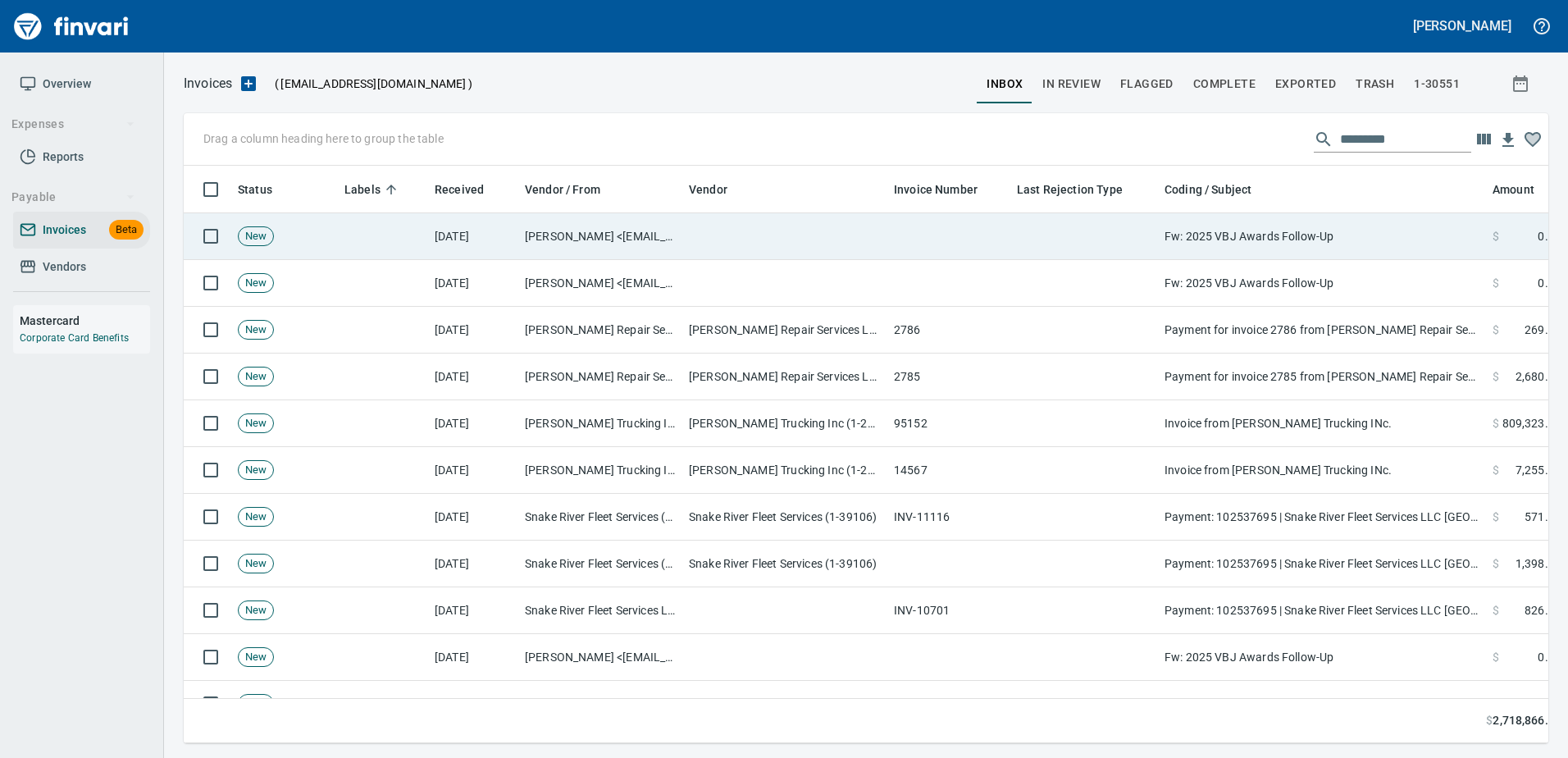
click at [1297, 249] on td "Fw: 2025 VBJ Awards Follow-Up" at bounding box center [1321, 236] width 328 height 46
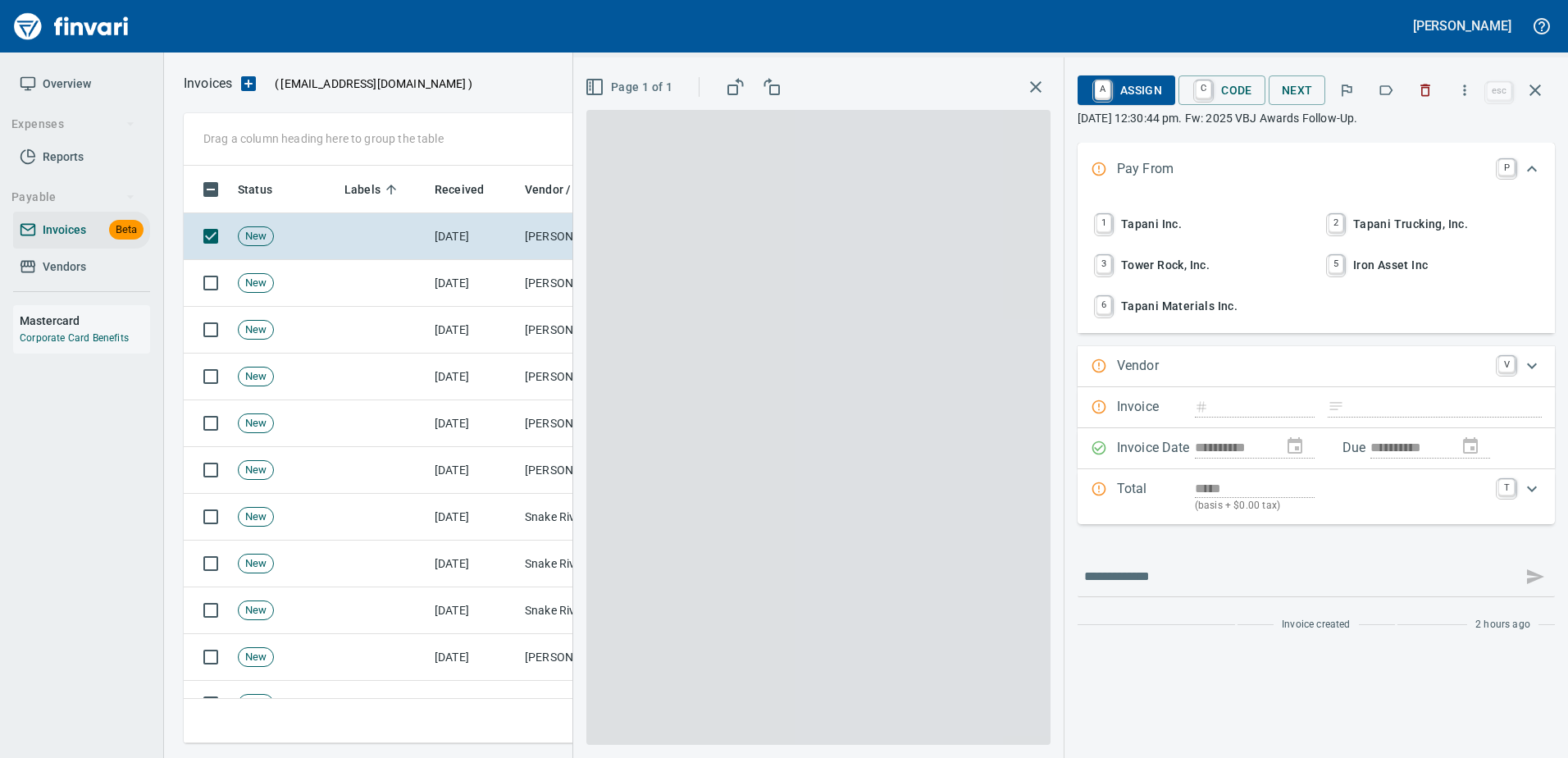
click at [1418, 93] on button "button" at bounding box center [1425, 90] width 36 height 36
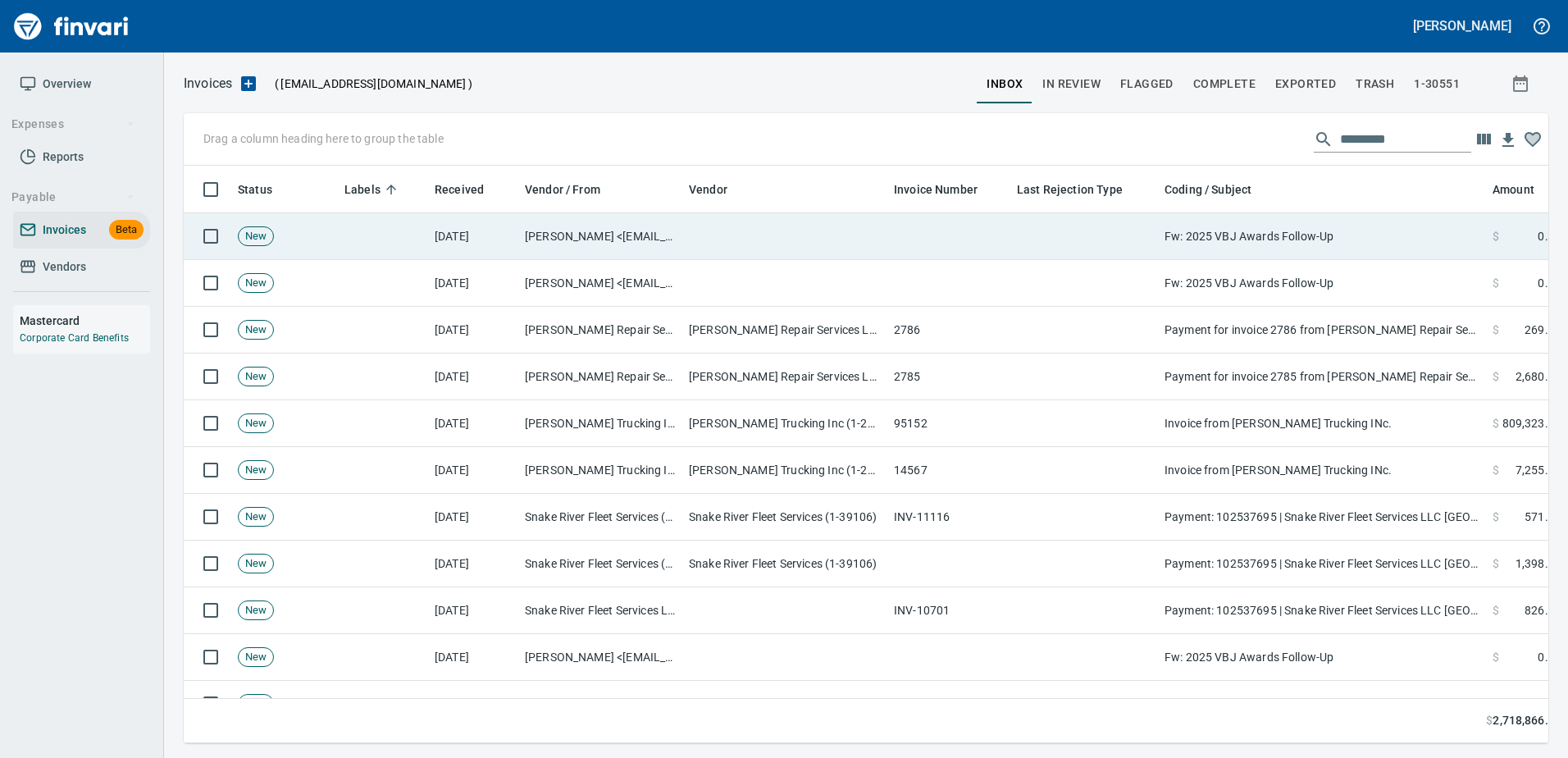
scroll to position [553, 1339]
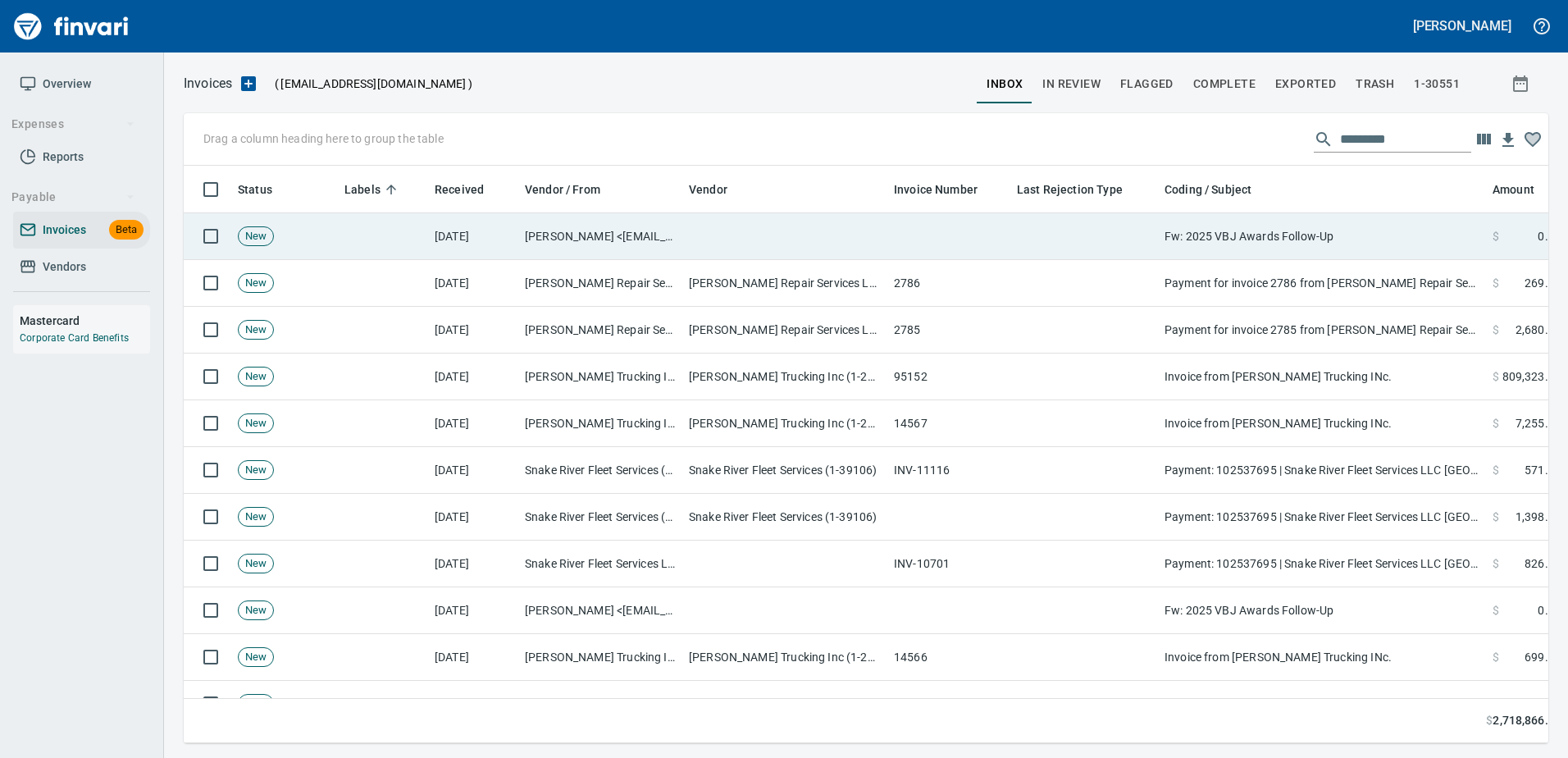
click at [1365, 232] on td "Fw: 2025 VBJ Awards Follow-Up" at bounding box center [1321, 236] width 328 height 46
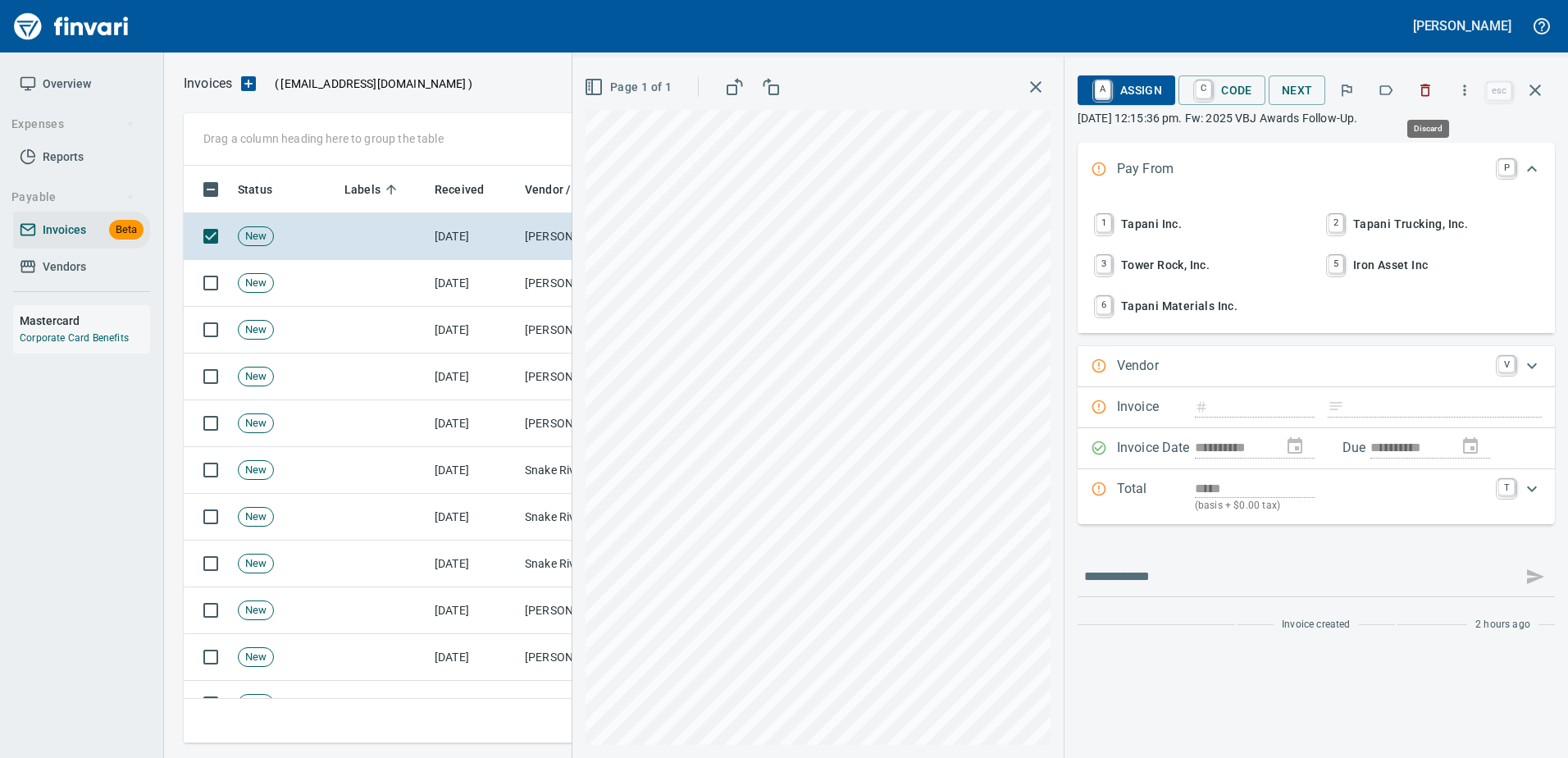
click at [1425, 88] on icon "button" at bounding box center [1425, 91] width 10 height 13
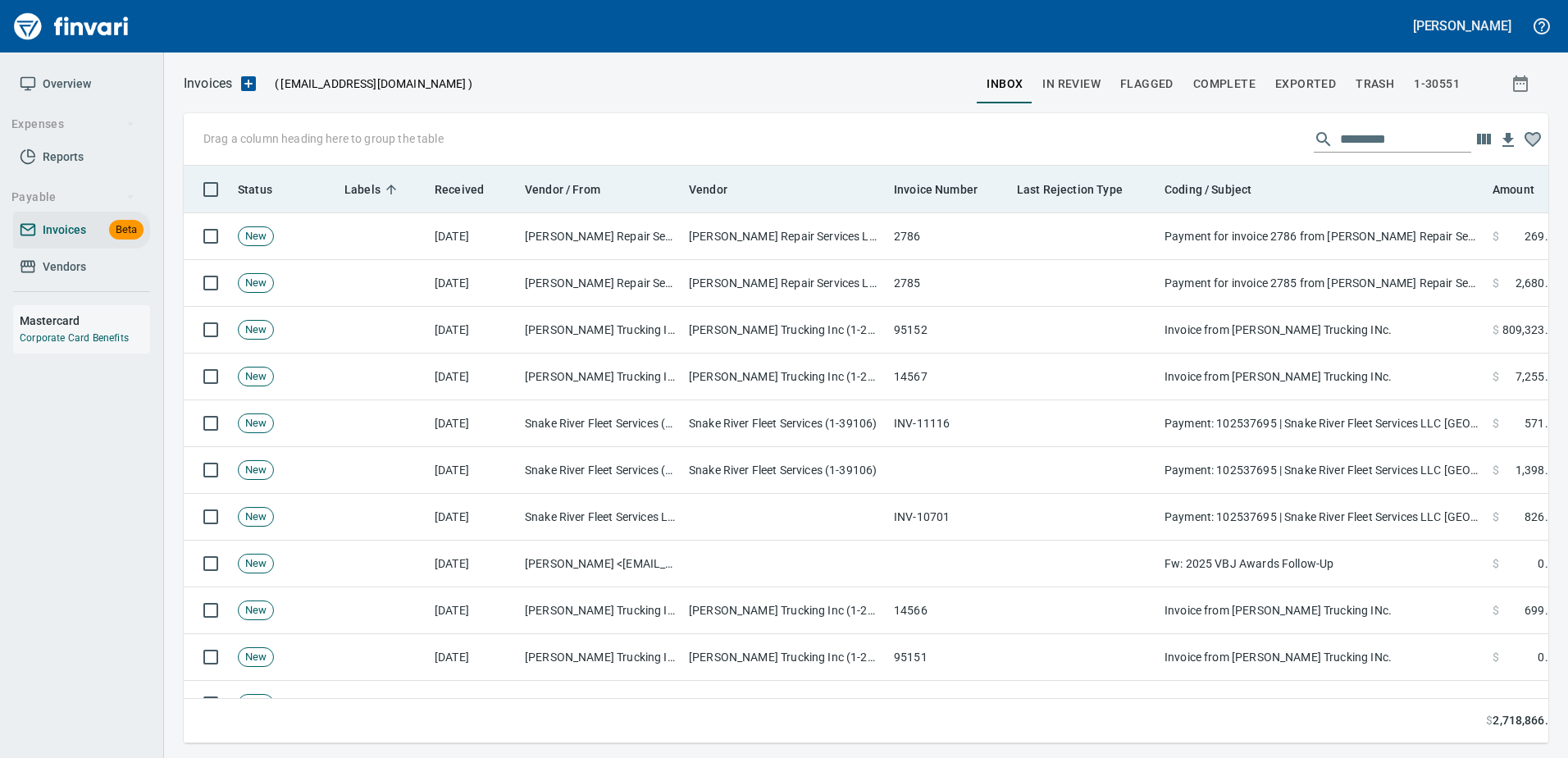
scroll to position [553, 1339]
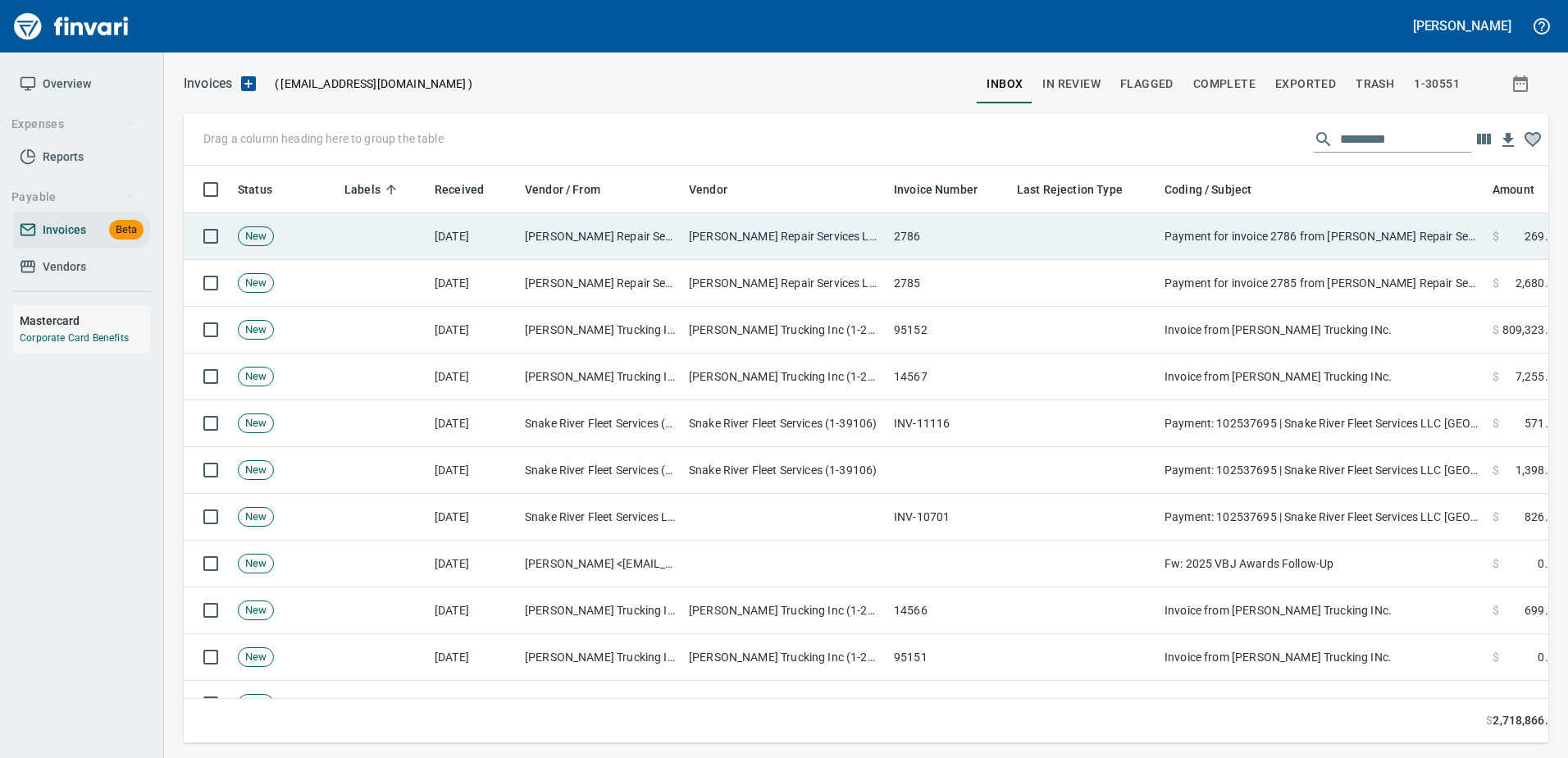
click at [1362, 227] on td "Payment for invoice 2786 from Nylund Repair Services LLC is requested" at bounding box center [1321, 236] width 328 height 46
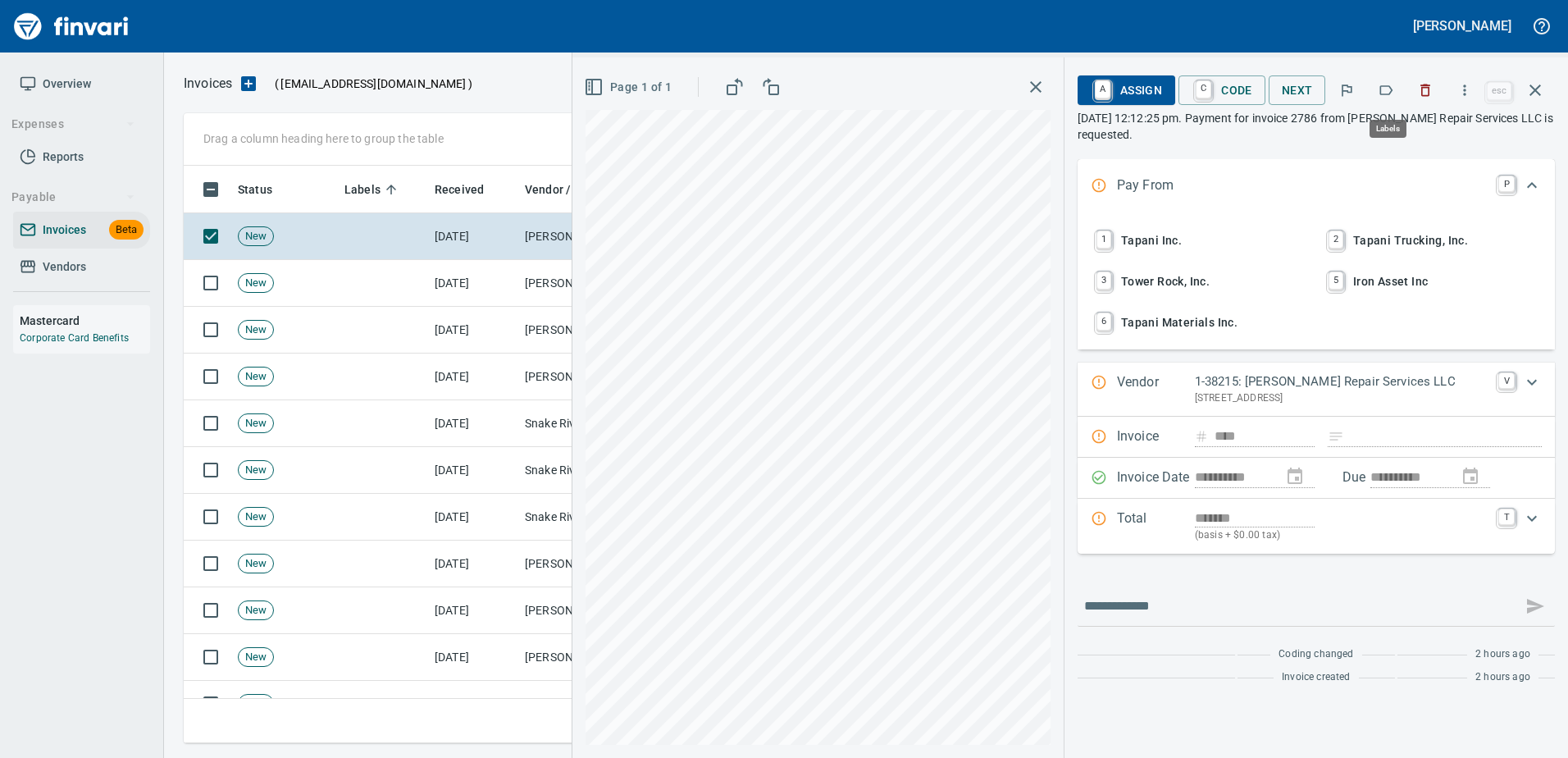
scroll to position [553, 1339]
click at [1396, 96] on button "button" at bounding box center [1386, 90] width 36 height 36
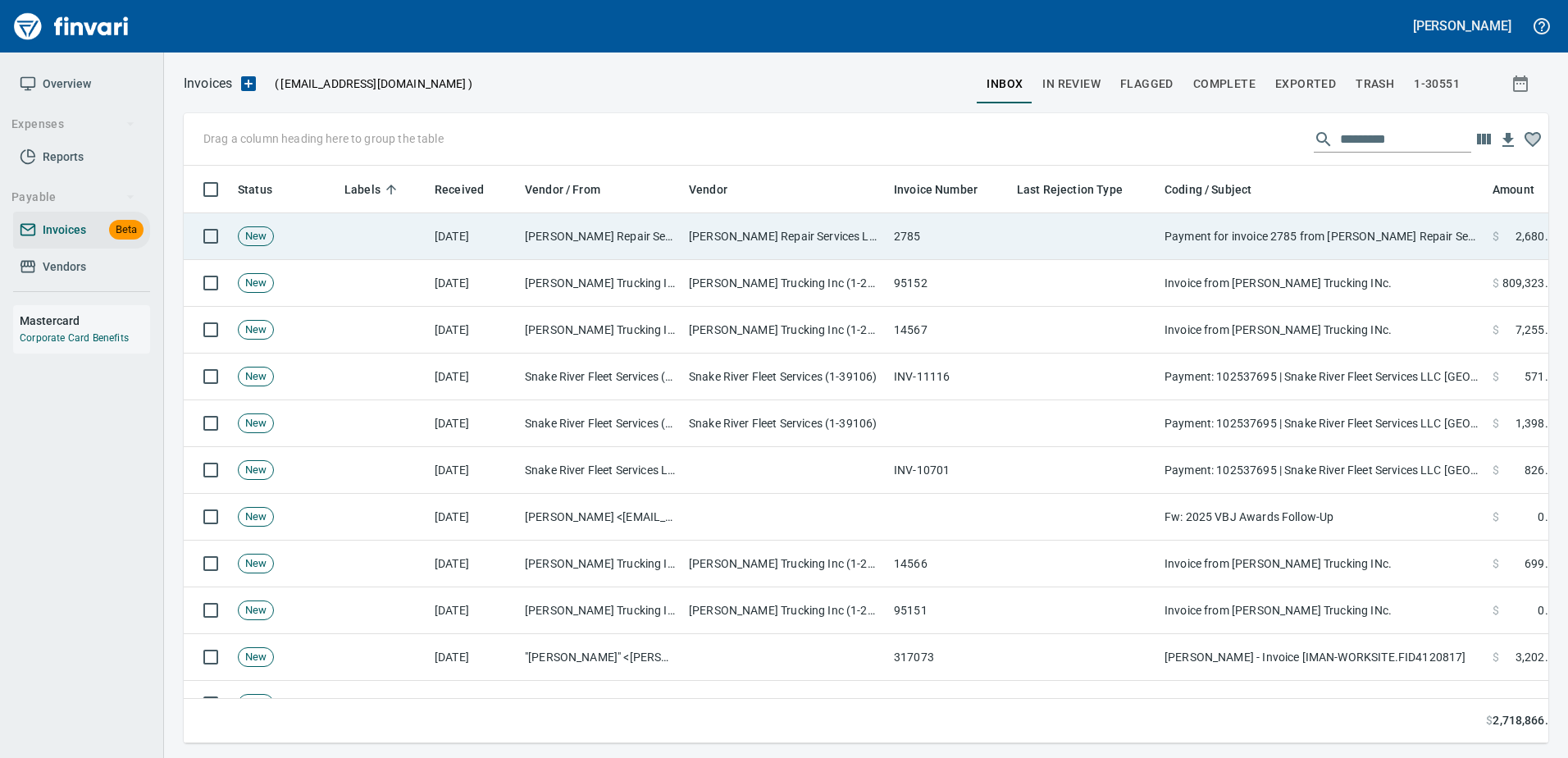
click at [1331, 222] on td "Payment for invoice 2785 from Nylund Repair Services LLC is requested" at bounding box center [1321, 236] width 328 height 46
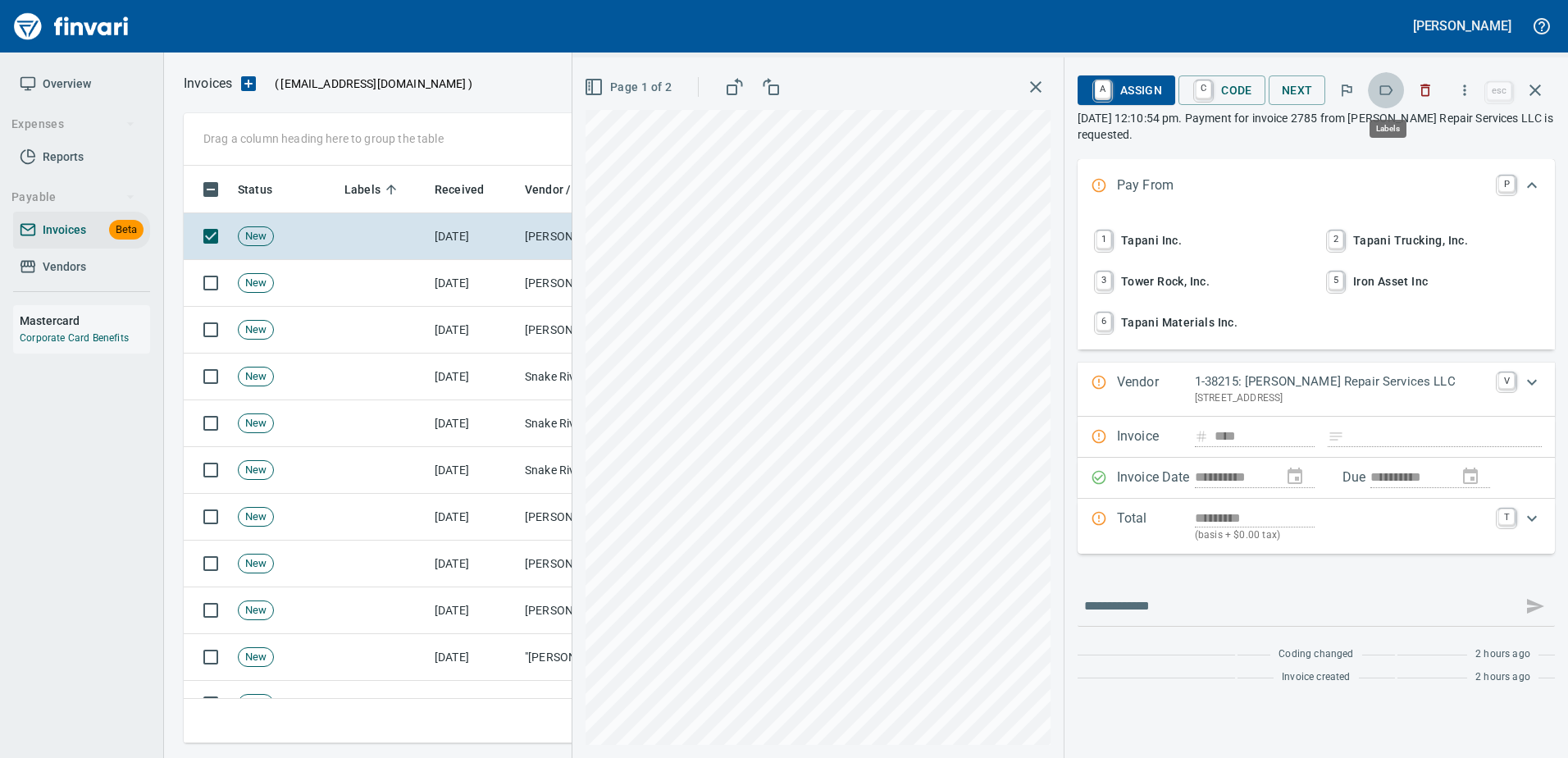
click at [1381, 84] on icon "button" at bounding box center [1386, 90] width 16 height 16
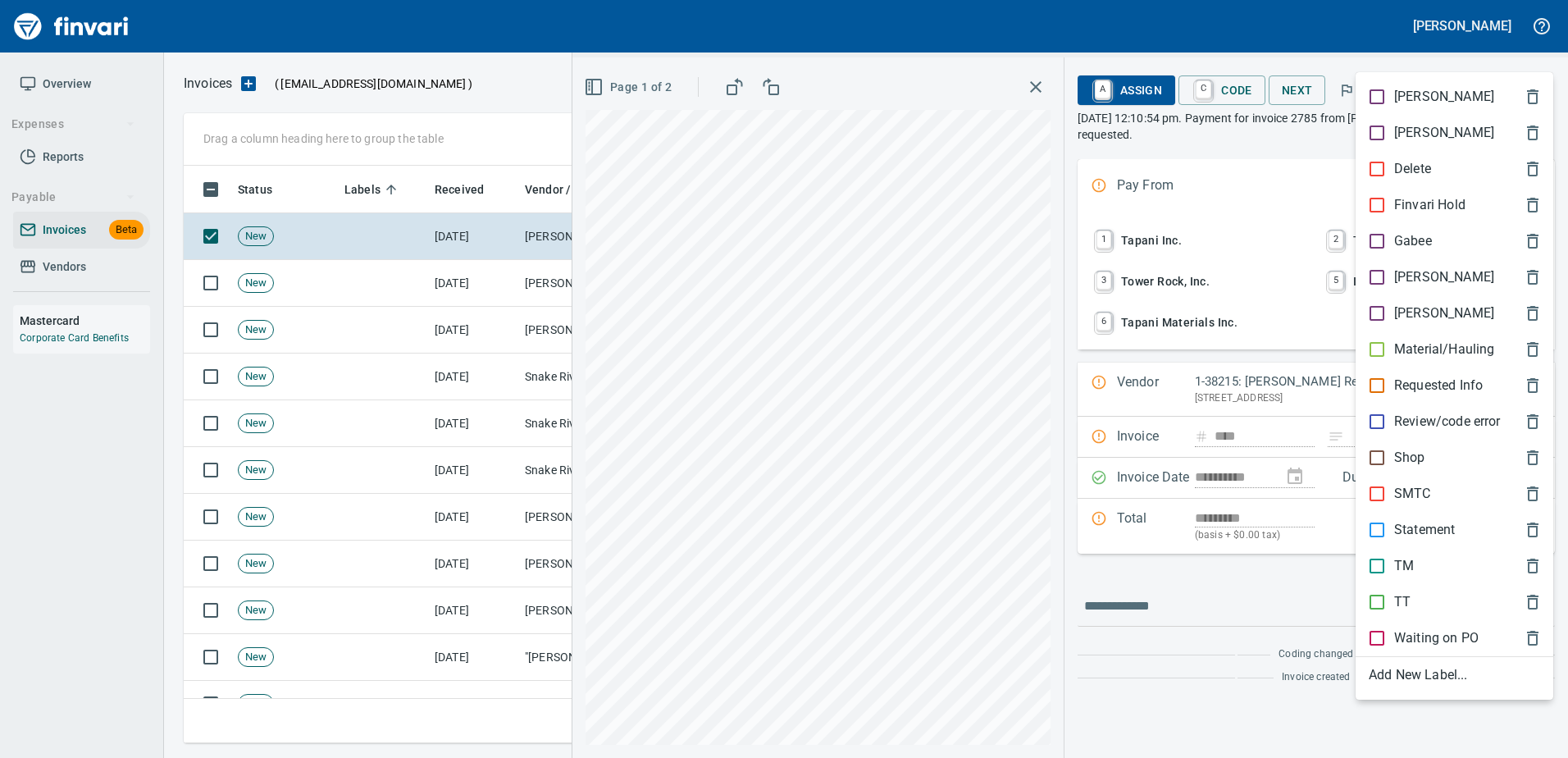
click at [1405, 496] on p "SMTC" at bounding box center [1412, 494] width 37 height 20
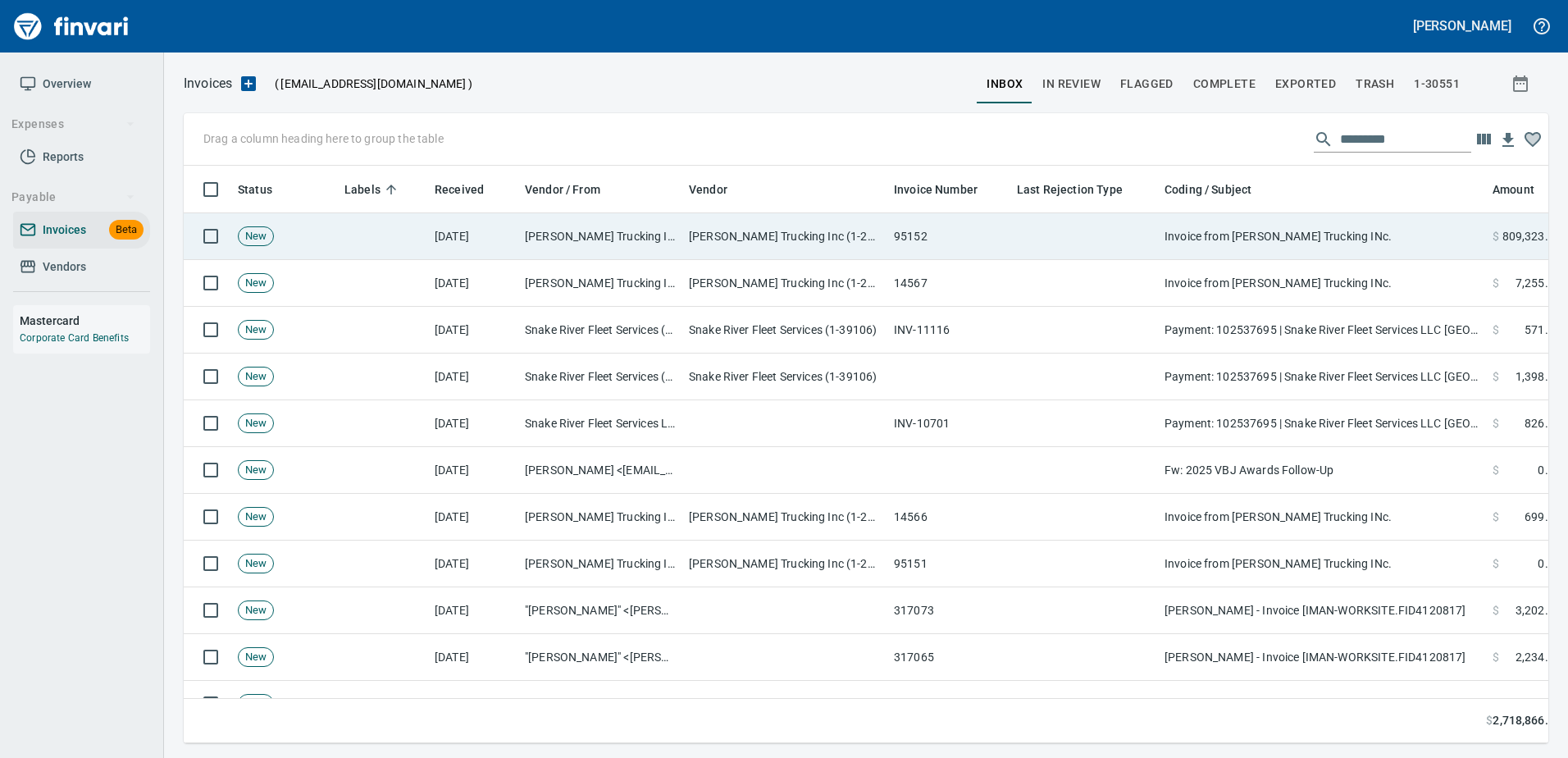
click at [1365, 241] on td "Invoice from Janke Trucking INc." at bounding box center [1321, 236] width 328 height 46
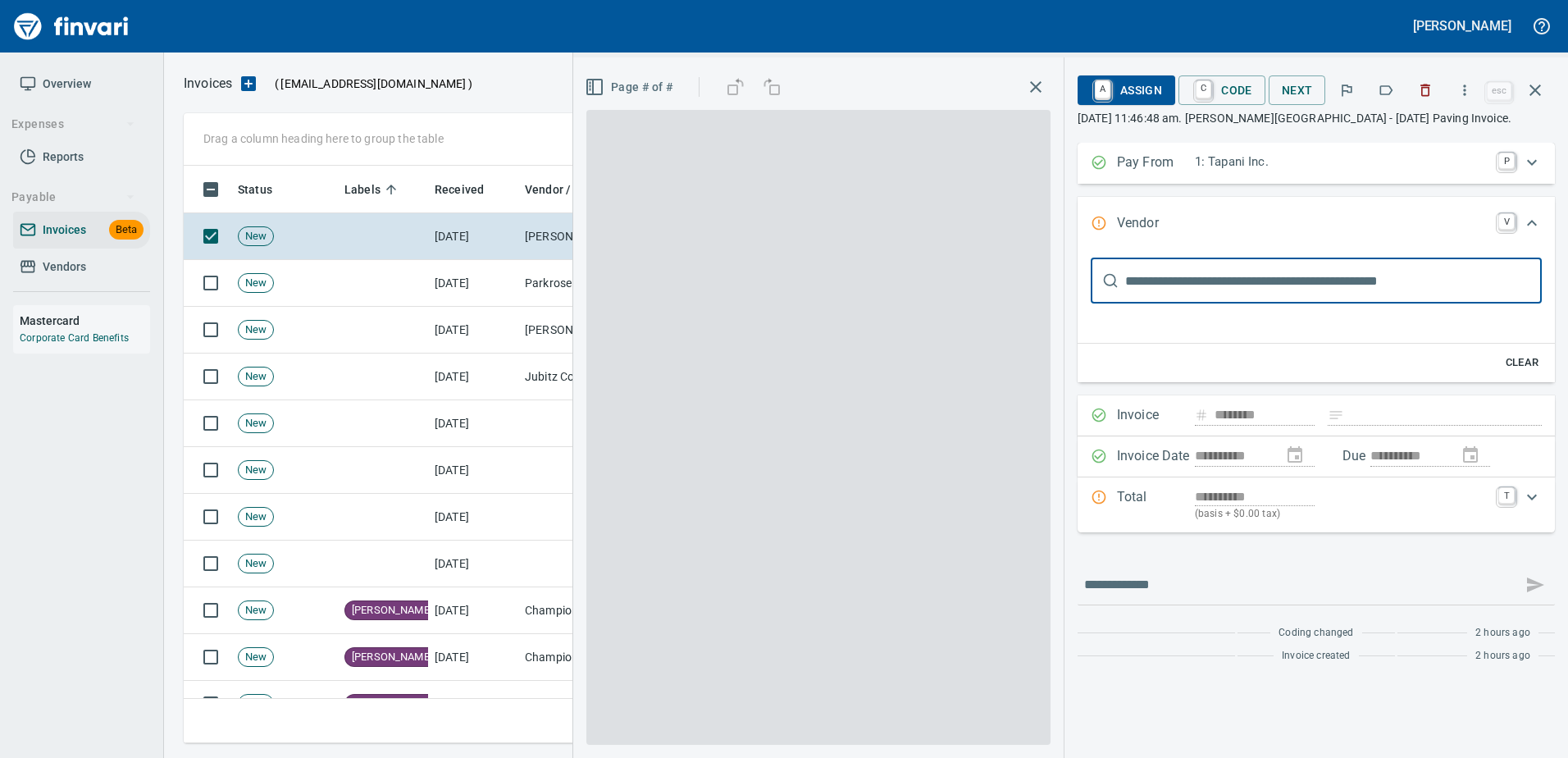
scroll to position [2, 2]
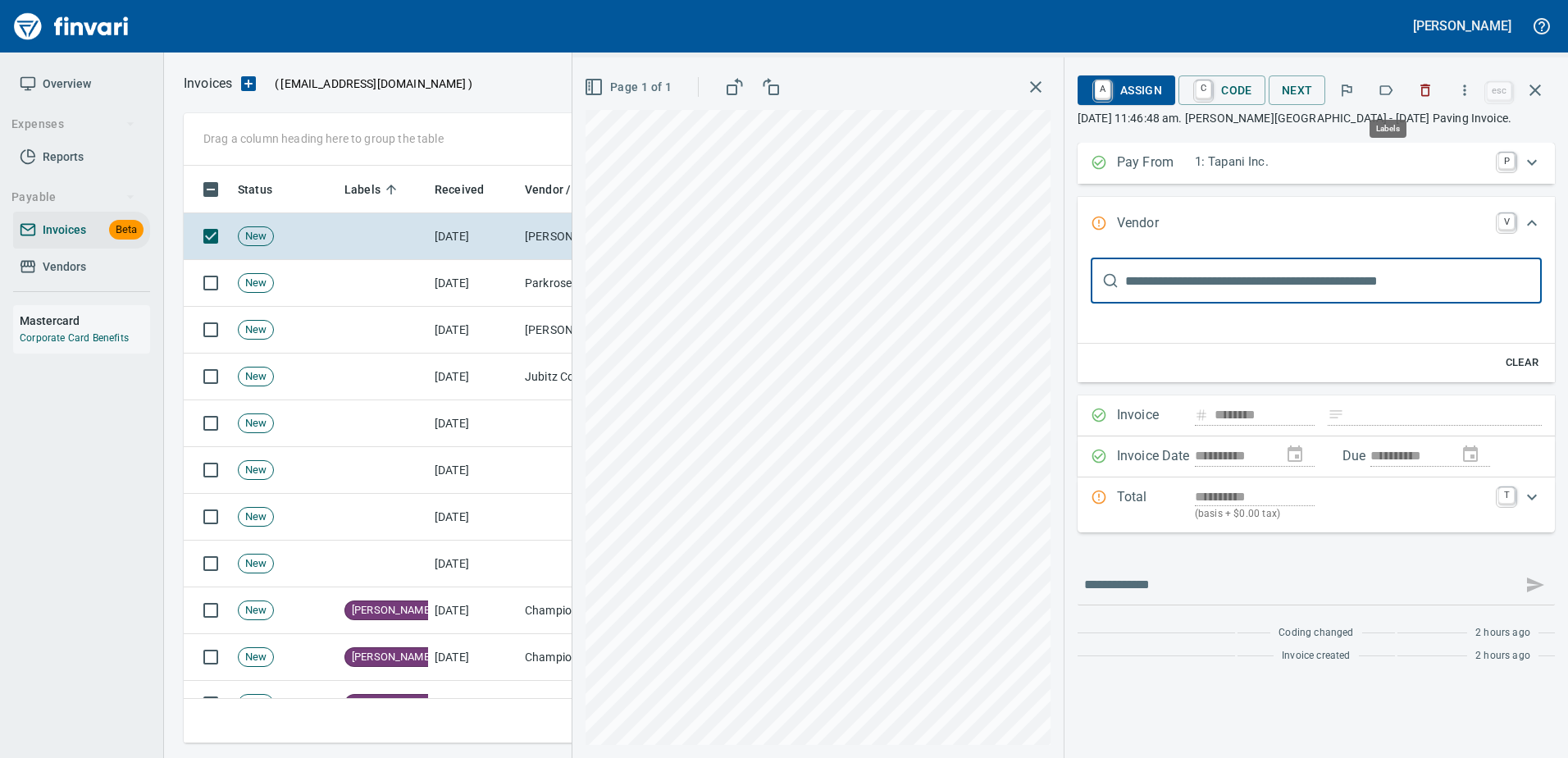
click at [1378, 89] on button "button" at bounding box center [1386, 90] width 36 height 36
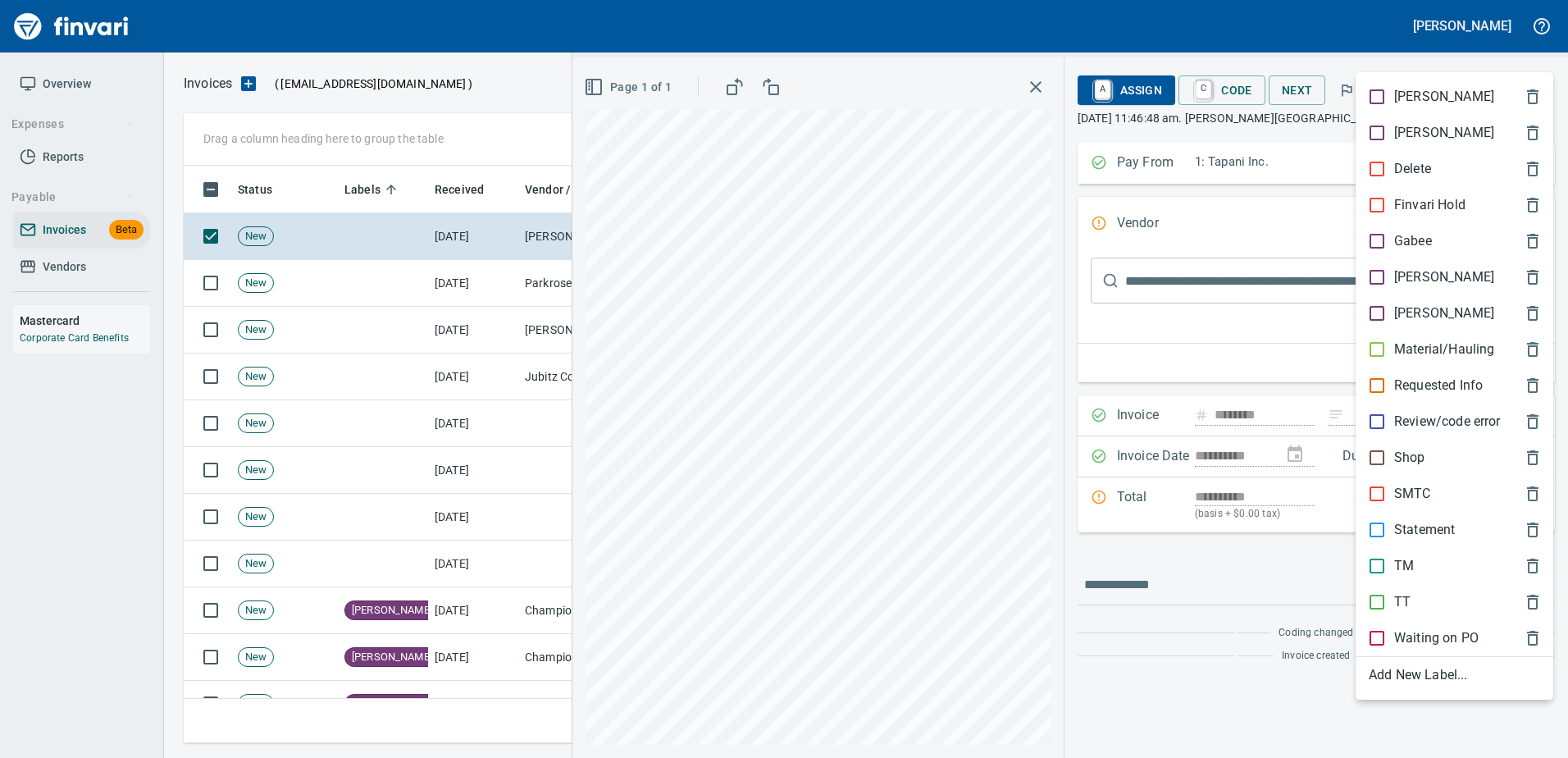
scroll to position [553, 1339]
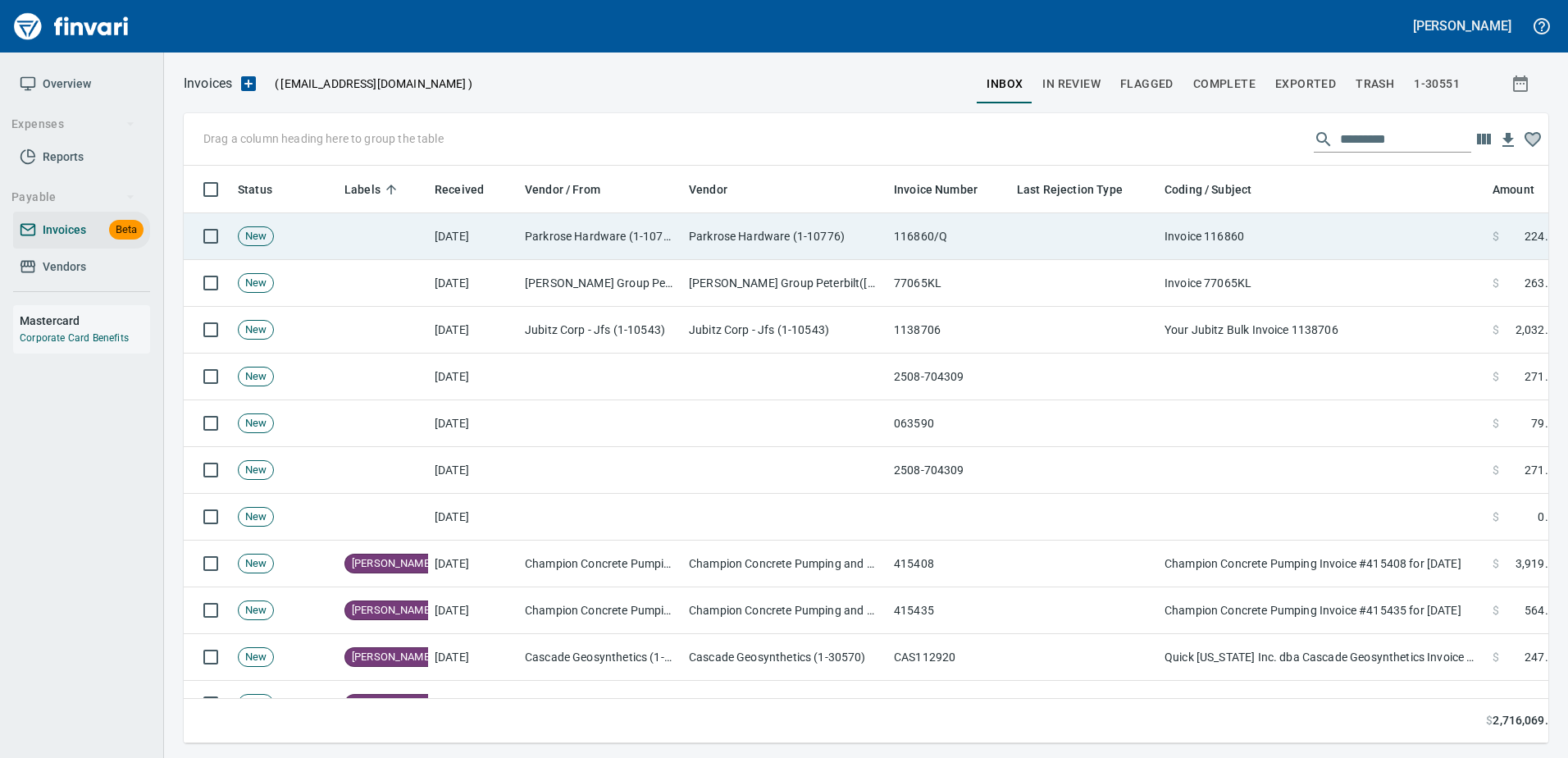
click at [1342, 238] on td "Invoice 116860" at bounding box center [1321, 236] width 328 height 46
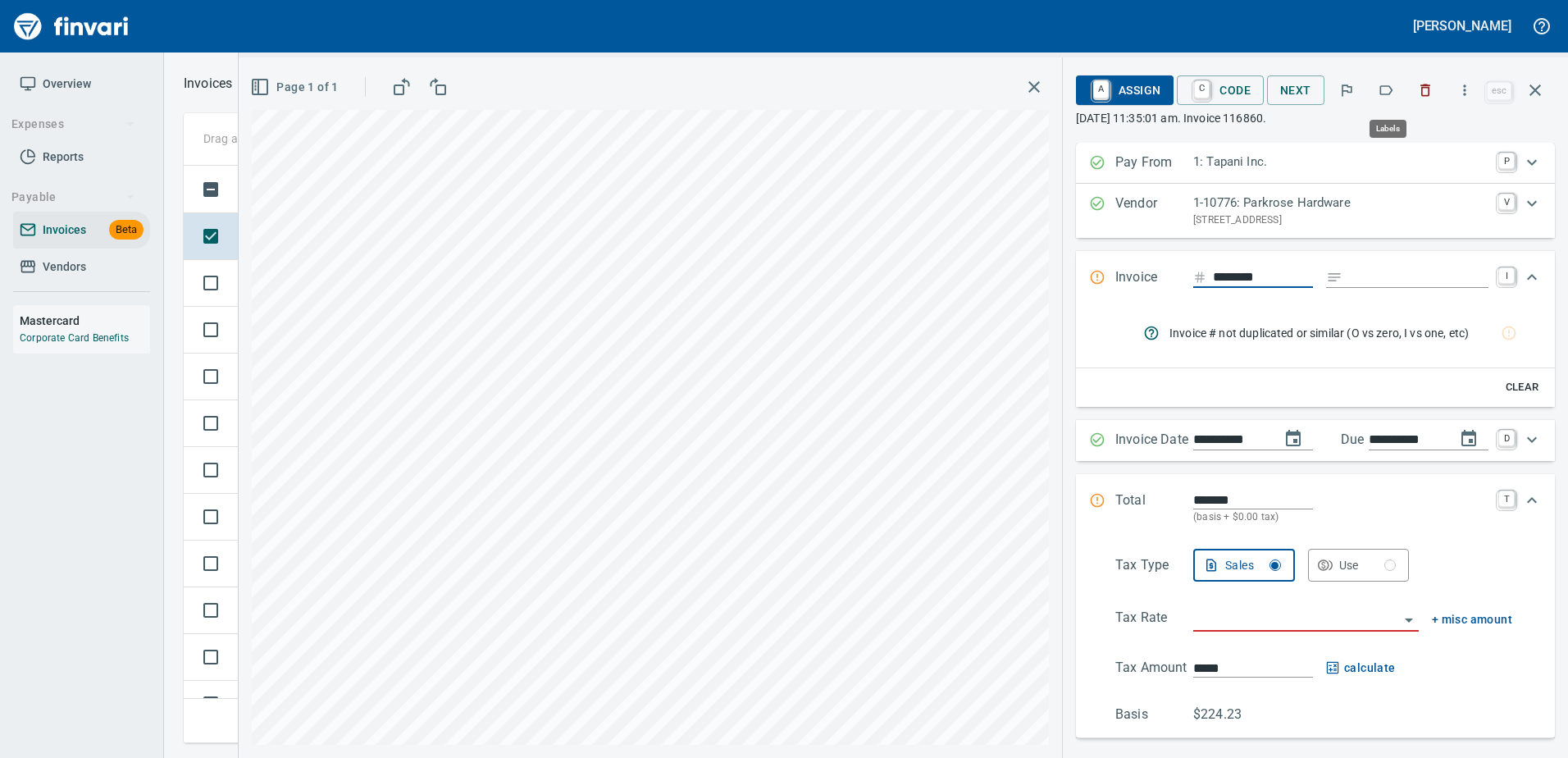
click at [1394, 88] on icon "button" at bounding box center [1386, 90] width 16 height 16
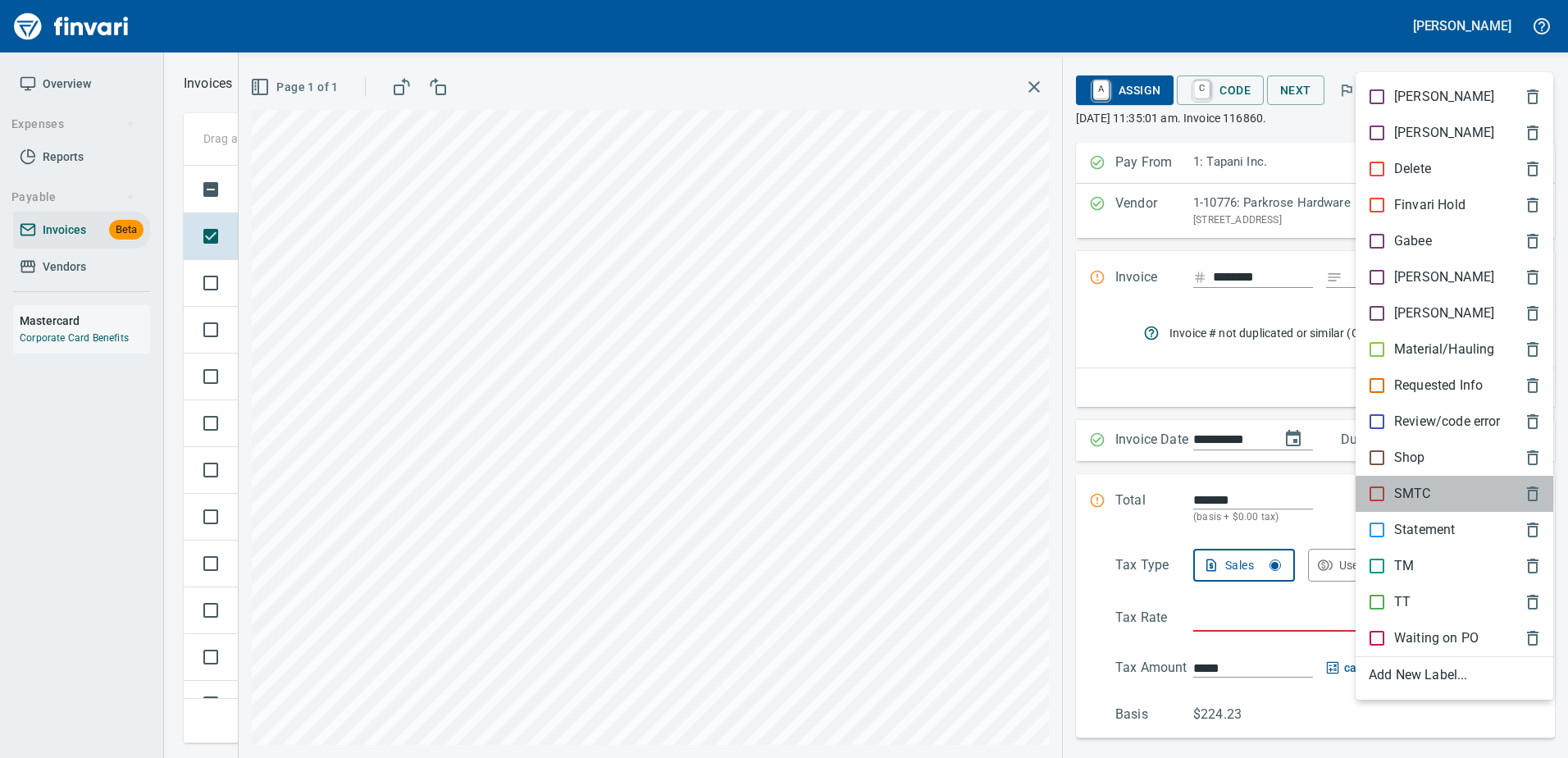
click at [1398, 489] on p "SMTC" at bounding box center [1412, 494] width 37 height 20
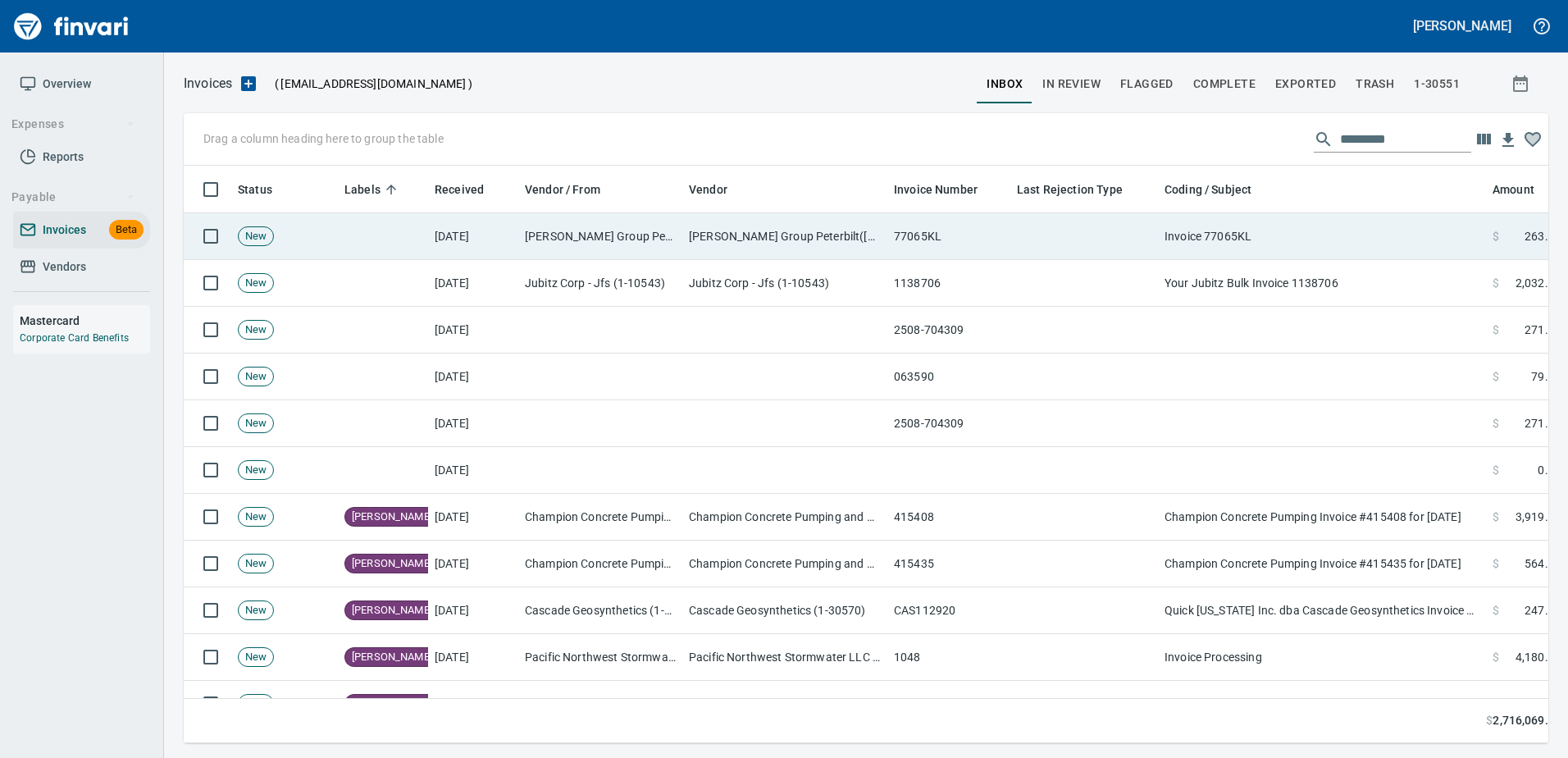
click at [1277, 245] on td "Invoice 77065KL" at bounding box center [1321, 236] width 328 height 46
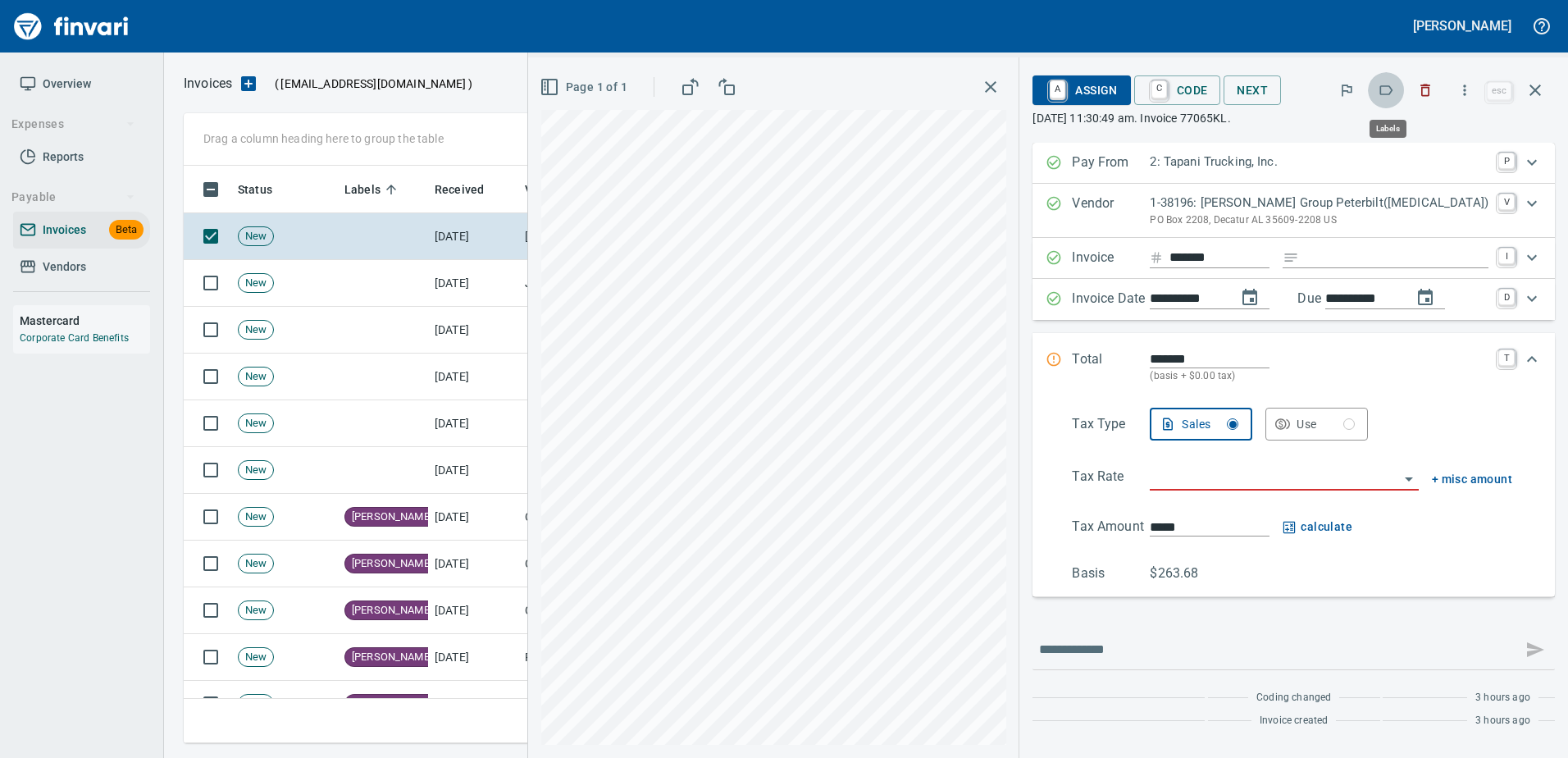
click at [1384, 90] on icon "button" at bounding box center [1386, 90] width 16 height 16
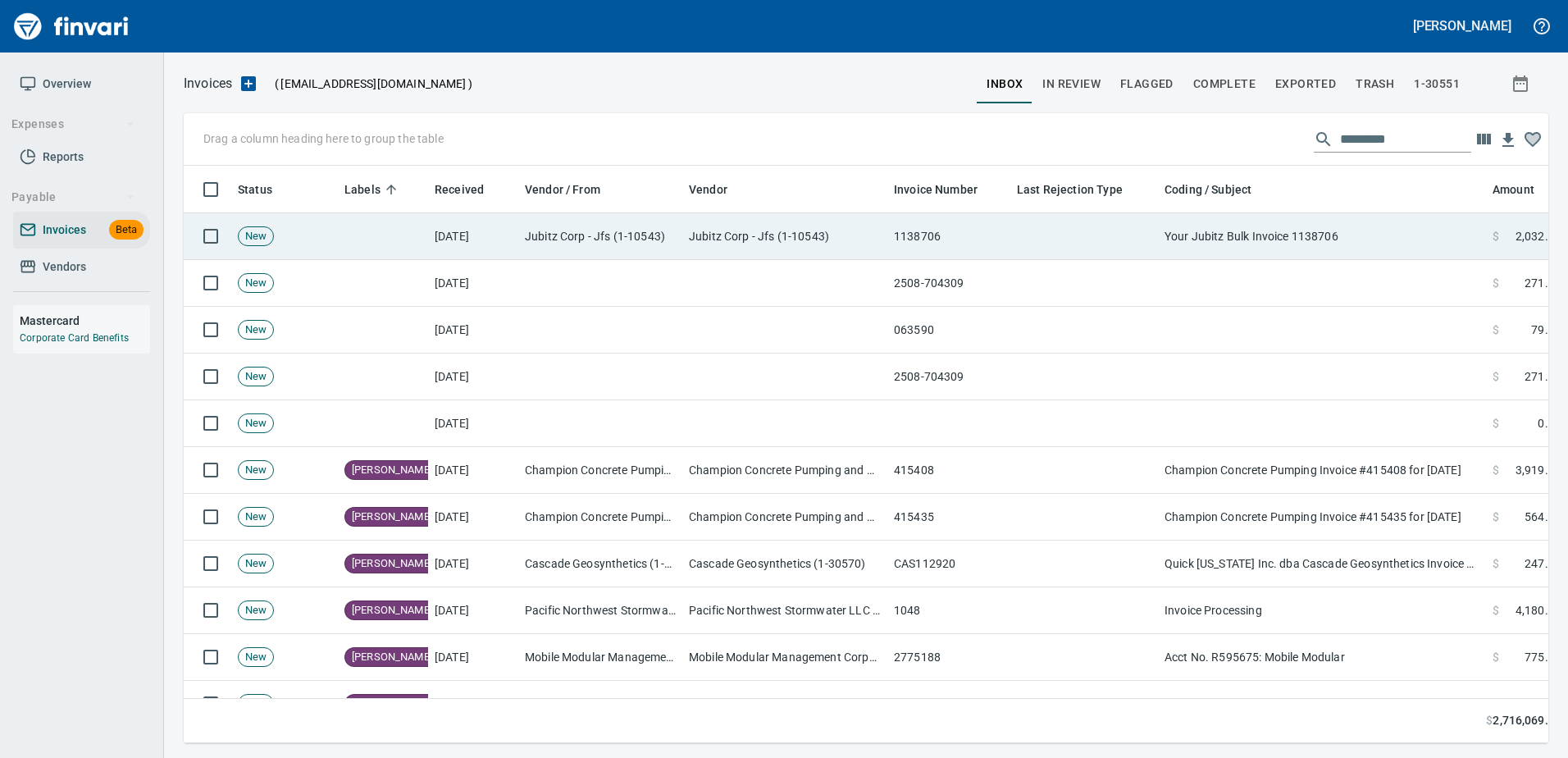
click at [1325, 241] on td "Your Jubitz Bulk Invoice 1138706" at bounding box center [1321, 236] width 328 height 46
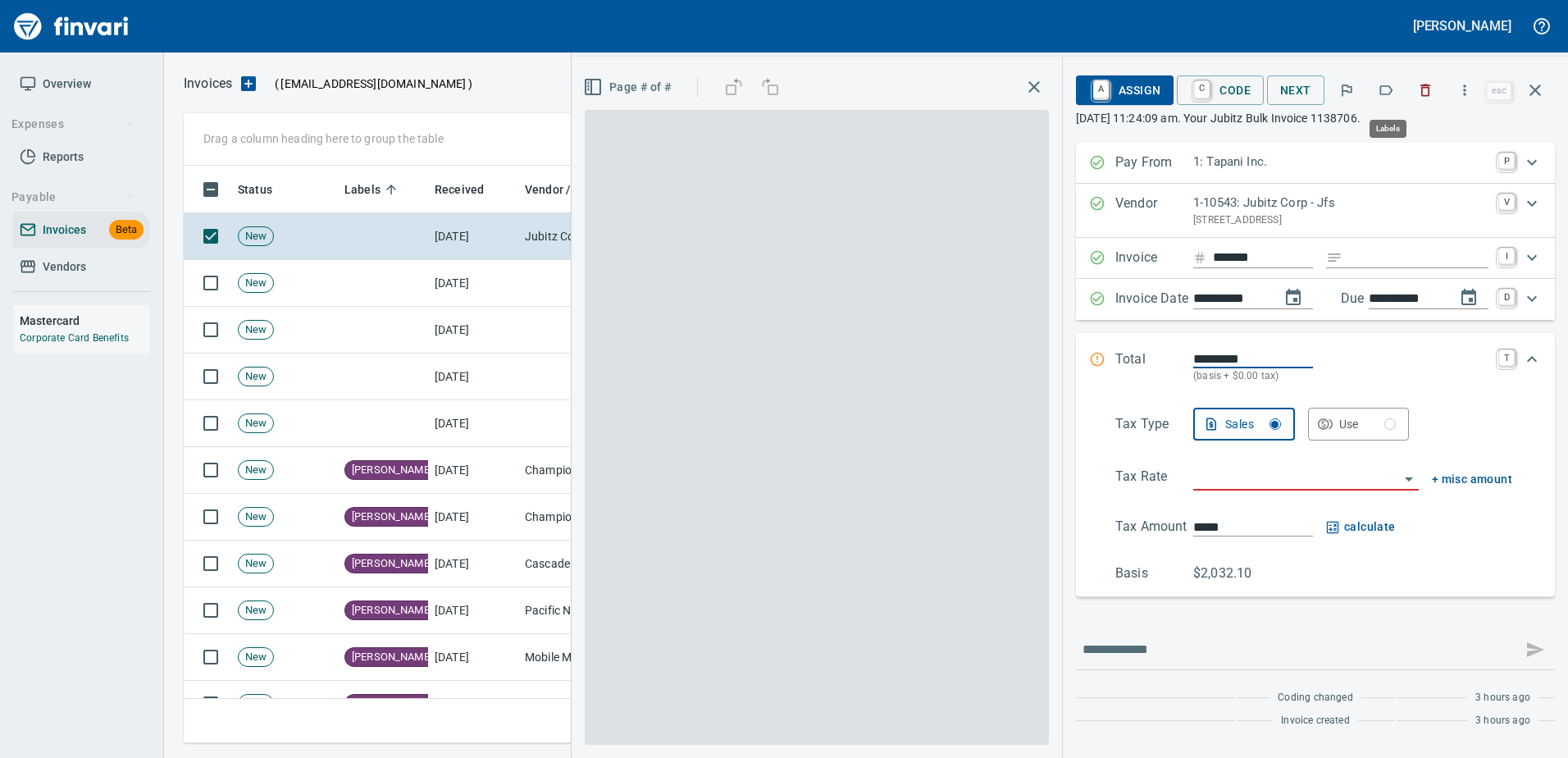
scroll to position [553, 1339]
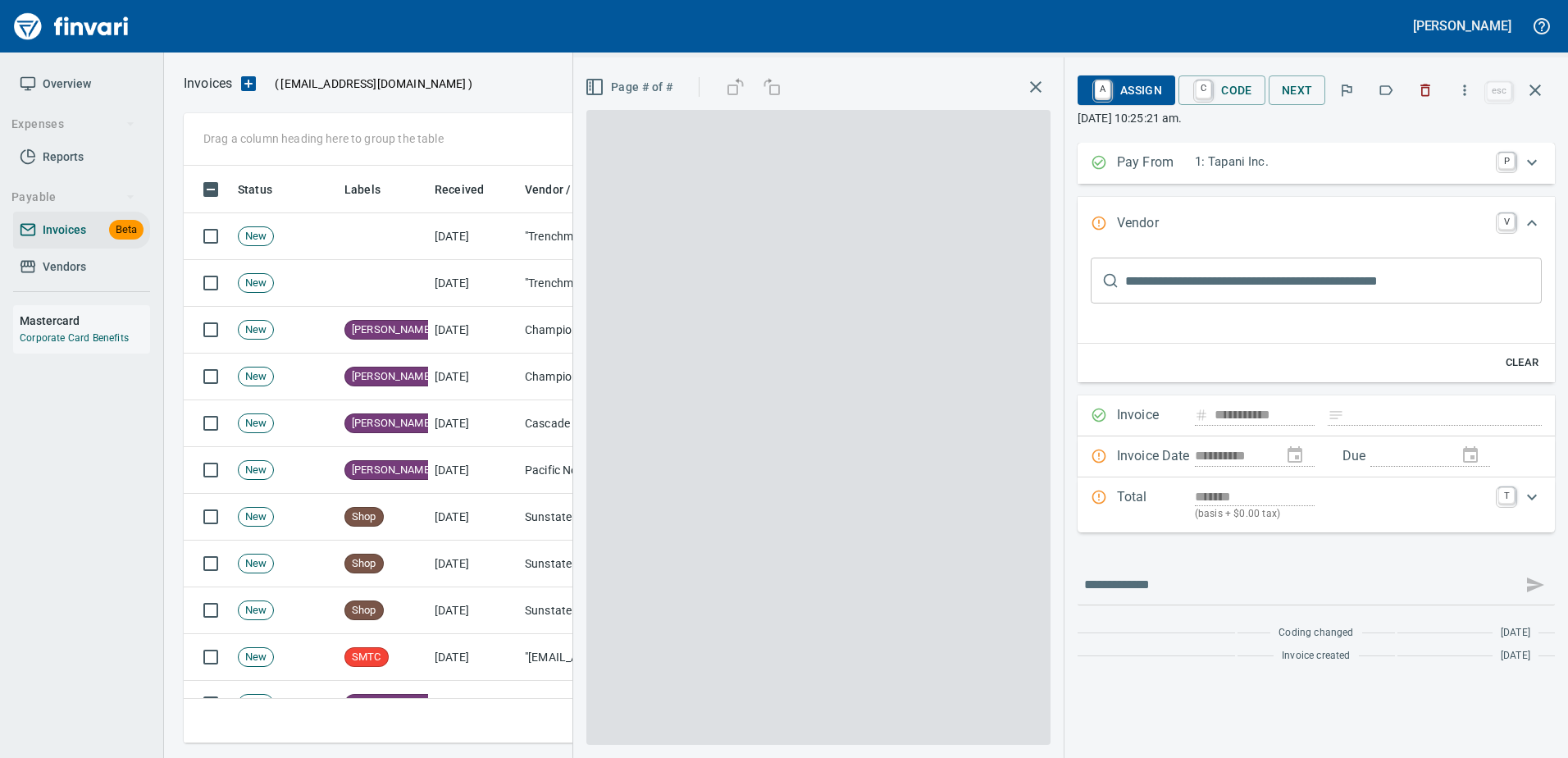
scroll to position [5, 0]
